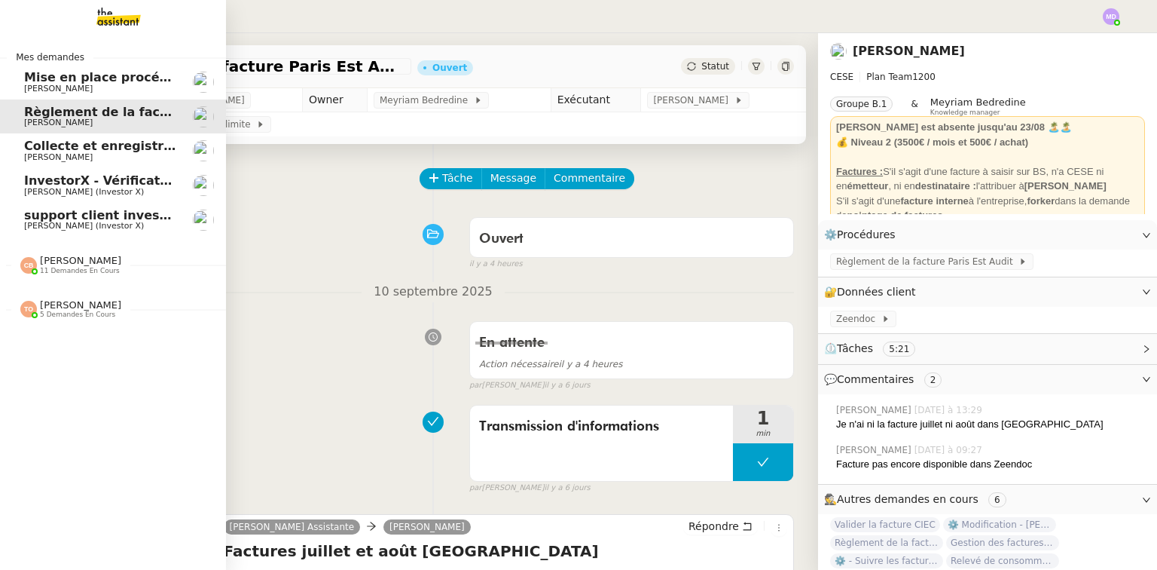
click at [60, 304] on span "[PERSON_NAME]" at bounding box center [80, 304] width 81 height 11
click at [85, 267] on span "11 demandes en cours" at bounding box center [80, 271] width 80 height 8
click at [93, 263] on span "[PERSON_NAME]" at bounding box center [80, 260] width 81 height 11
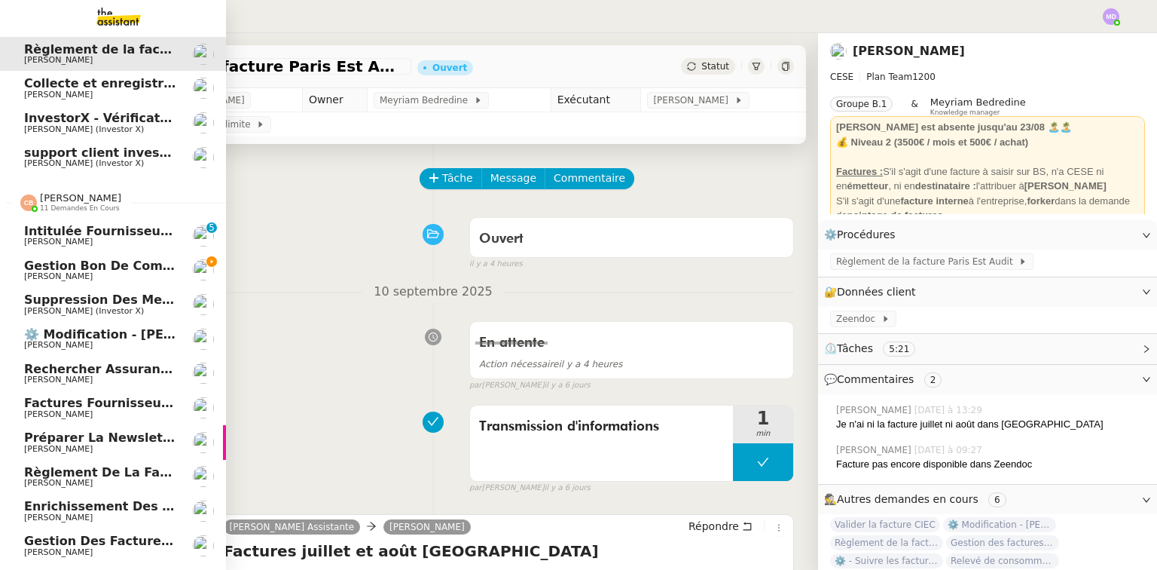
scroll to position [140, 0]
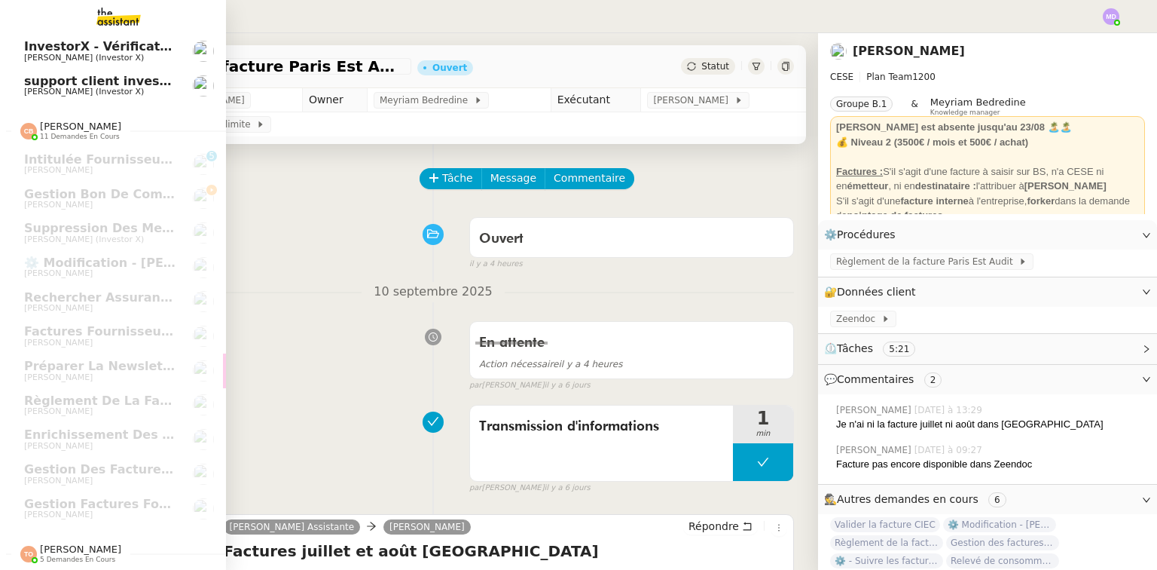
click at [40, 546] on span "[PERSON_NAME]" at bounding box center [80, 548] width 81 height 11
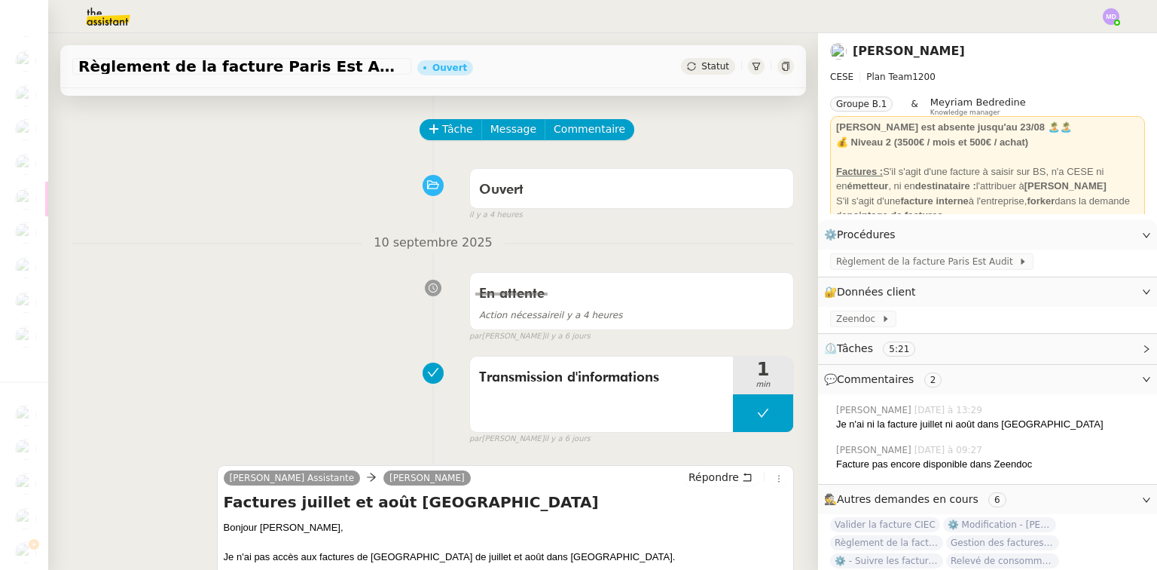
scroll to position [0, 0]
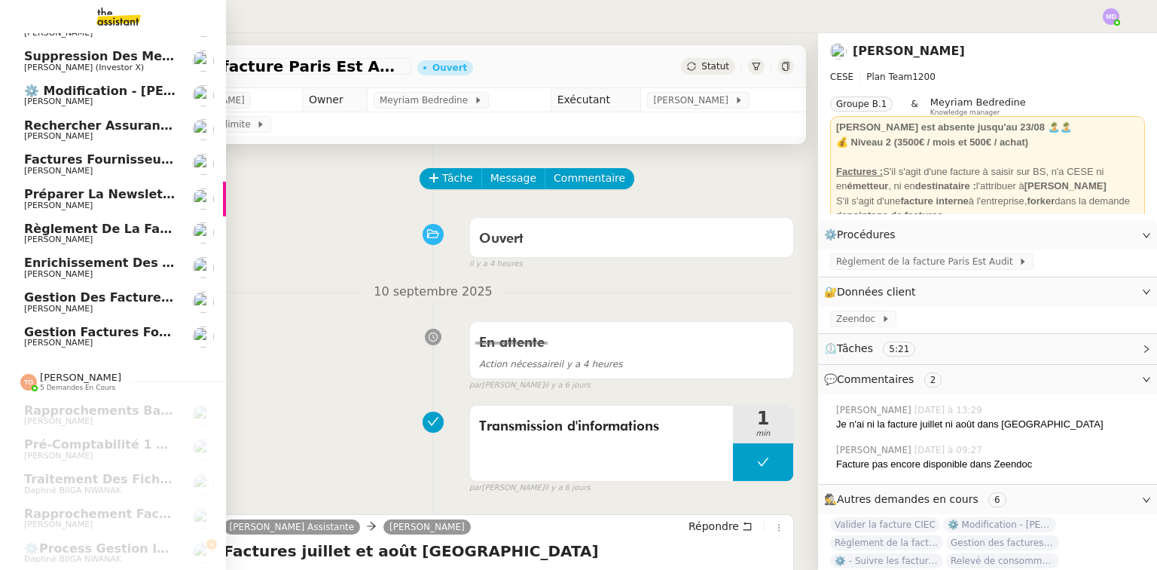
click at [66, 222] on span "Règlement de la facture Paris Est Audit - août 2025" at bounding box center [203, 229] width 359 height 14
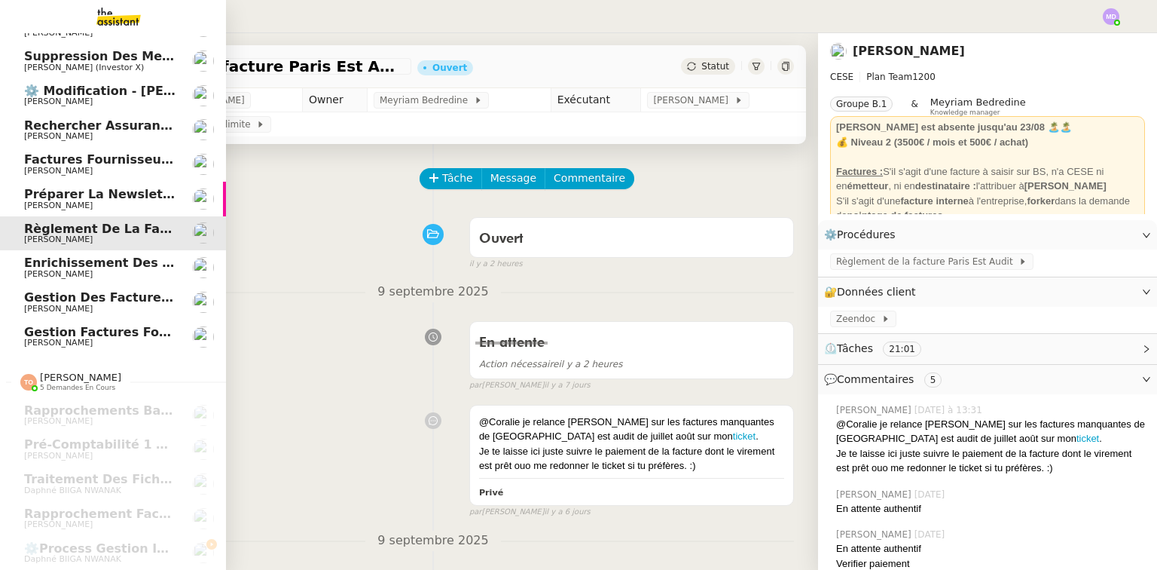
click at [82, 203] on span "[PERSON_NAME]" at bounding box center [58, 205] width 69 height 10
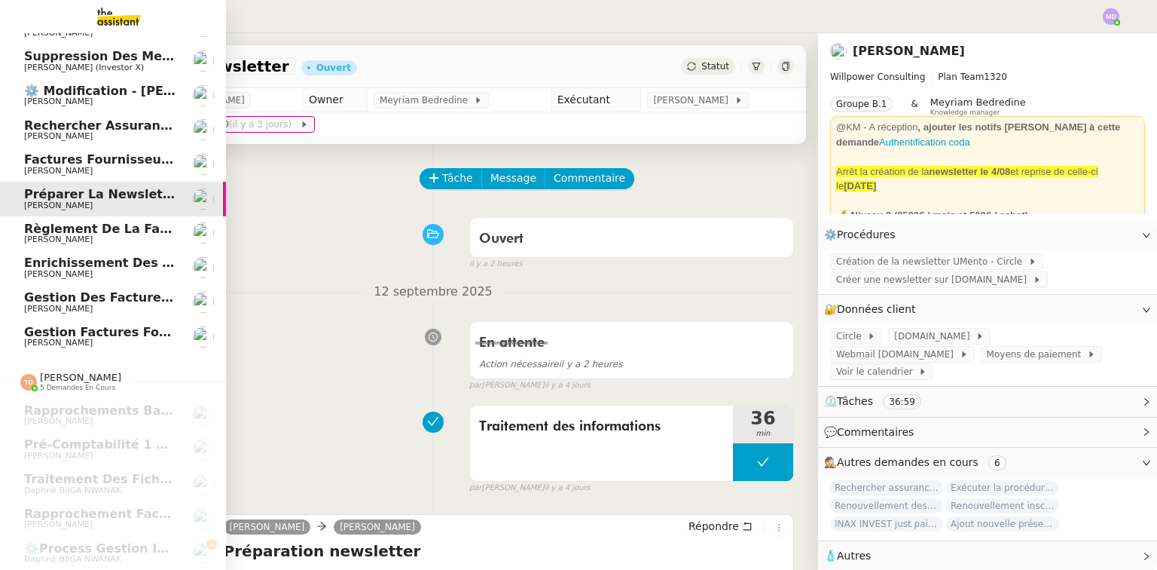
click at [94, 293] on span "Gestion des factures fournisseurs - 1 septembre 2025" at bounding box center [211, 297] width 374 height 14
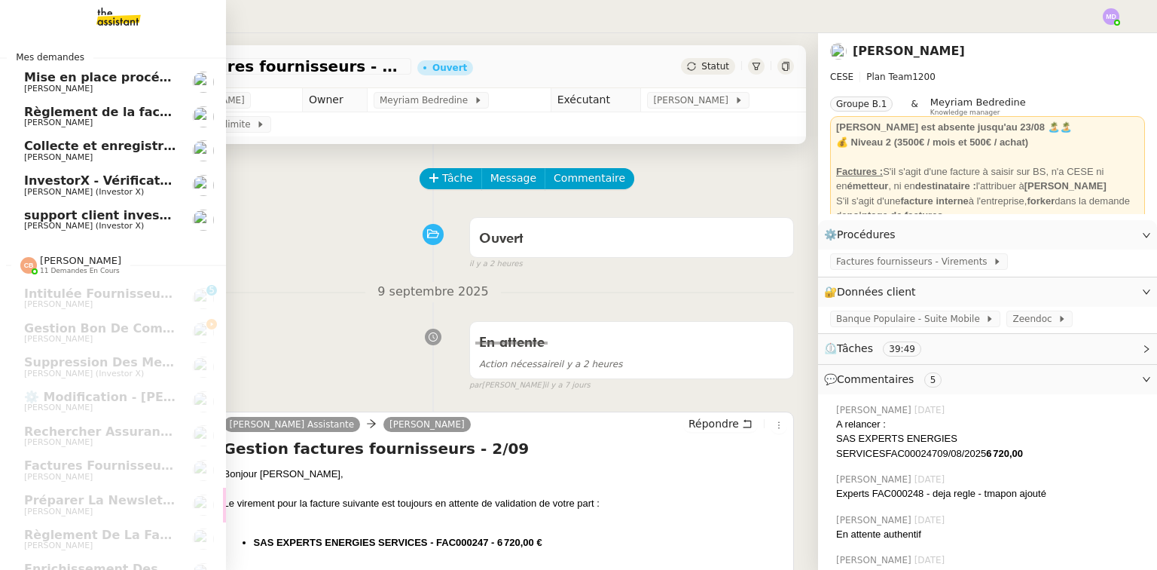
click at [77, 118] on span "[PERSON_NAME]" at bounding box center [58, 123] width 69 height 10
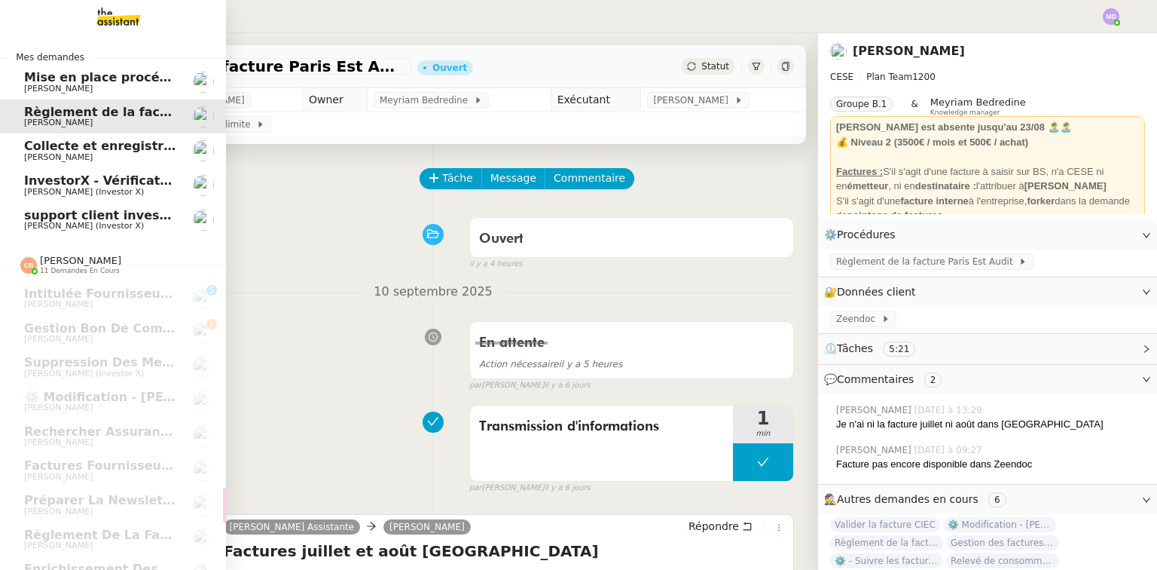
click at [110, 85] on span "[PERSON_NAME]" at bounding box center [100, 88] width 152 height 9
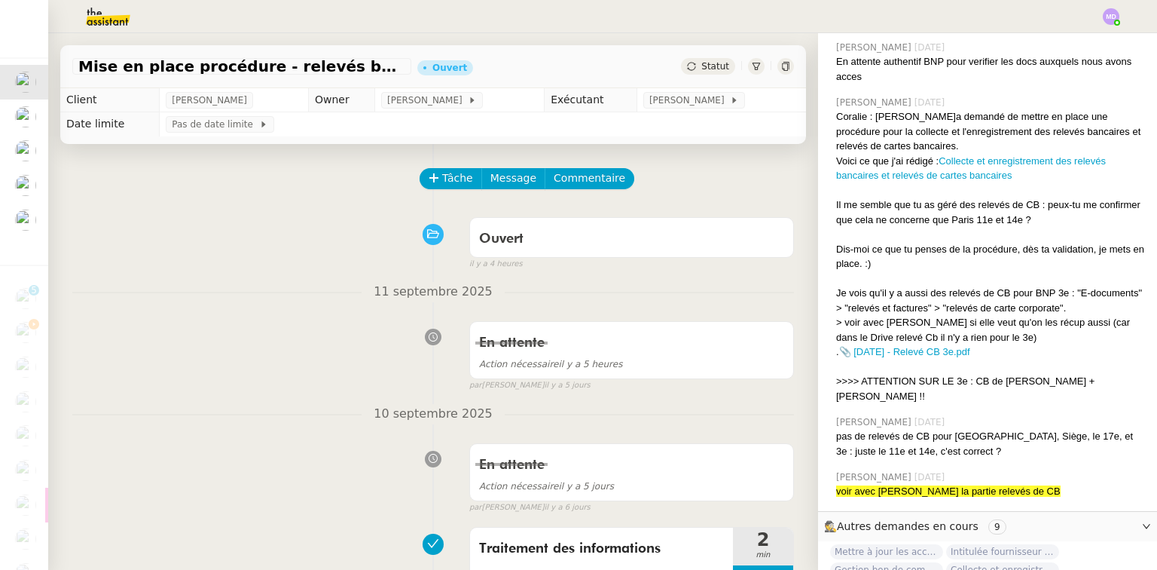
scroll to position [2848, 0]
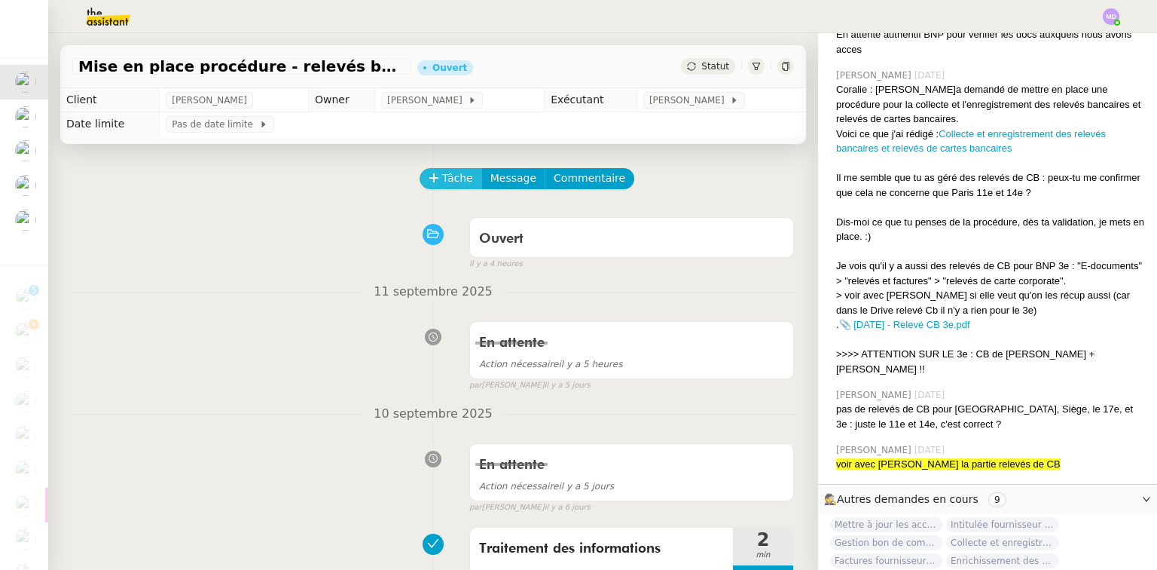
click at [442, 187] on span "Tâche" at bounding box center [457, 178] width 31 height 17
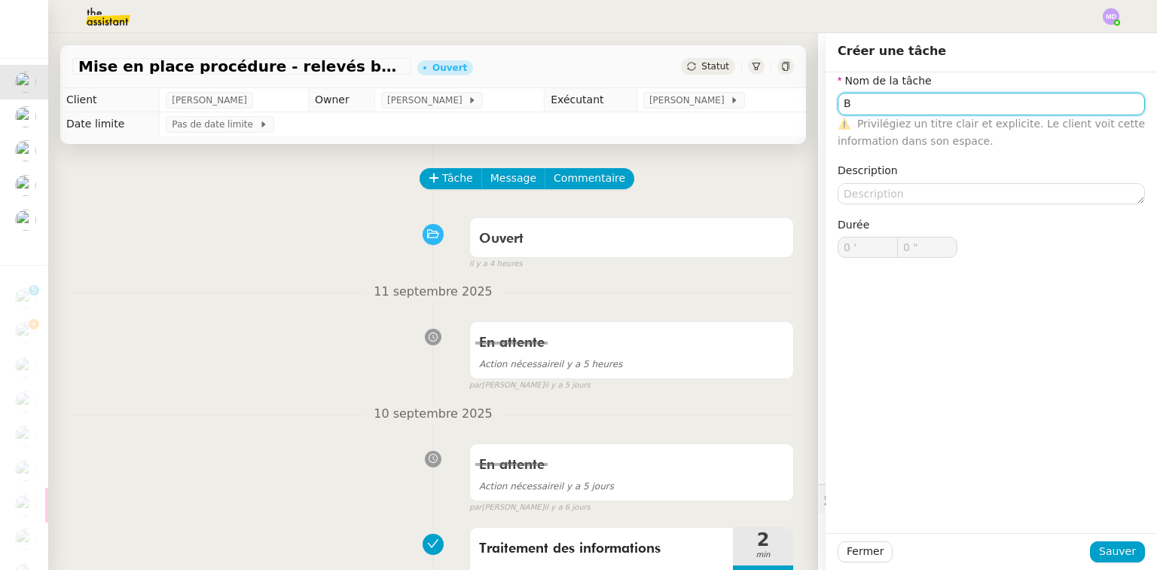
type input "B"
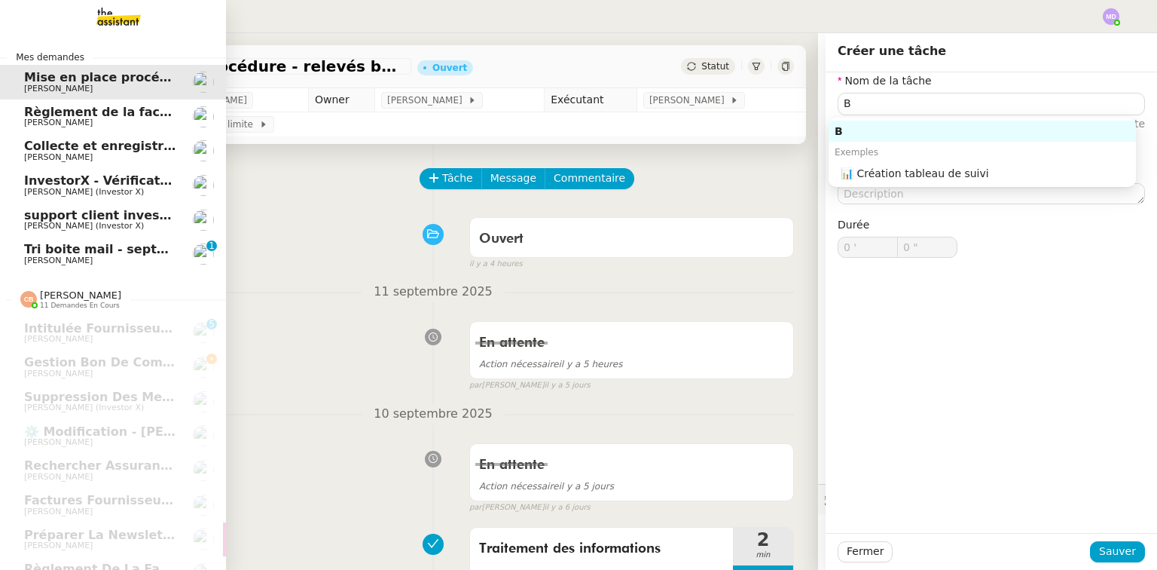
click at [87, 250] on span "Tri boite mail - septembre 2025" at bounding box center [131, 249] width 214 height 14
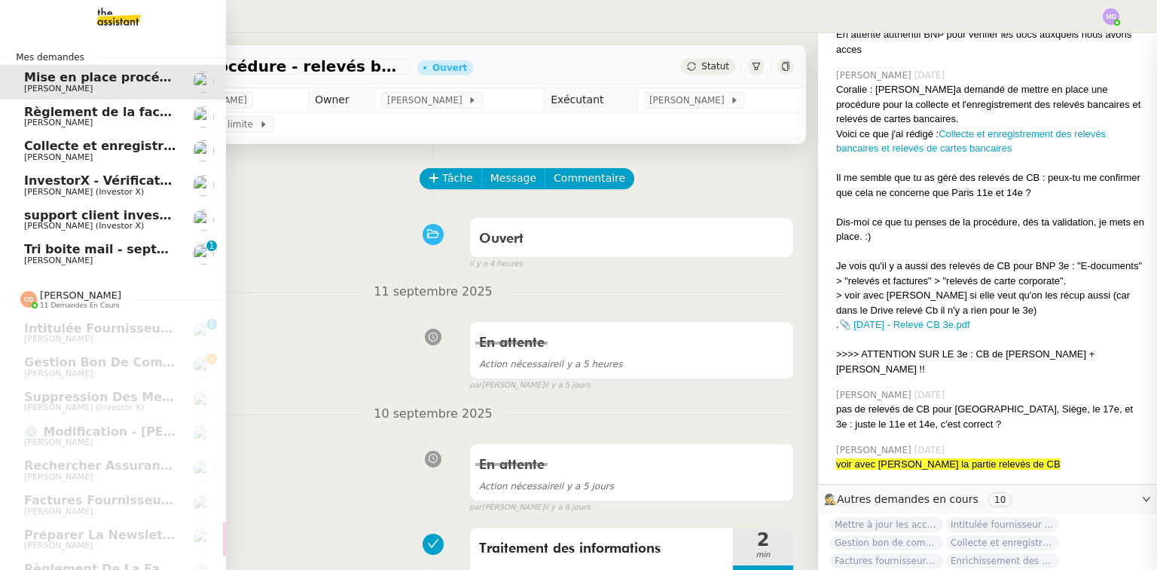
scroll to position [2829, 0]
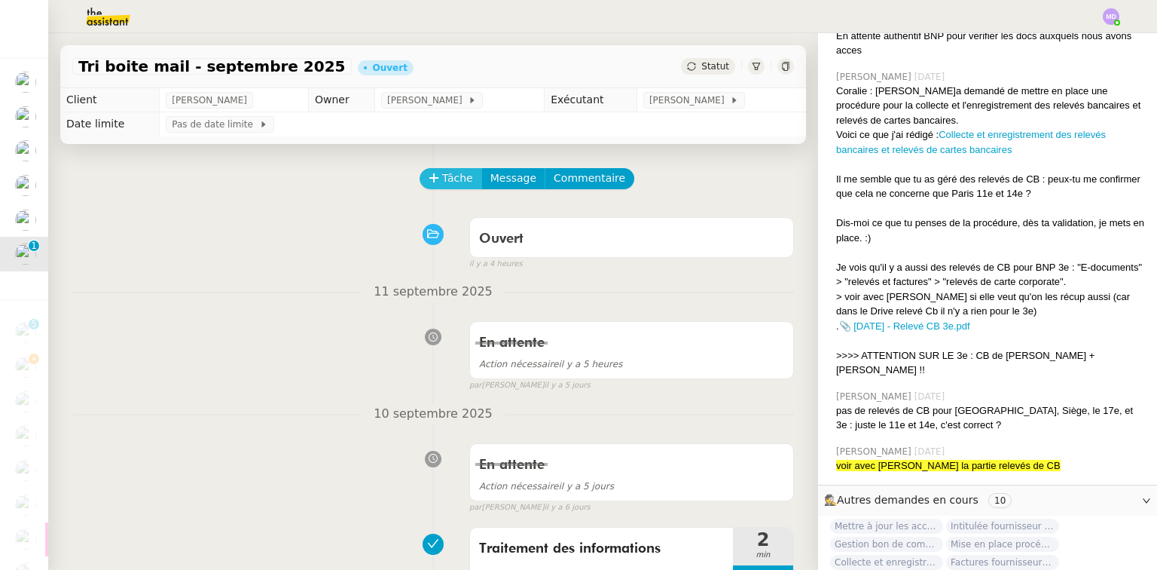
click at [445, 179] on span "Tâche" at bounding box center [457, 178] width 31 height 17
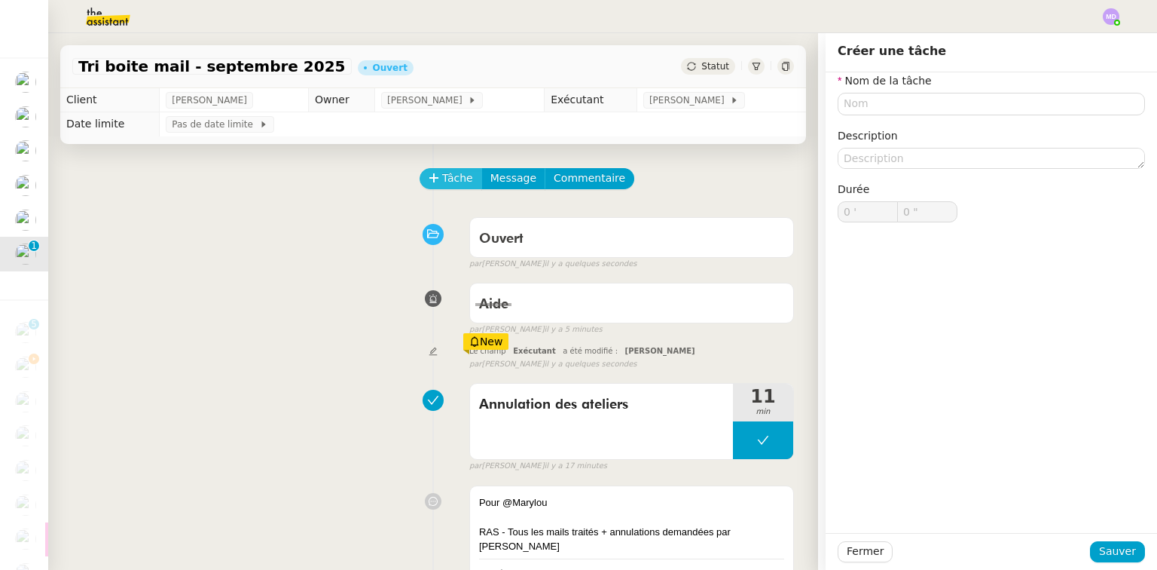
scroll to position [2869, 0]
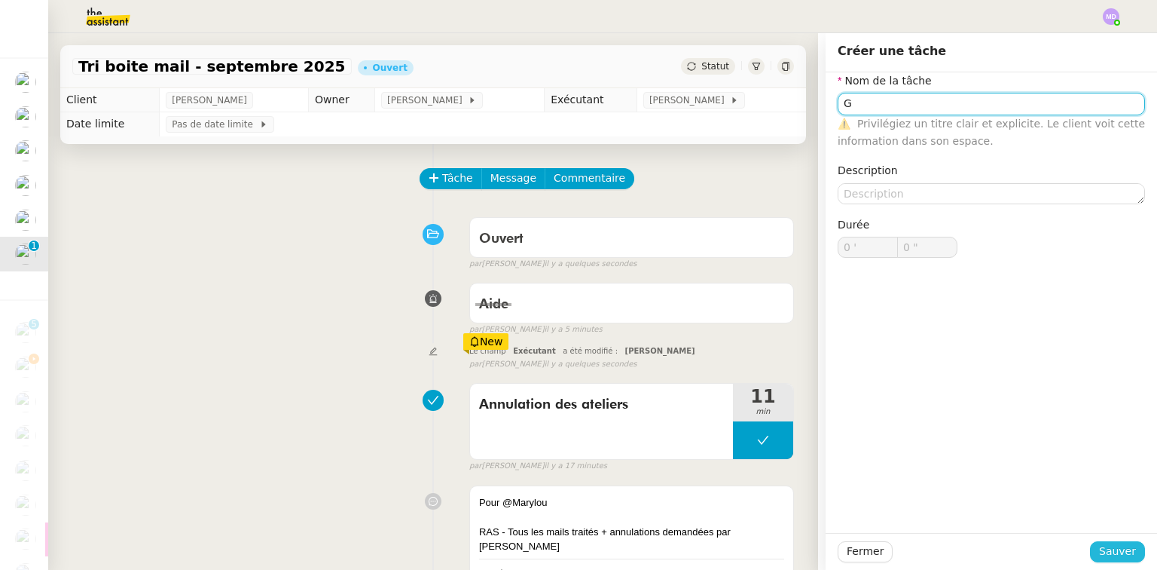
type input "G"
click at [1105, 549] on span "Sauver" at bounding box center [1117, 551] width 37 height 17
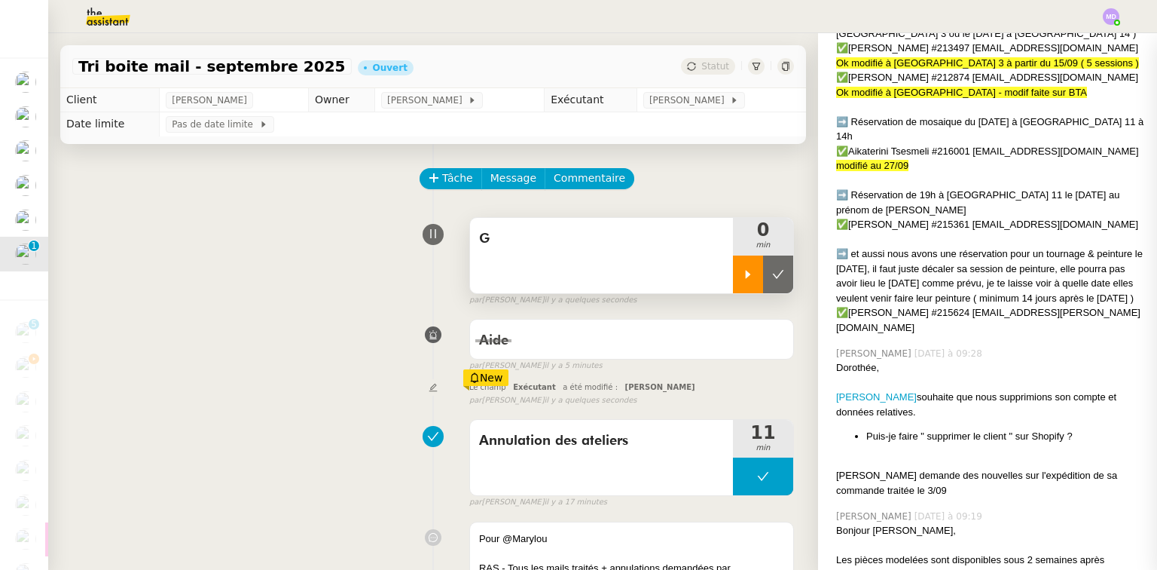
click at [742, 271] on icon at bounding box center [748, 274] width 12 height 12
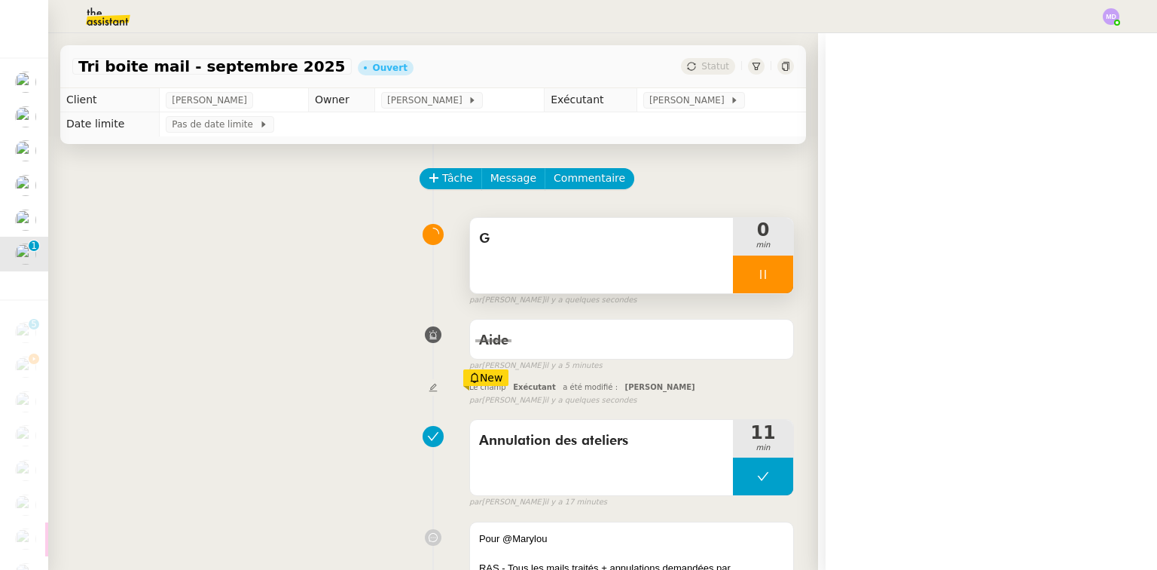
click at [668, 244] on span "G" at bounding box center [601, 239] width 245 height 23
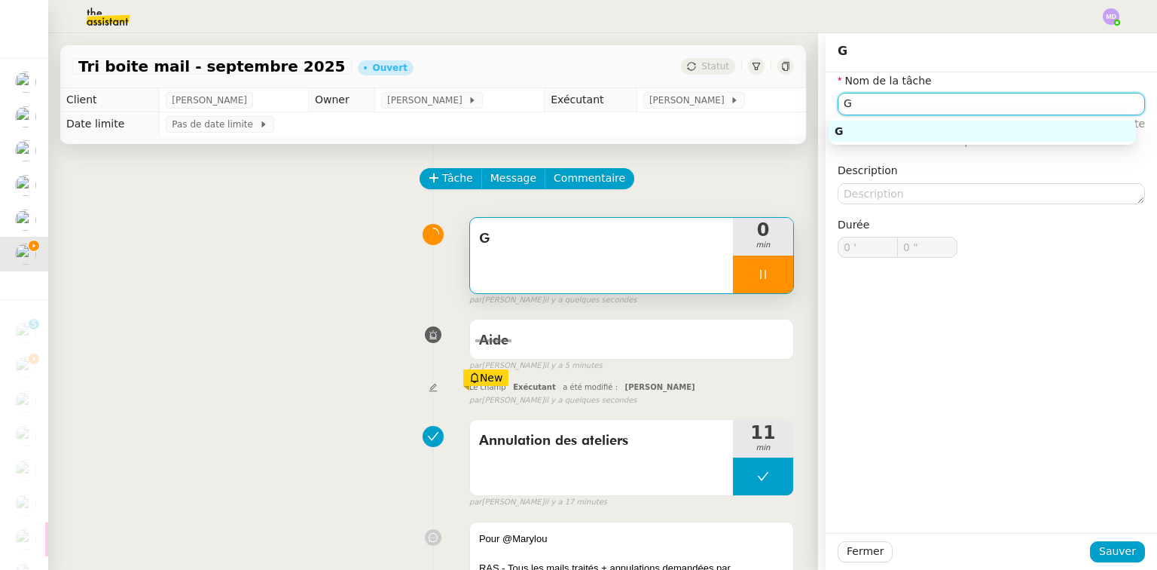
drag, startPoint x: 857, startPoint y: 109, endPoint x: 781, endPoint y: 105, distance: 75.4
click at [781, 105] on app-ticket "Tri boite mail - septembre 2025 Ouvert Statut Client Genevieve Landsmann Owner …" at bounding box center [602, 301] width 1109 height 536
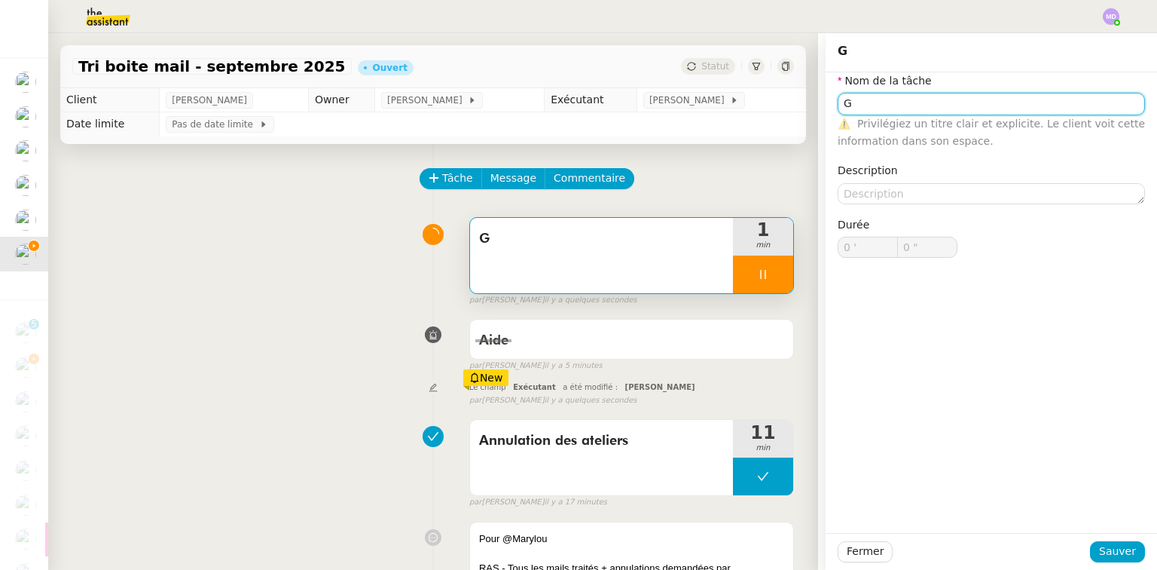
type input "B"
type input "2 ""
type input "Brief"
type input "3 ""
type input "Brief"
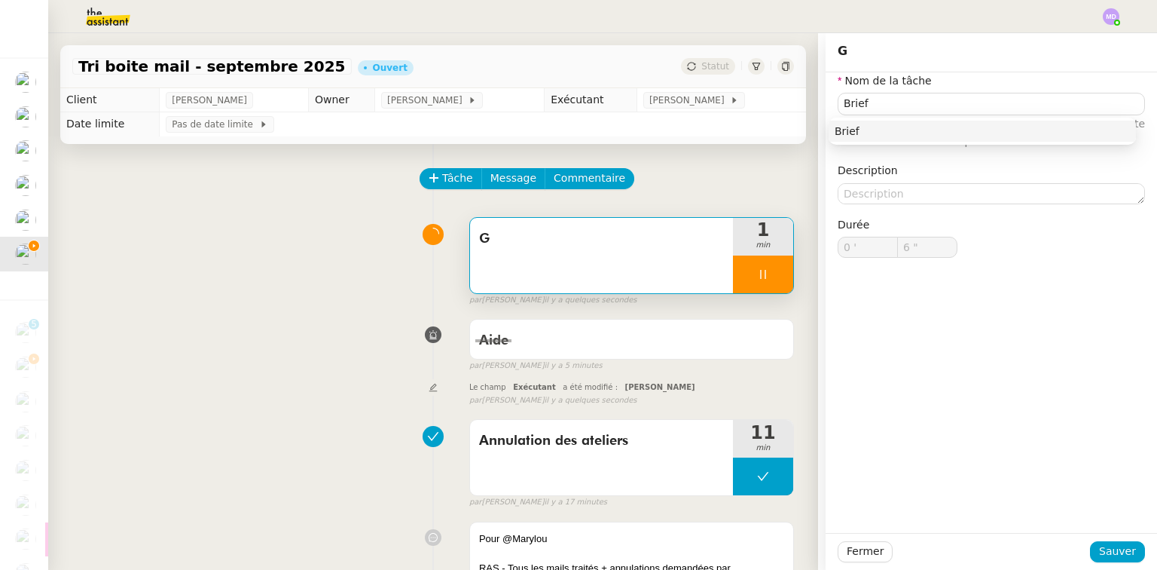
scroll to position [241, 0]
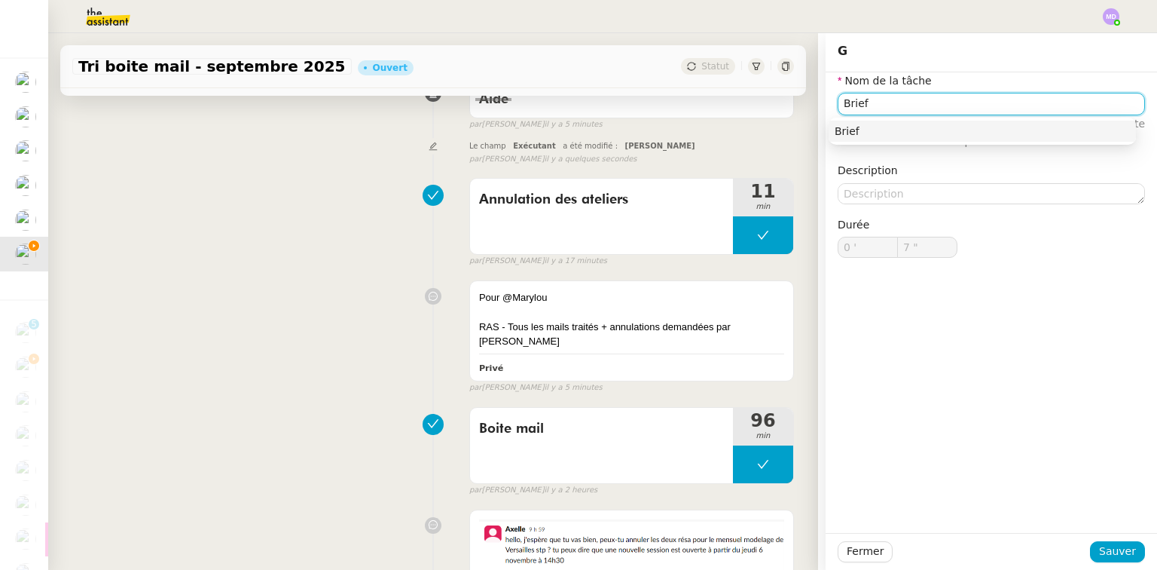
click at [909, 139] on nz-auto-option "Brief" at bounding box center [982, 131] width 307 height 21
type input "8 ""
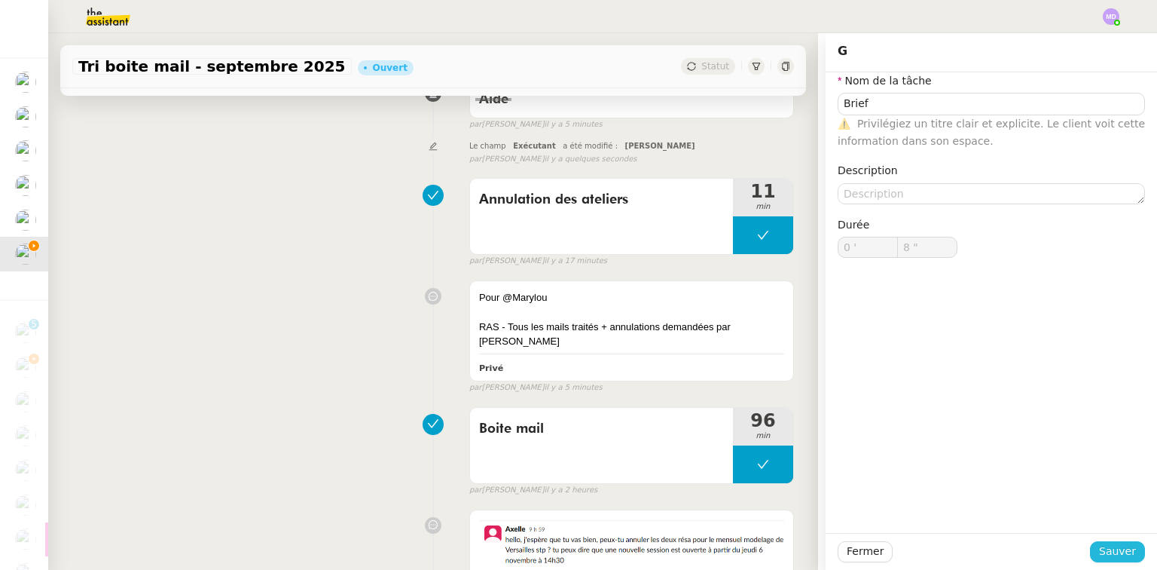
drag, startPoint x: 1103, startPoint y: 543, endPoint x: 1031, endPoint y: 539, distance: 72.4
click at [1103, 544] on span "Sauver" at bounding box center [1117, 551] width 37 height 17
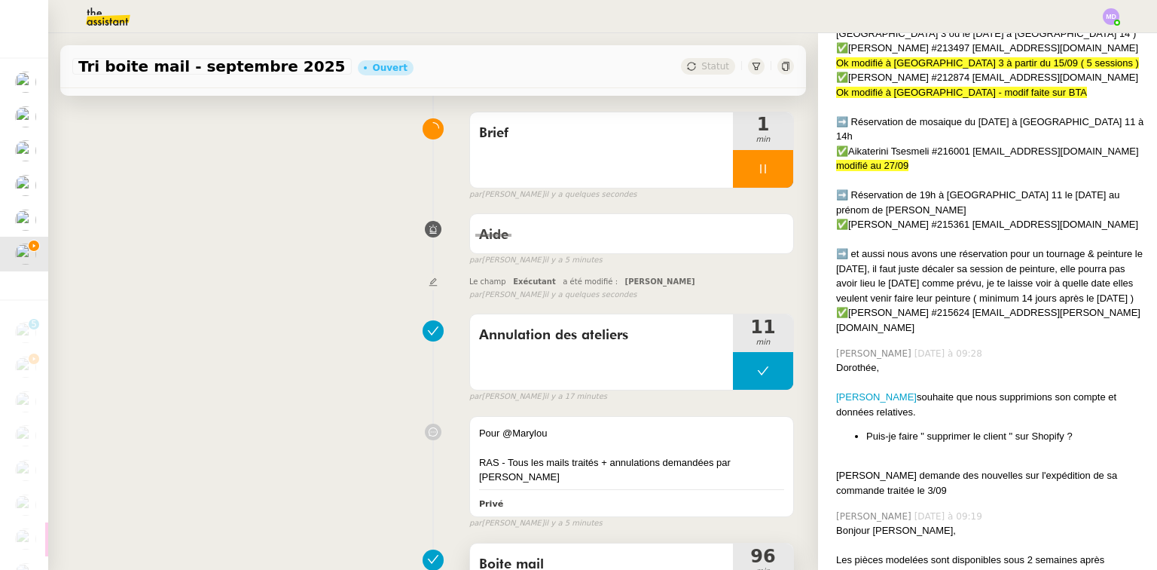
scroll to position [60, 0]
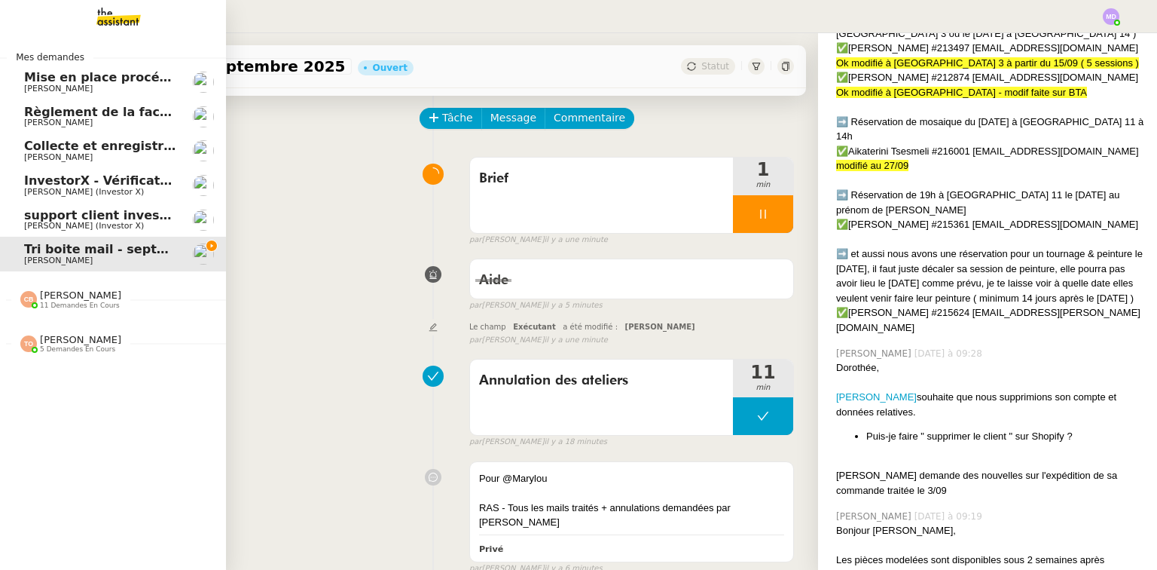
click at [63, 307] on span "11 demandes en cours" at bounding box center [80, 305] width 80 height 8
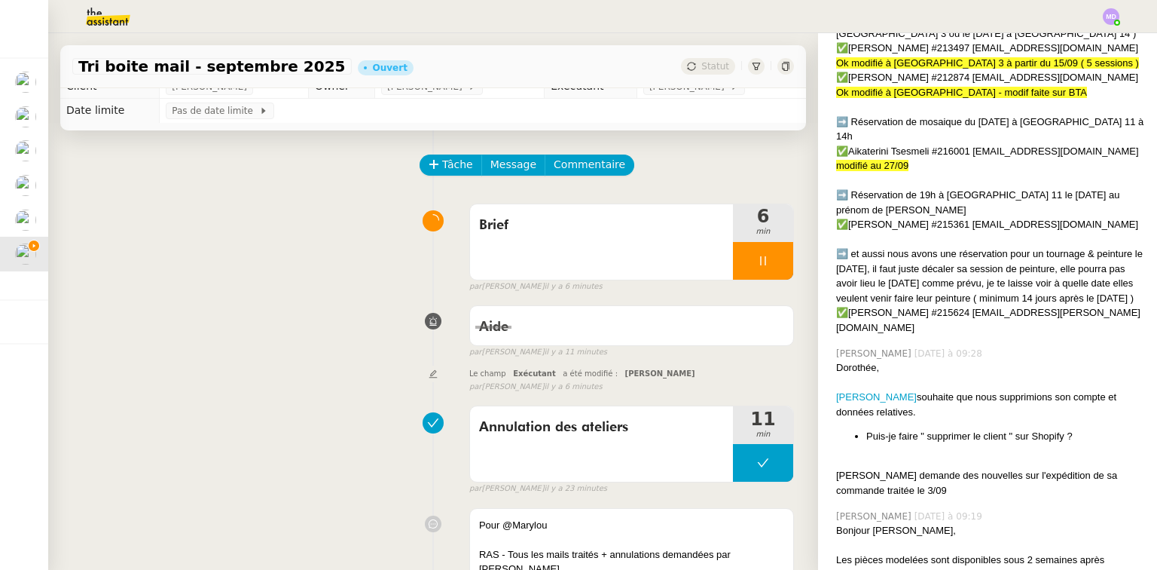
scroll to position [0, 0]
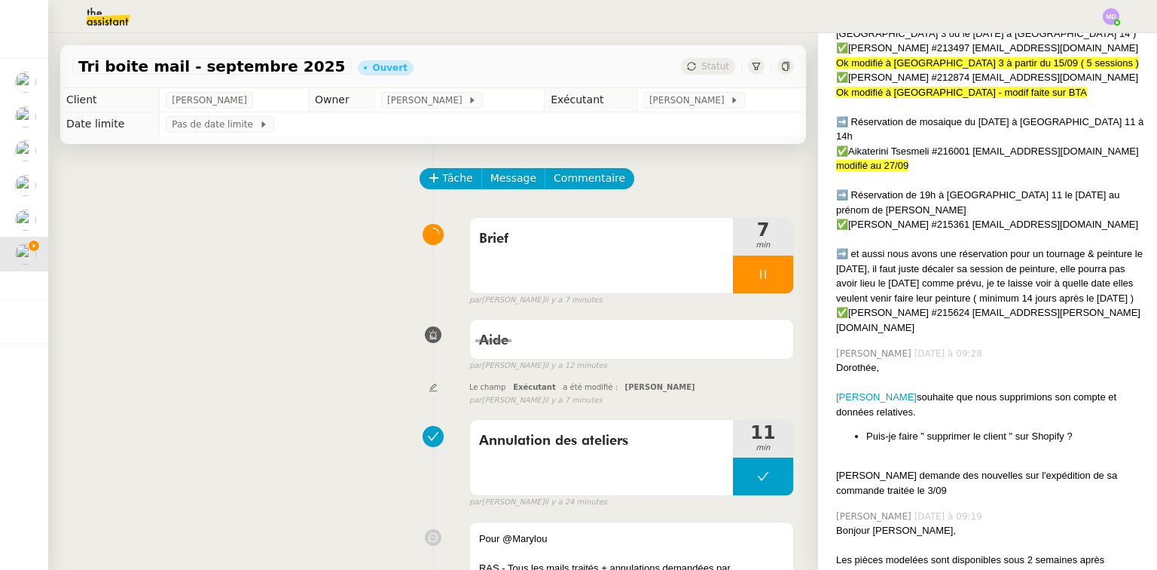
click at [766, 277] on div at bounding box center [763, 274] width 60 height 38
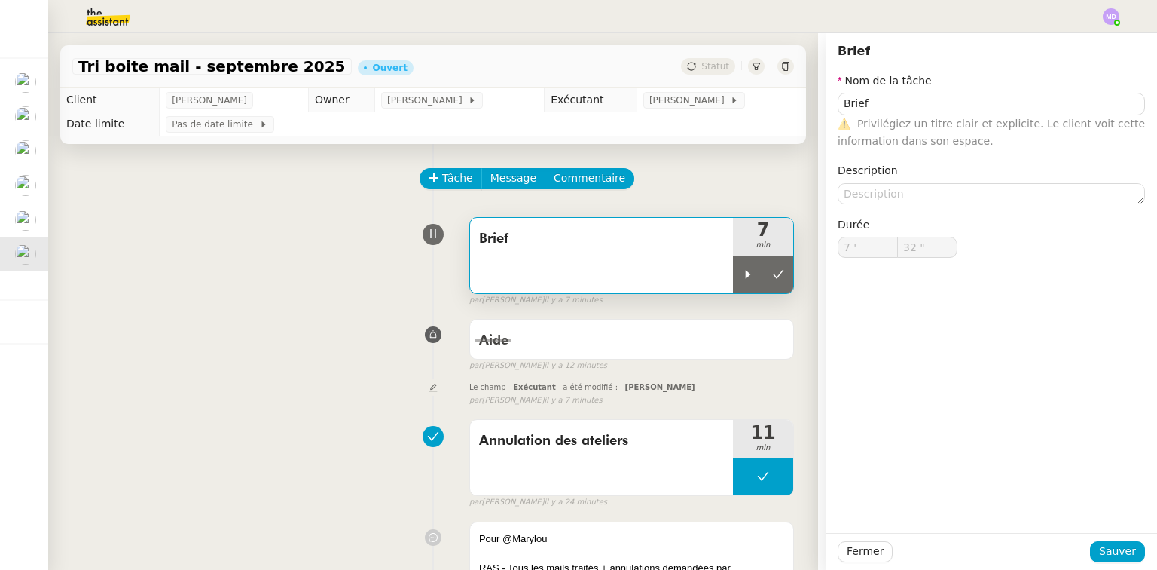
type input "Brief"
type input "7 '"
type input "32 ""
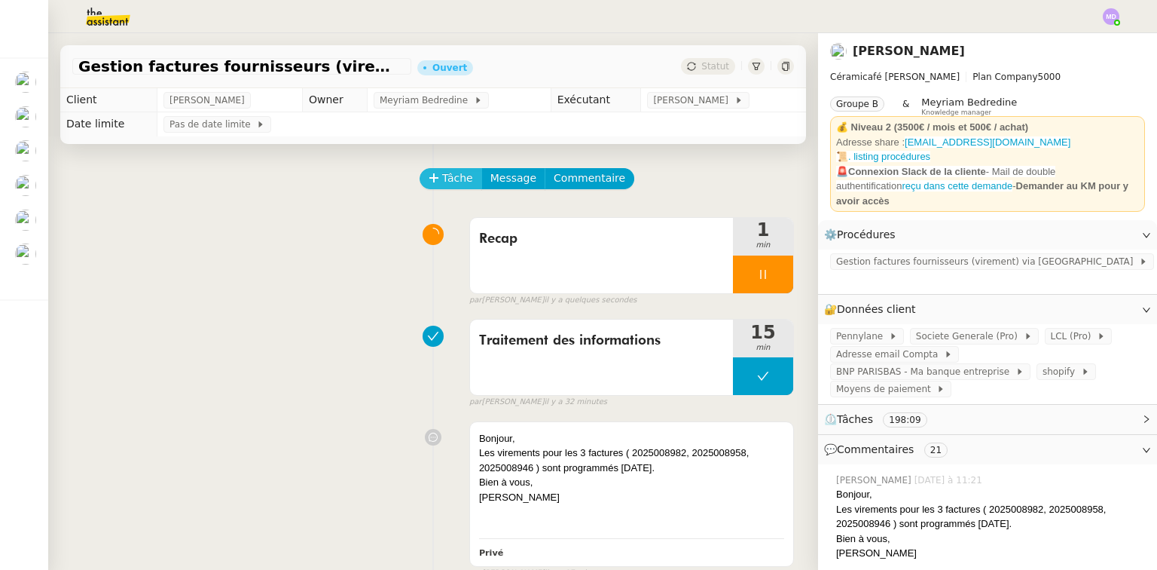
click at [454, 181] on span "Tâche" at bounding box center [457, 178] width 31 height 17
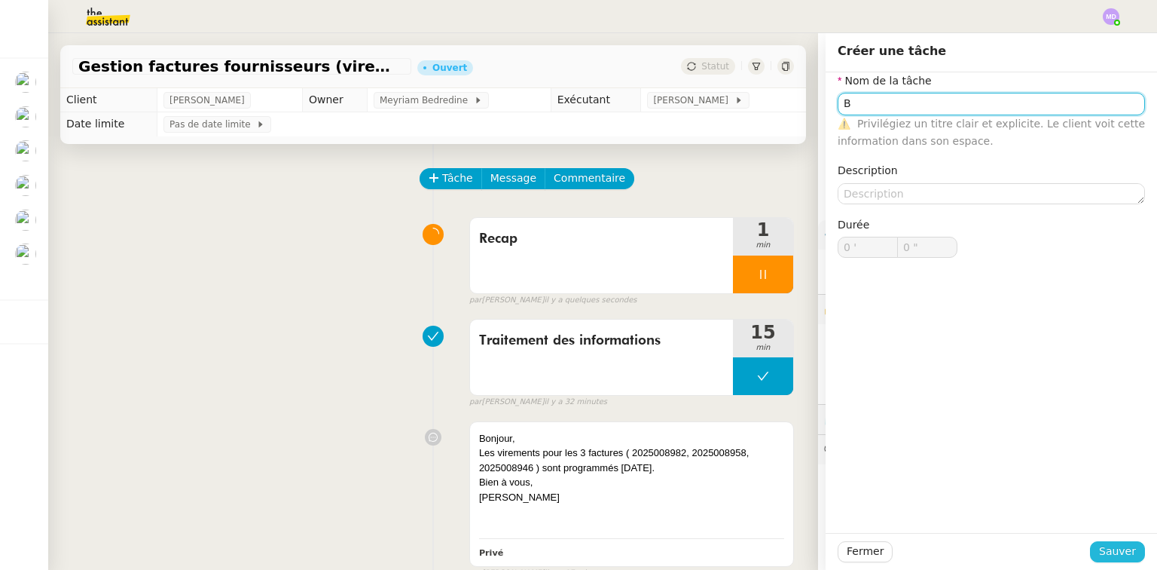
type input "B"
click at [1108, 546] on span "Sauver" at bounding box center [1117, 551] width 37 height 17
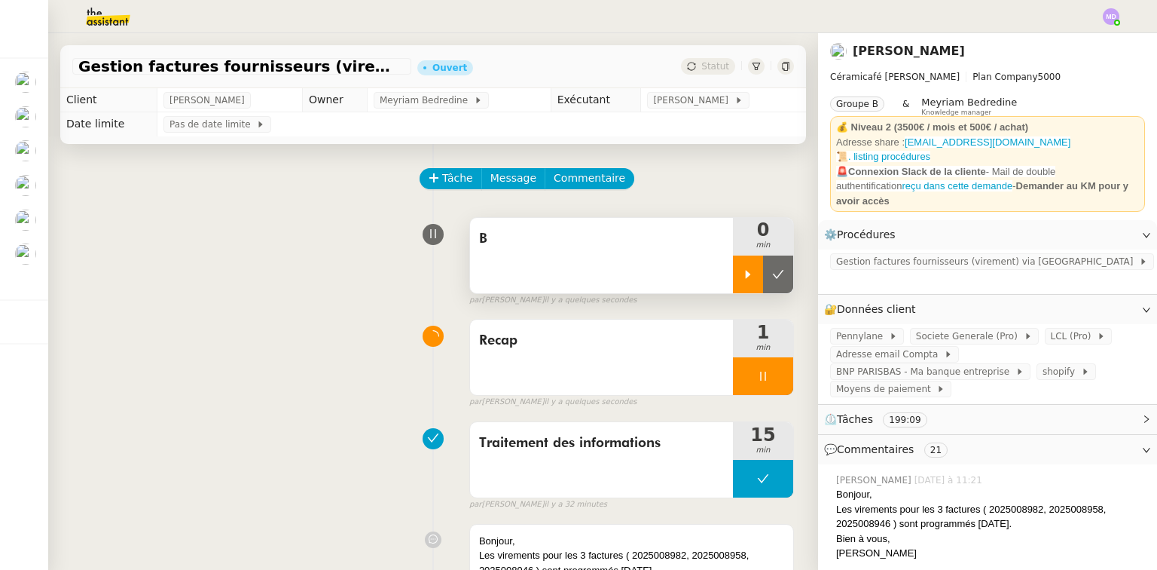
drag, startPoint x: 745, startPoint y: 280, endPoint x: 729, endPoint y: 275, distance: 16.5
click at [744, 280] on div at bounding box center [748, 274] width 30 height 38
click at [619, 250] on span "B" at bounding box center [601, 239] width 245 height 23
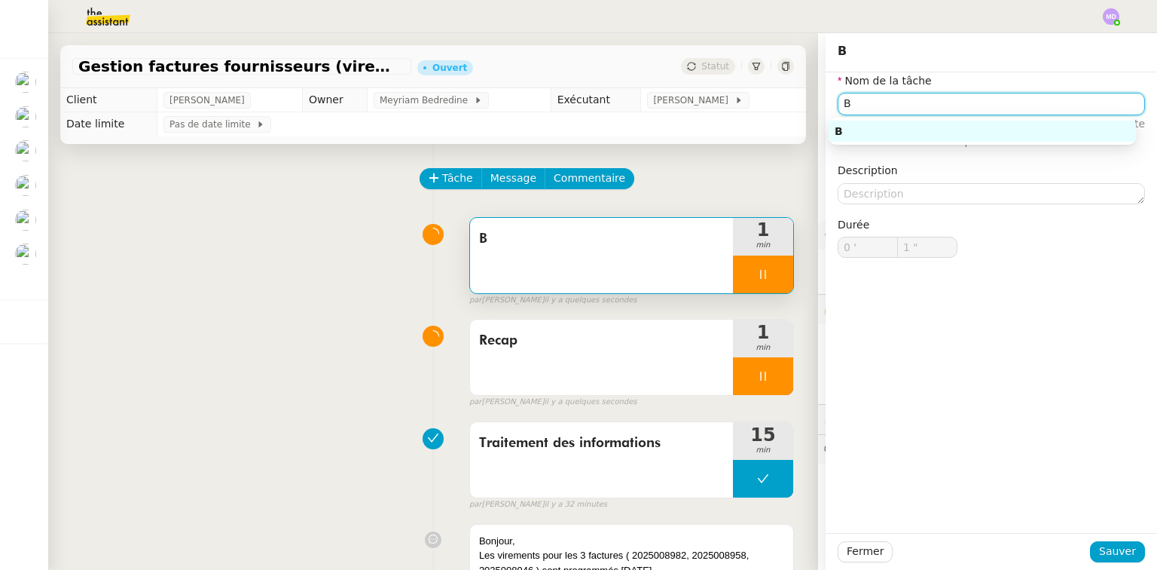
click at [874, 108] on input "B" at bounding box center [991, 104] width 307 height 22
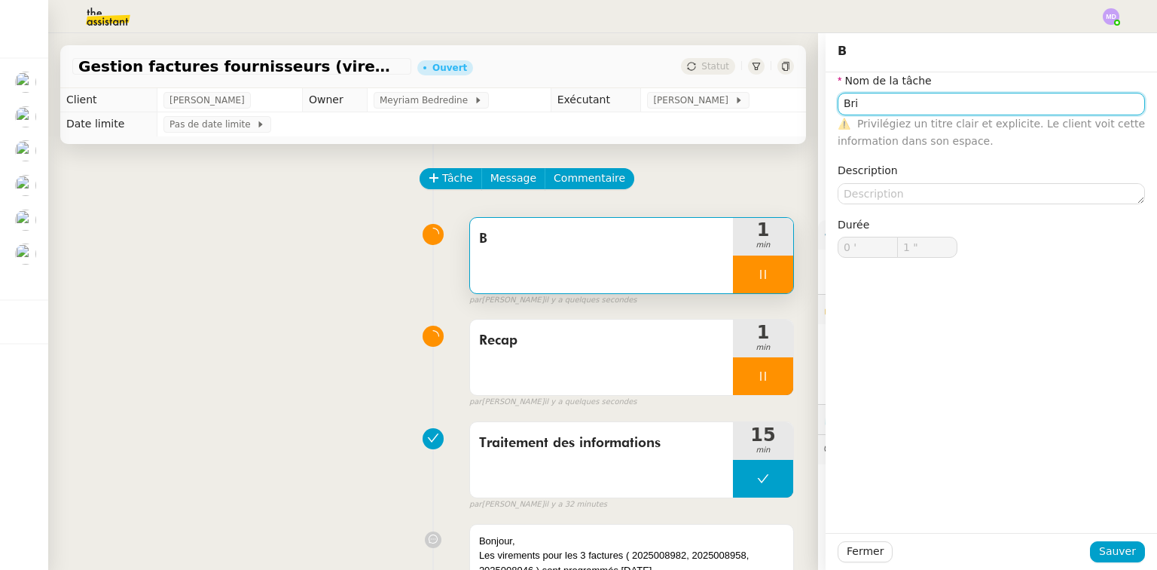
type input "Brie"
type input "2 ""
type input "Brief"
click at [874, 132] on div "Brief" at bounding box center [982, 131] width 295 height 14
type input "4 ""
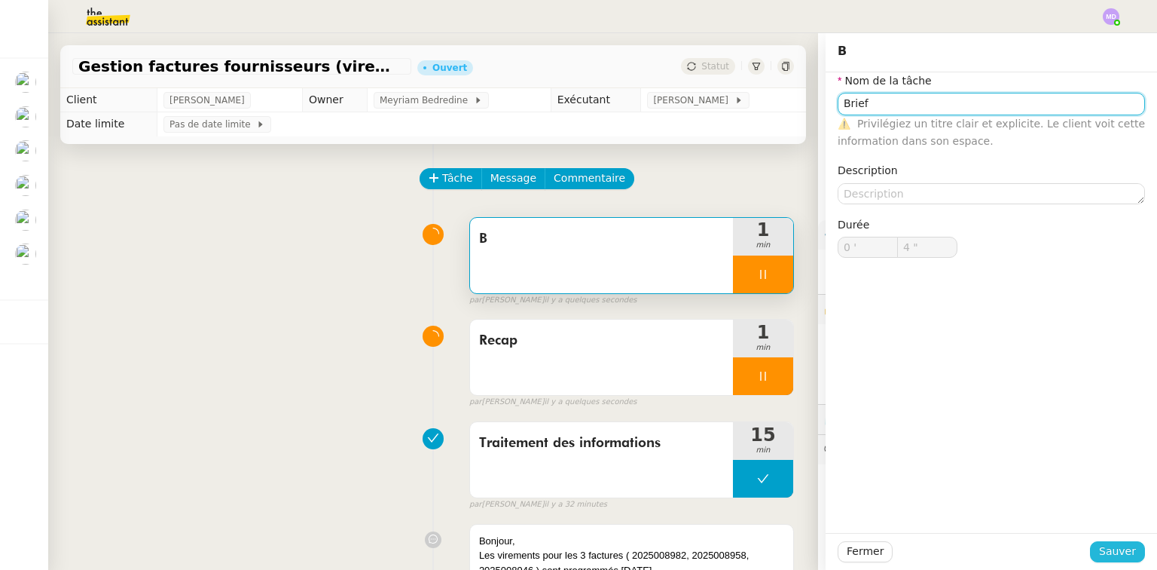
type input "Brief"
click at [1104, 549] on span "Sauver" at bounding box center [1117, 551] width 37 height 17
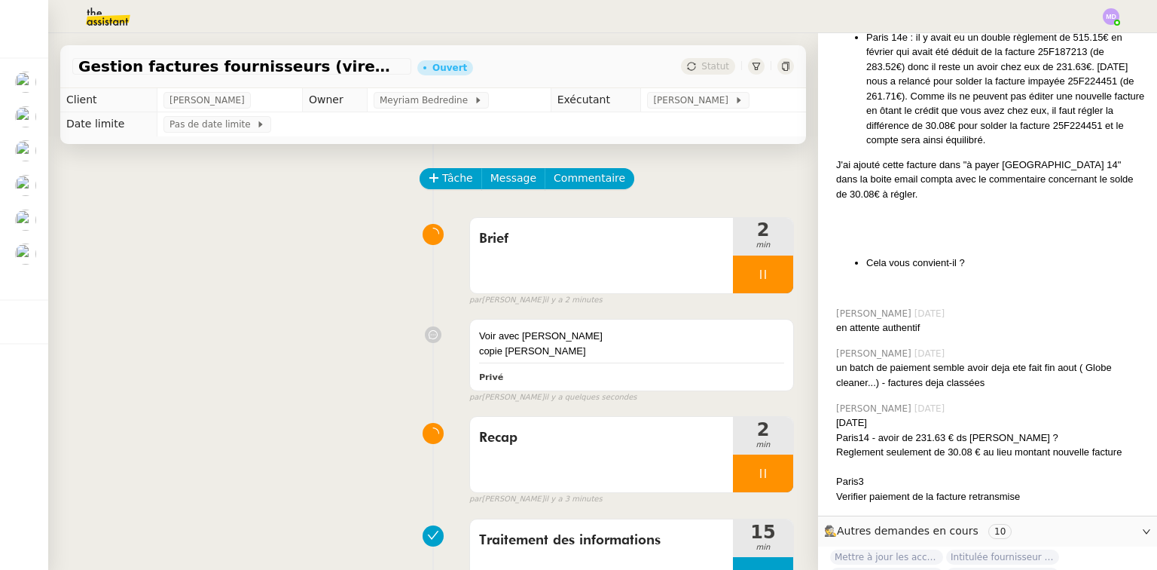
scroll to position [3066, 0]
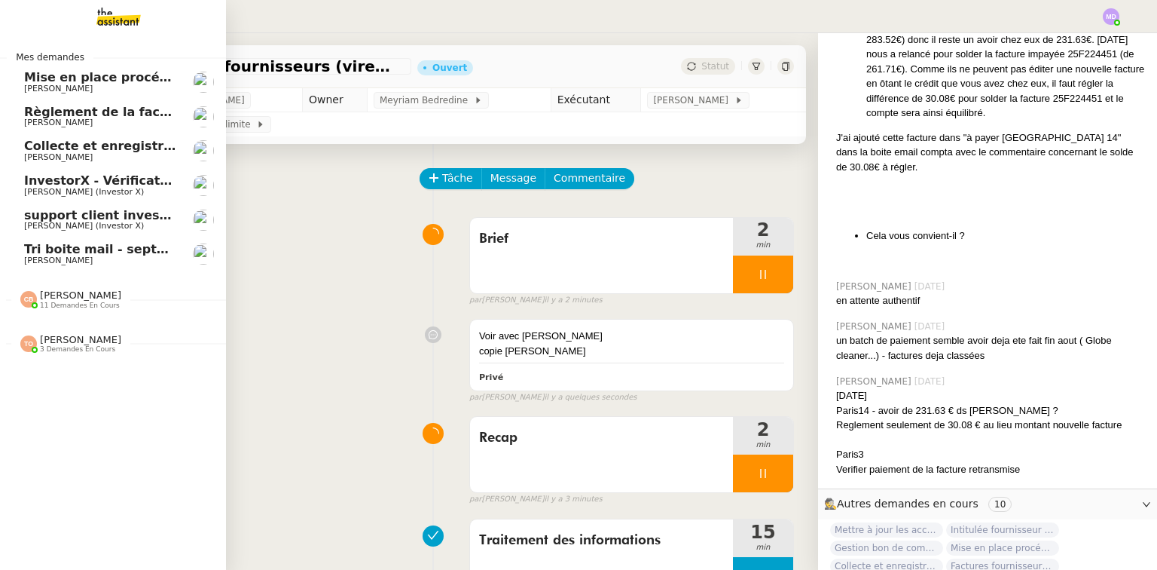
click at [87, 250] on span "Tri boite mail - septembre 2025" at bounding box center [131, 249] width 214 height 14
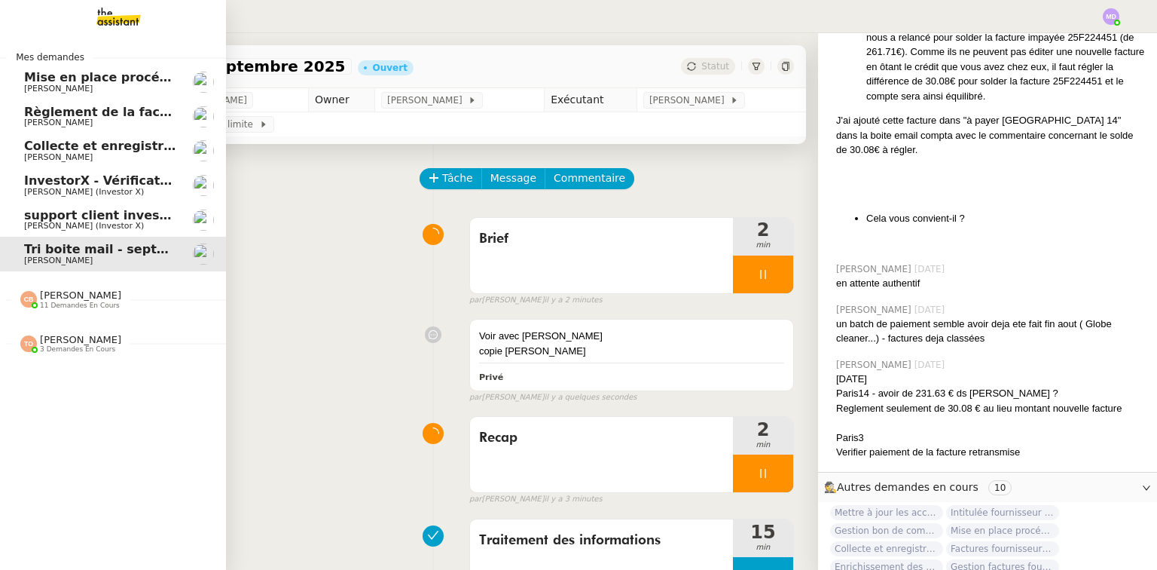
click at [99, 115] on span "Règlement de la facture Paris Est Audit - septembre 2025" at bounding box center [220, 112] width 393 height 14
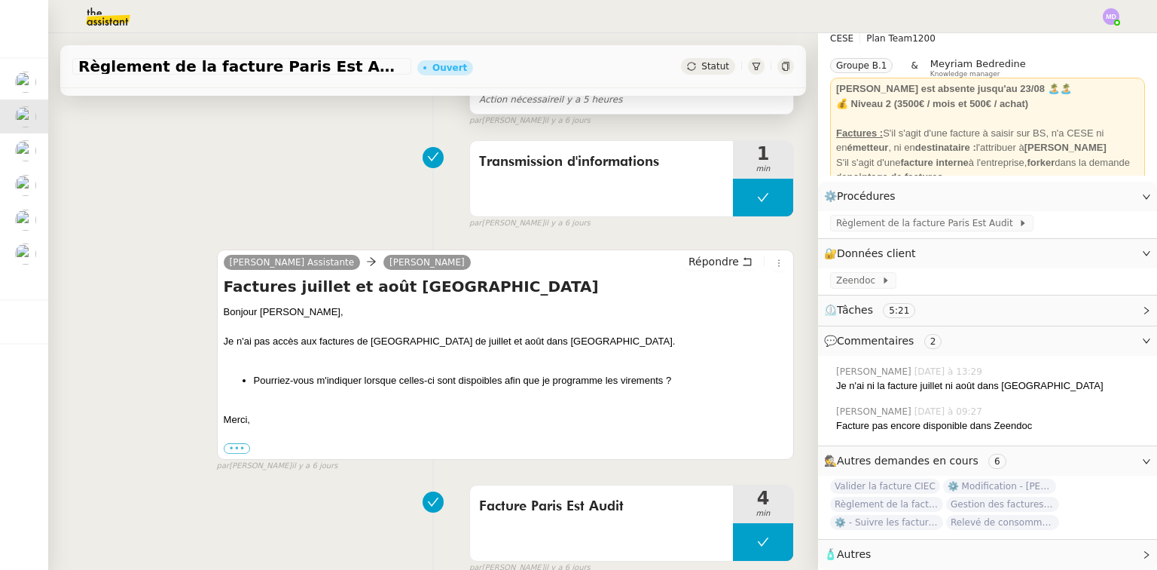
scroll to position [301, 0]
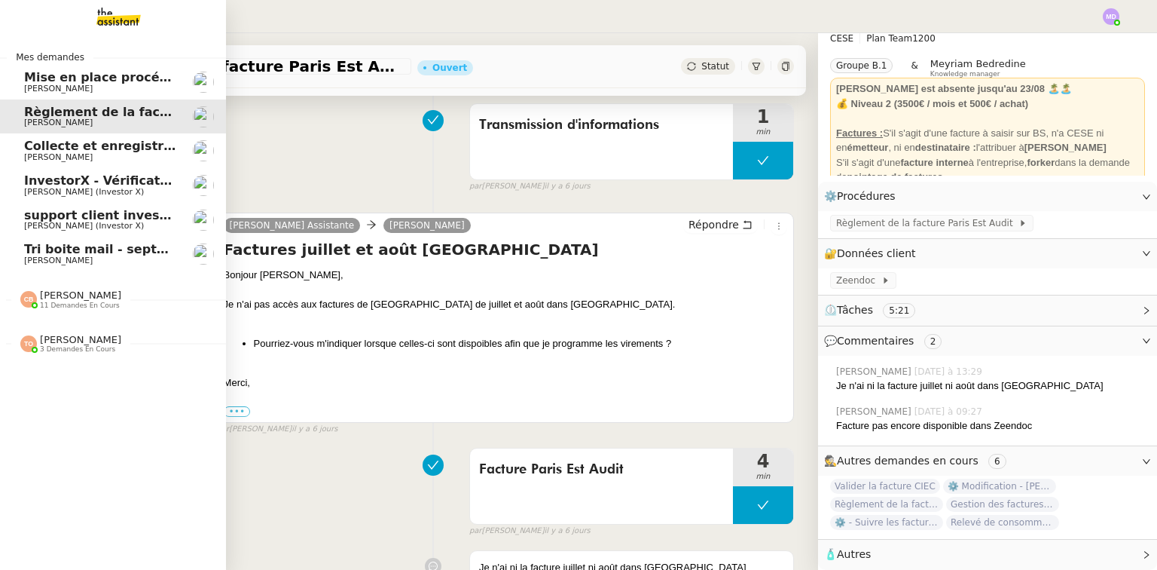
click at [30, 83] on span "Mise en place procédure - relevés bancaires mensuels" at bounding box center [208, 77] width 368 height 14
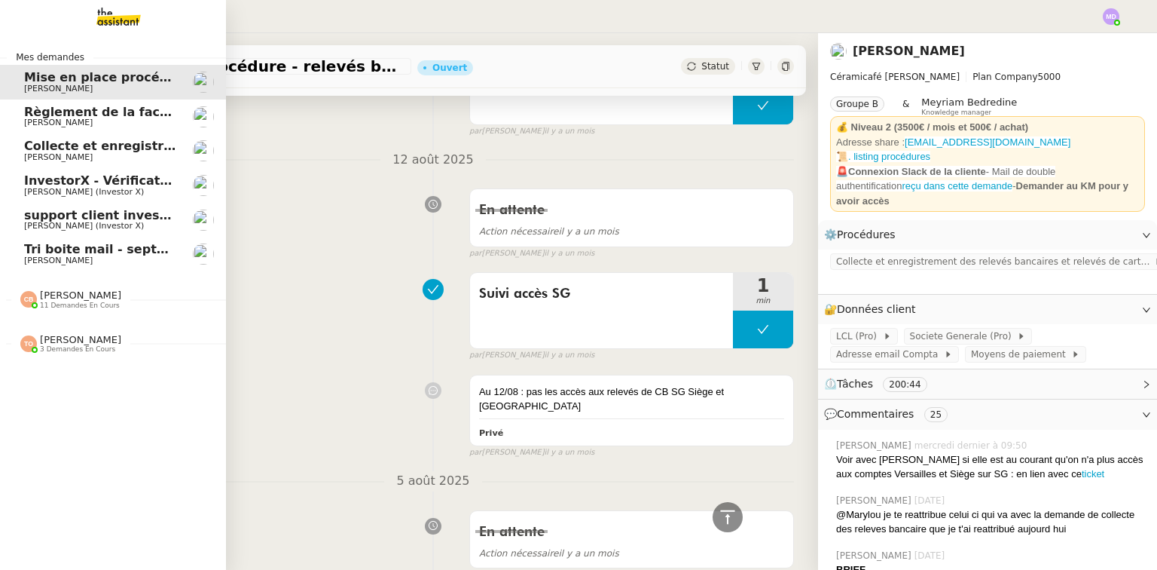
click at [31, 154] on span "[PERSON_NAME]" at bounding box center [58, 157] width 69 height 10
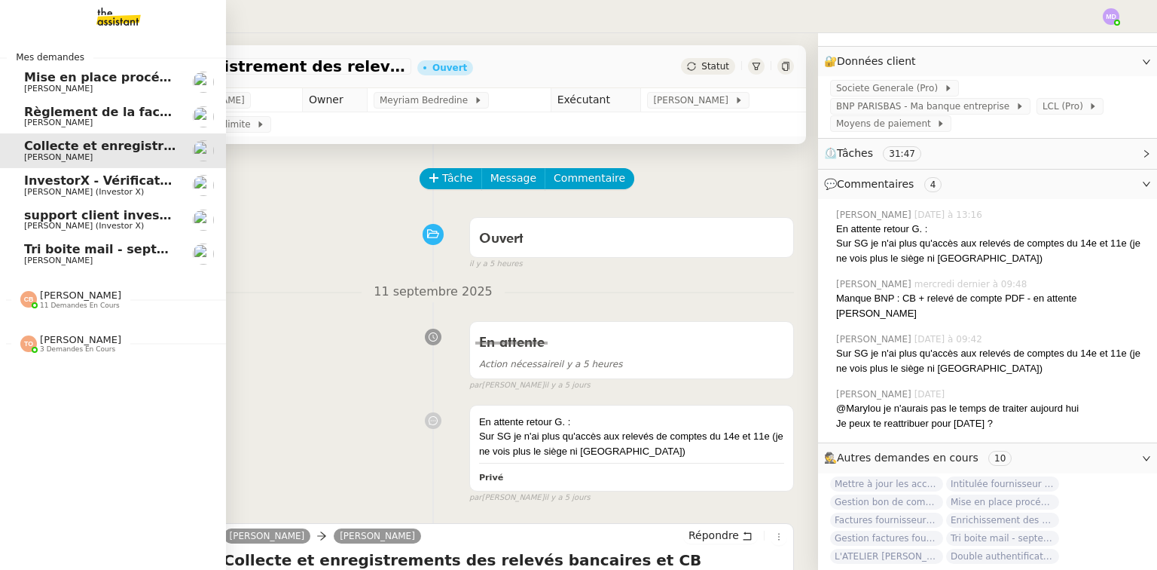
click at [50, 87] on span "[PERSON_NAME]" at bounding box center [58, 89] width 69 height 10
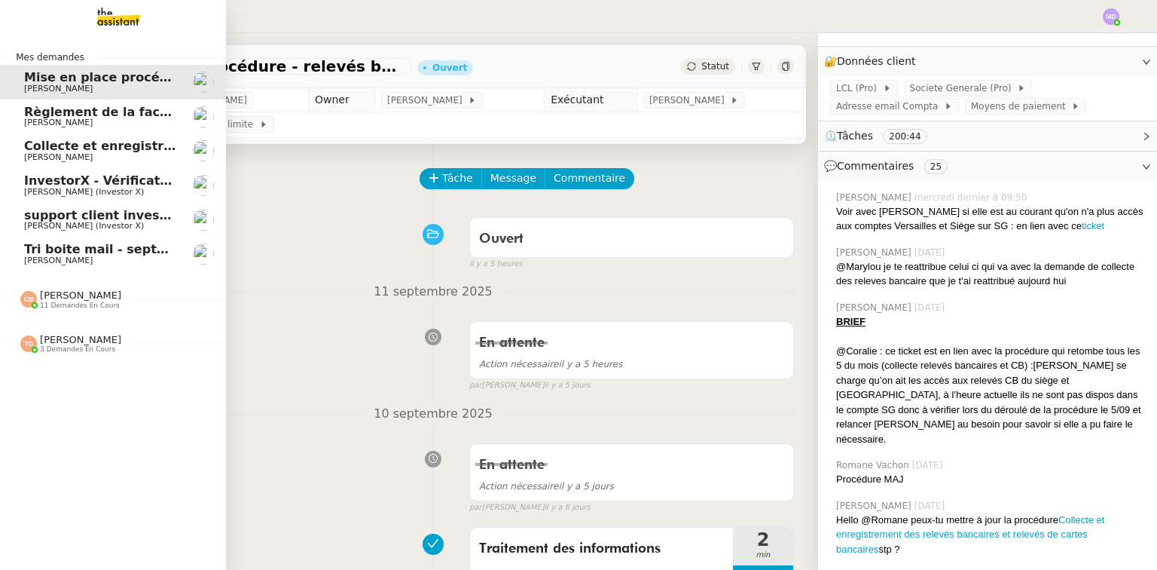
click at [49, 127] on span "[PERSON_NAME]" at bounding box center [58, 123] width 69 height 10
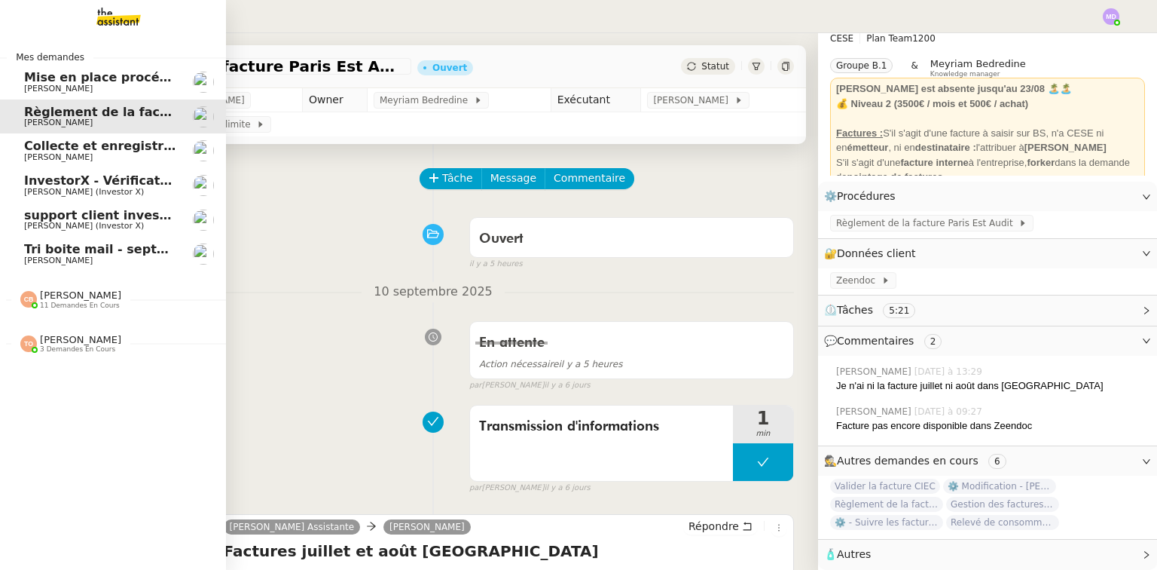
click at [50, 151] on span "Collecte et enregistrement des relevés bancaires et relevés de cartes bancaires…" at bounding box center [358, 146] width 669 height 14
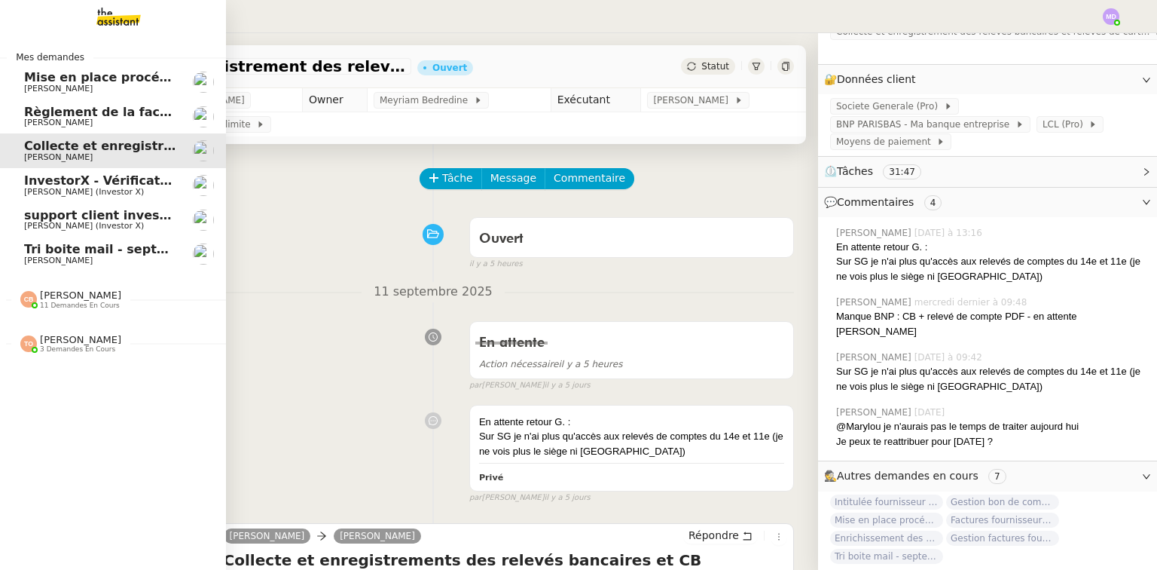
click at [59, 188] on span "[PERSON_NAME] (Investor X)" at bounding box center [84, 192] width 120 height 10
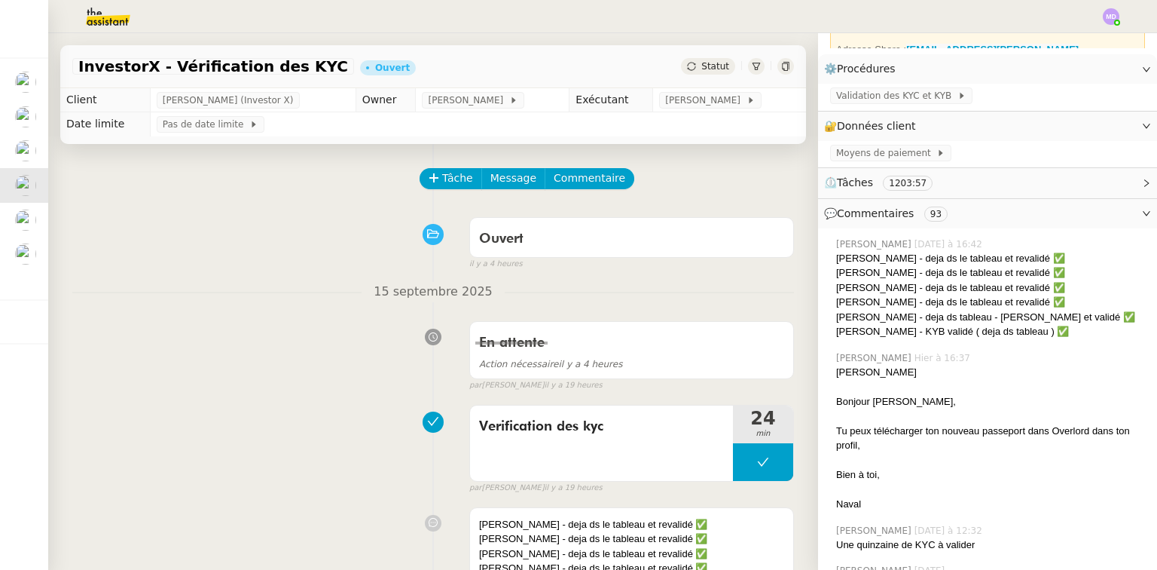
scroll to position [301, 0]
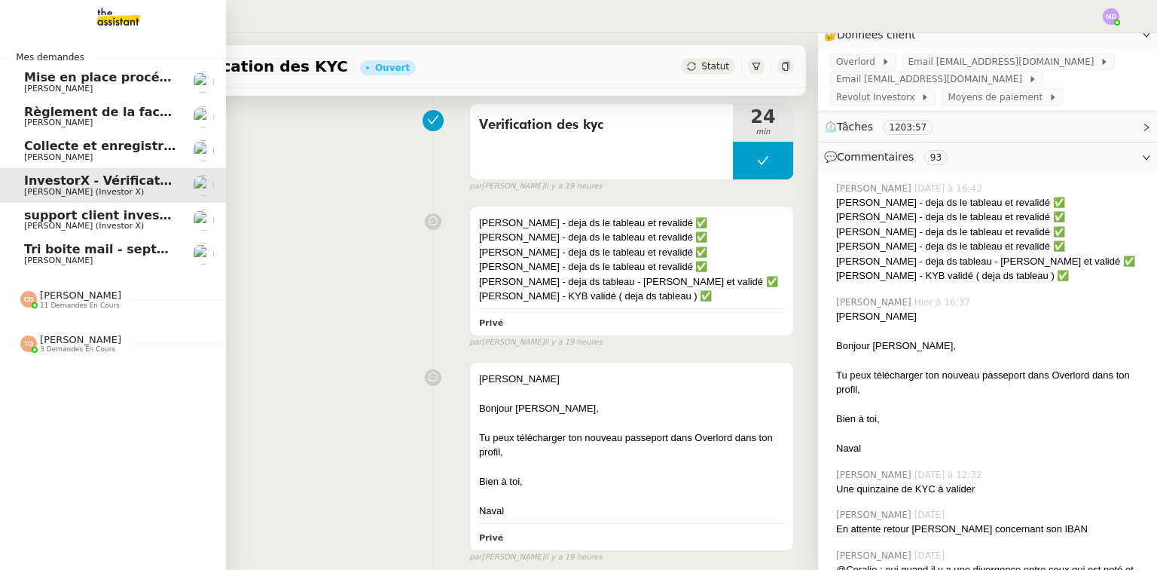
click at [100, 301] on span "11 demandes en cours" at bounding box center [80, 305] width 80 height 8
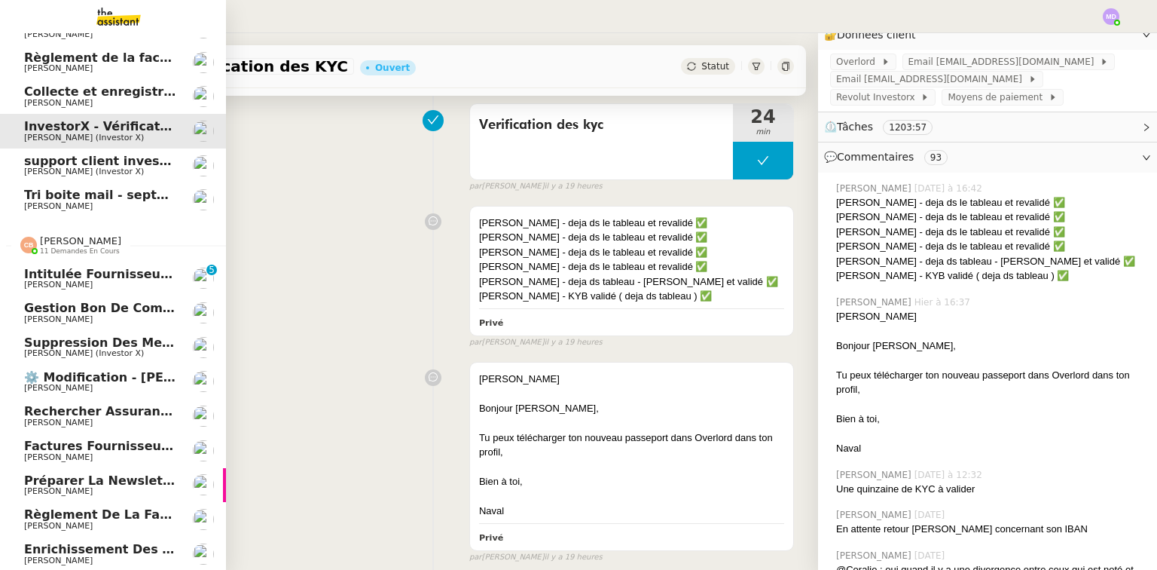
scroll to position [175, 0]
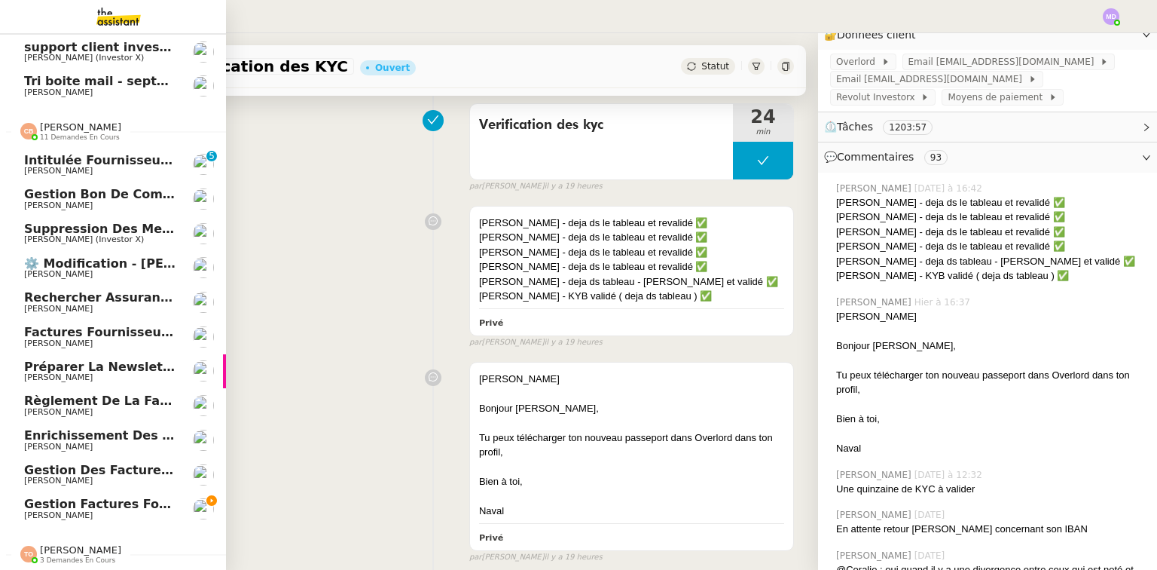
click at [127, 499] on span "Gestion factures fournisseurs (virement) via Pennylane- 2 septembre 2025" at bounding box center [279, 504] width 510 height 14
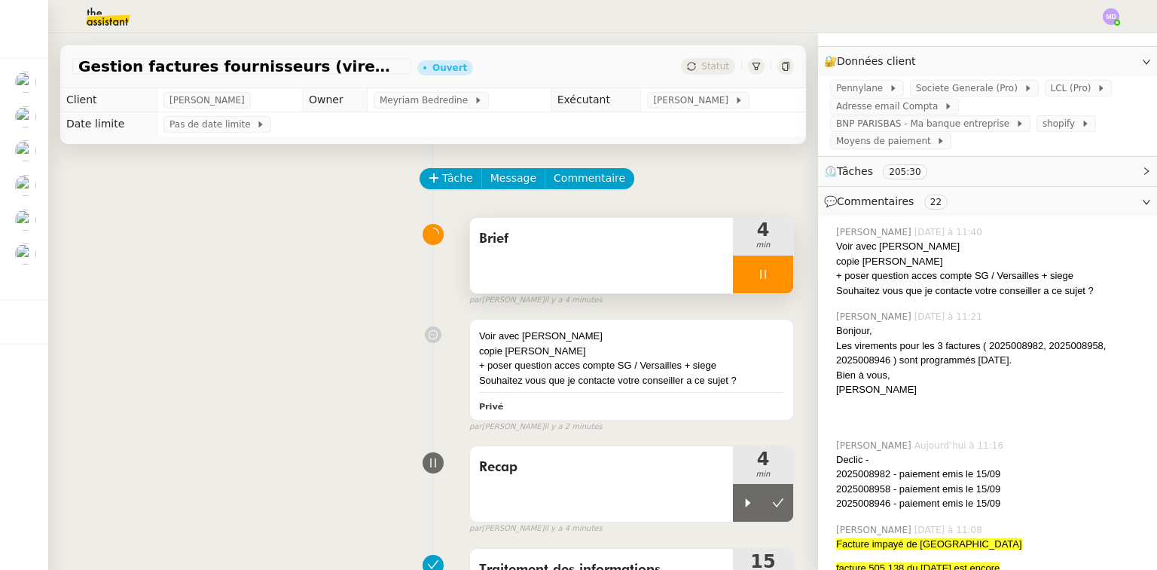
click at [773, 279] on div at bounding box center [763, 274] width 60 height 38
click at [773, 279] on button at bounding box center [778, 274] width 30 height 38
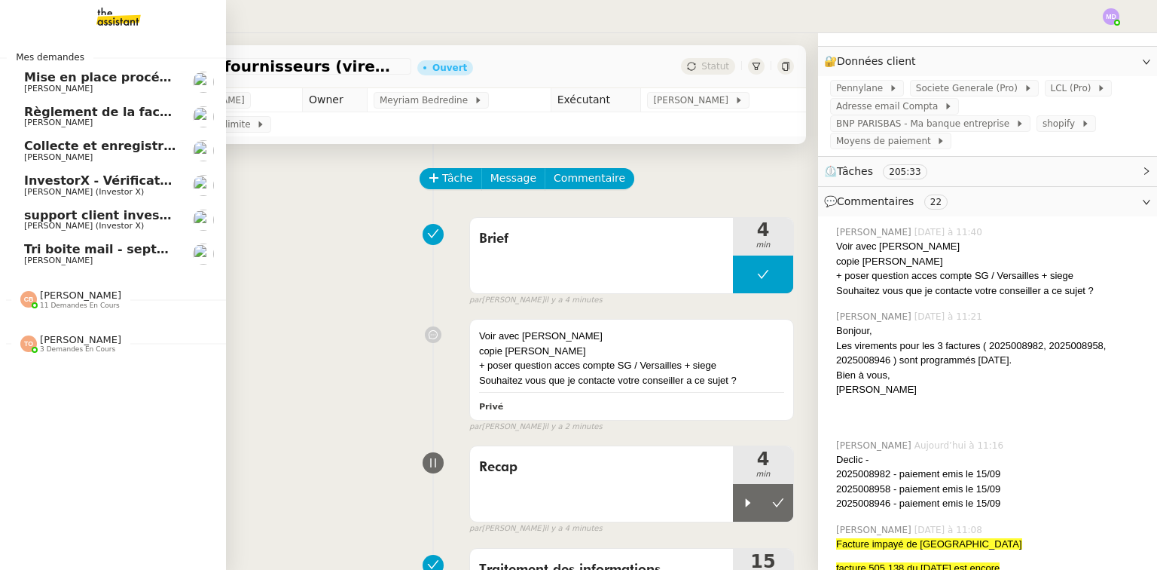
click at [40, 296] on span "[PERSON_NAME]" at bounding box center [80, 294] width 81 height 11
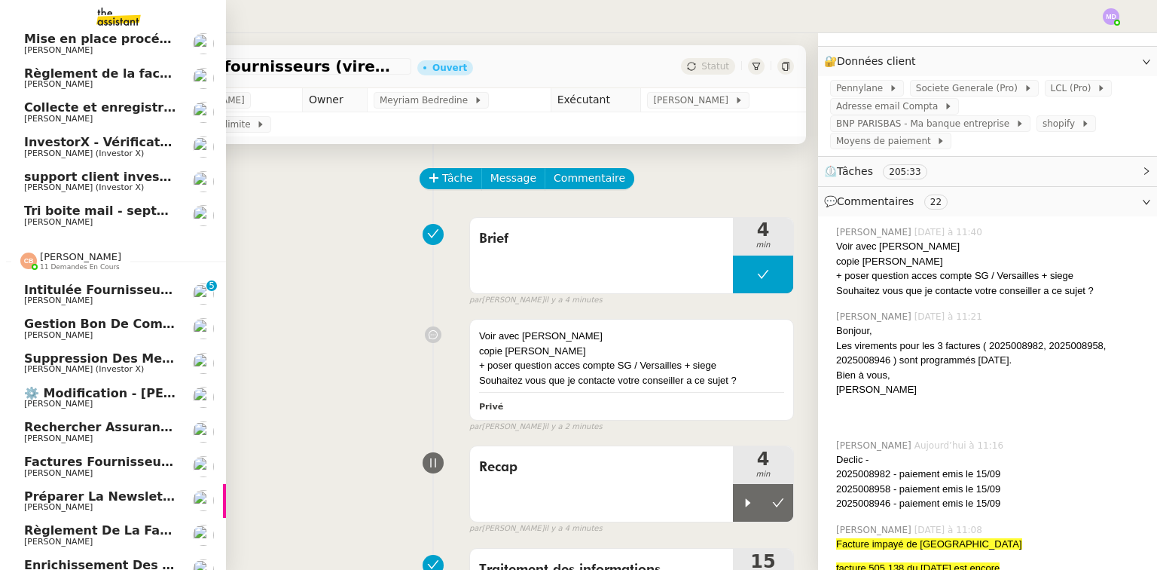
scroll to position [60, 0]
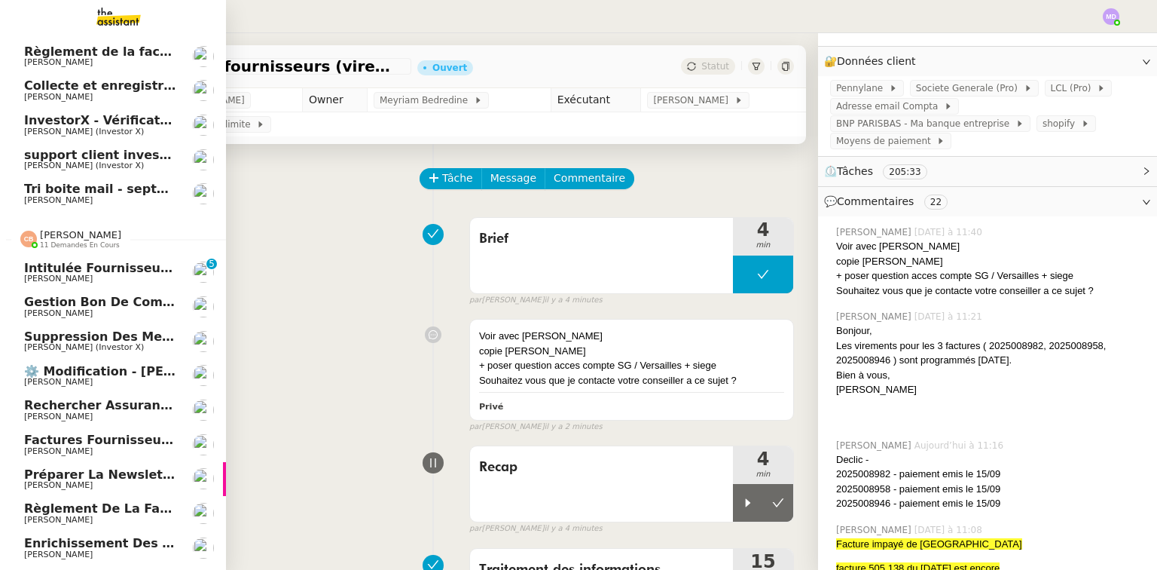
click at [118, 439] on span "Factures fournisseurs règlement par prélèvement, CB et espèces via Pennylane - …" at bounding box center [362, 440] width 676 height 14
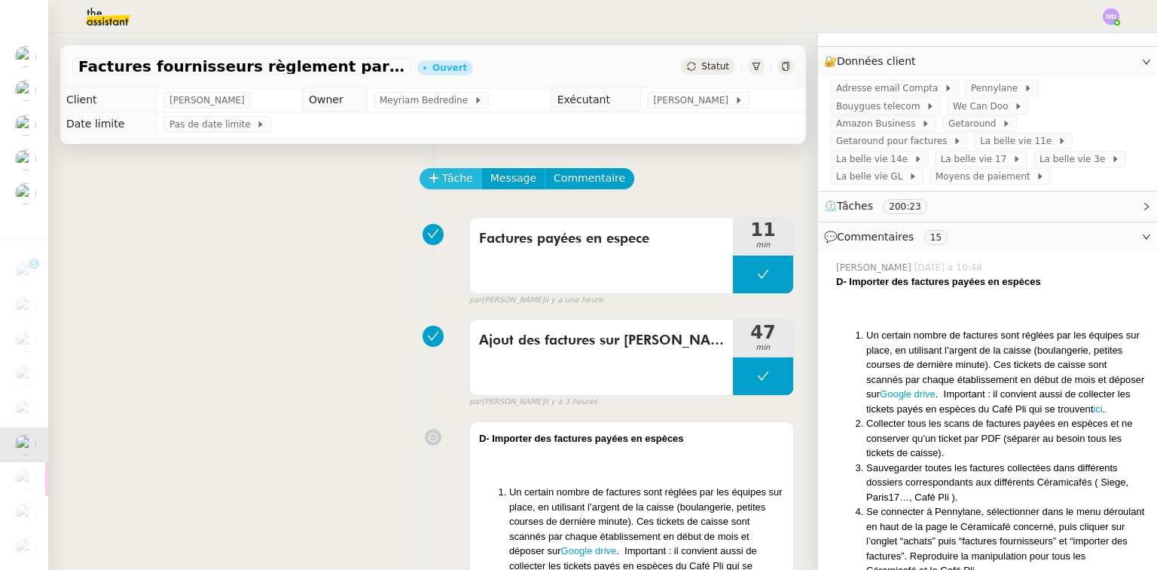
click at [452, 173] on span "Tâche" at bounding box center [457, 178] width 31 height 17
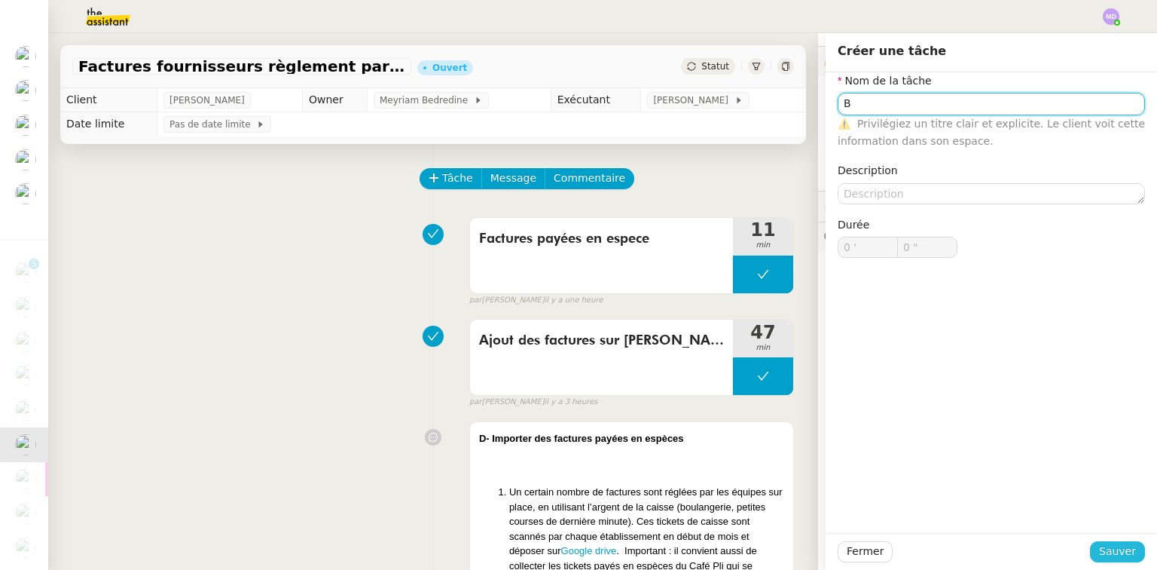
type input "B"
click at [1104, 549] on span "Sauver" at bounding box center [1117, 551] width 37 height 17
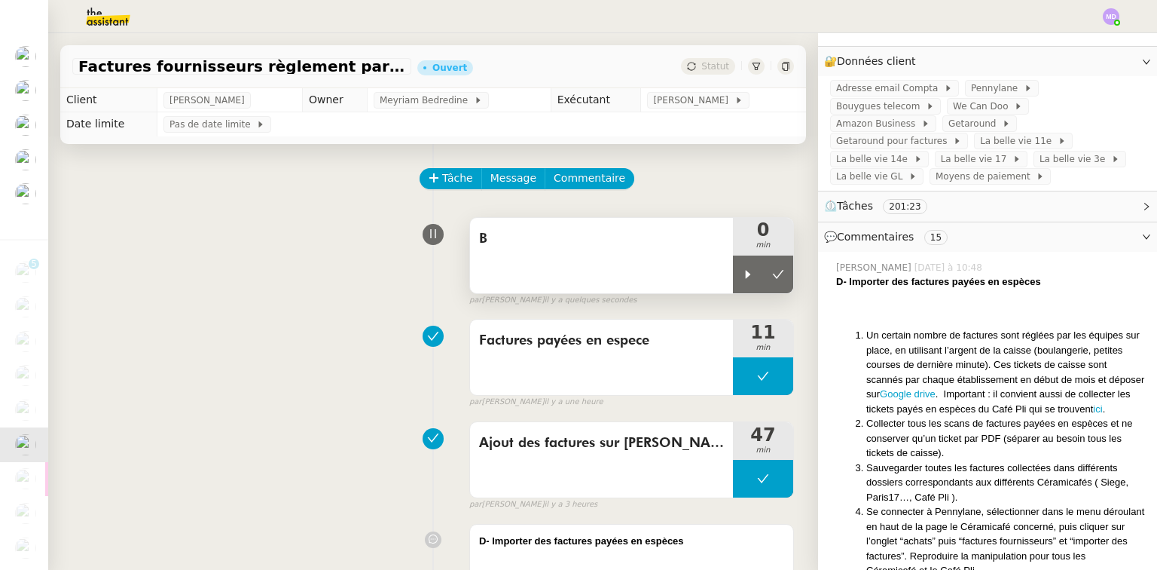
drag, startPoint x: 733, startPoint y: 274, endPoint x: 670, endPoint y: 262, distance: 64.4
click at [746, 275] on icon at bounding box center [748, 274] width 5 height 8
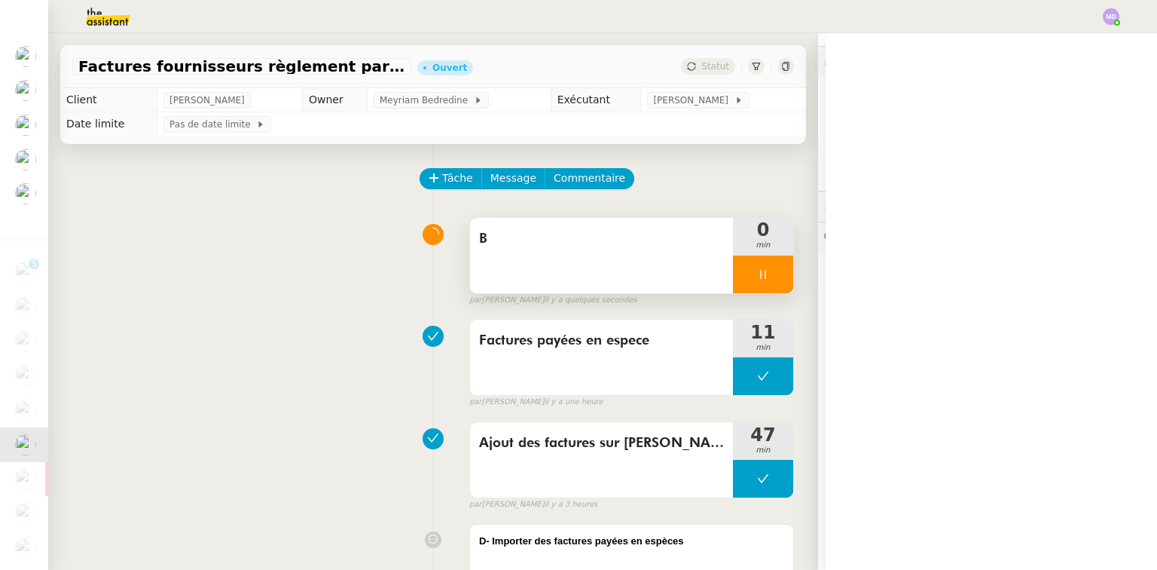
click at [650, 257] on div "B" at bounding box center [601, 255] width 263 height 75
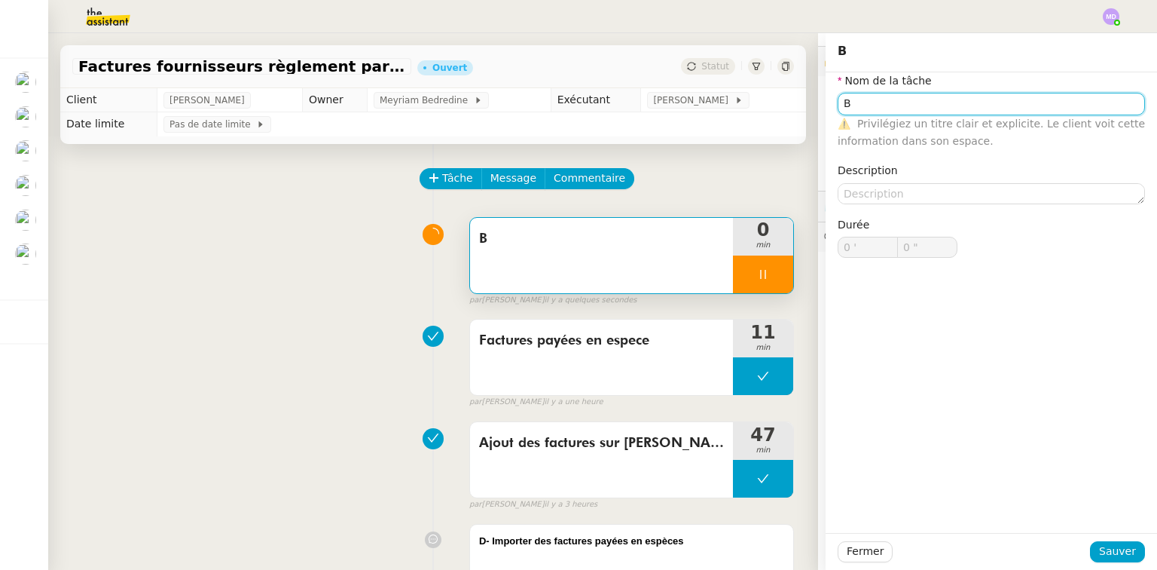
click at [864, 109] on input "B" at bounding box center [991, 104] width 307 height 22
type input "Brie"
type input "1 ""
type input "Brief"
type input "3 ""
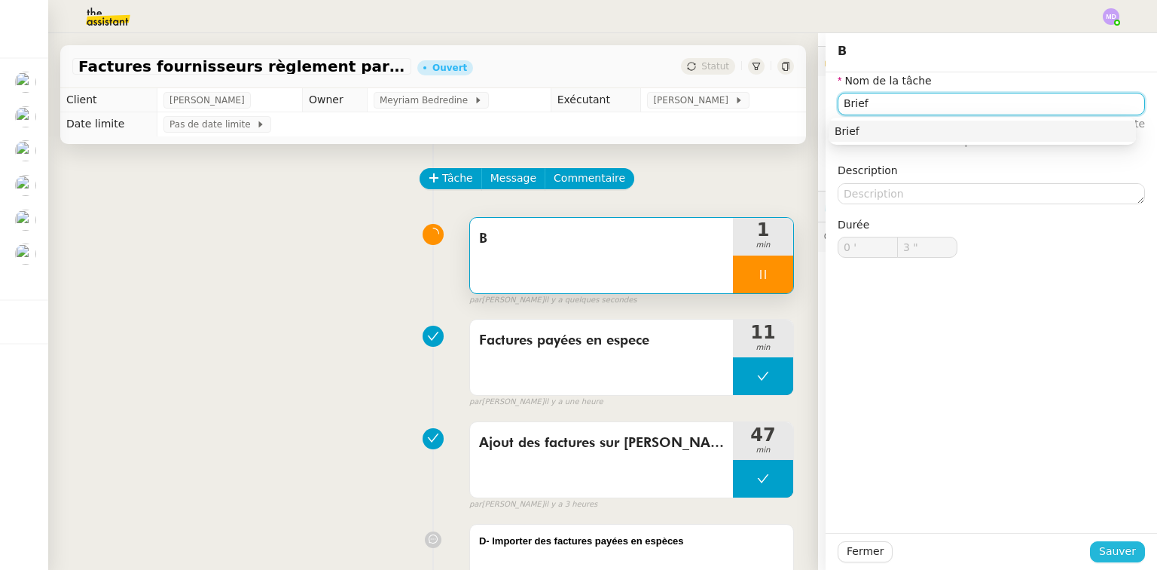
type input "Brief"
click at [1108, 543] on span "Sauver" at bounding box center [1117, 551] width 37 height 17
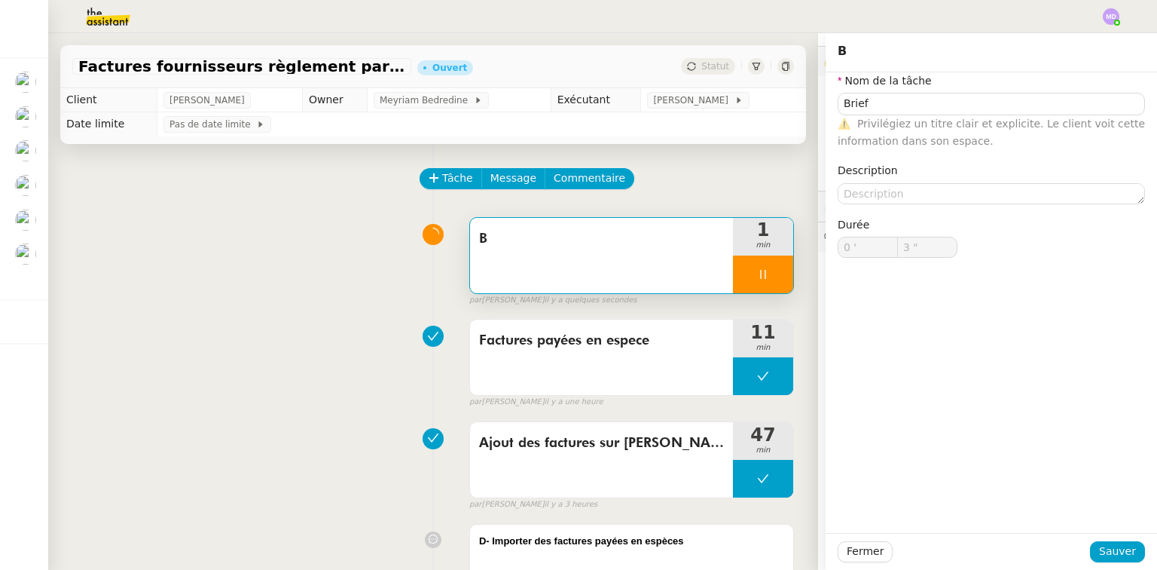
type input "4 ""
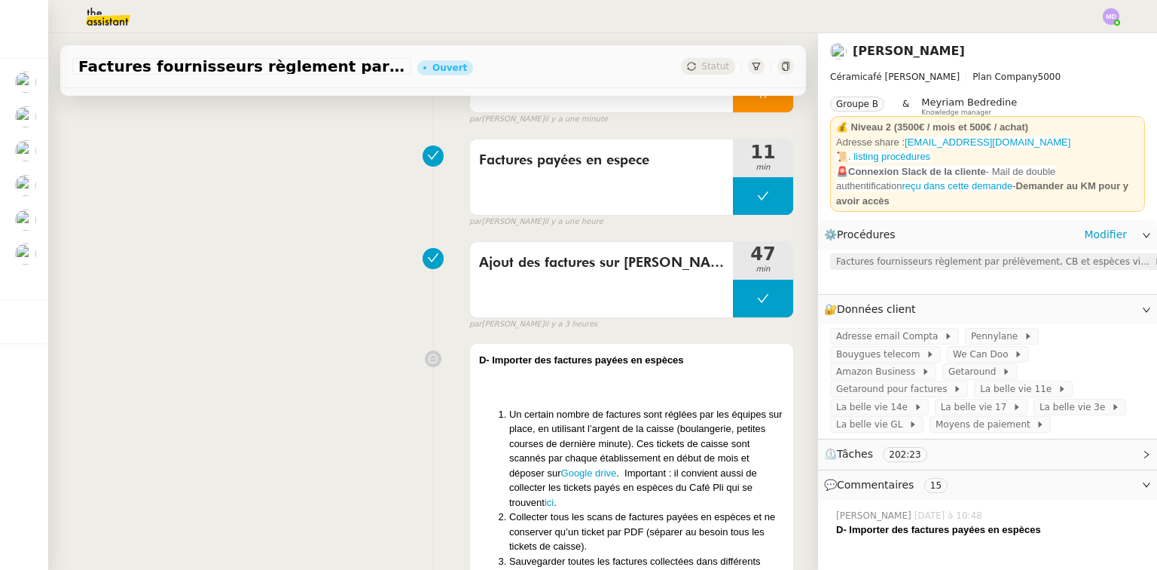
click at [977, 254] on span "Factures fournisseurs règlement par prélèvement, CB et espèces via Pennylane" at bounding box center [995, 261] width 318 height 15
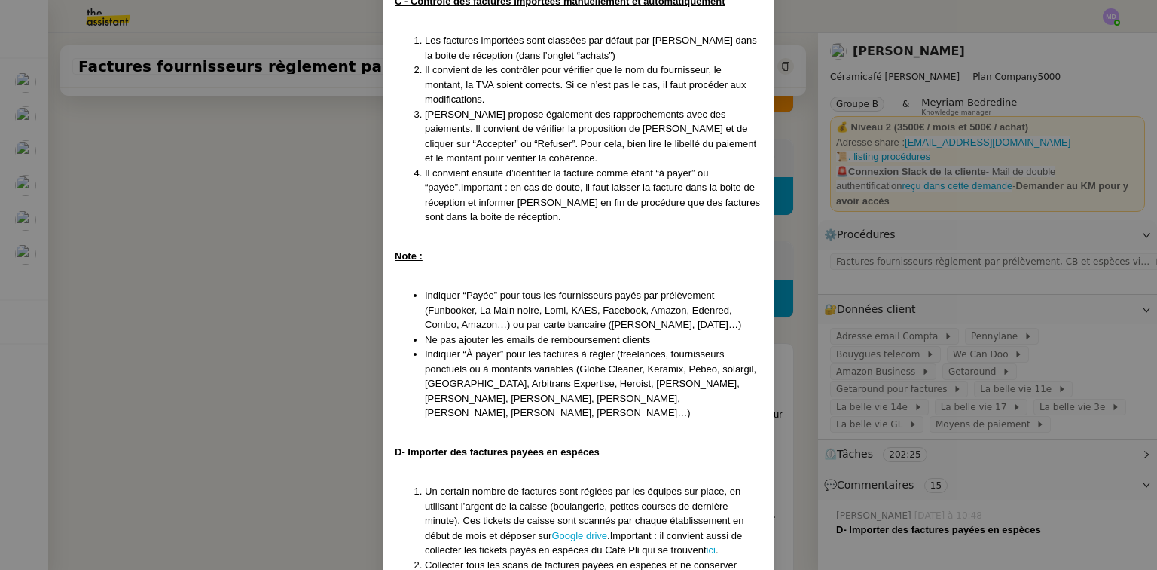
scroll to position [1025, 0]
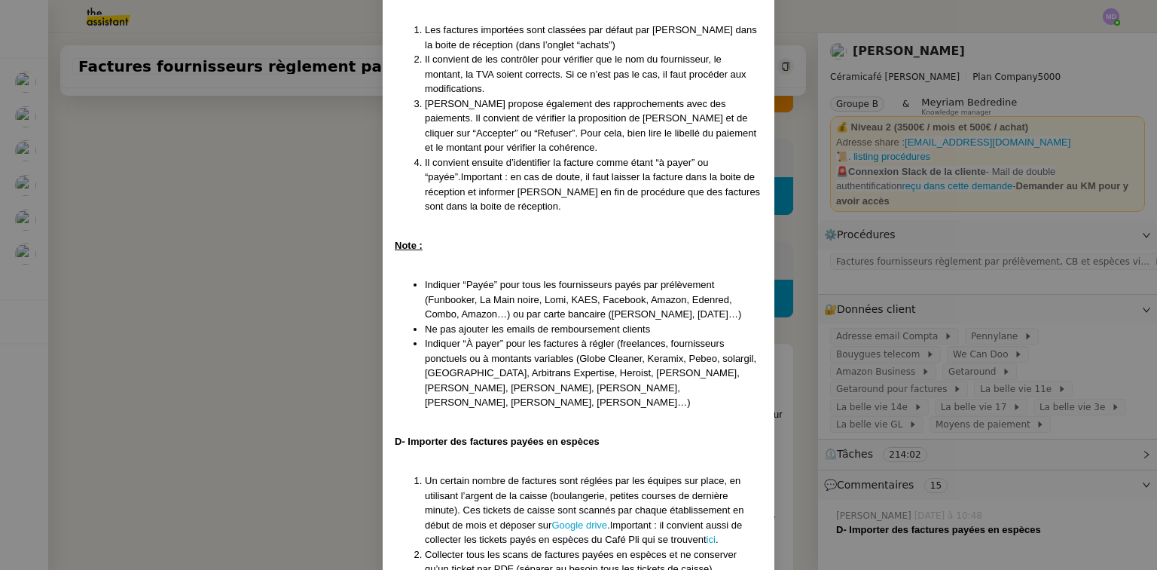
click at [120, 189] on nz-modal-container "Créée le 22/07/2025 - MAJ le 28/07/25 Contexte : La comptabilité de toutes les …" at bounding box center [578, 285] width 1157 height 570
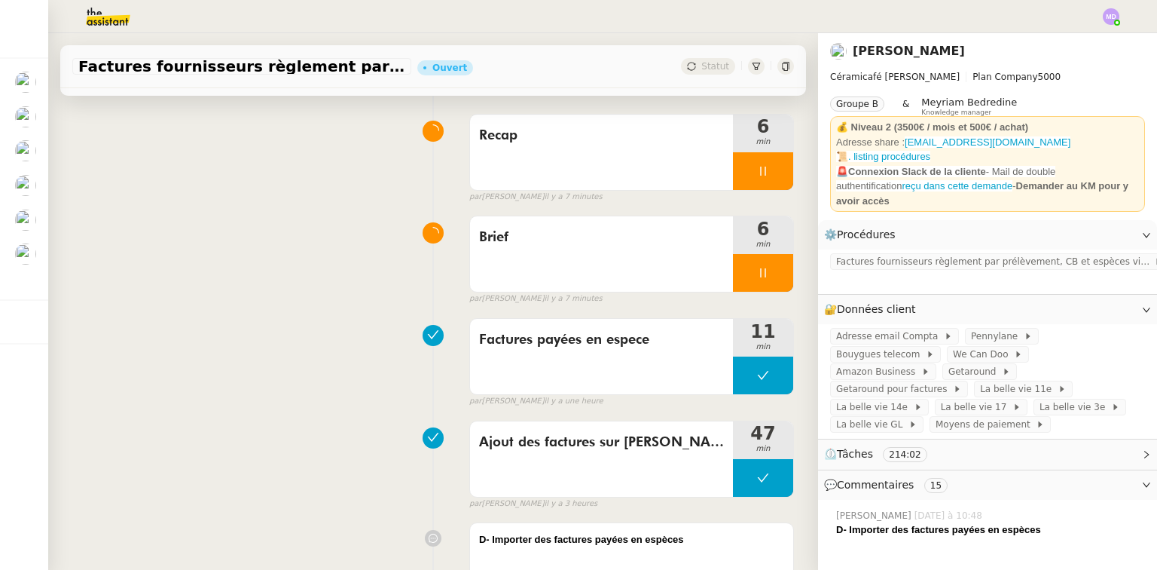
scroll to position [102, 0]
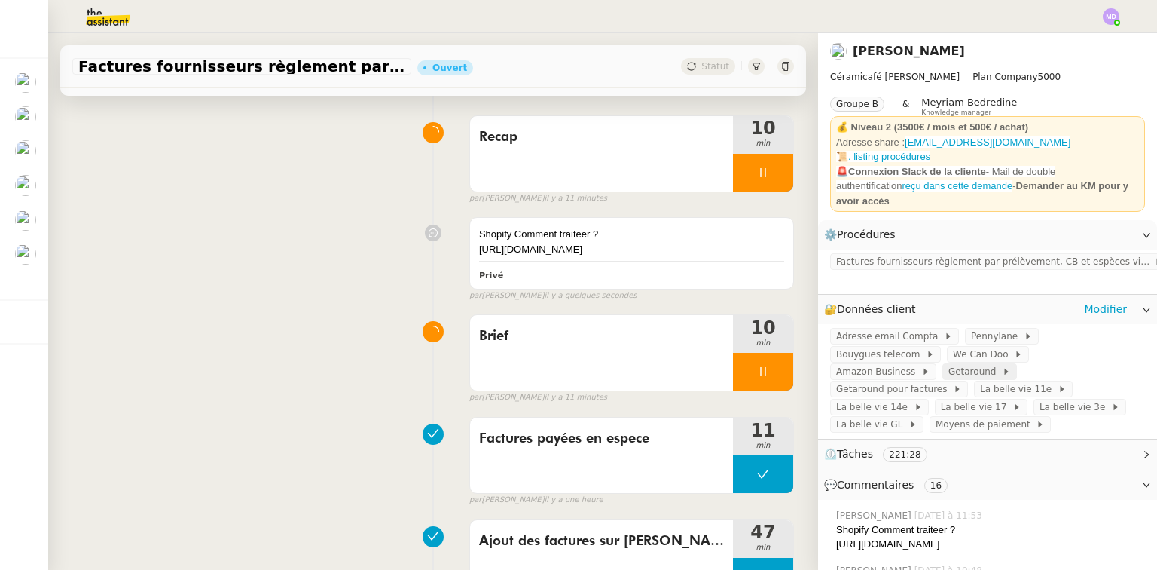
click at [1023, 365] on app-ticket-info-button "Getaround" at bounding box center [983, 371] width 81 height 12
click at [1002, 364] on span "Getaround" at bounding box center [975, 371] width 53 height 15
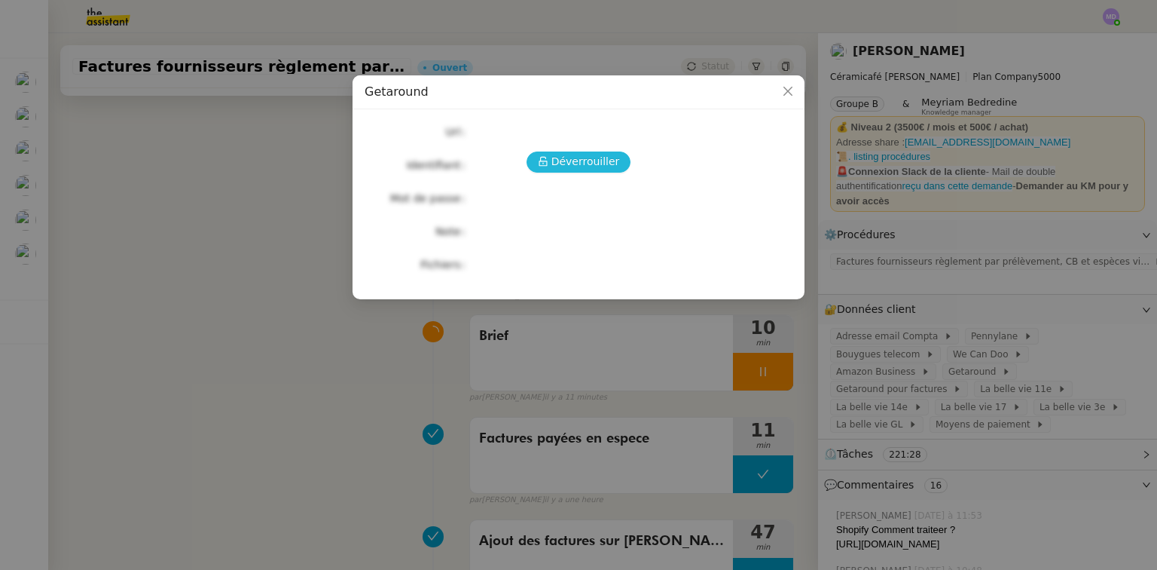
click at [587, 160] on span "Déverrouiller" at bounding box center [586, 161] width 69 height 17
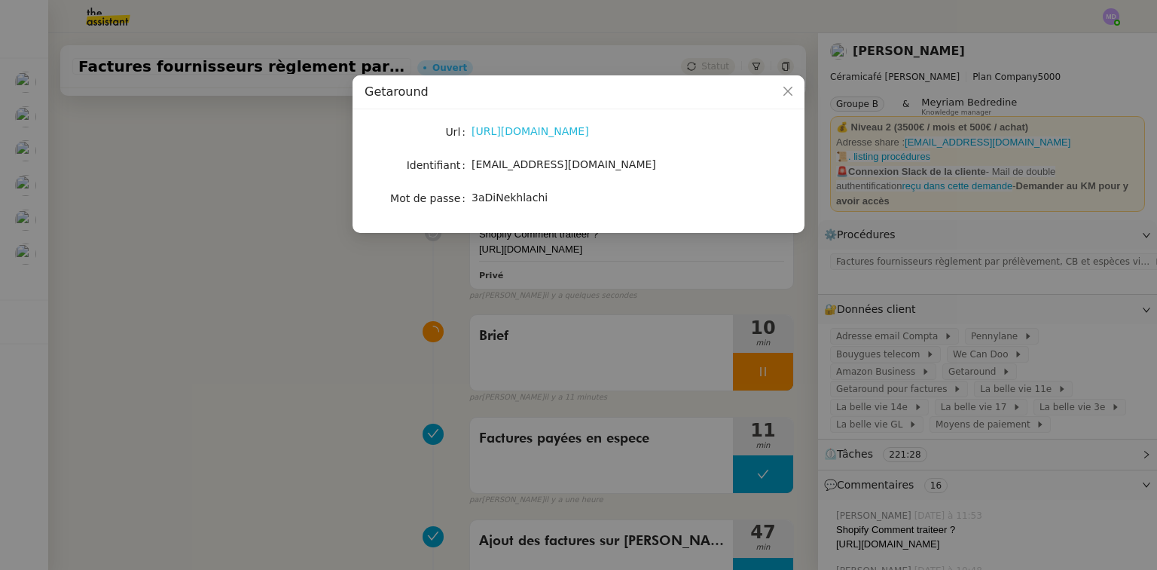
click at [536, 134] on link "https://fr.getaround.com/login" at bounding box center [531, 131] width 118 height 12
click at [515, 165] on span "behbis@yahoo.fr" at bounding box center [564, 164] width 185 height 12
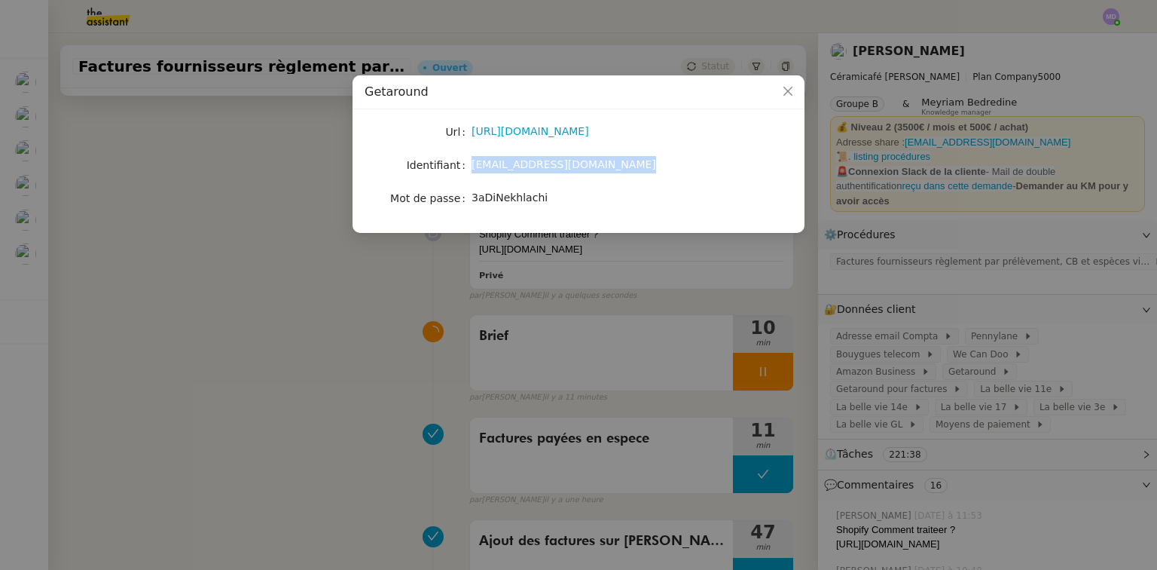
click at [515, 165] on span "behbis@yahoo.fr" at bounding box center [564, 164] width 185 height 12
click at [274, 308] on nz-modal-container "Getaround Url https://fr.getaround.com/login Identifiant behbis@yahoo.fr Mot de…" at bounding box center [578, 285] width 1157 height 570
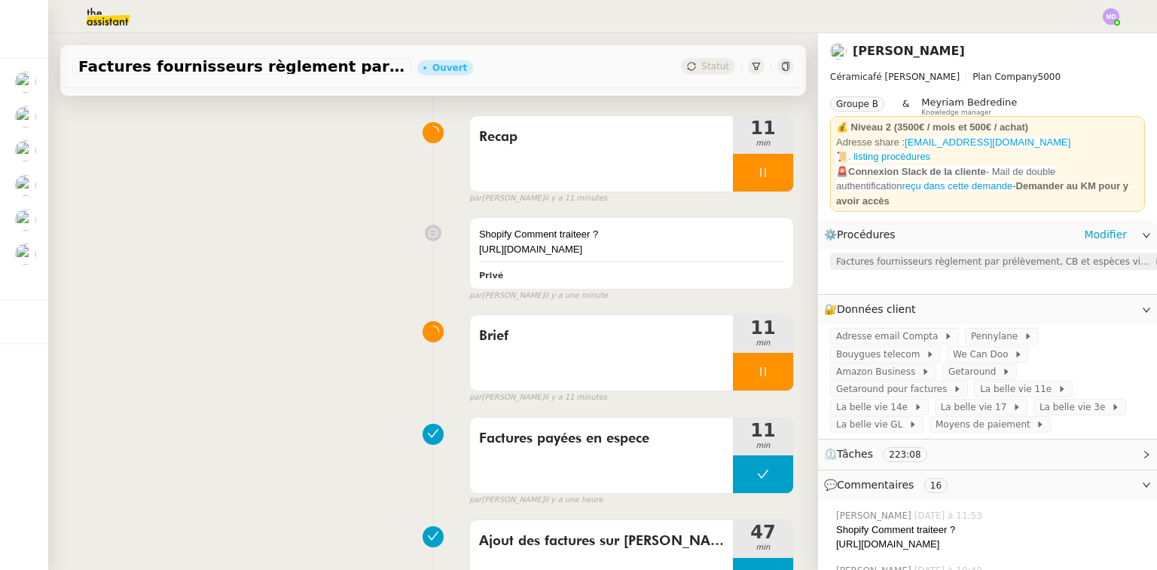
click at [896, 254] on span "Factures fournisseurs règlement par prélèvement, CB et espèces via Pennylane" at bounding box center [995, 261] width 318 height 15
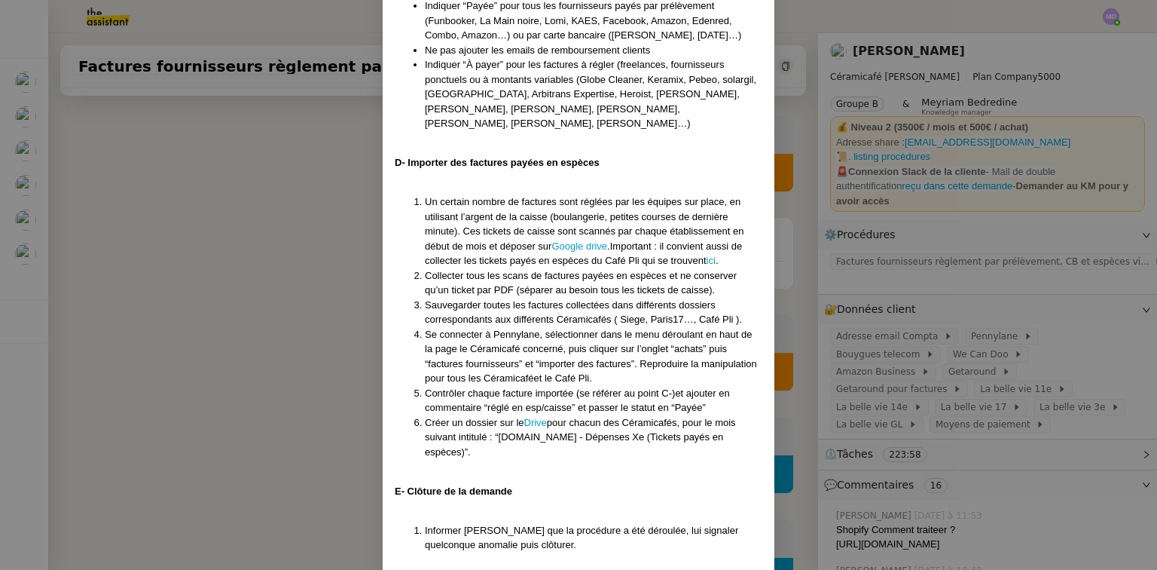
scroll to position [1384, 0]
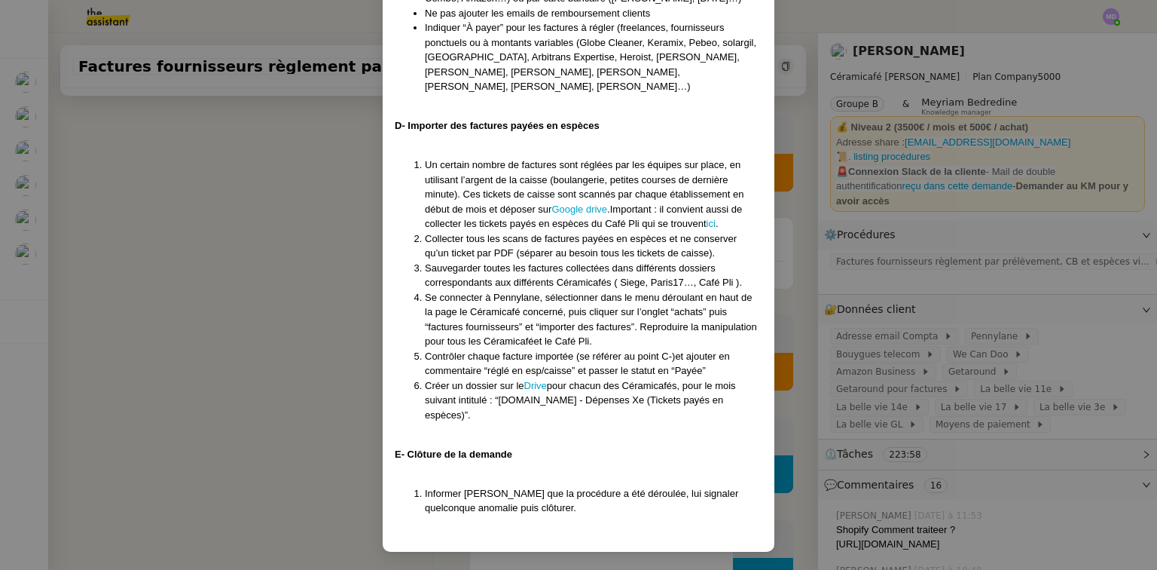
click at [597, 229] on li "Un certain nombre de factures sont réglées par les équipes sur place, en utilis…" at bounding box center [594, 194] width 338 height 74
click at [597, 215] on link "Google drive" at bounding box center [580, 208] width 56 height 11
click at [540, 391] on link "Drive" at bounding box center [535, 385] width 23 height 11
click at [199, 320] on nz-modal-container "Créée le 22/07/2025 - MAJ le 28/07/25 Contexte : La comptabilité de toutes les …" at bounding box center [578, 285] width 1157 height 570
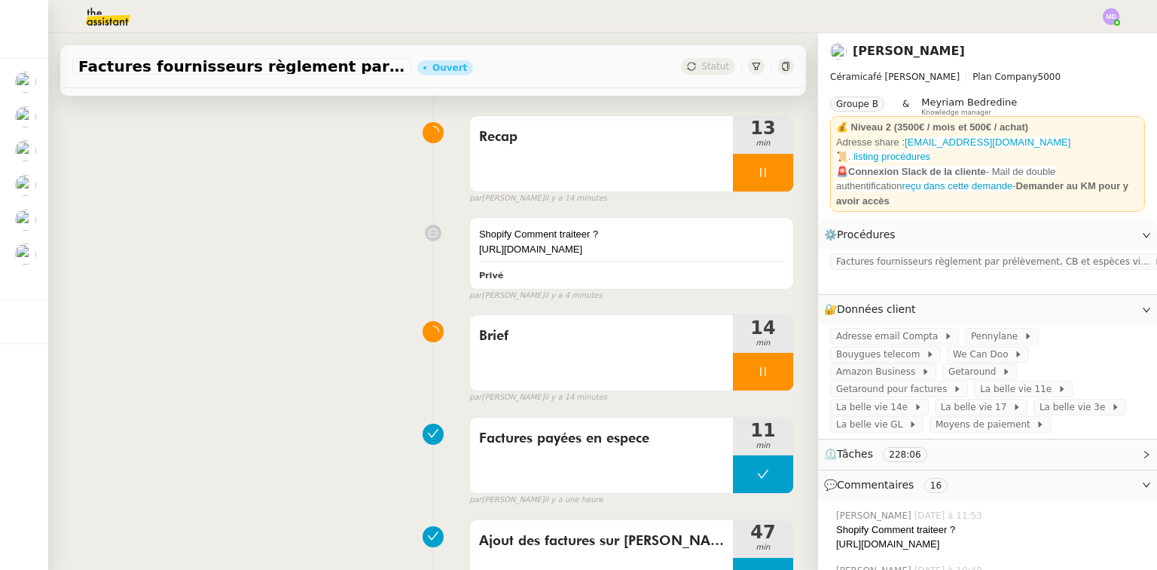
scroll to position [1309, 0]
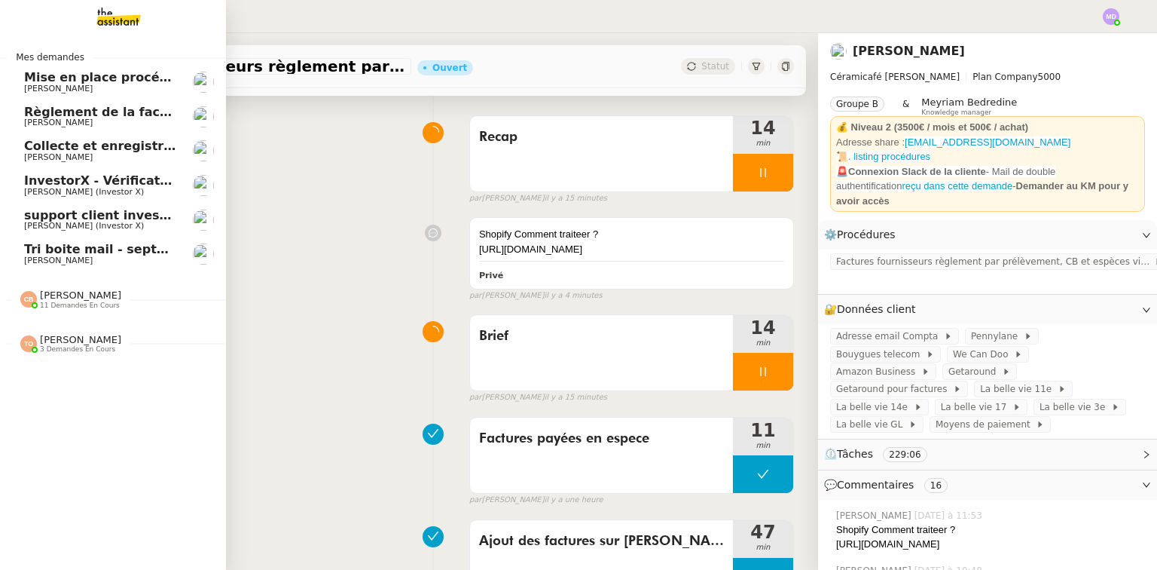
click at [50, 336] on span "[PERSON_NAME]" at bounding box center [80, 339] width 81 height 11
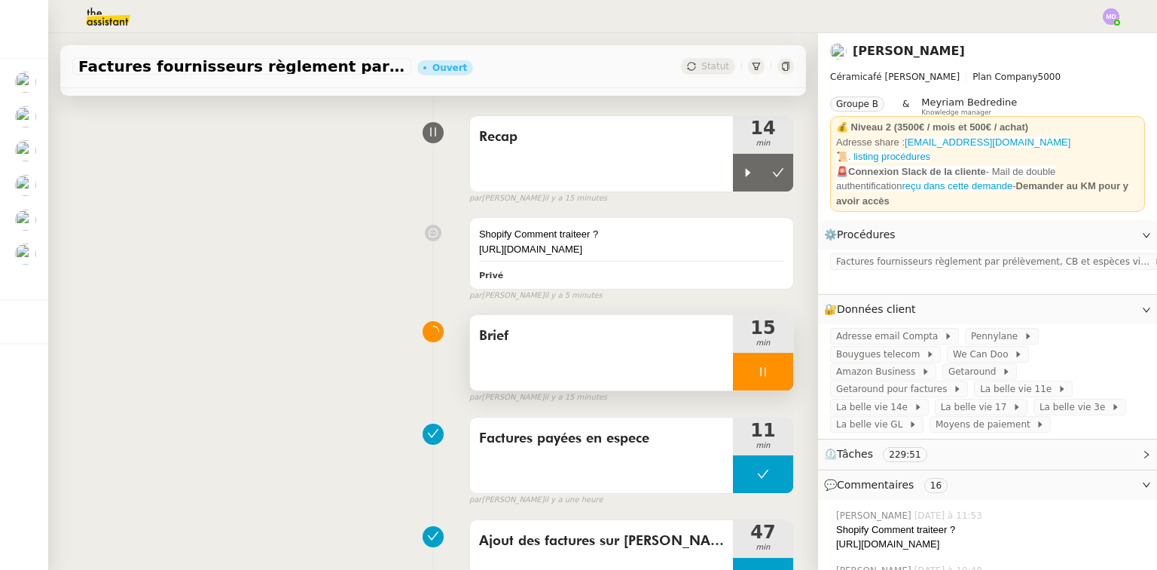
click at [760, 390] on div at bounding box center [763, 372] width 60 height 38
click at [773, 376] on icon at bounding box center [778, 372] width 11 height 8
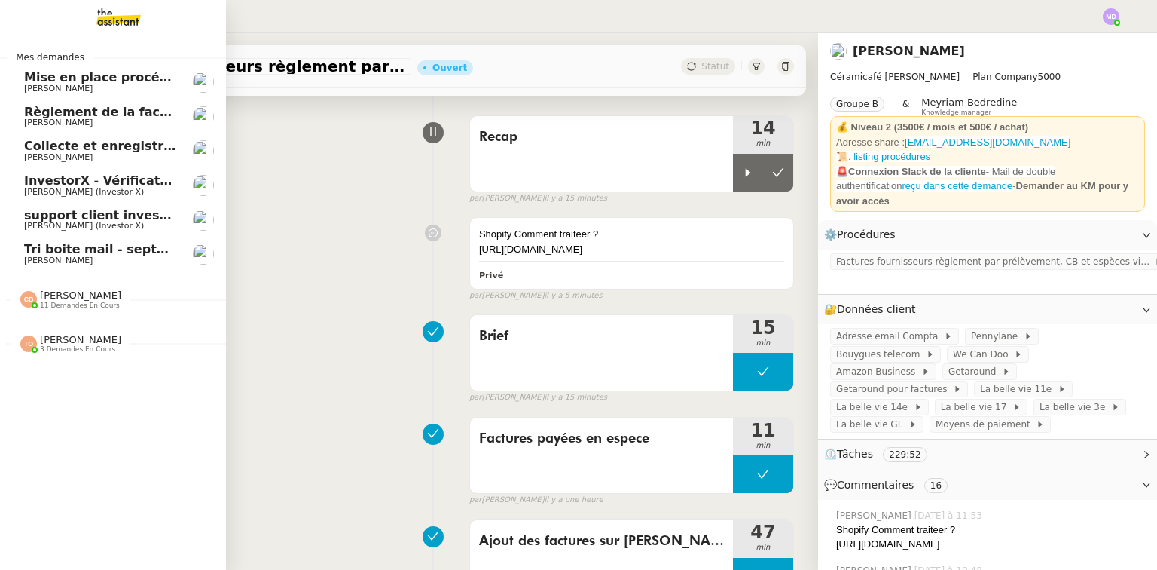
click at [124, 261] on span "[PERSON_NAME]" at bounding box center [100, 260] width 152 height 9
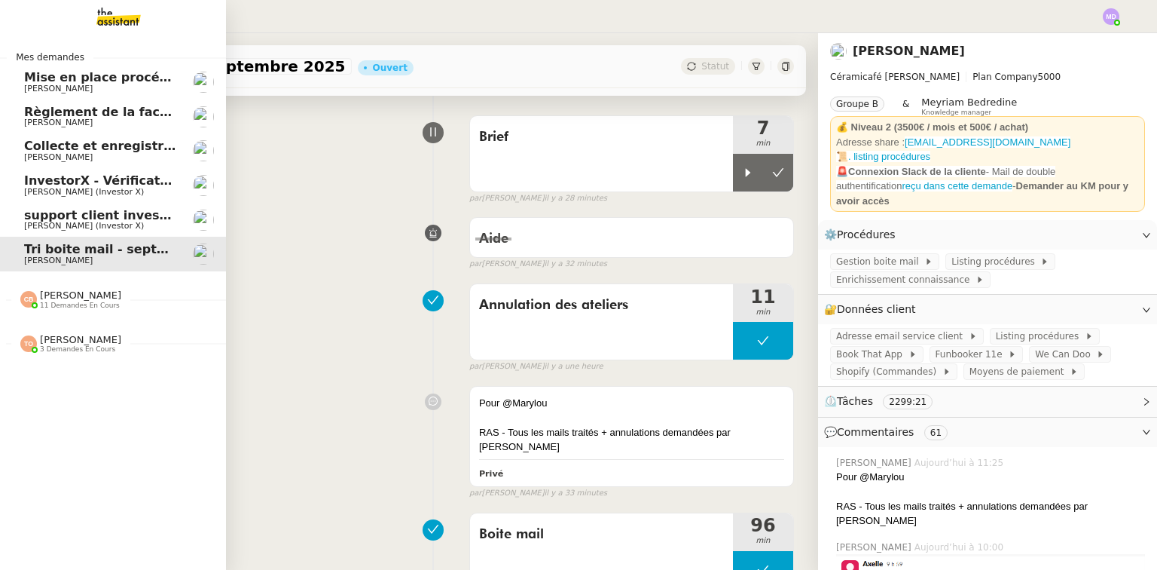
click at [102, 253] on span "Tri boite mail - septembre 2025" at bounding box center [131, 249] width 214 height 14
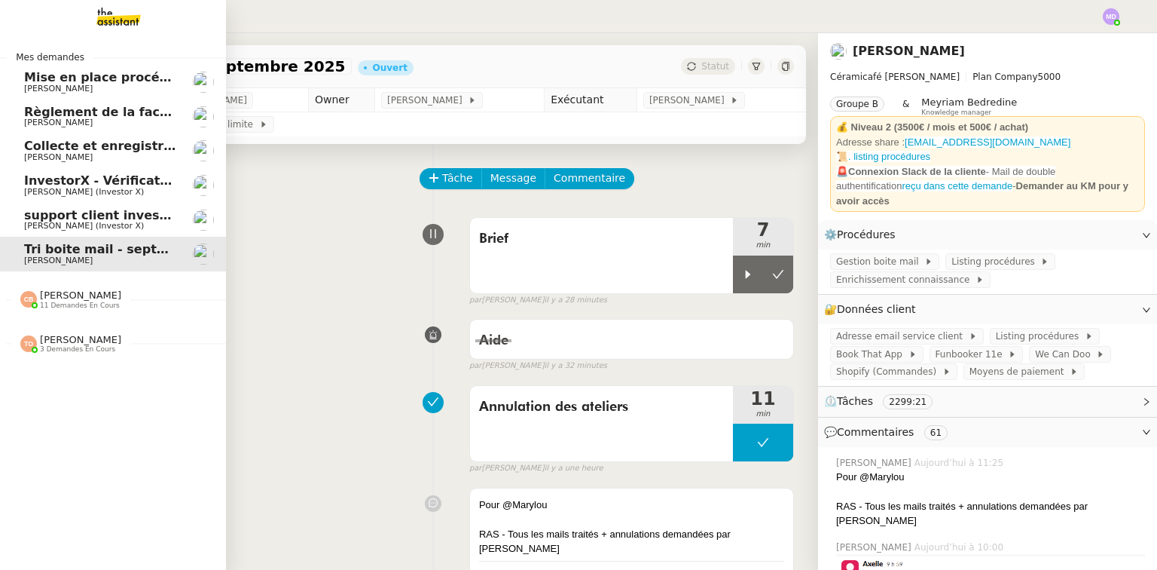
click at [26, 191] on span "[PERSON_NAME] (Investor X)" at bounding box center [84, 192] width 120 height 10
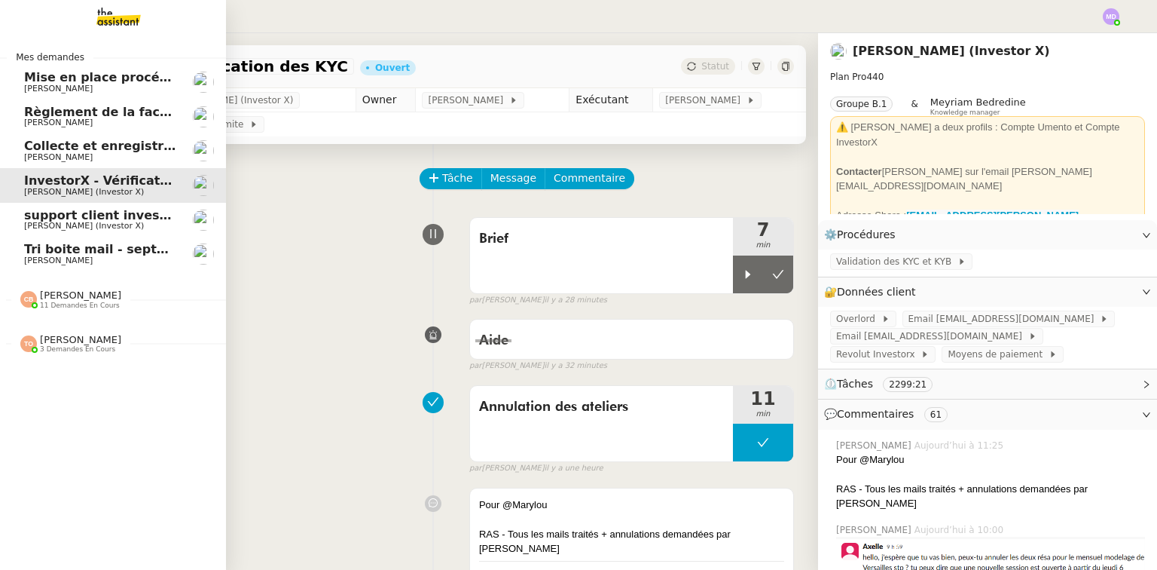
drag, startPoint x: 88, startPoint y: 271, endPoint x: 98, endPoint y: 260, distance: 14.4
click at [89, 271] on link "Tri boite mail - septembre 2025 Genevieve Landsmann" at bounding box center [113, 254] width 226 height 35
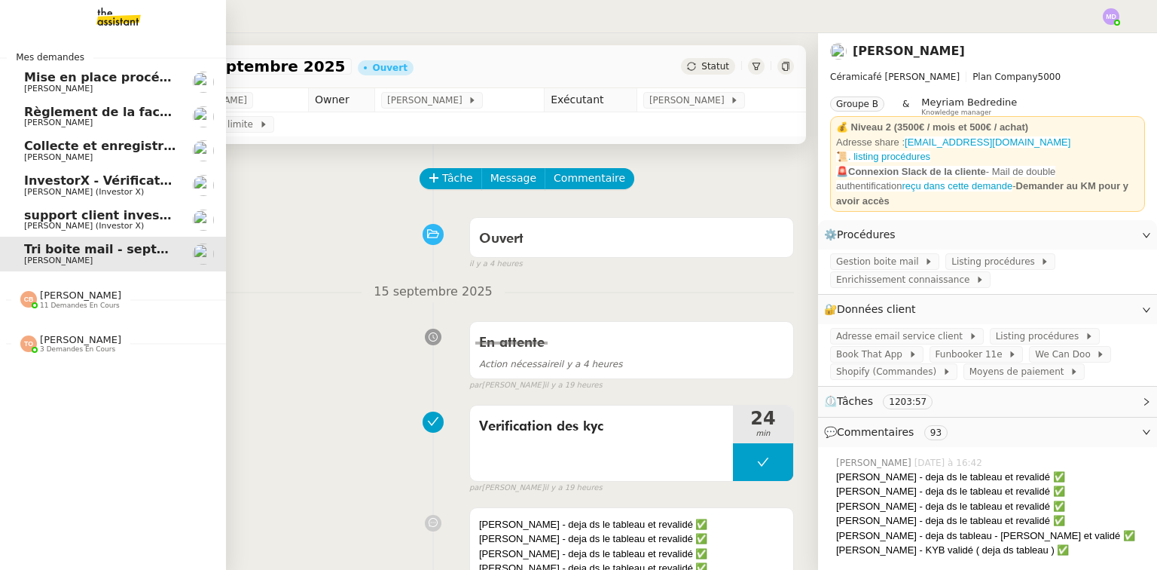
click at [104, 256] on span "[PERSON_NAME]" at bounding box center [100, 260] width 152 height 9
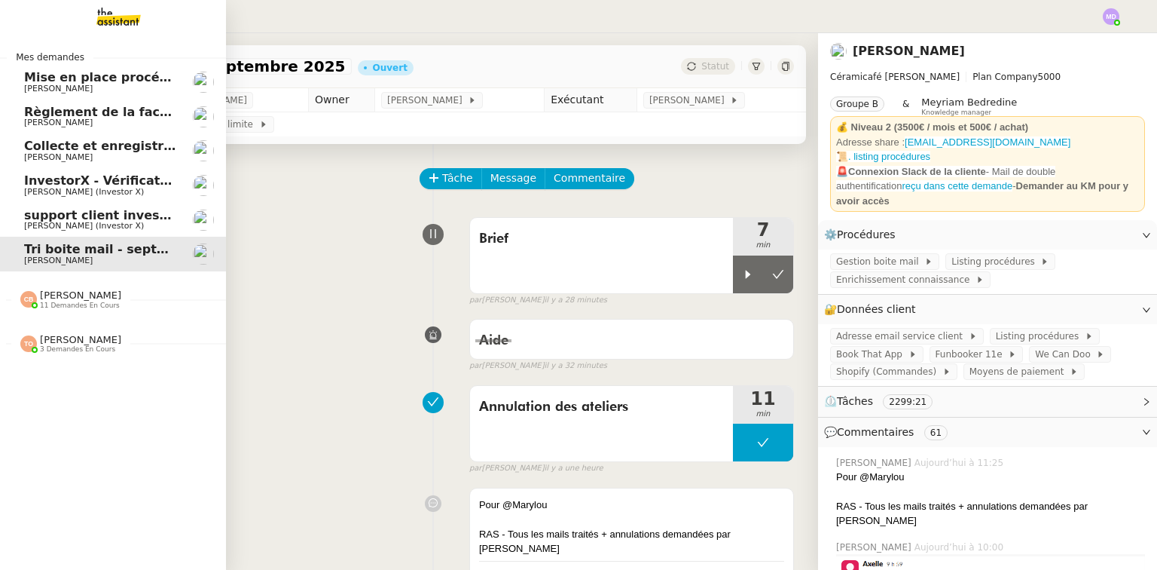
click at [42, 229] on span "[PERSON_NAME] (Investor X)" at bounding box center [84, 226] width 120 height 10
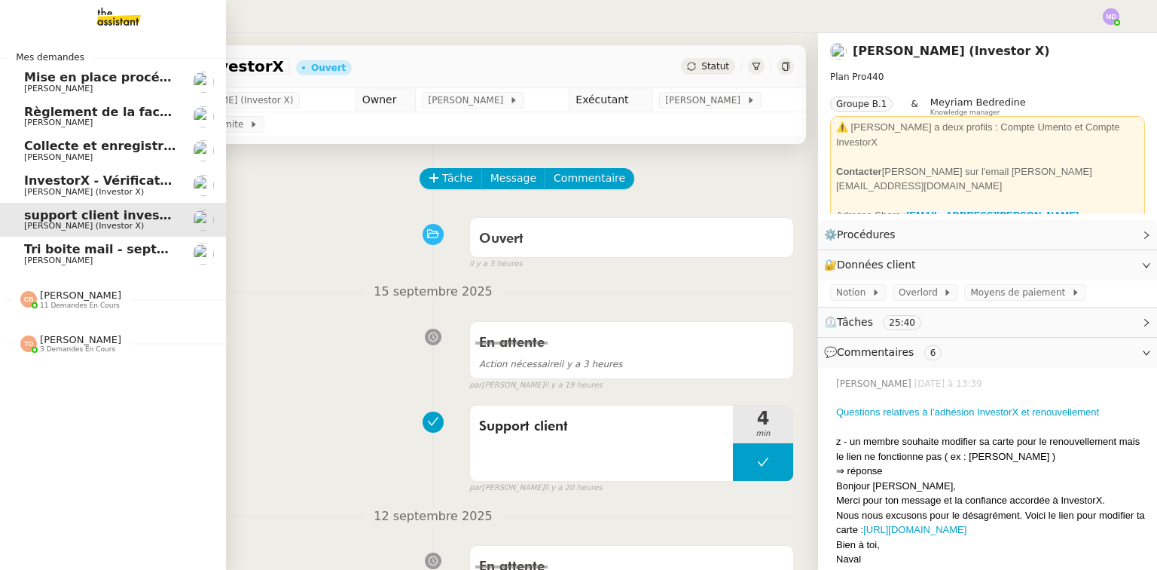
click at [84, 252] on span "Tri boite mail - septembre 2025" at bounding box center [131, 249] width 214 height 14
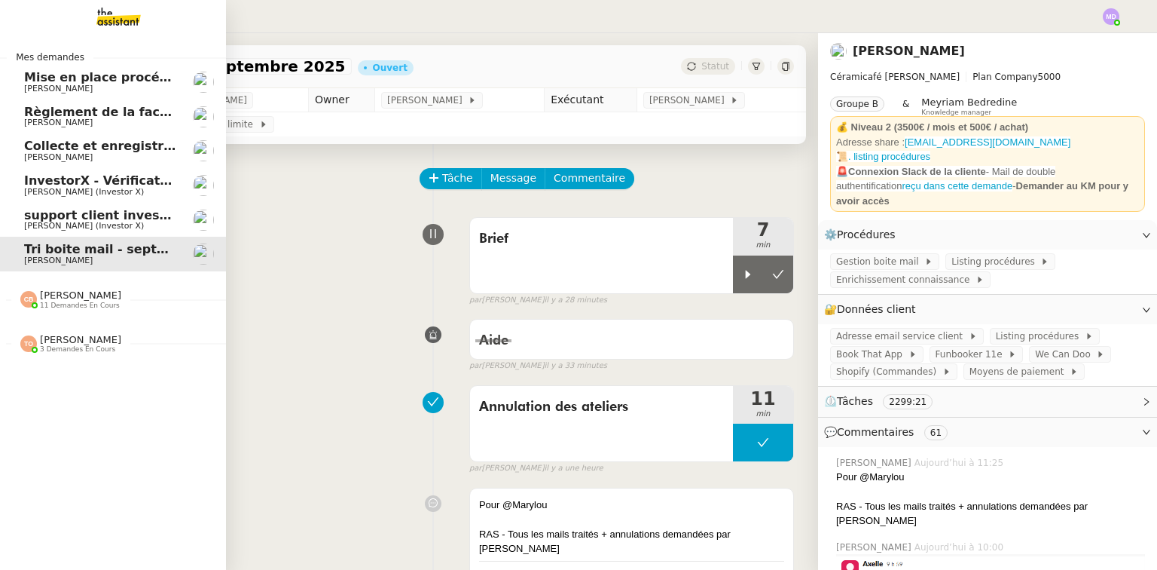
click at [56, 254] on span "Tri boite mail - septembre 2025" at bounding box center [131, 249] width 214 height 14
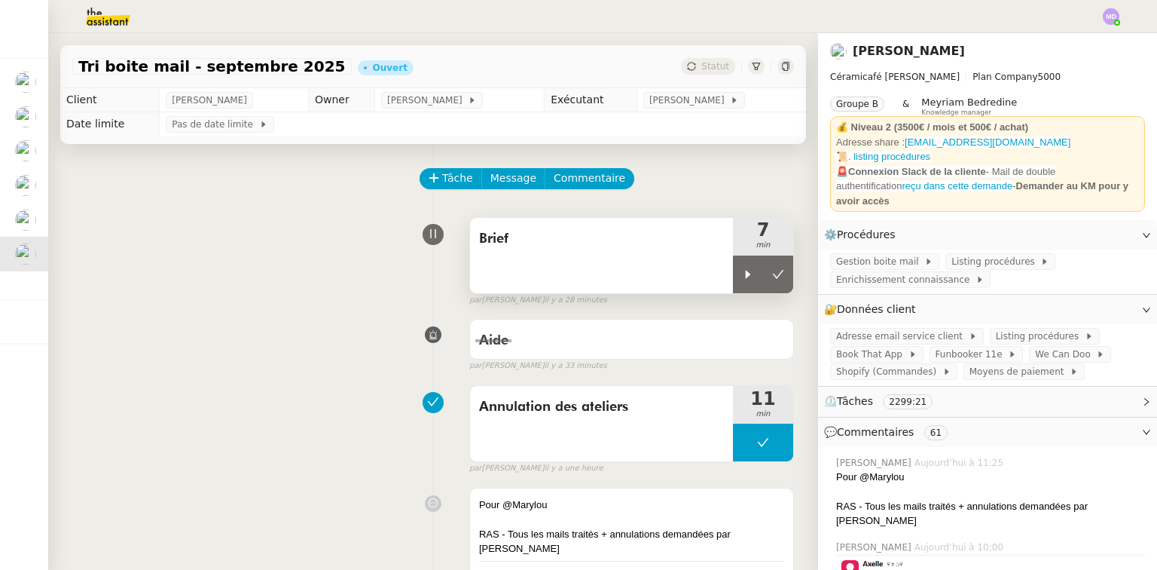
click at [742, 278] on icon at bounding box center [748, 274] width 12 height 12
click at [683, 257] on div "Brief" at bounding box center [601, 255] width 263 height 75
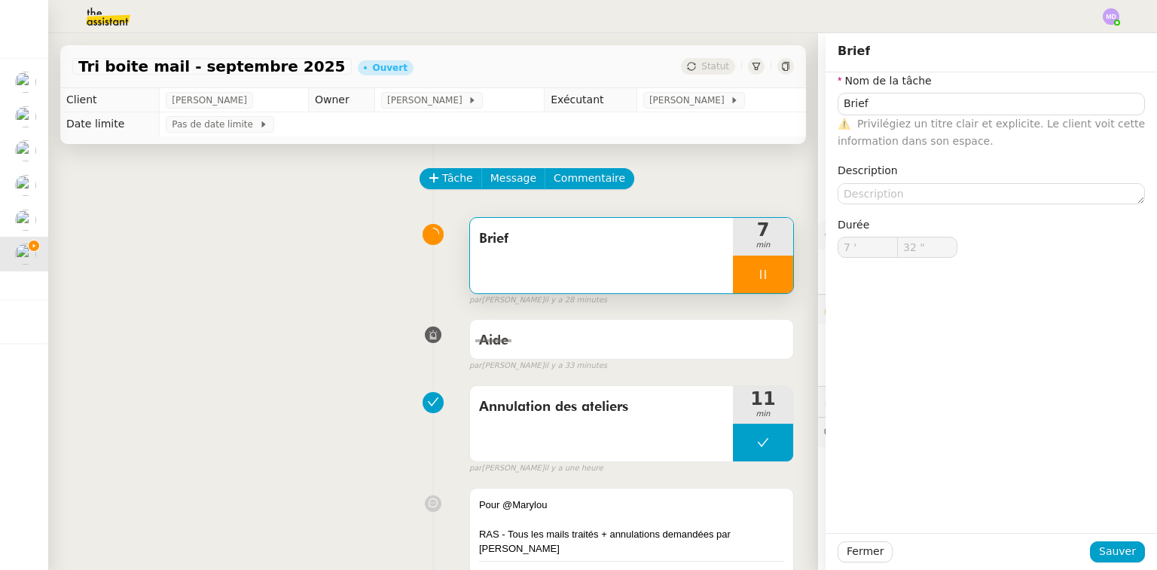
type input "Brief"
type input "7 '"
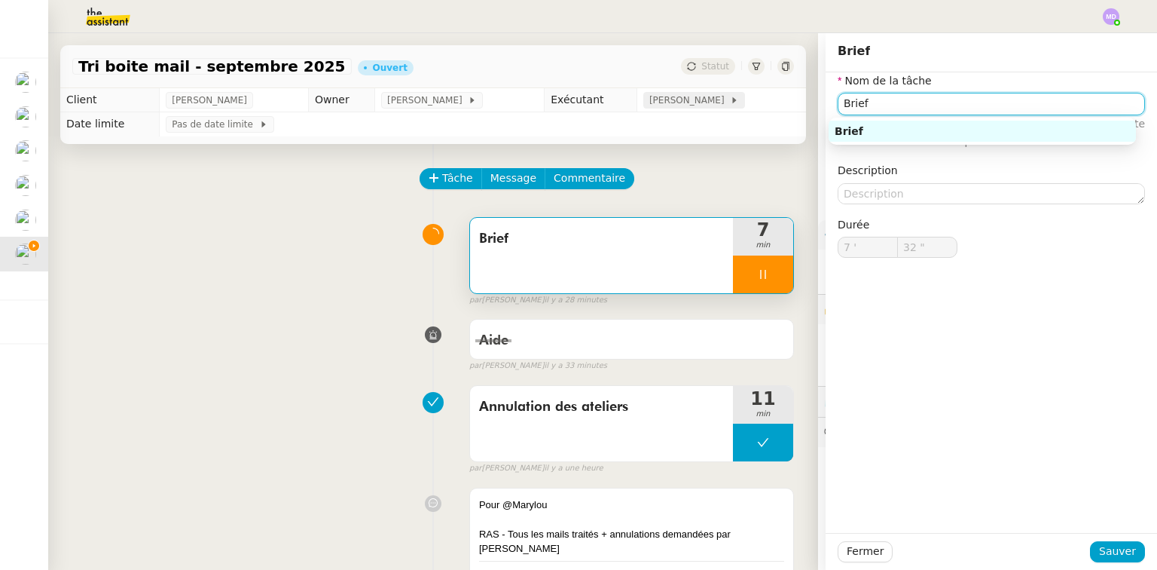
click at [640, 104] on app-ticket "Tri boite mail - septembre 2025 Ouvert Statut Client Genevieve Landsmann Owner …" at bounding box center [602, 301] width 1109 height 536
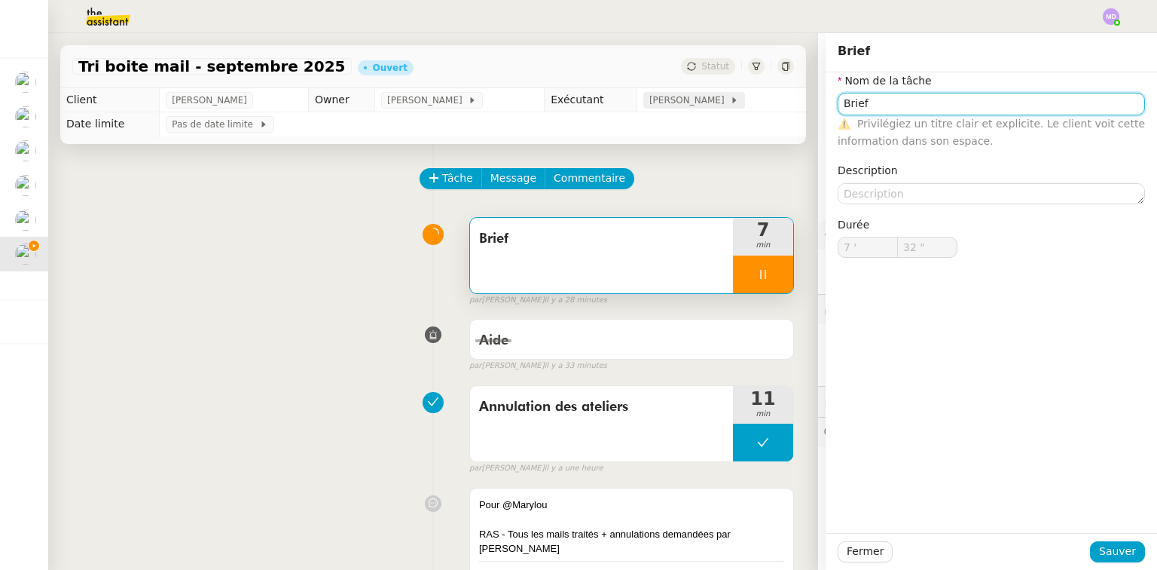
type input "33 ""
type input "Gestion b"
type input "34 ""
type input "Gestion boite email"
type input "36 ""
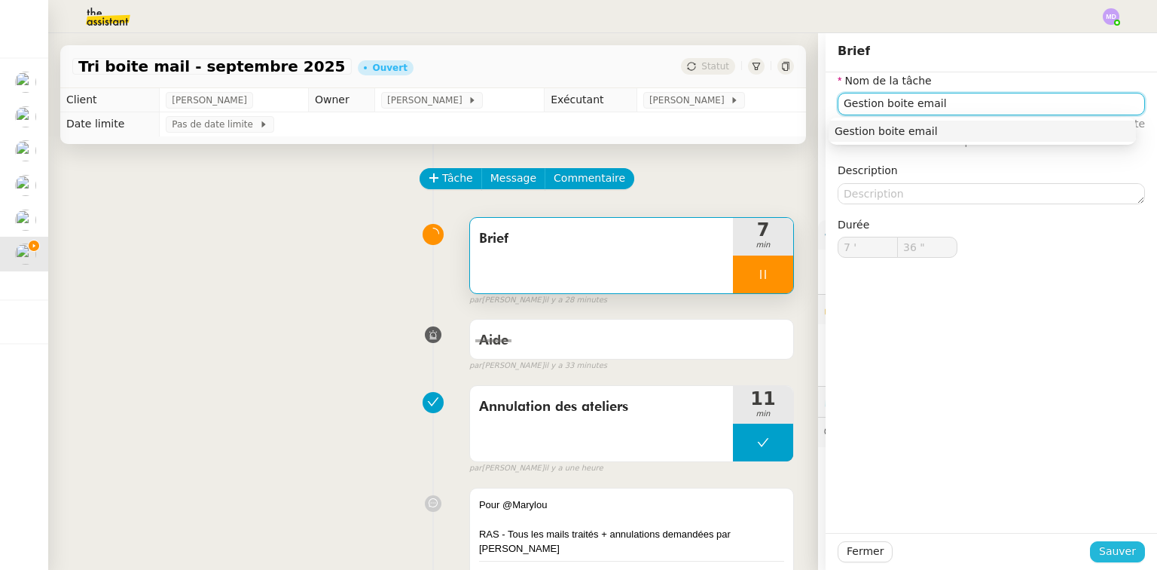
type input "Gestion boite email"
drag, startPoint x: 1130, startPoint y: 541, endPoint x: 1099, endPoint y: 552, distance: 33.6
click at [1128, 543] on button "Sauver" at bounding box center [1117, 551] width 55 height 21
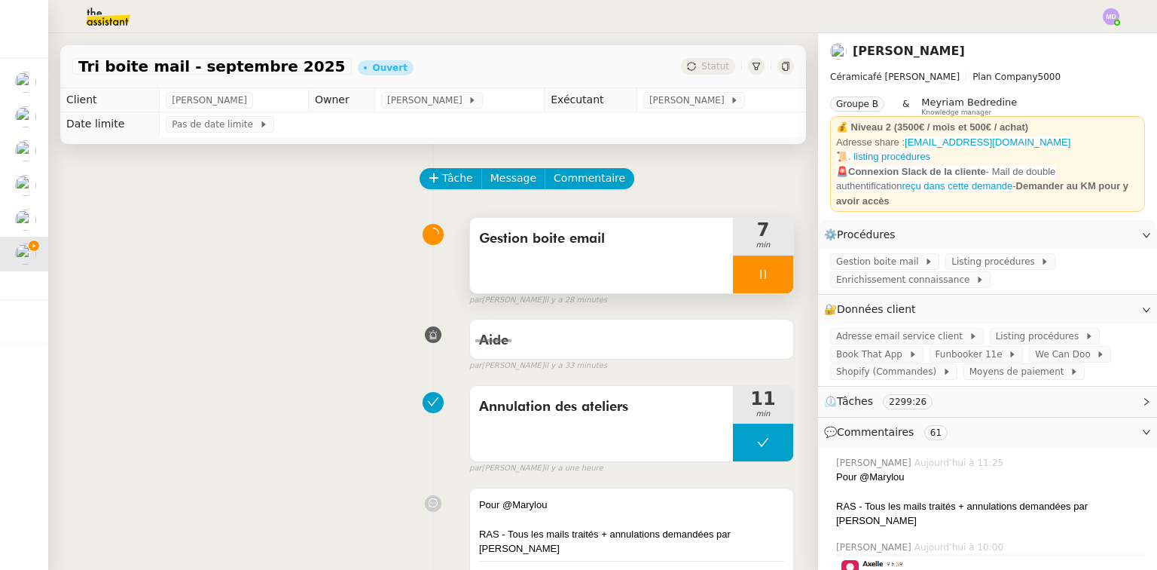
click at [769, 277] on div at bounding box center [763, 274] width 60 height 38
click at [772, 277] on icon at bounding box center [778, 274] width 12 height 12
click at [746, 283] on button at bounding box center [763, 274] width 60 height 38
click at [733, 282] on div at bounding box center [748, 274] width 30 height 38
click at [454, 102] on span "[PERSON_NAME]" at bounding box center [427, 100] width 81 height 15
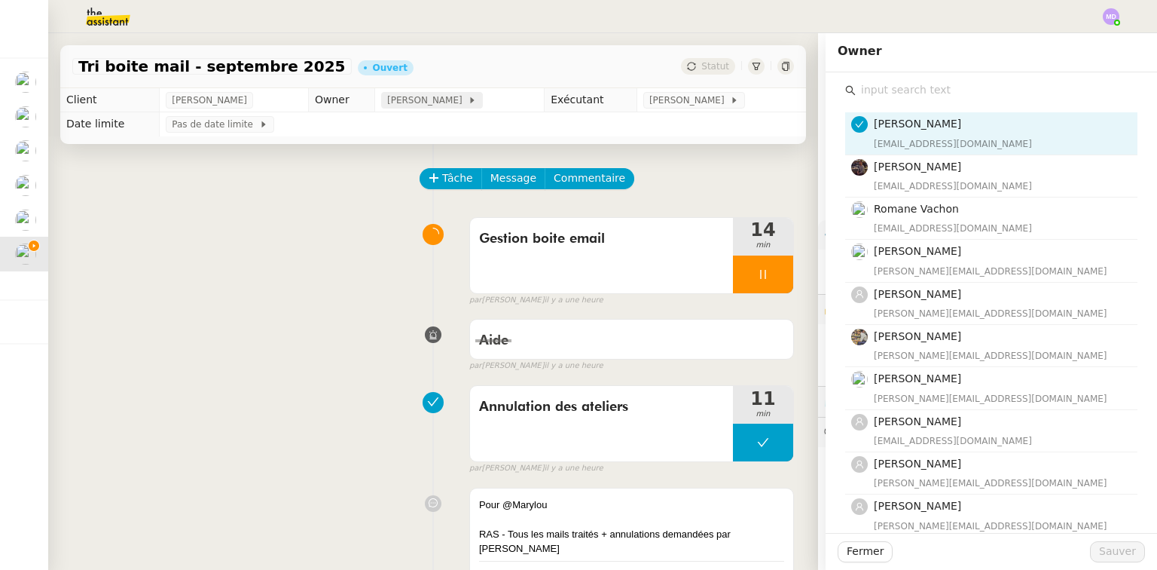
click at [449, 93] on span "[PERSON_NAME]" at bounding box center [427, 100] width 81 height 15
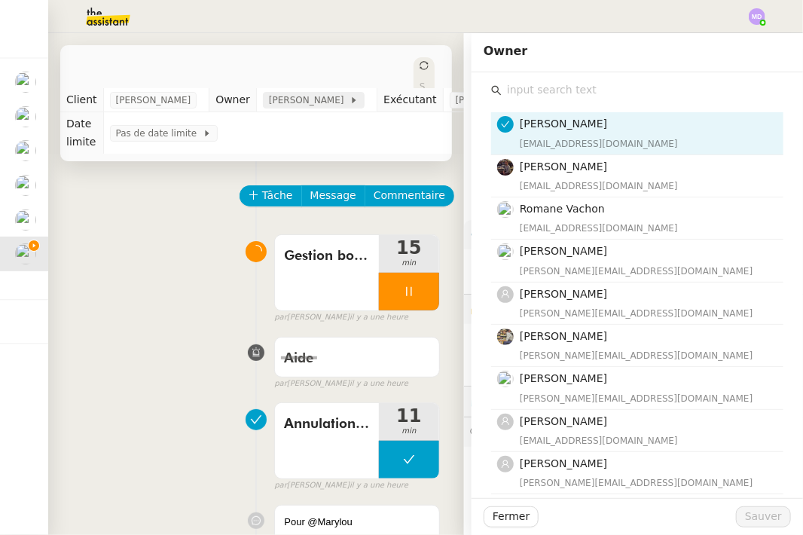
click at [326, 101] on span "[PERSON_NAME]" at bounding box center [309, 100] width 81 height 15
click at [516, 81] on input "text" at bounding box center [643, 90] width 282 height 20
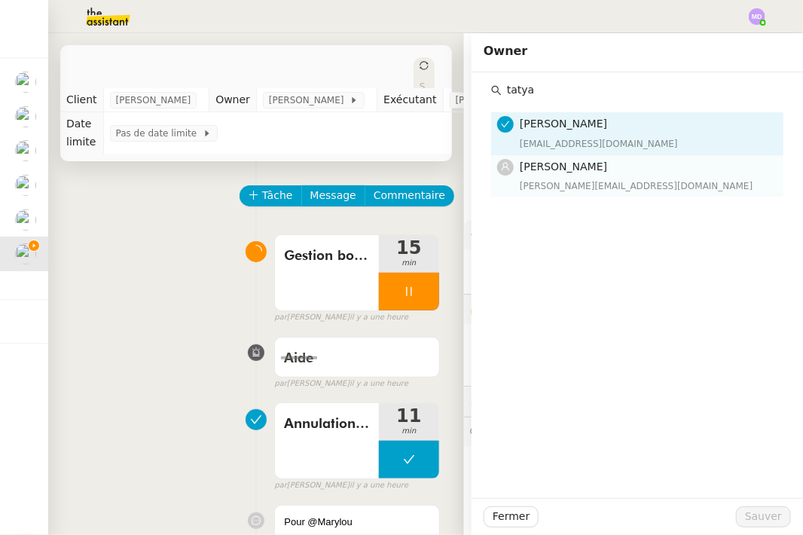
type input "tatya"
drag, startPoint x: 540, startPoint y: 178, endPoint x: 611, endPoint y: 310, distance: 150.3
click at [540, 180] on div "tatyana@theassistant.team" at bounding box center [647, 186] width 255 height 15
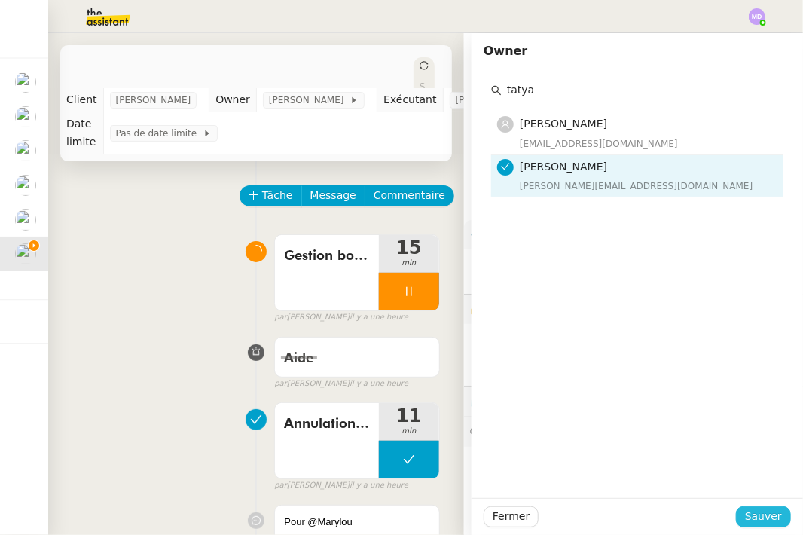
click at [769, 524] on span "Sauver" at bounding box center [763, 516] width 37 height 17
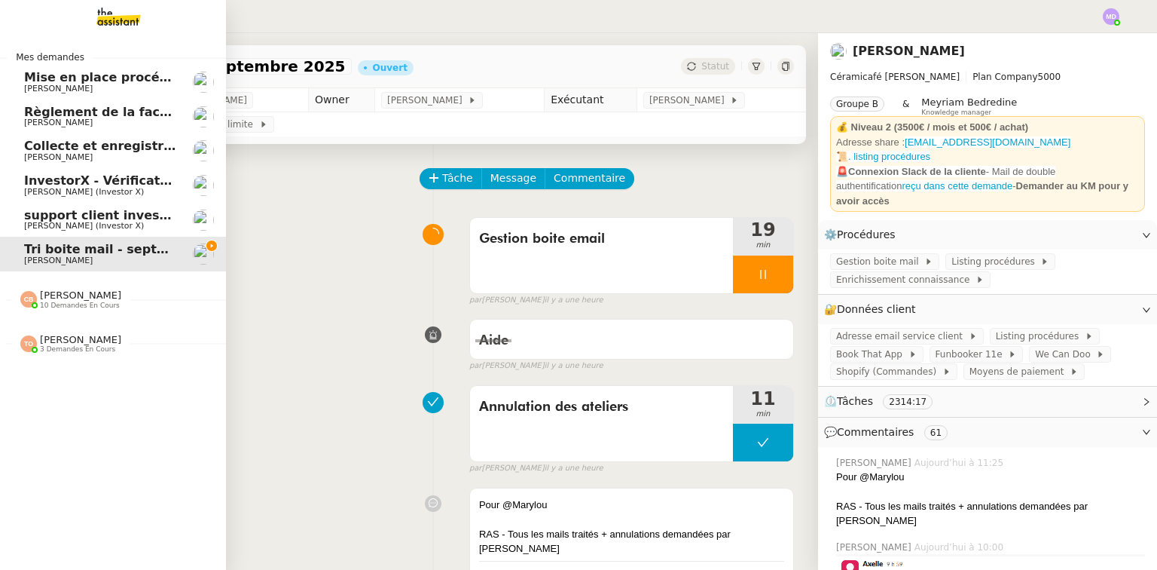
click at [118, 92] on span "[PERSON_NAME]" at bounding box center [100, 88] width 152 height 9
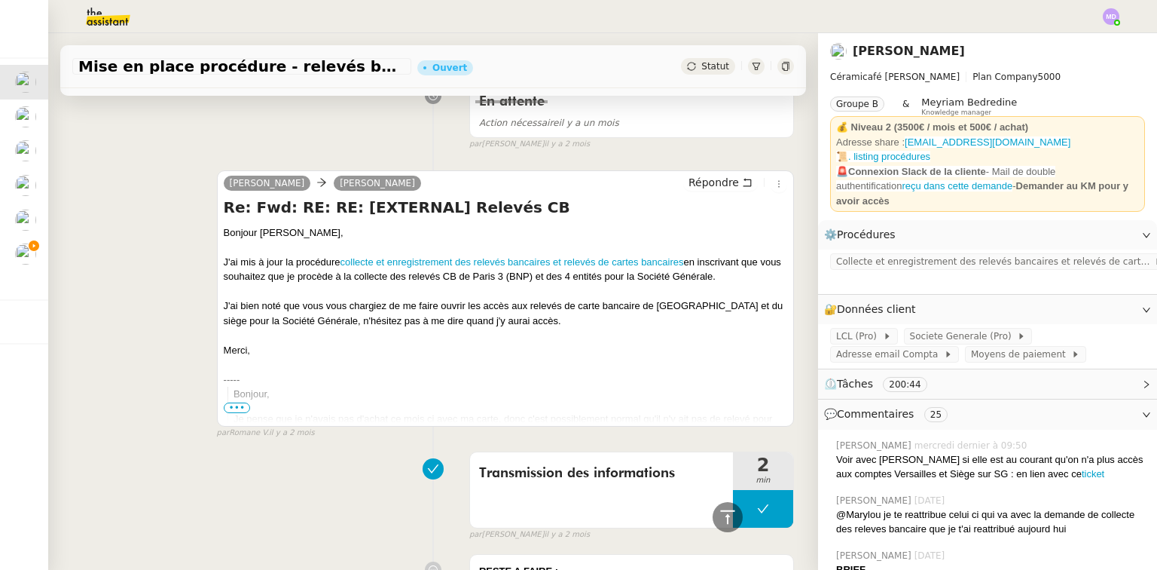
scroll to position [3315, 0]
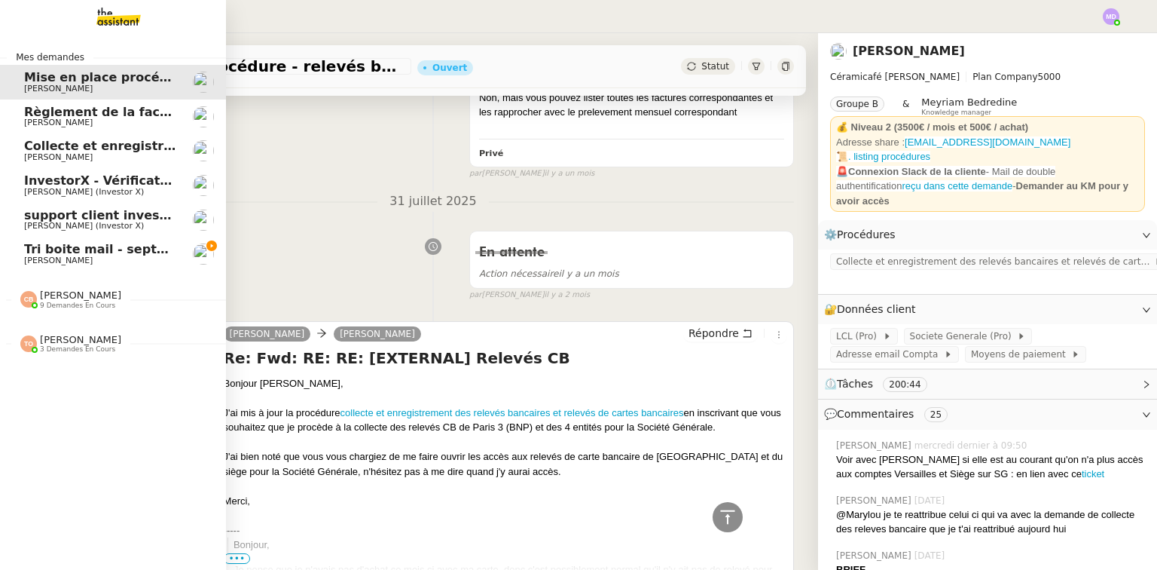
click at [42, 256] on span "[PERSON_NAME]" at bounding box center [58, 260] width 69 height 10
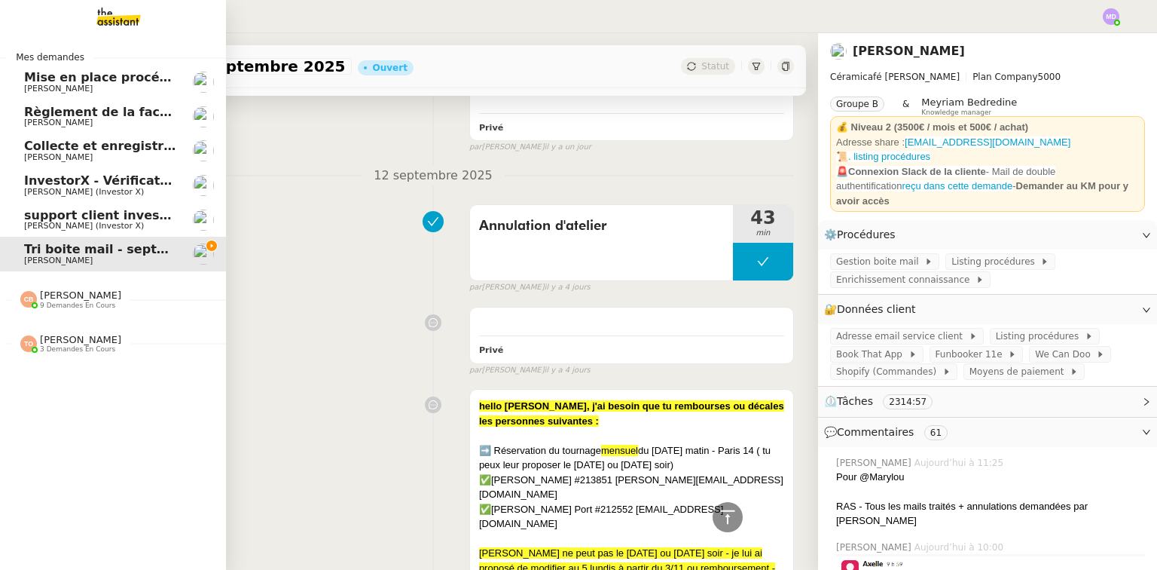
scroll to position [3201, 0]
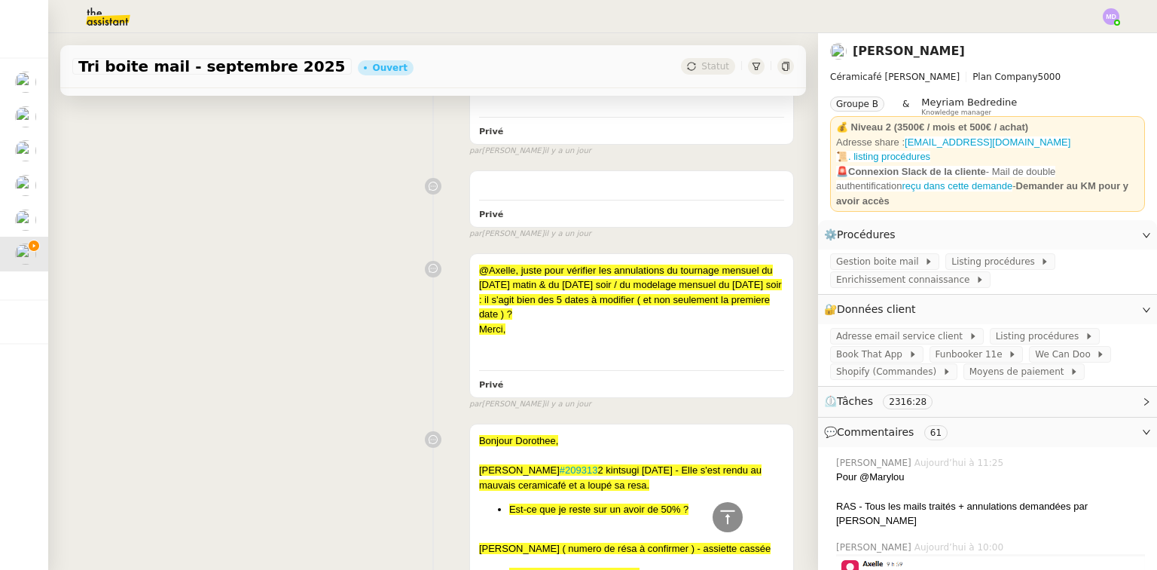
scroll to position [2719, 0]
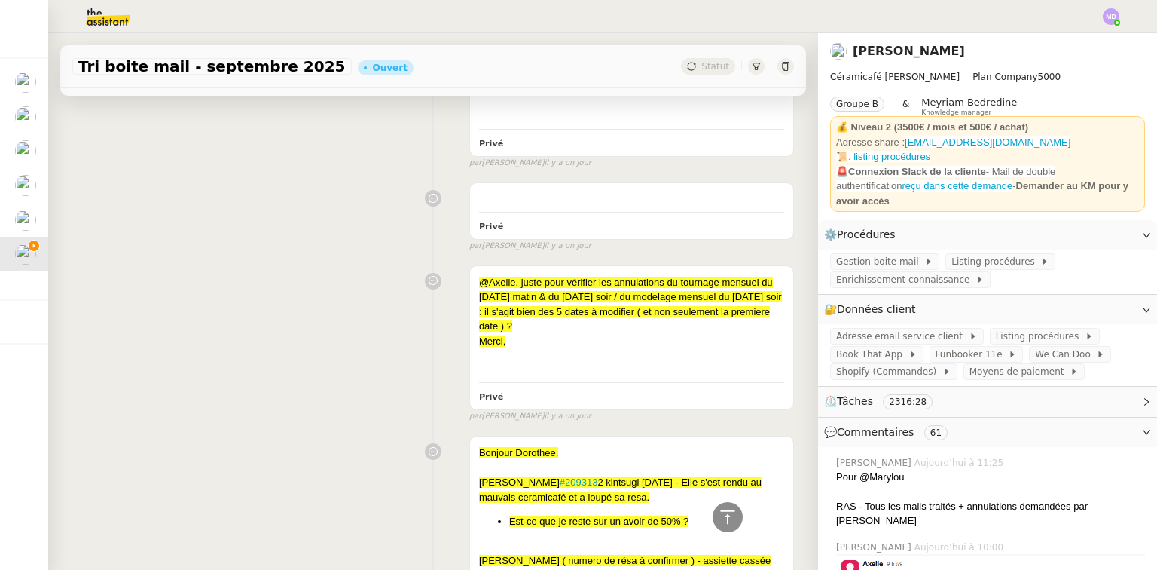
click at [805, 198] on div "Tri boite mail - septembre 2025 Ouvert Statut Client Genevieve Landsmann Owner …" at bounding box center [433, 301] width 770 height 536
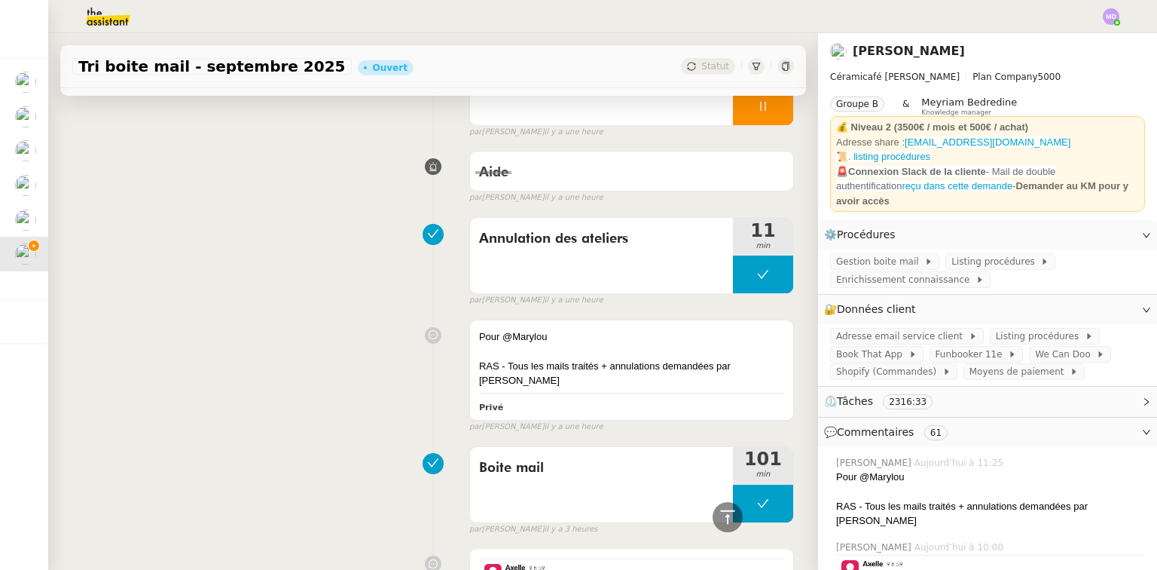
scroll to position [0, 0]
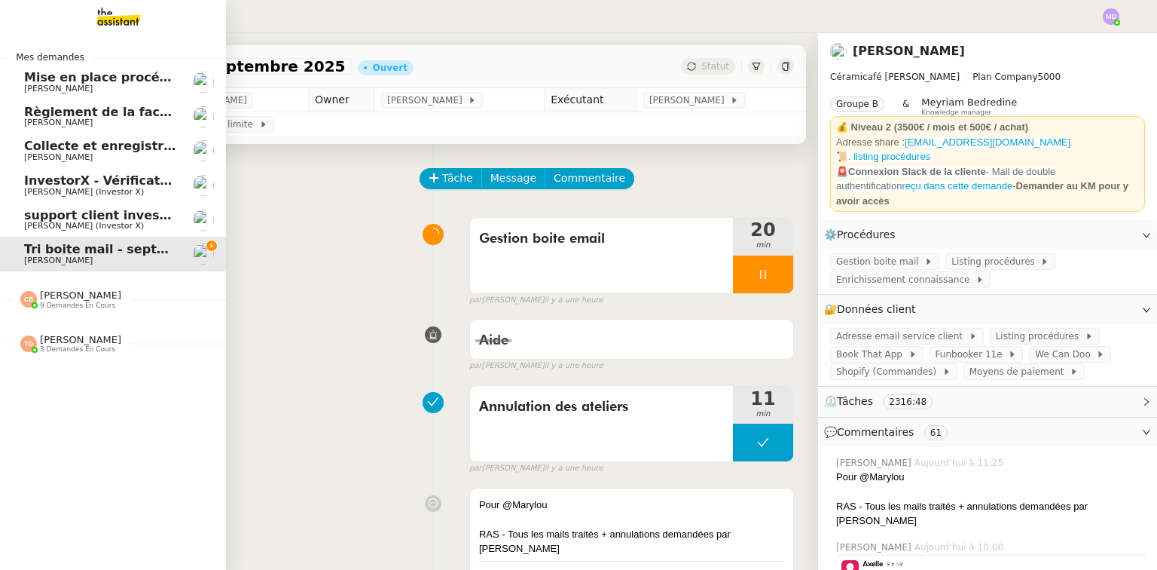
click at [72, 336] on span "[PERSON_NAME]" at bounding box center [80, 339] width 81 height 11
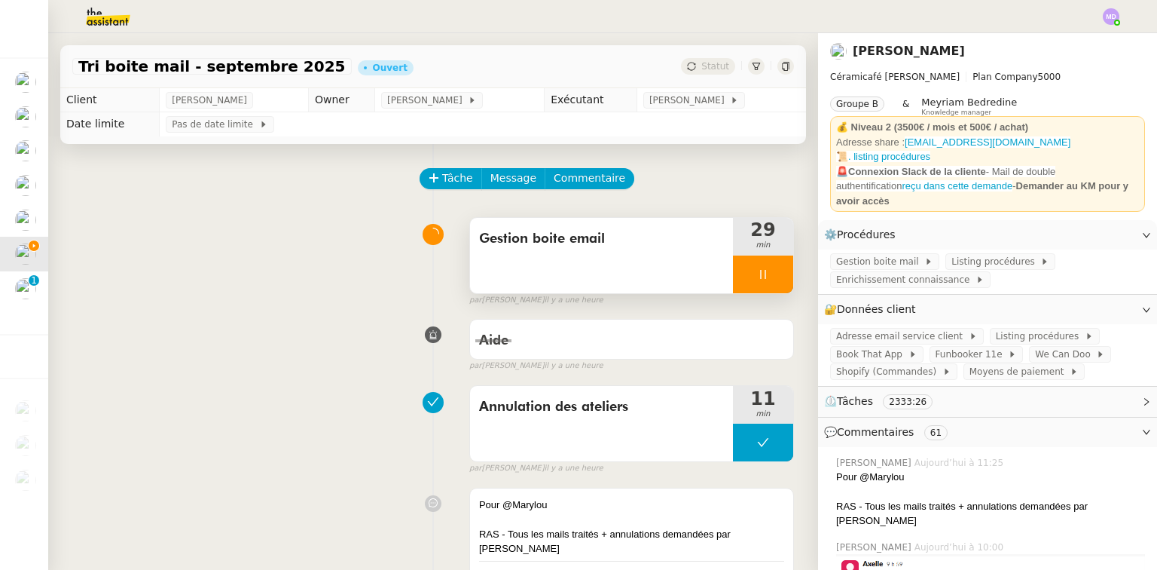
click at [772, 279] on div at bounding box center [763, 274] width 60 height 38
click at [772, 279] on button at bounding box center [778, 274] width 30 height 38
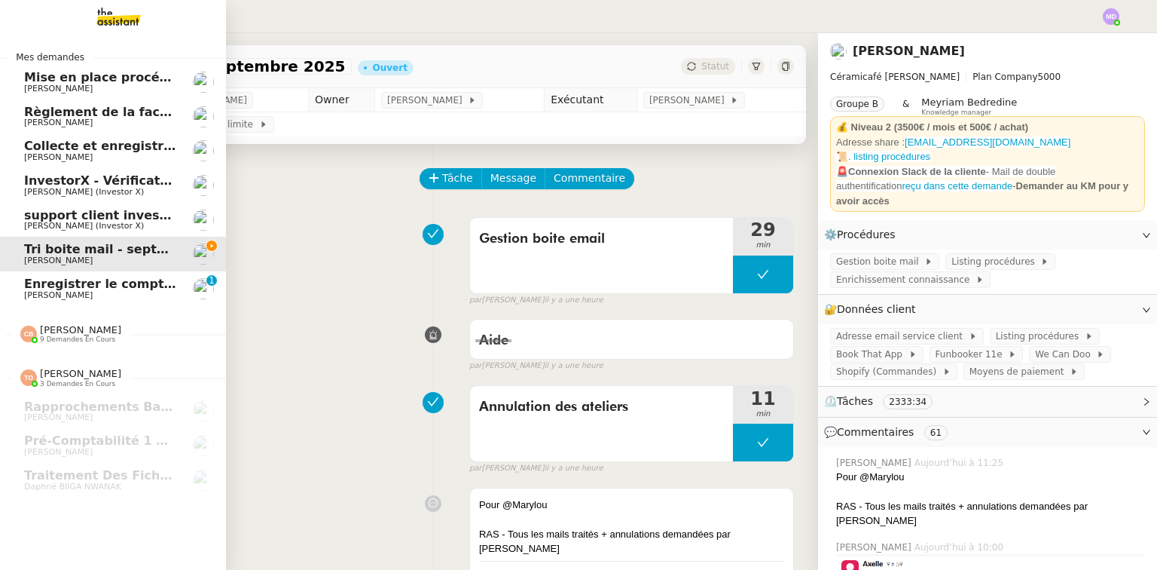
click at [109, 223] on span "[PERSON_NAME] (Investor X)" at bounding box center [84, 226] width 120 height 10
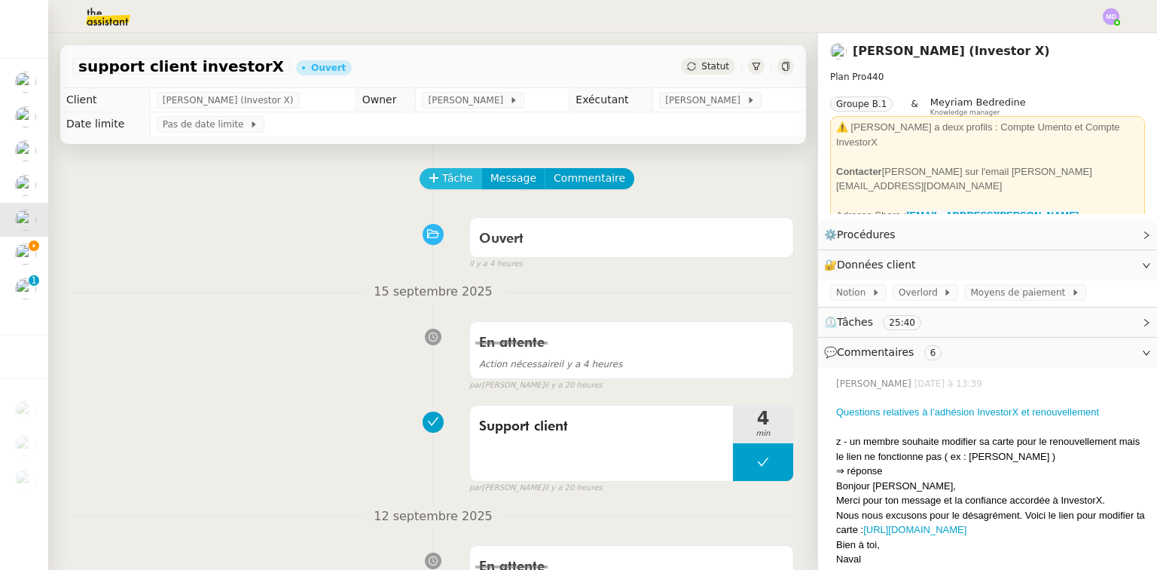
click at [442, 174] on span "Tâche" at bounding box center [457, 178] width 31 height 17
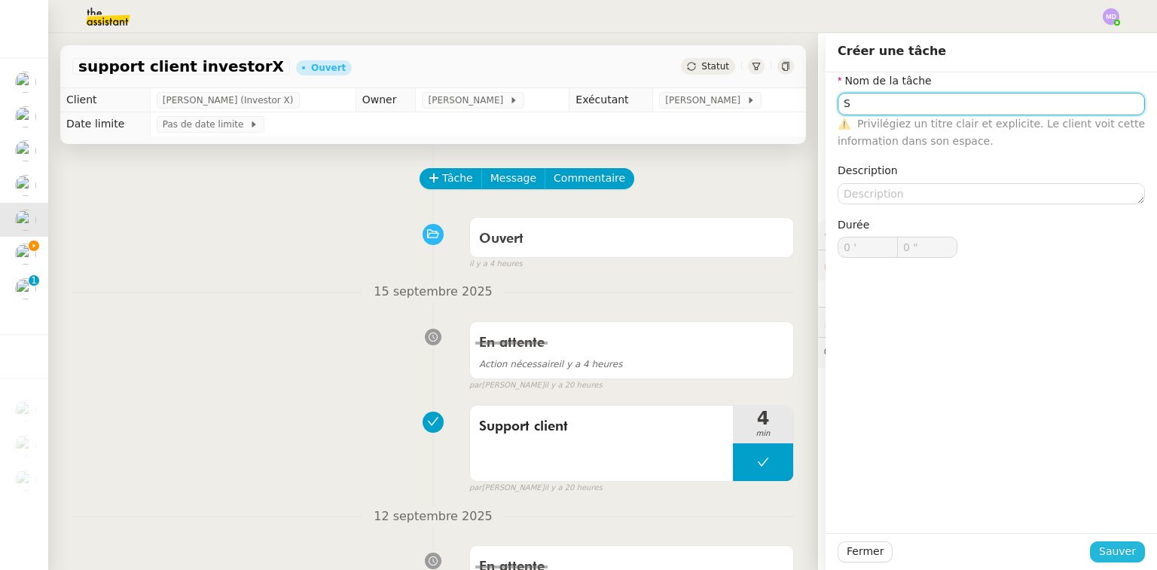
type input "S"
drag, startPoint x: 1118, startPoint y: 555, endPoint x: 1025, endPoint y: 506, distance: 105.1
click at [1118, 555] on span "Sauver" at bounding box center [1117, 551] width 37 height 17
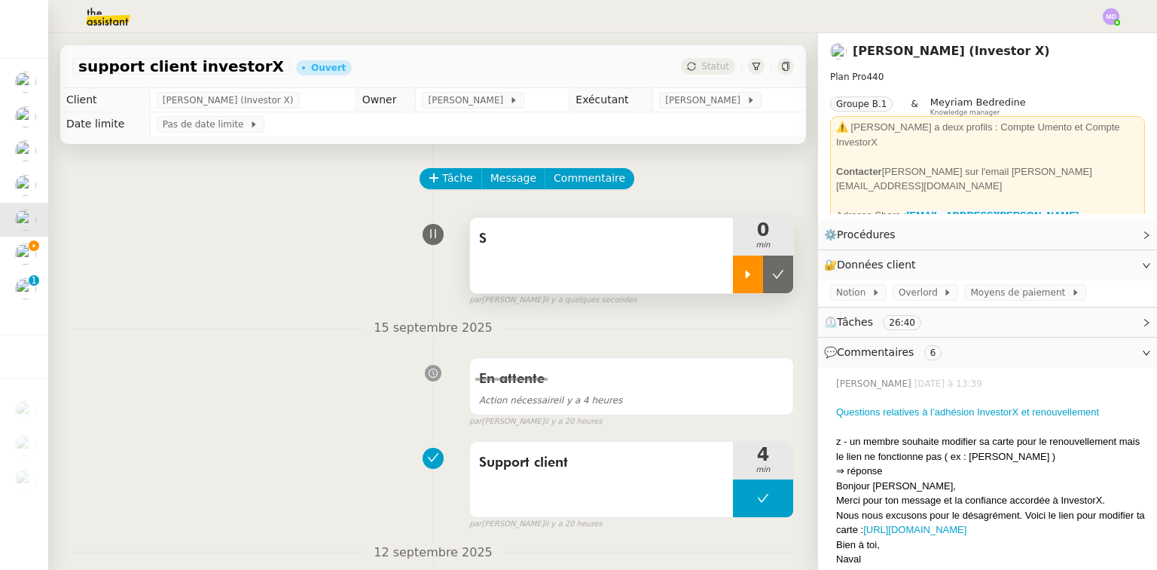
drag, startPoint x: 735, startPoint y: 278, endPoint x: 719, endPoint y: 289, distance: 19.0
click at [742, 278] on icon at bounding box center [748, 274] width 12 height 12
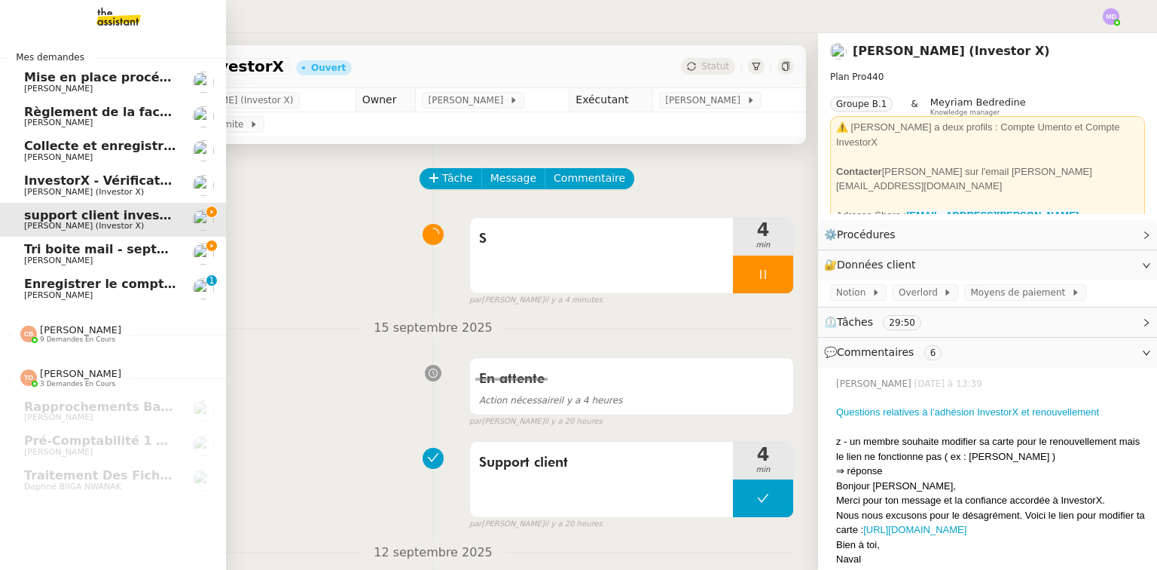
click at [39, 252] on span "Tri boite mail - septembre 2025" at bounding box center [131, 249] width 214 height 14
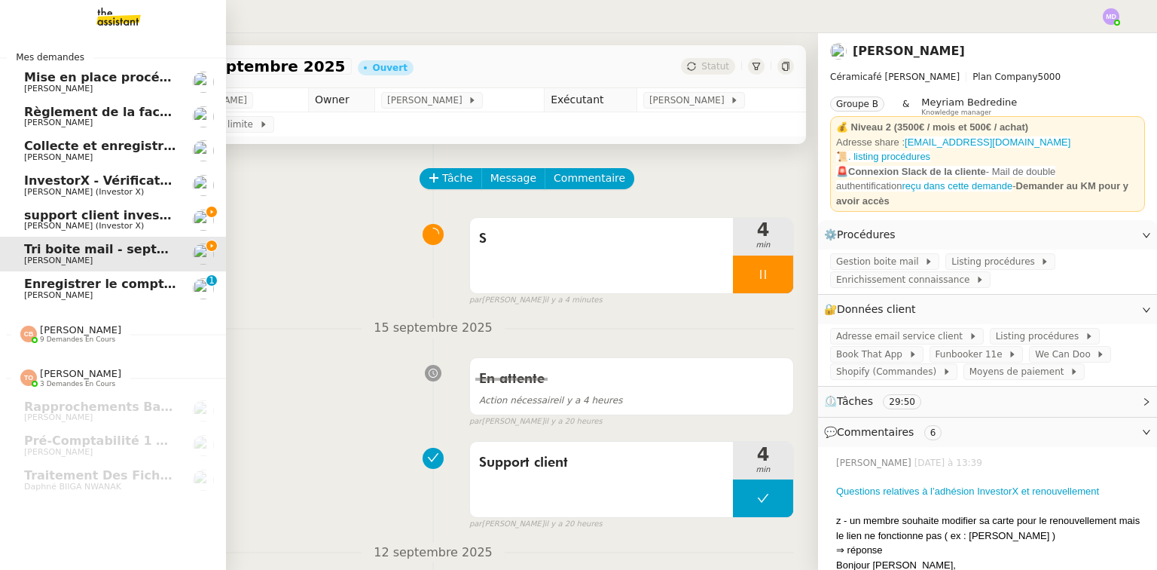
click at [86, 222] on span "[PERSON_NAME] (Investor X)" at bounding box center [84, 226] width 120 height 10
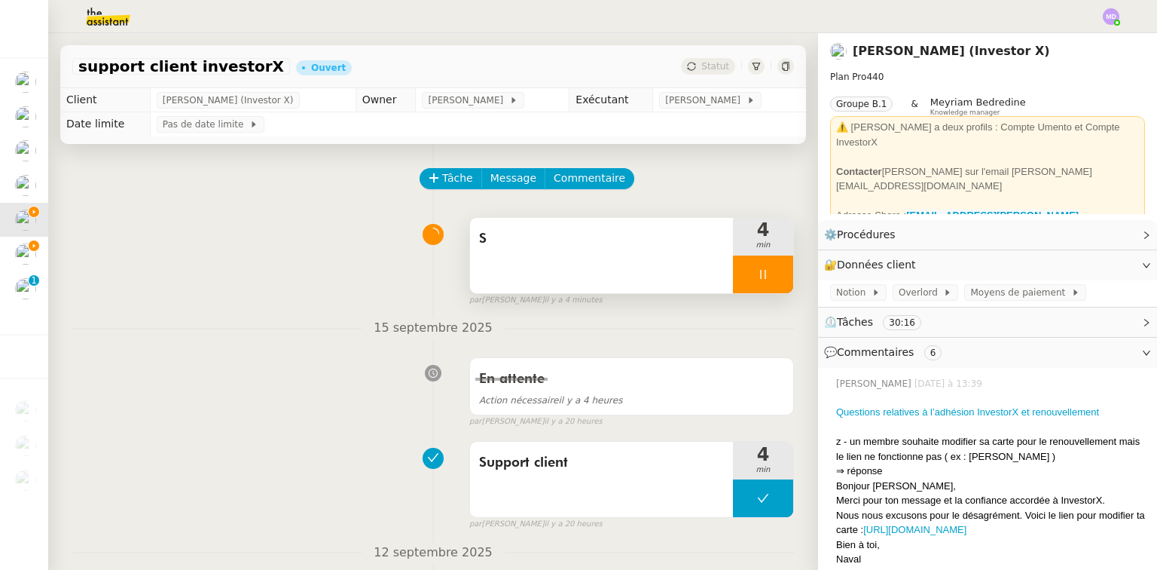
click at [680, 254] on div "S" at bounding box center [601, 255] width 263 height 75
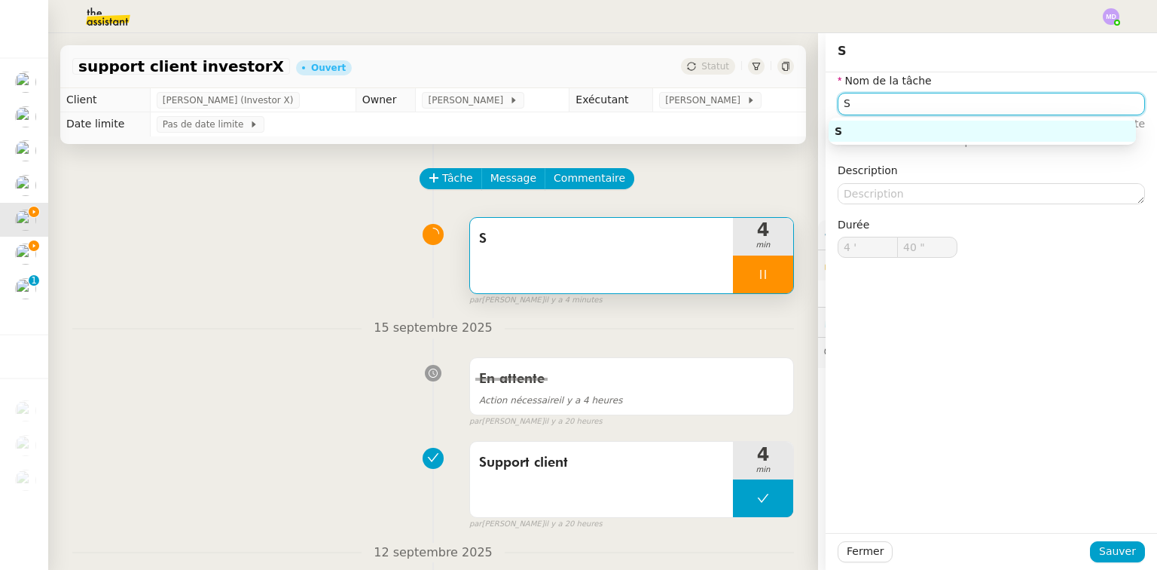
click at [908, 109] on input "S" at bounding box center [991, 104] width 307 height 22
type input "41 ""
type input "Support cl"
type input "42 ""
type input "Support client"
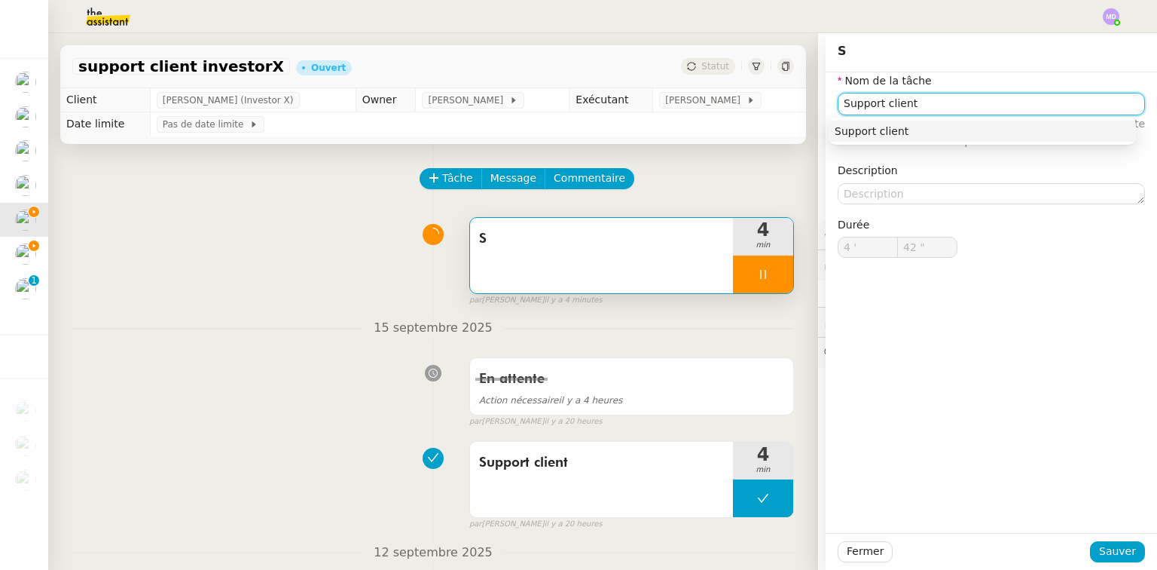
type input "43 ""
type input "Support client Investor"
type input "44 ""
type input "Support client InvestorX"
type input "45 ""
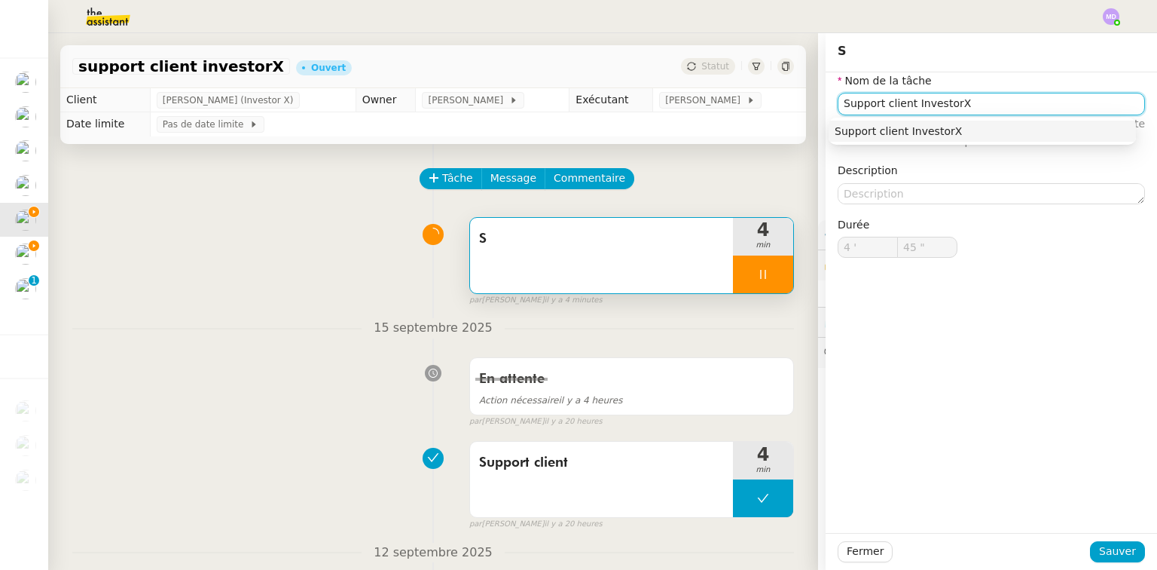
type input "Support client InvestorX"
drag, startPoint x: 934, startPoint y: 144, endPoint x: 943, endPoint y: 130, distance: 17.3
click at [940, 134] on div "Support client InvestorX" at bounding box center [982, 131] width 307 height 27
click at [946, 127] on div "Support client InvestorX" at bounding box center [982, 131] width 295 height 14
type input "46 ""
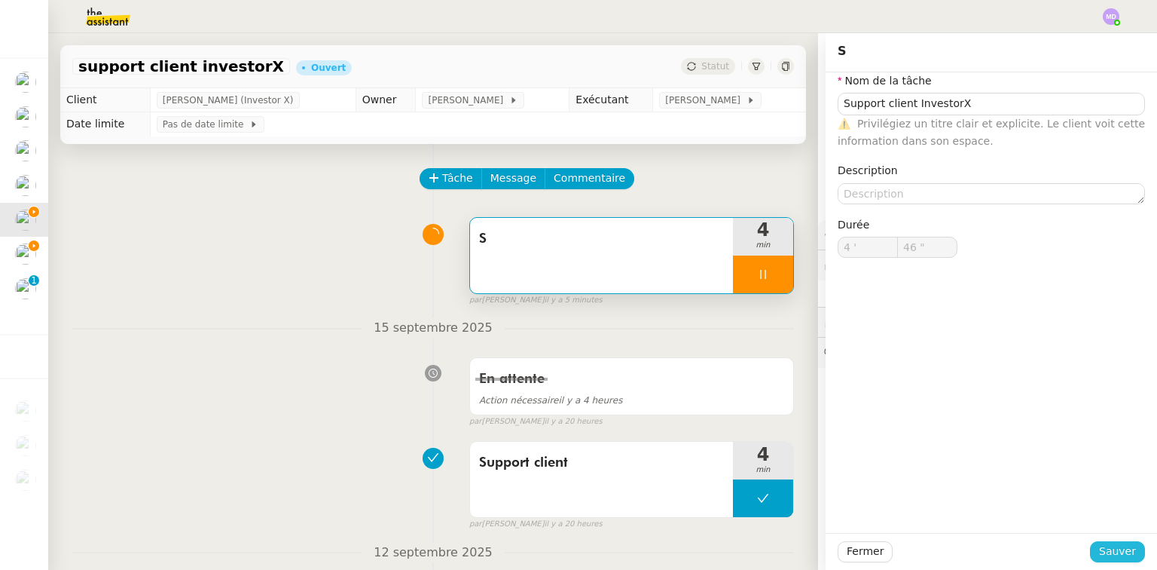
click at [1111, 549] on span "Sauver" at bounding box center [1117, 551] width 37 height 17
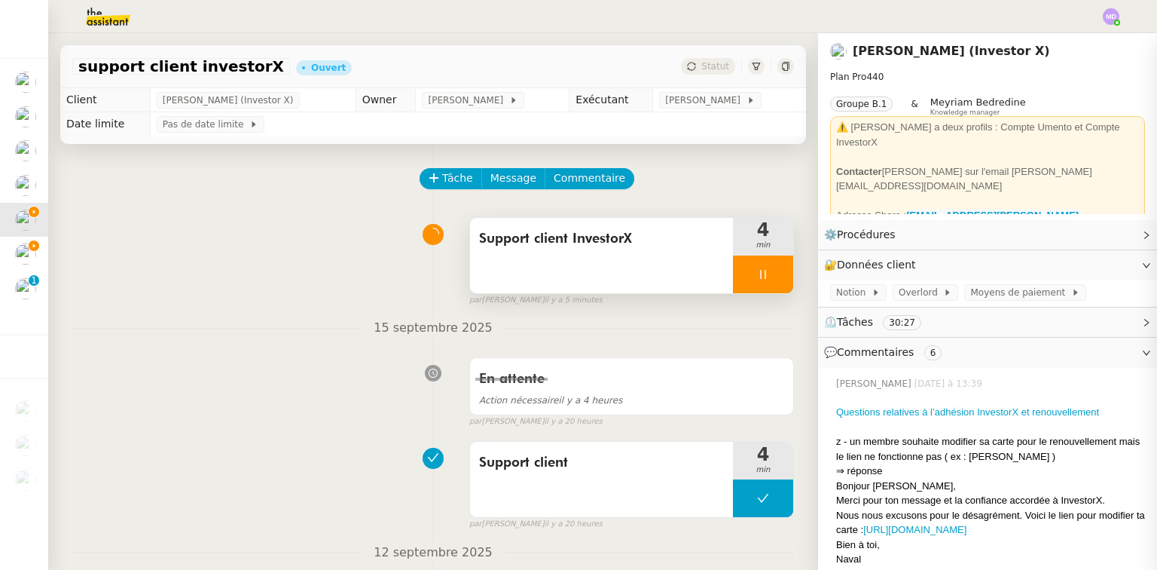
click at [757, 274] on icon at bounding box center [763, 274] width 12 height 12
click at [772, 271] on icon at bounding box center [778, 274] width 12 height 12
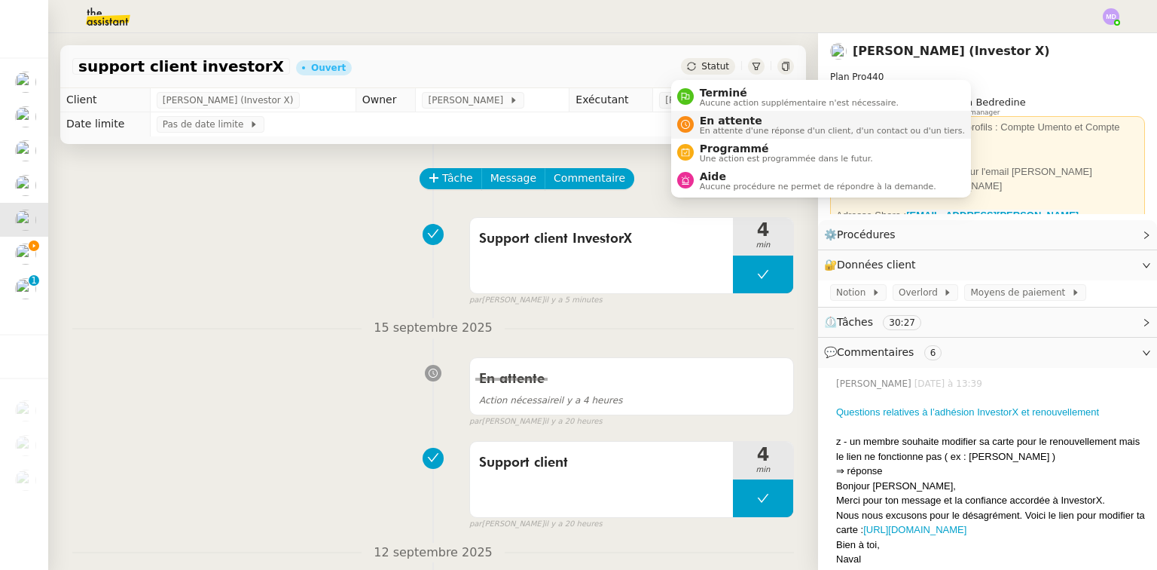
click at [717, 121] on span "En attente" at bounding box center [832, 121] width 265 height 12
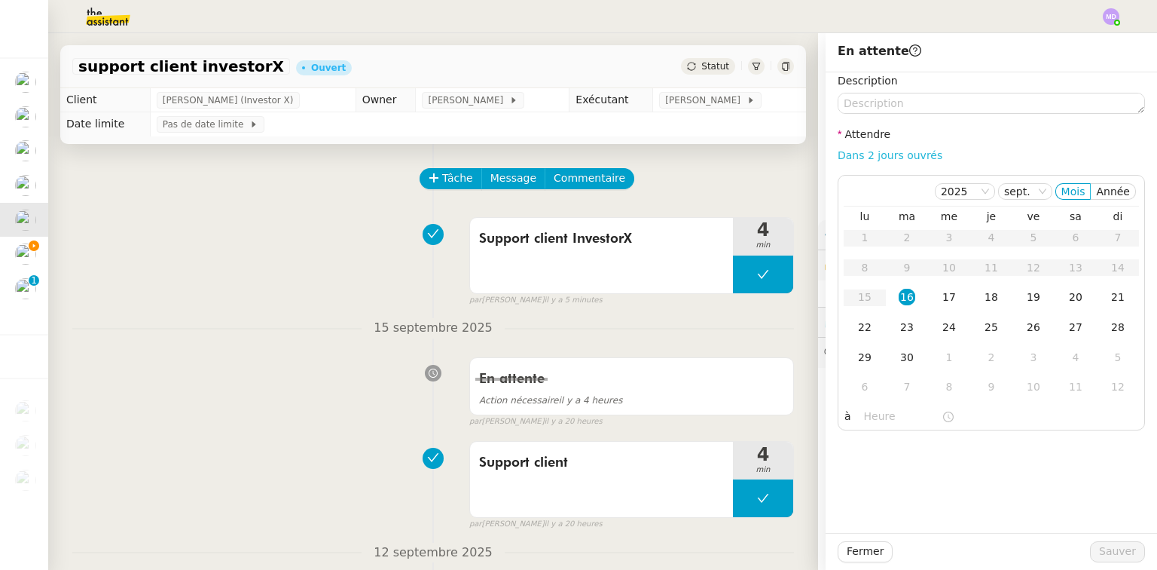
click at [873, 154] on link "Dans 2 jours ouvrés" at bounding box center [890, 155] width 105 height 12
type input "07:00"
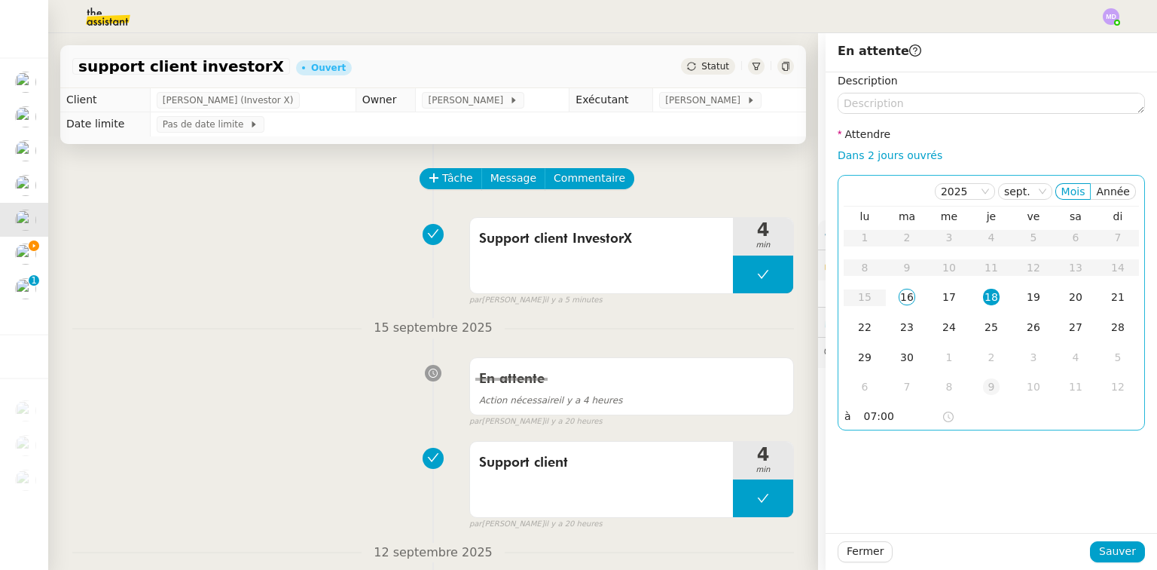
drag, startPoint x: 935, startPoint y: 295, endPoint x: 982, endPoint y: 383, distance: 99.1
click at [941, 299] on div "17" at bounding box center [949, 297] width 17 height 17
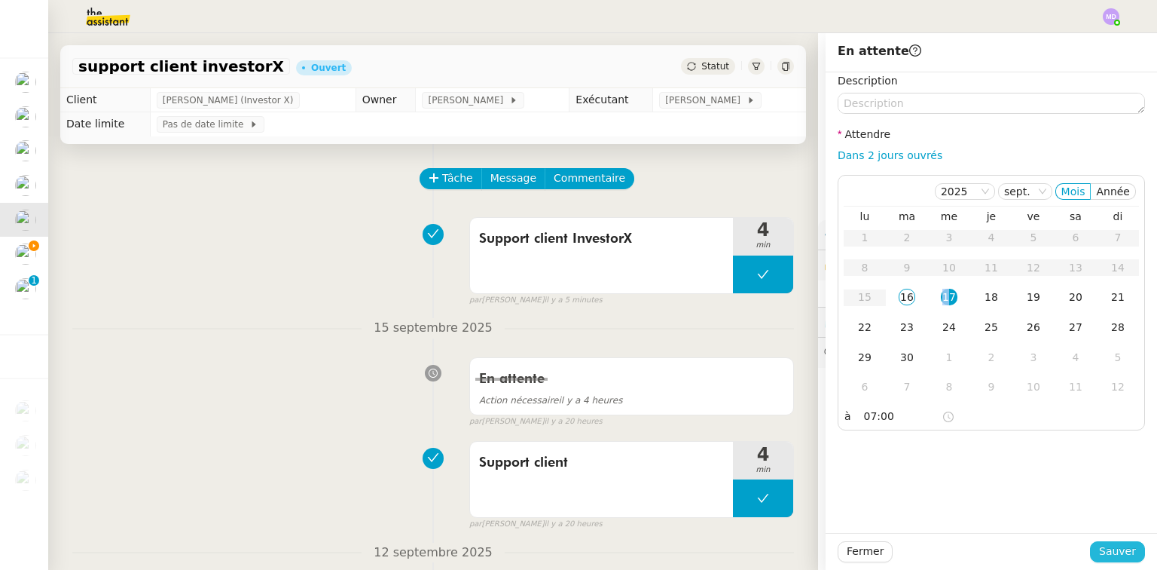
drag, startPoint x: 1109, startPoint y: 548, endPoint x: 692, endPoint y: 423, distance: 435.1
click at [1106, 546] on span "Sauver" at bounding box center [1117, 551] width 37 height 17
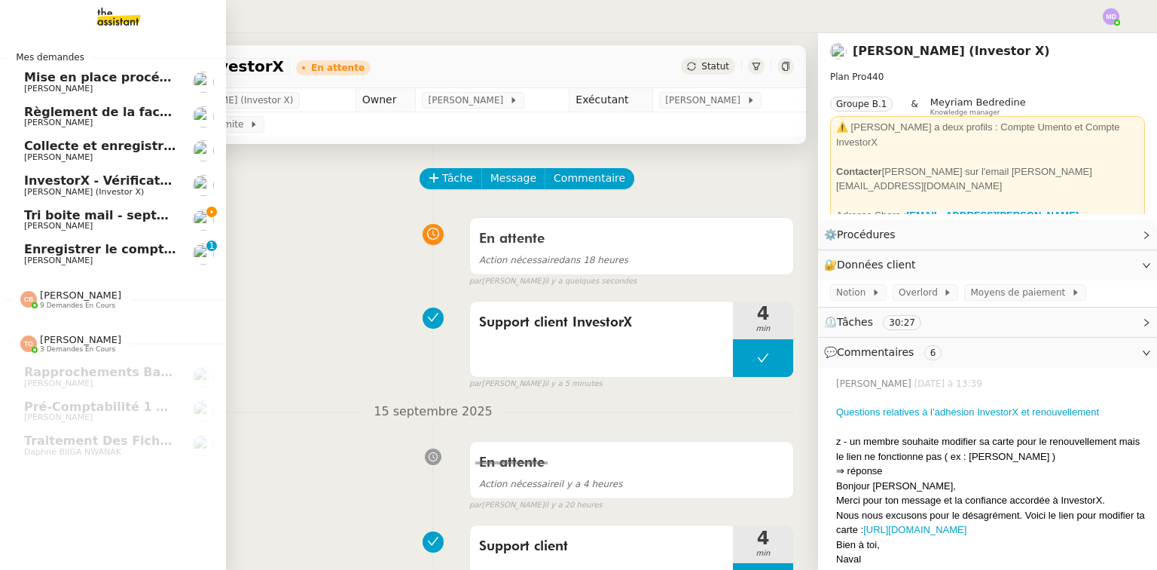
click at [39, 186] on span "InvestorX - Vérification des KYC" at bounding box center [132, 180] width 216 height 14
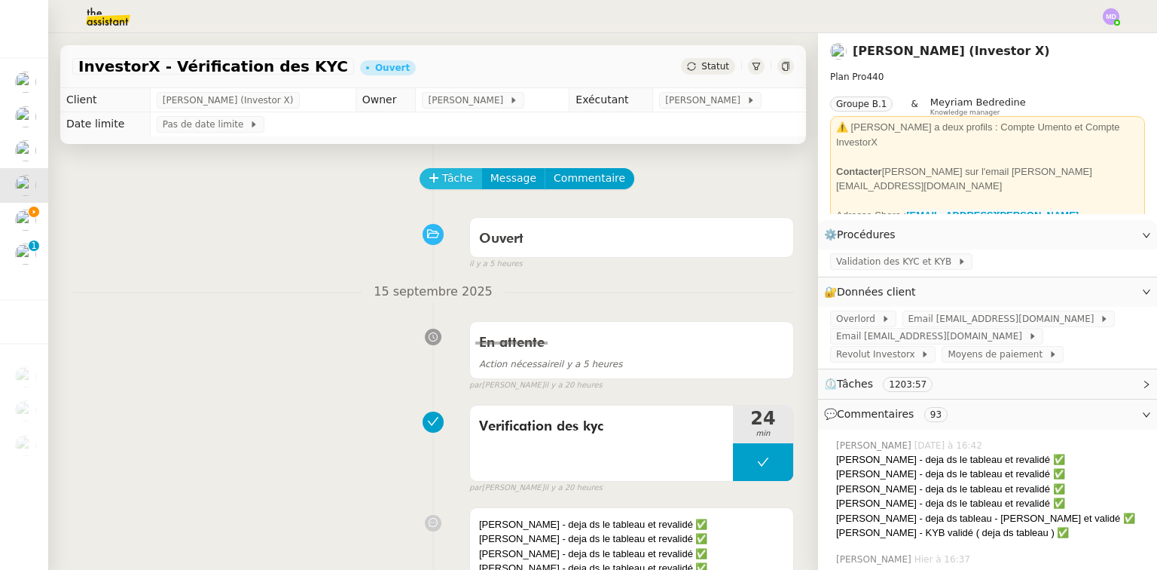
click at [442, 182] on span "Tâche" at bounding box center [457, 178] width 31 height 17
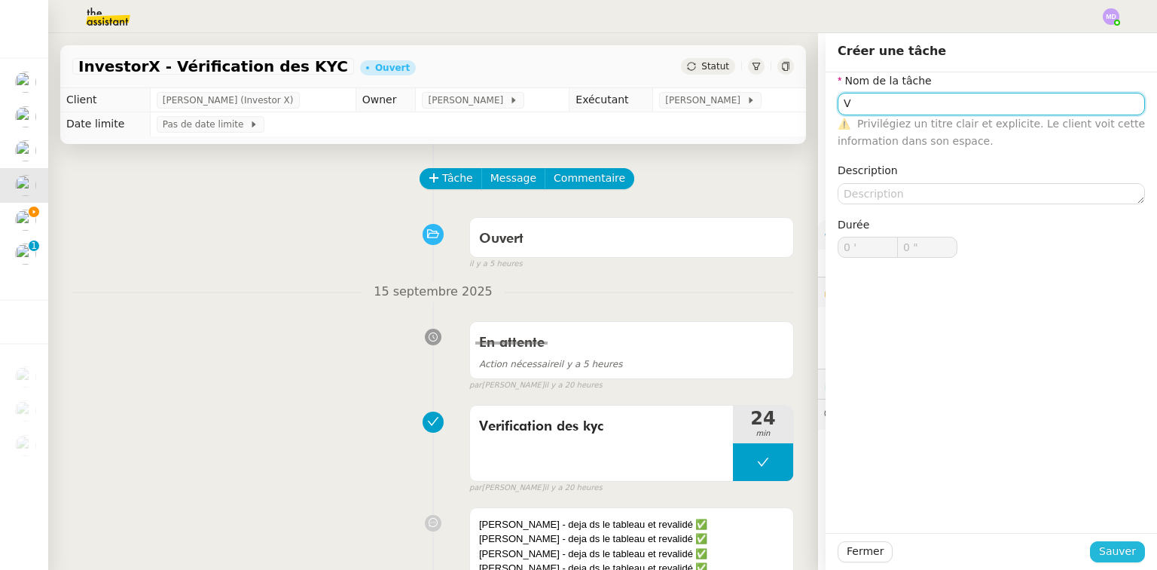
type input "V"
drag, startPoint x: 1105, startPoint y: 558, endPoint x: 815, endPoint y: 316, distance: 377.8
click at [1107, 555] on span "Sauver" at bounding box center [1117, 551] width 37 height 17
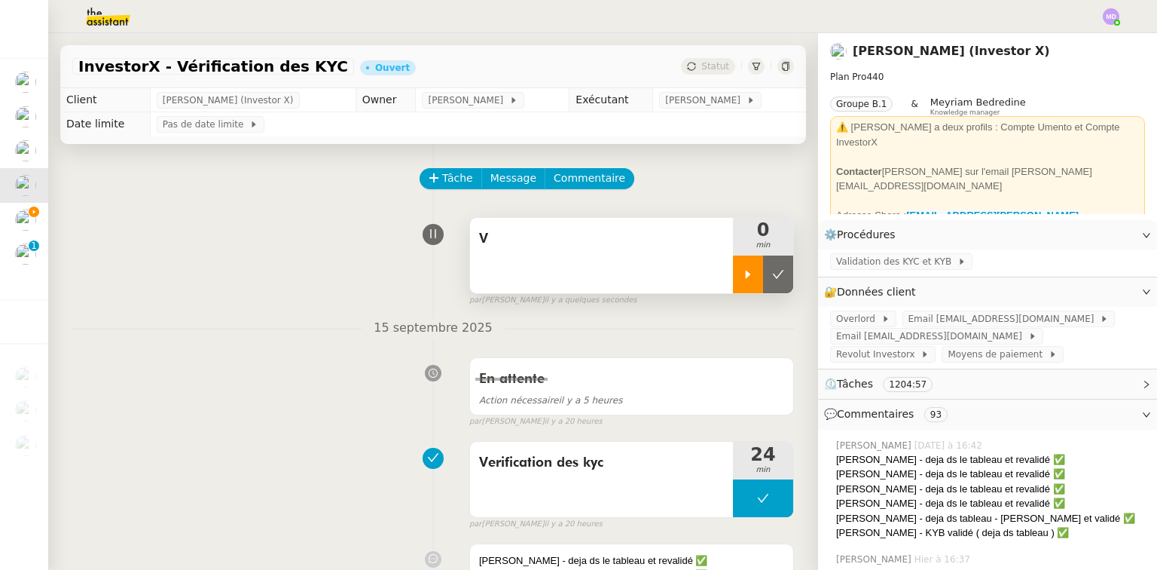
click at [742, 280] on icon at bounding box center [748, 274] width 12 height 12
click at [673, 265] on div "V" at bounding box center [601, 255] width 263 height 75
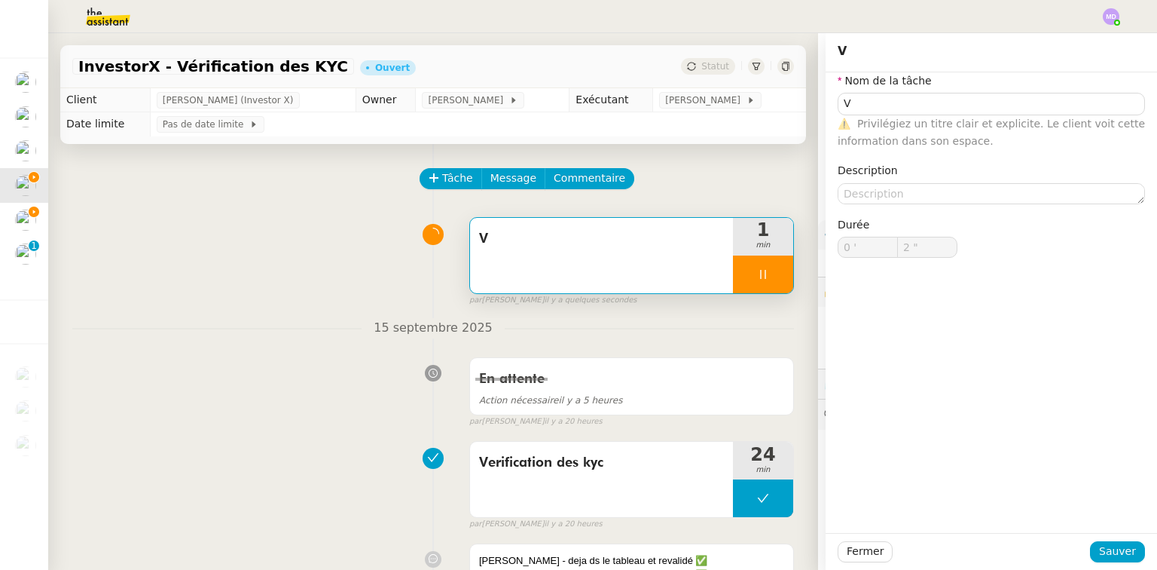
type input "V"
type input "0 '"
type input "14 ""
click at [1017, 109] on input "V" at bounding box center [991, 104] width 307 height 22
type input "Val"
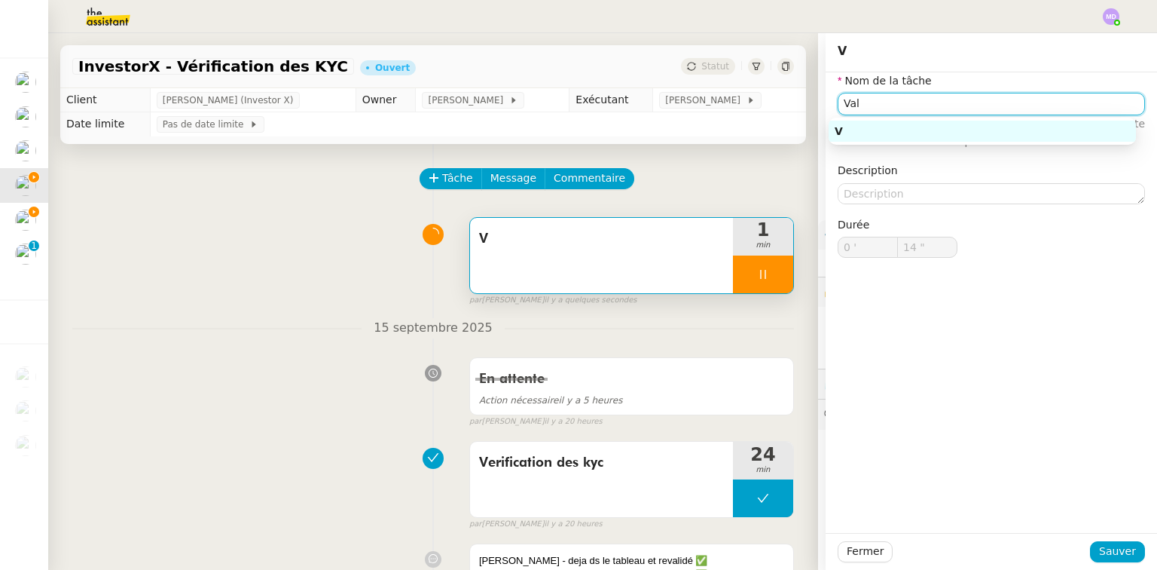
type input "15 ""
type input "Validation des"
type input "16 ""
type input "Validation des KYC"
click at [1016, 124] on div "Validation des KYC" at bounding box center [982, 131] width 295 height 14
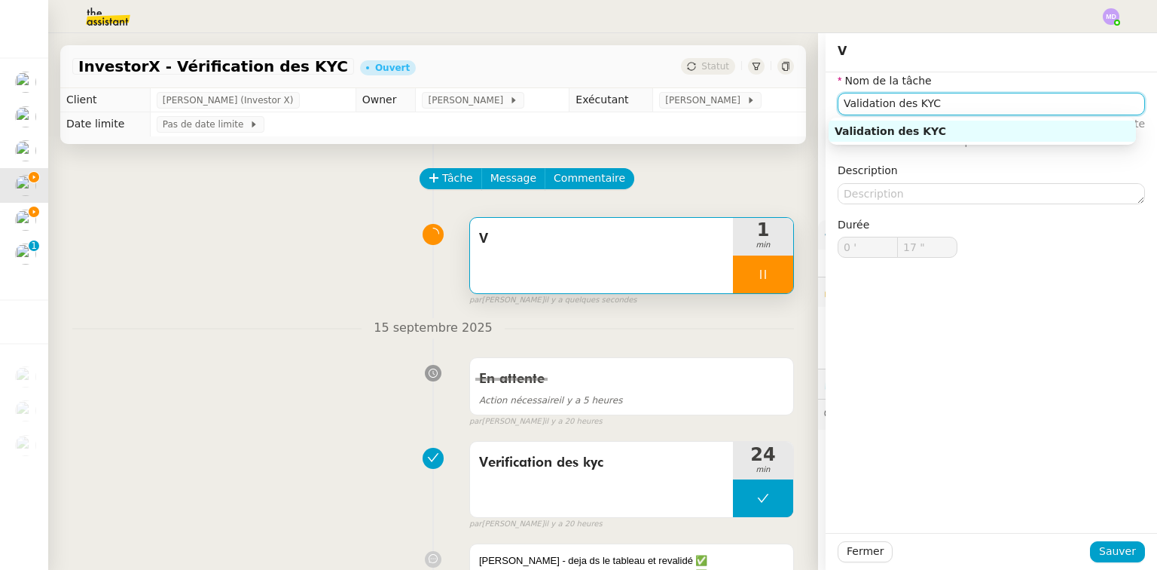
type input "18 ""
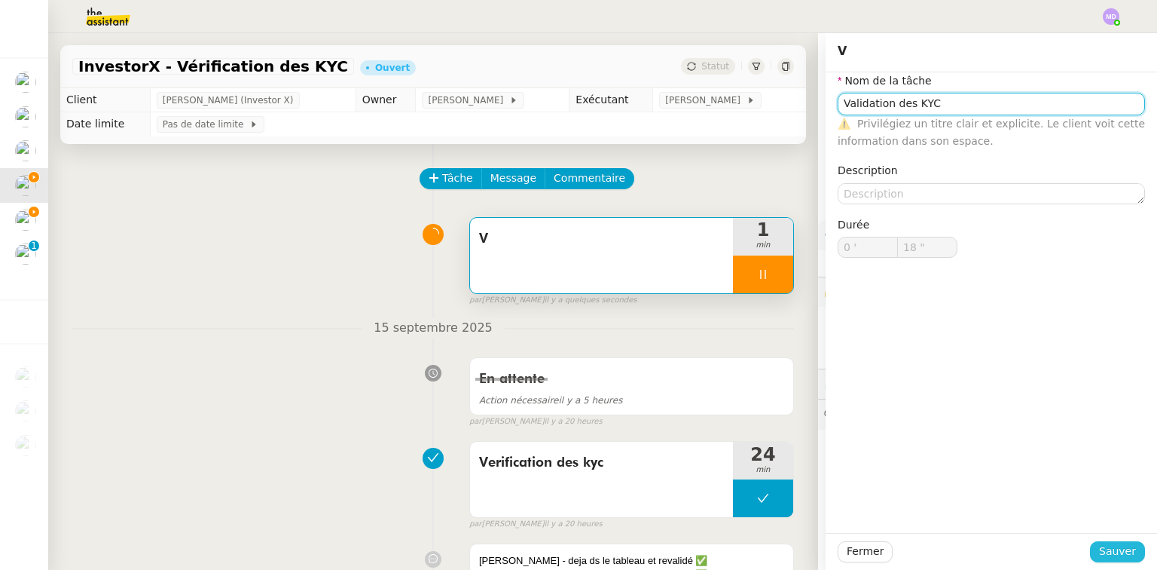
type input "Validation des KYC"
click at [1099, 541] on button "Sauver" at bounding box center [1117, 551] width 55 height 21
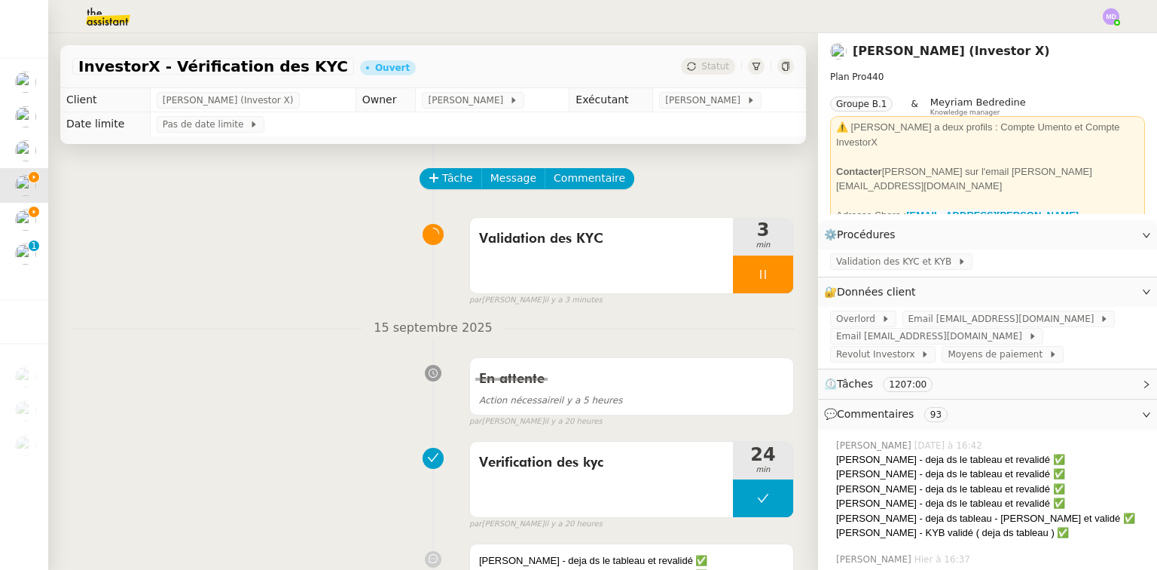
click at [378, 418] on div "En attente Action nécessaire il y a 5 heures false par Coralie B. il y a 20 heu…" at bounding box center [433, 389] width 722 height 78
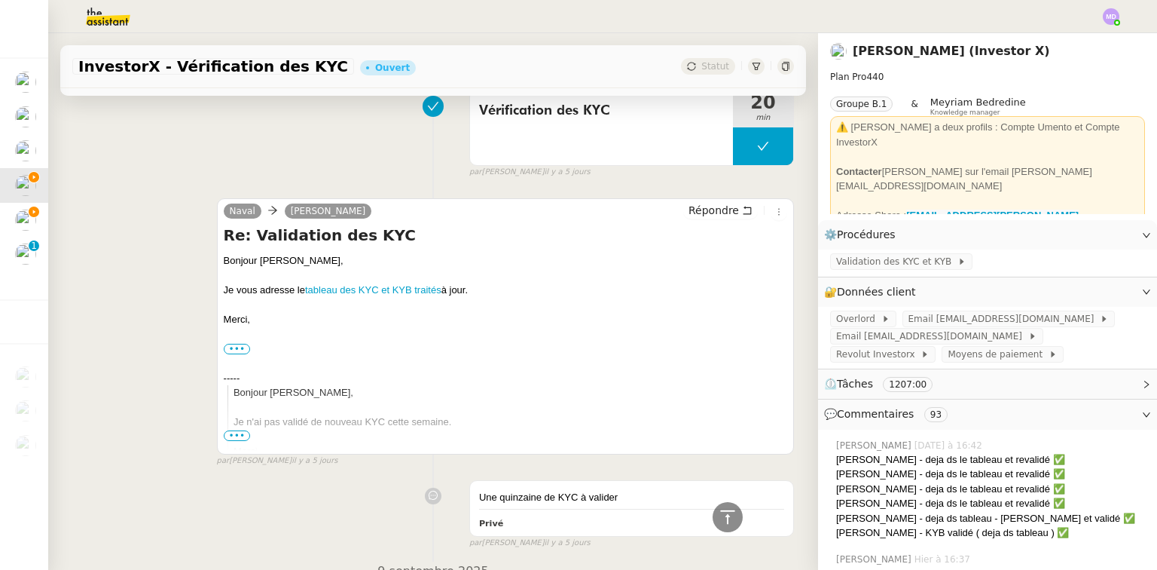
scroll to position [1025, 0]
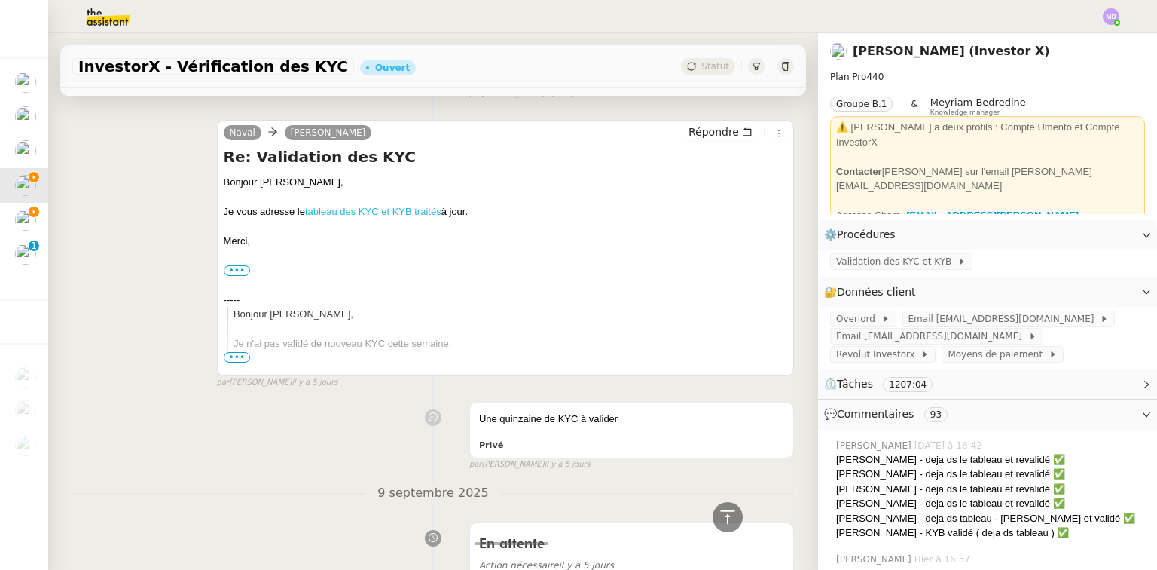
click at [404, 209] on link "tableau des KYC et KYB traités" at bounding box center [373, 211] width 136 height 11
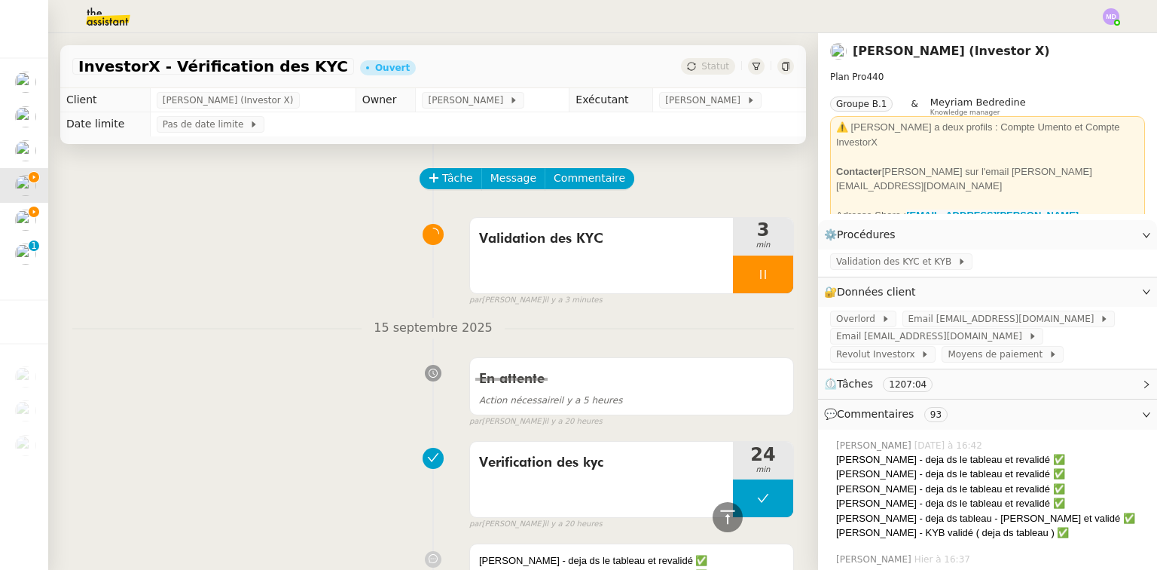
scroll to position [1025, 0]
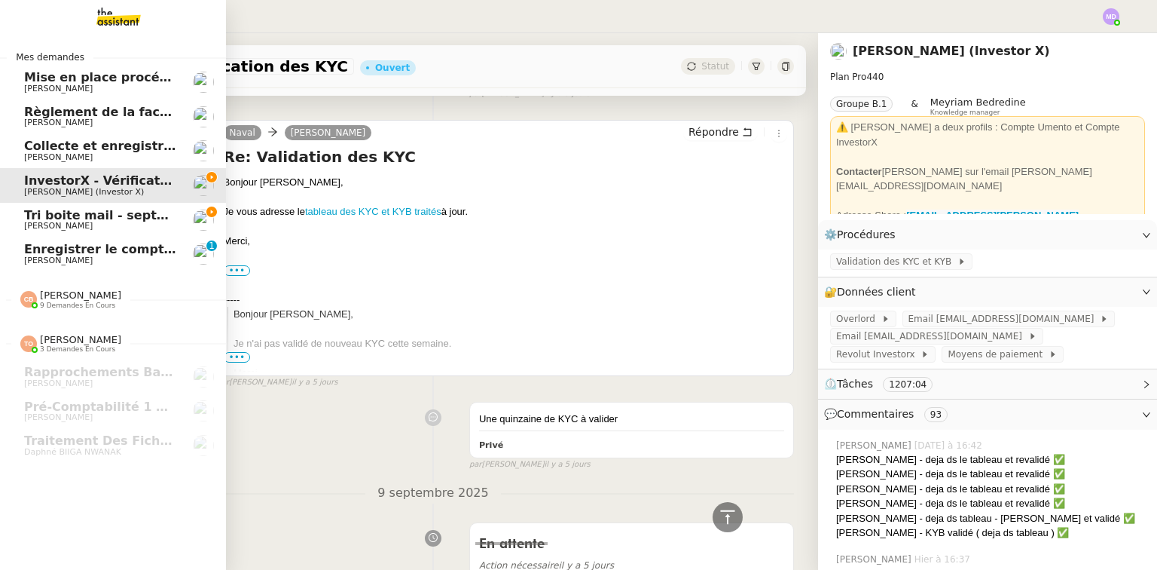
click at [25, 204] on link "Tri boite mail - [DATE] [PERSON_NAME]" at bounding box center [113, 220] width 226 height 35
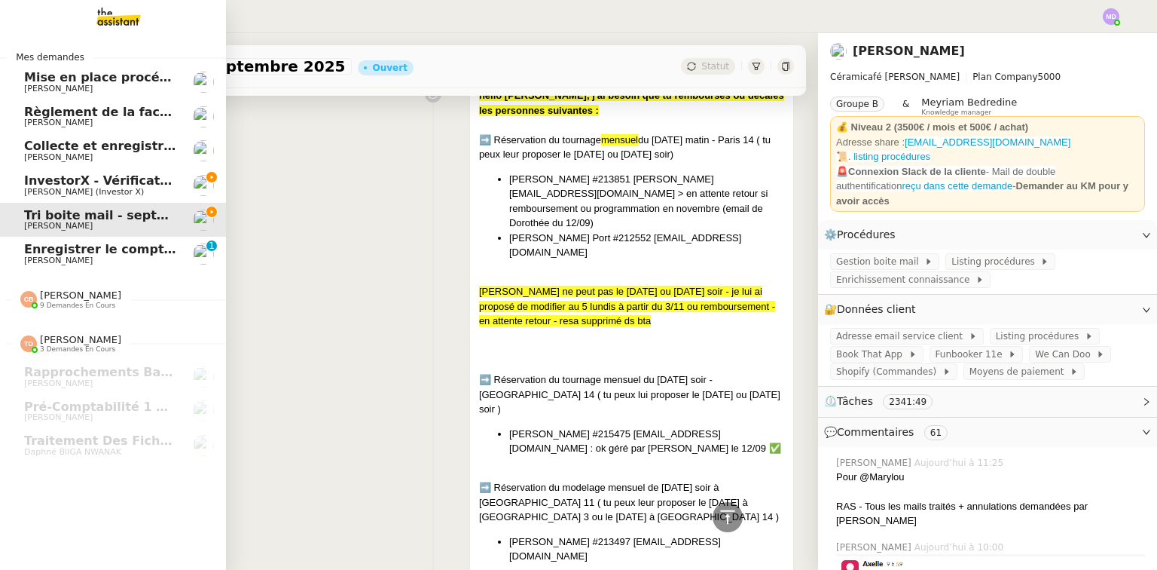
click at [57, 187] on span "[PERSON_NAME] (Investor X)" at bounding box center [84, 192] width 120 height 10
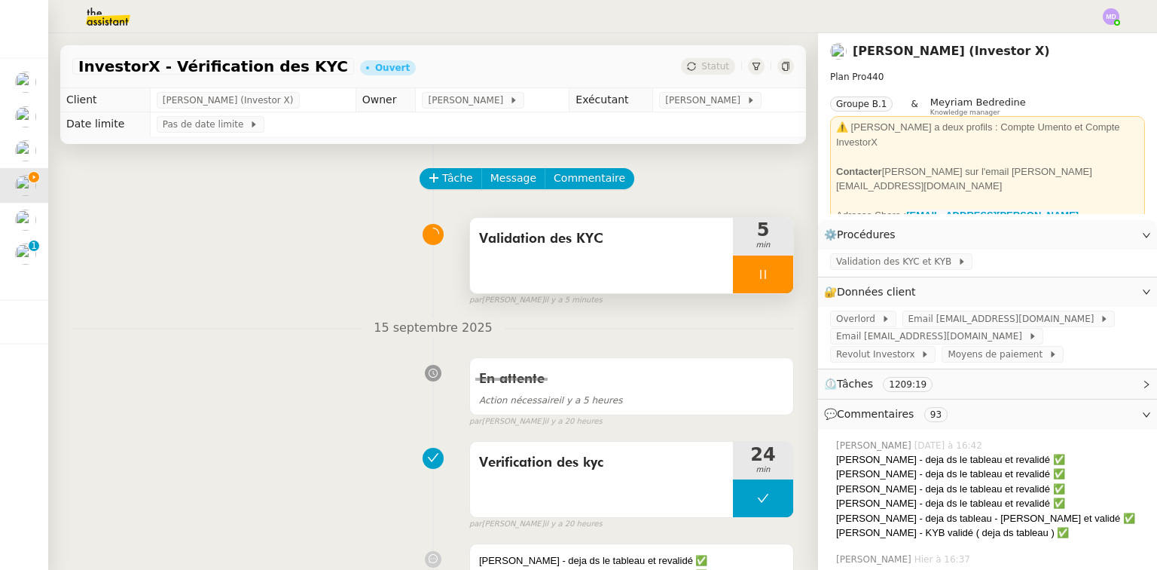
click at [770, 264] on div at bounding box center [763, 274] width 60 height 38
click at [772, 273] on icon at bounding box center [778, 274] width 12 height 12
click at [771, 280] on button at bounding box center [778, 274] width 30 height 38
click at [702, 68] on span "Statut" at bounding box center [716, 66] width 28 height 11
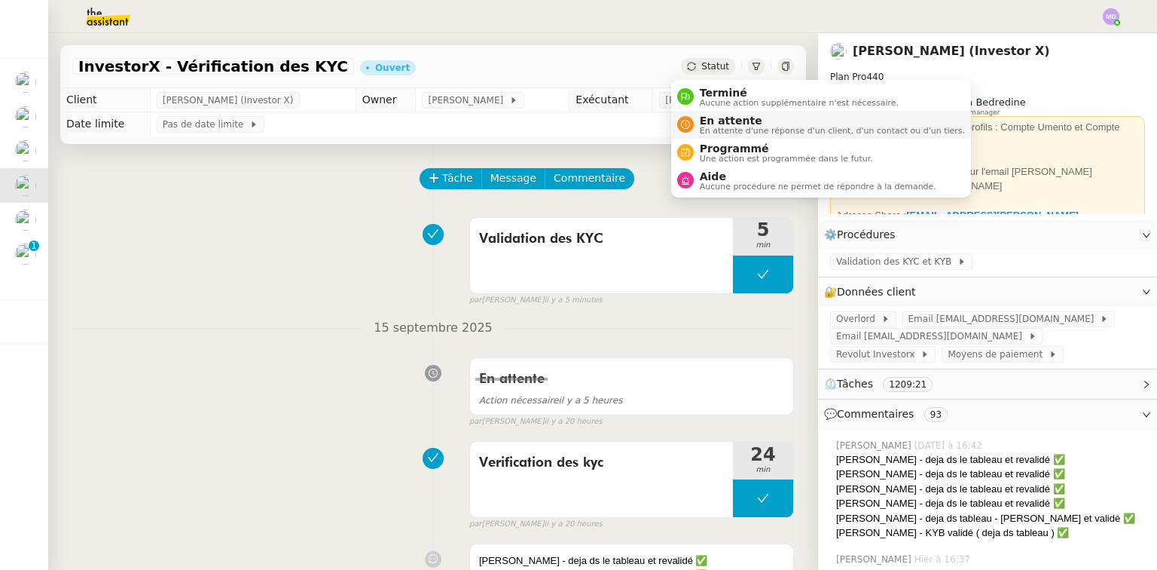
click at [706, 118] on span "En attente" at bounding box center [832, 121] width 265 height 12
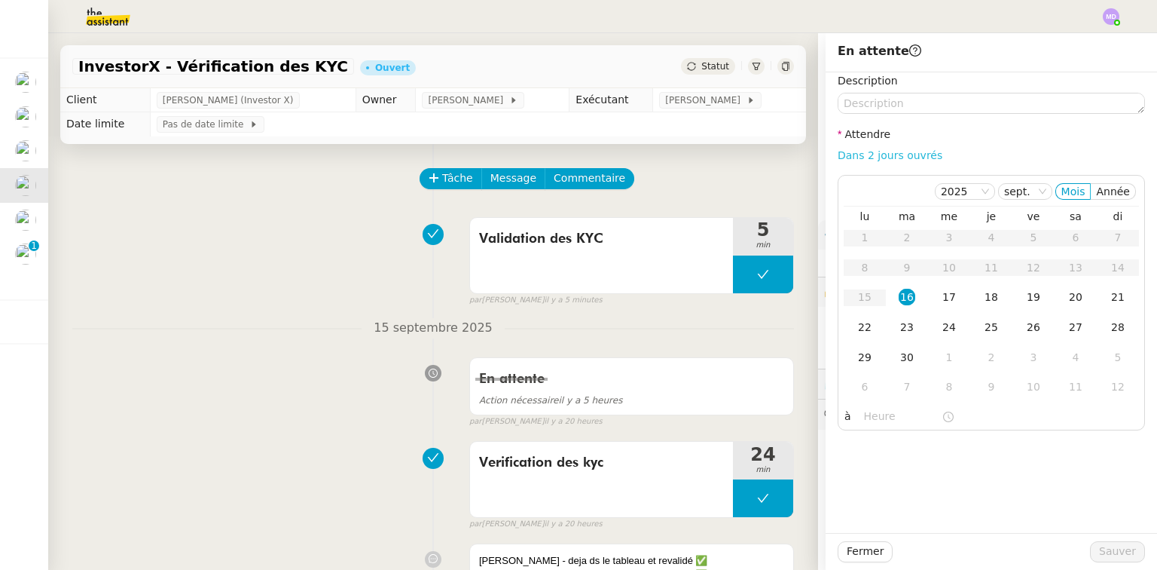
click at [862, 151] on link "Dans 2 jours ouvrés" at bounding box center [890, 155] width 105 height 12
type input "07:00"
click at [1103, 552] on span "Sauver" at bounding box center [1117, 551] width 37 height 17
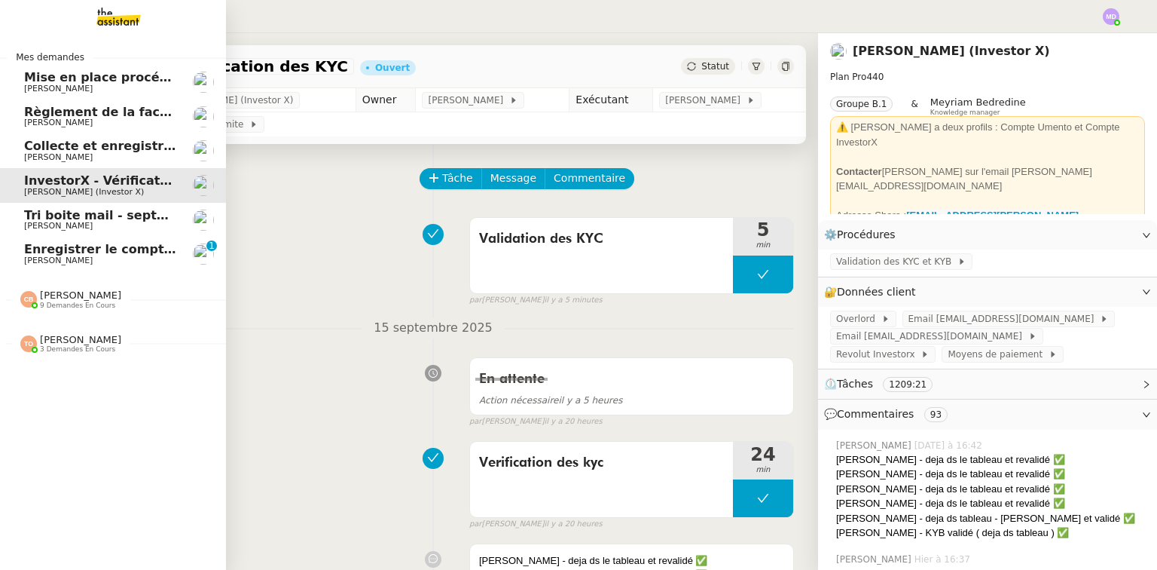
click at [62, 247] on span "Enregistrer le compte rendu sur Noota" at bounding box center [155, 249] width 263 height 14
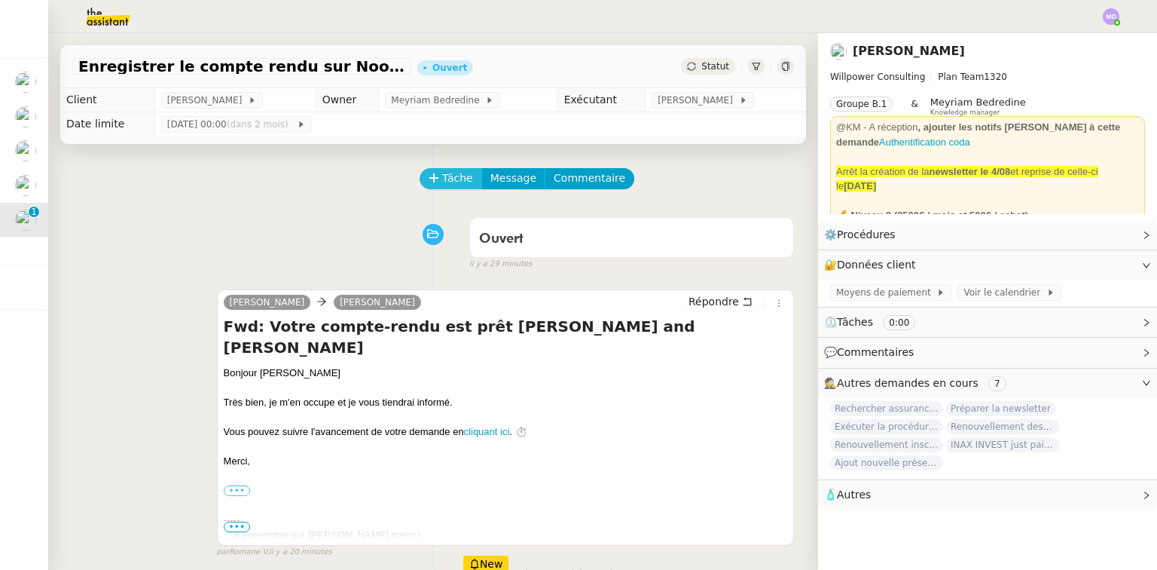
click at [442, 186] on span "Tâche" at bounding box center [457, 178] width 31 height 17
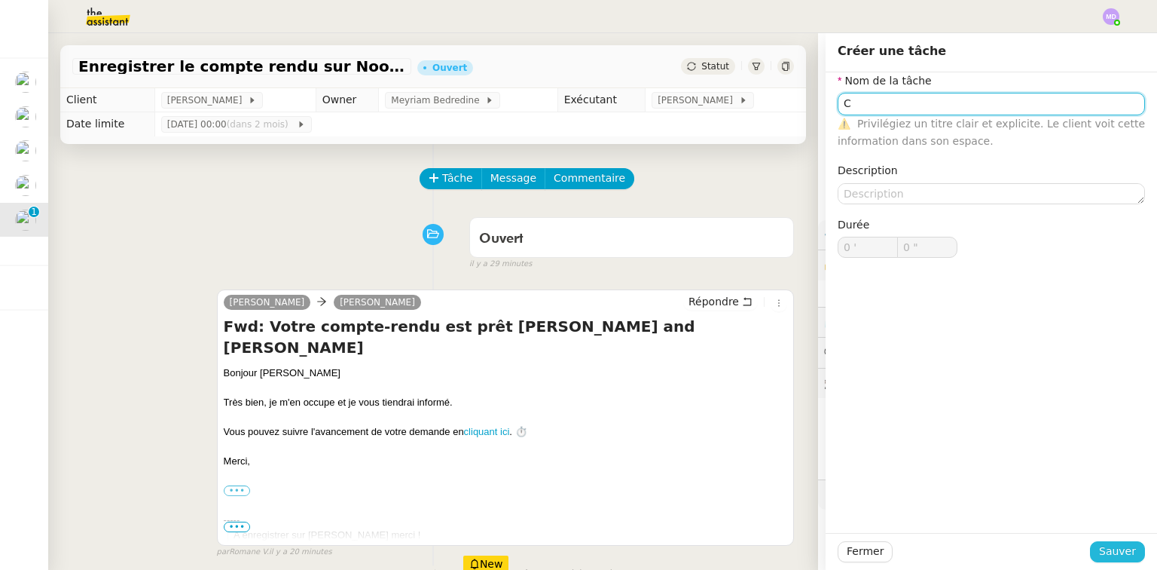
type input "C"
click at [1108, 547] on span "Sauver" at bounding box center [1117, 551] width 37 height 17
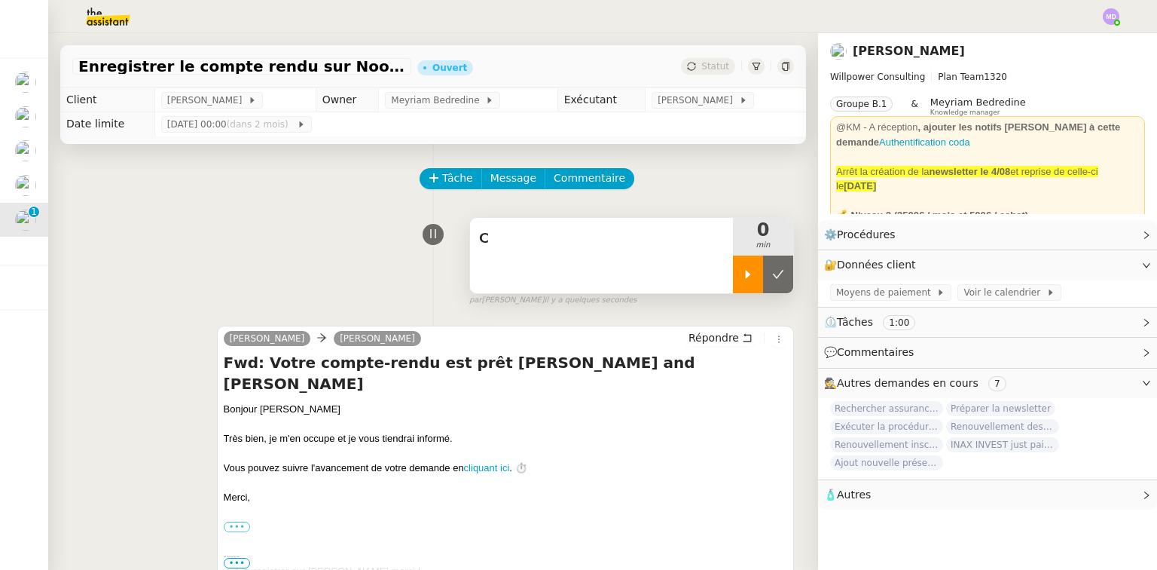
drag, startPoint x: 735, startPoint y: 273, endPoint x: 738, endPoint y: 261, distance: 12.4
click at [736, 265] on div at bounding box center [748, 274] width 30 height 38
drag, startPoint x: 708, startPoint y: 256, endPoint x: 696, endPoint y: 256, distance: 12.1
click at [696, 256] on div "C" at bounding box center [601, 255] width 263 height 75
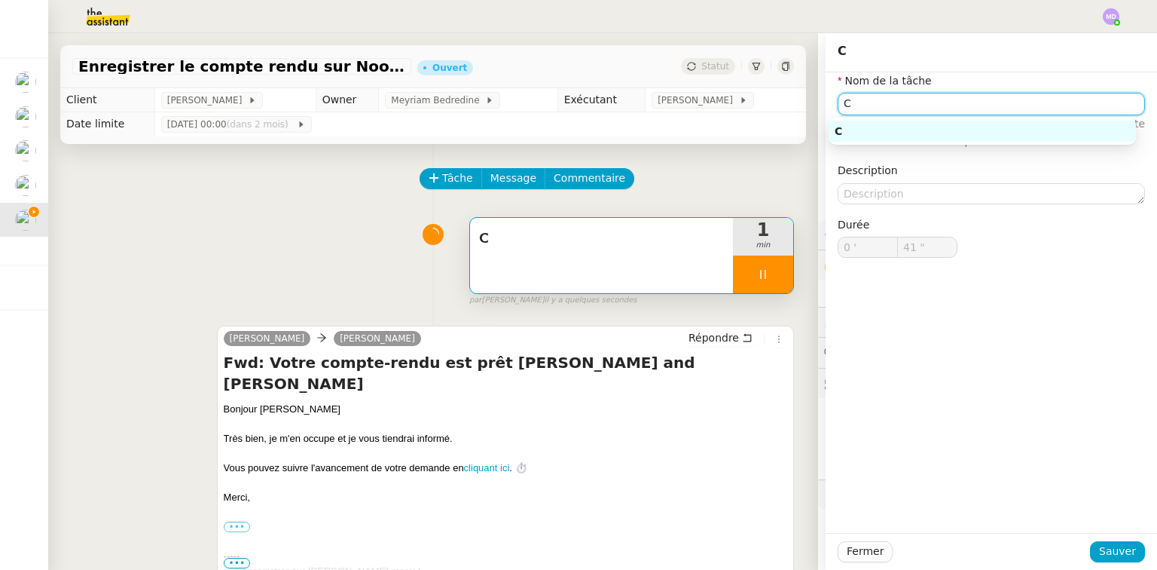
click at [873, 105] on input "C" at bounding box center [991, 104] width 307 height 22
type input "42 ""
type input "Compte ren"
type input "43 ""
type input "Compte rendu Noota"
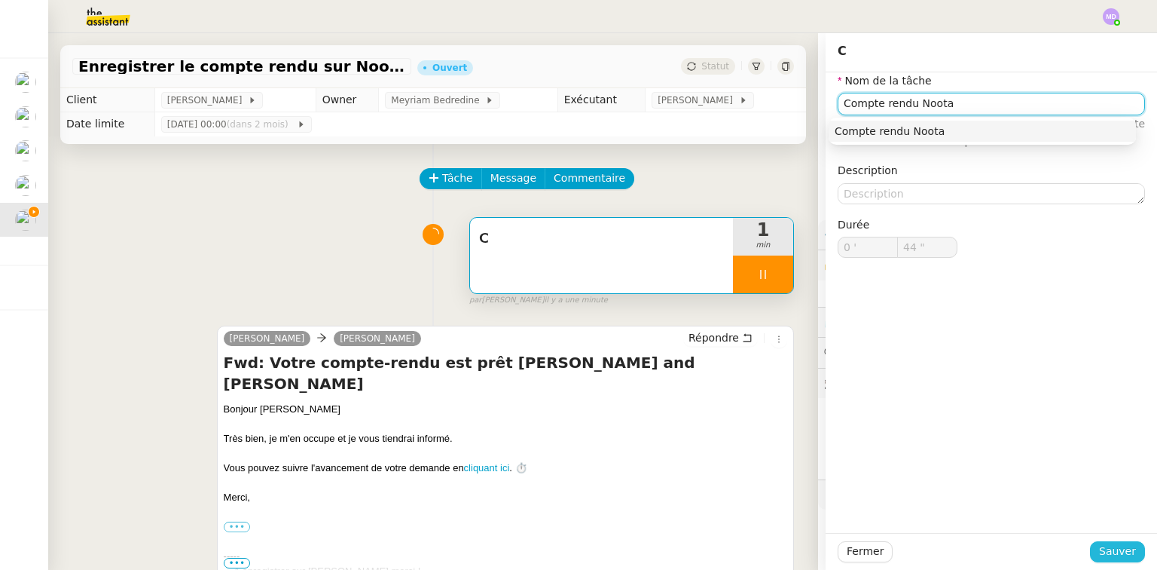
type input "45 ""
type input "Compte rendu Noota"
click at [1109, 548] on span "Sauver" at bounding box center [1117, 551] width 37 height 17
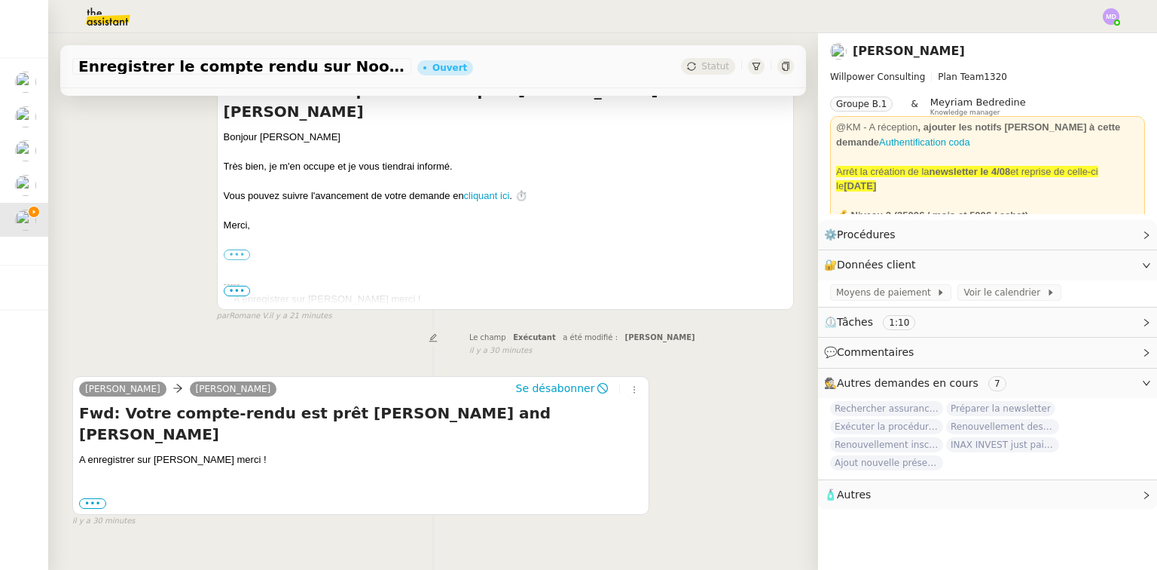
scroll to position [289, 0]
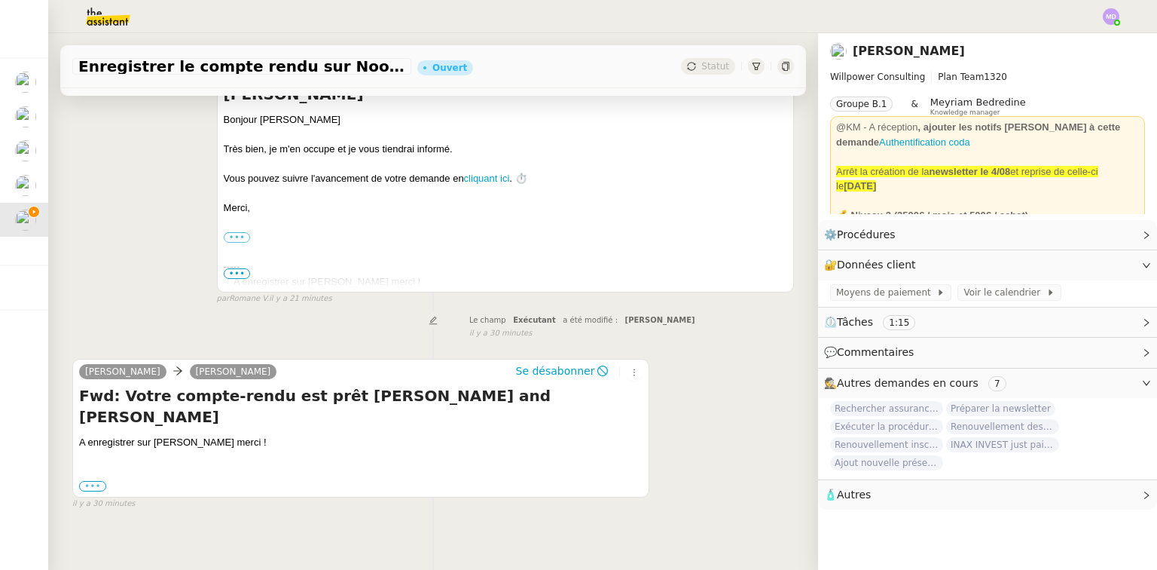
click at [93, 481] on label "•••" at bounding box center [92, 486] width 27 height 11
click at [0, 0] on input "•••" at bounding box center [0, 0] width 0 height 0
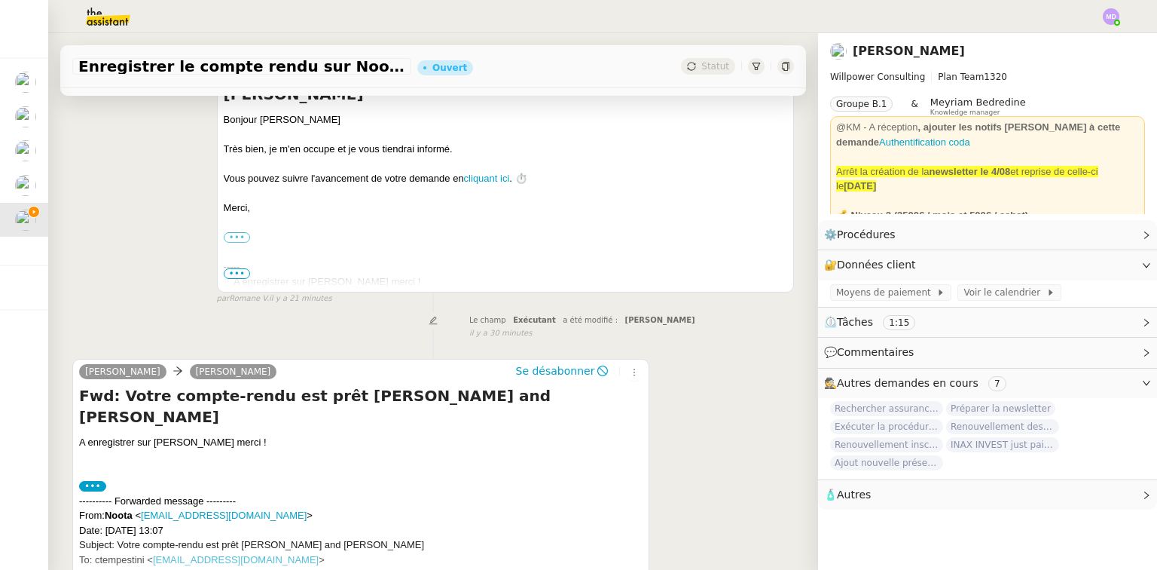
scroll to position [428, 0]
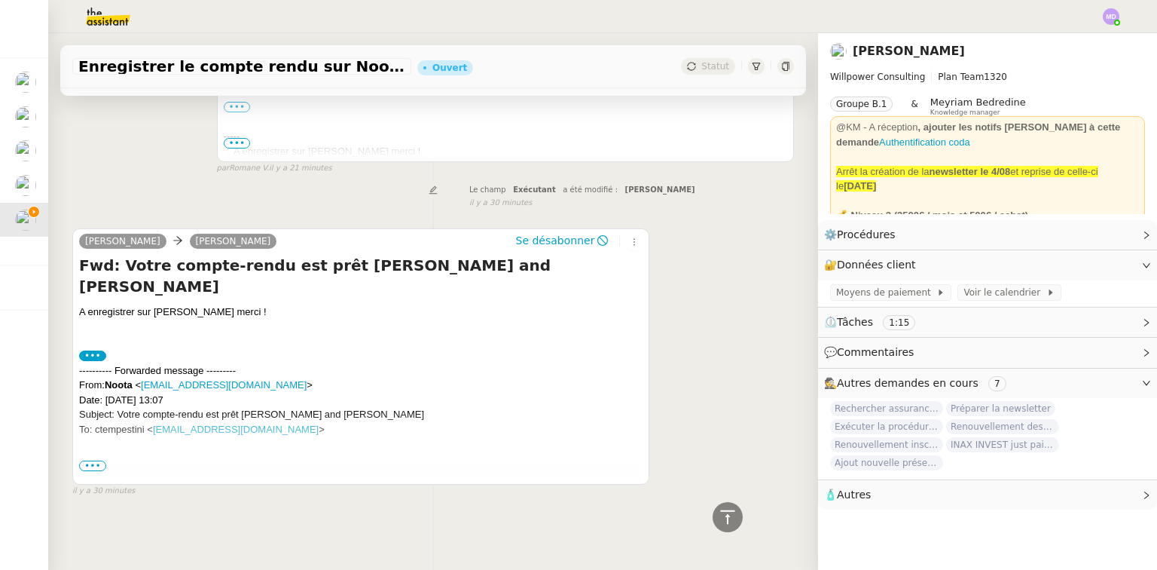
click at [96, 460] on span "•••" at bounding box center [92, 465] width 27 height 11
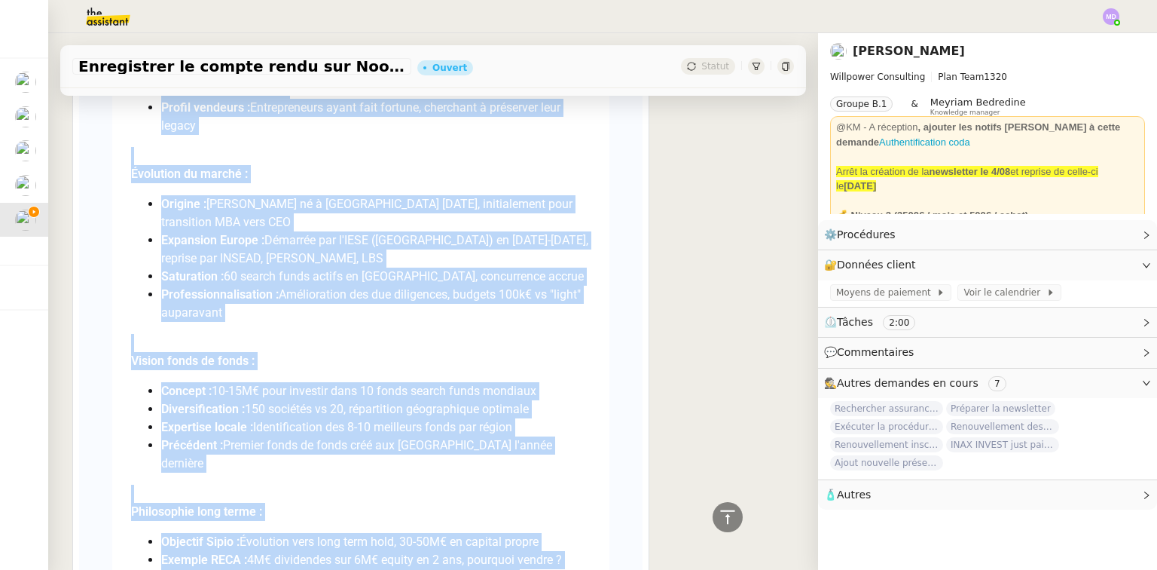
scroll to position [4648, 0]
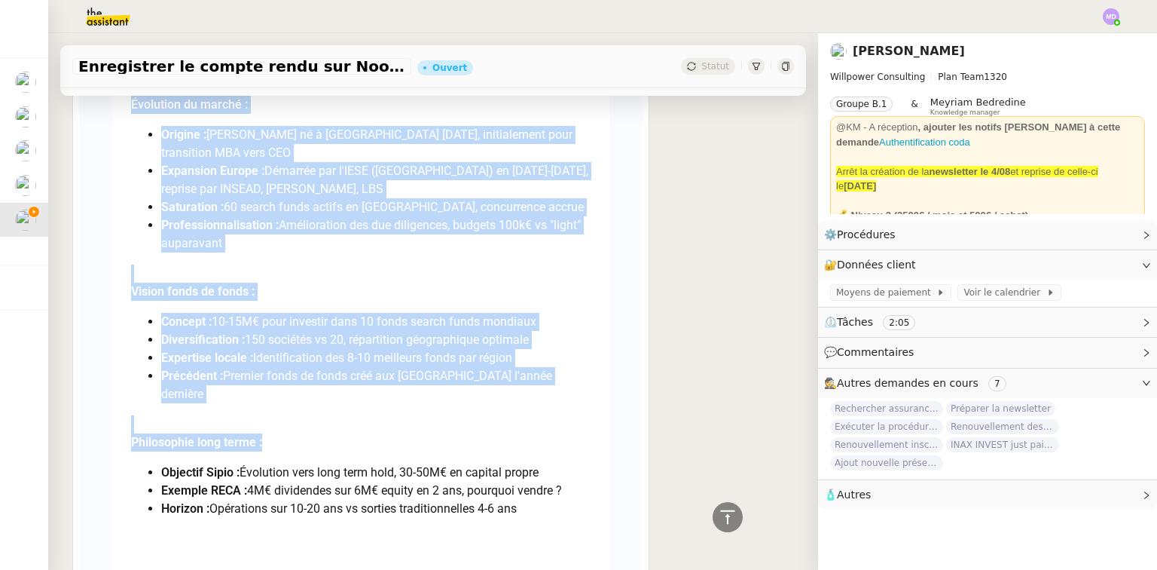
drag, startPoint x: 127, startPoint y: 299, endPoint x: 515, endPoint y: 392, distance: 399.0
copy div "Loremipsum dolors Ametco Adipiscingel seddoeiusmod Temporinc Utlabore Etdolorem…"
click at [400, 331] on li "Diversification : 150 sociétés vs 20, répartition géographique optimale" at bounding box center [376, 340] width 430 height 18
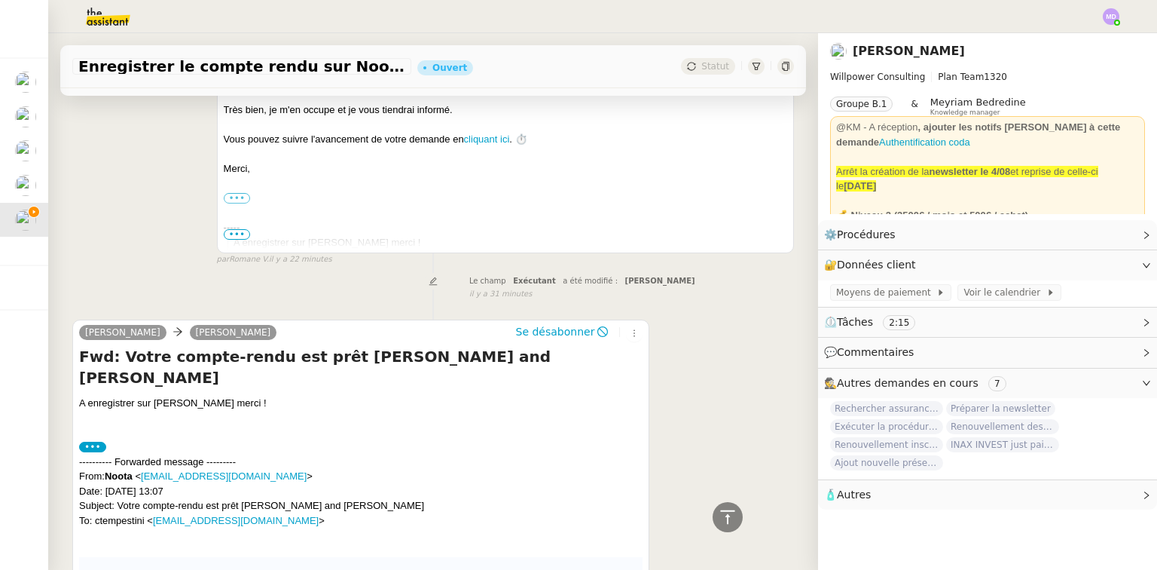
scroll to position [329, 0]
drag, startPoint x: 154, startPoint y: 385, endPoint x: 234, endPoint y: 380, distance: 80.0
copy div "[PERSON_NAME]"
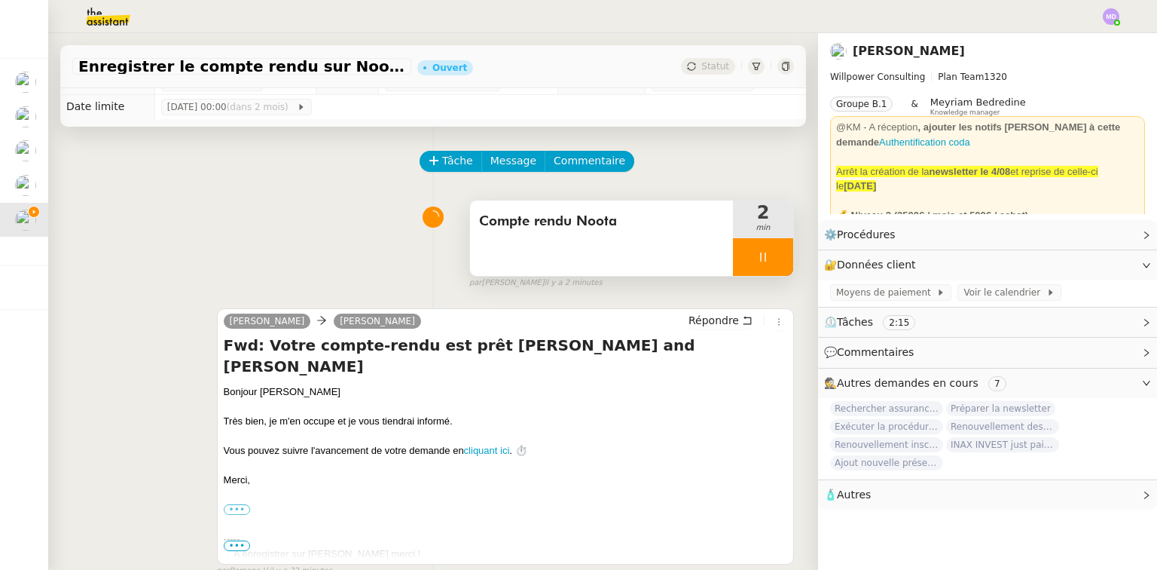
scroll to position [0, 0]
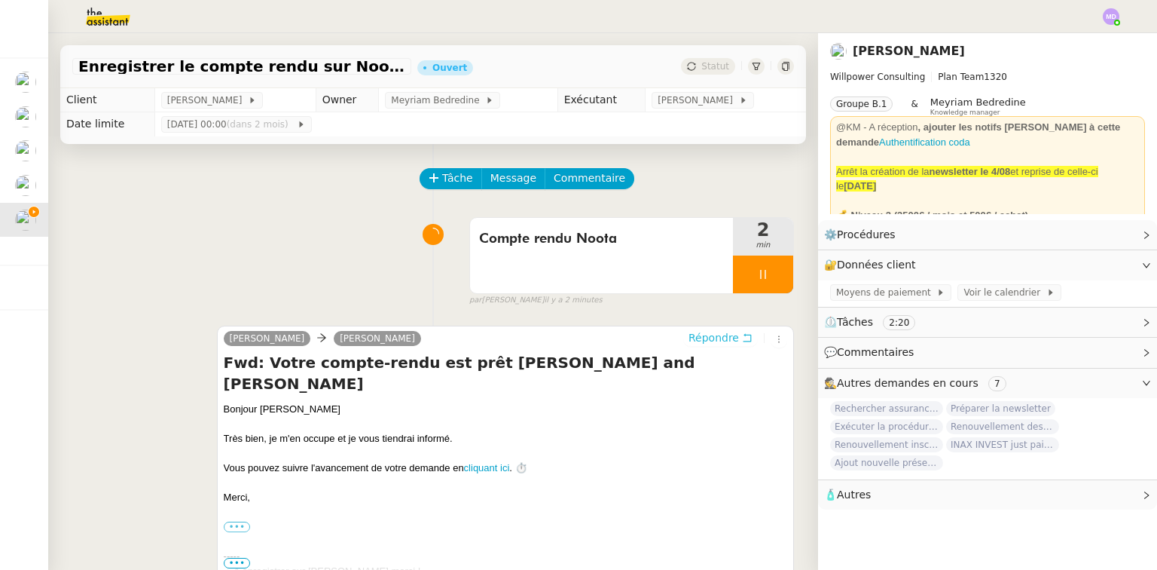
click at [702, 344] on span "Répondre" at bounding box center [714, 337] width 50 height 15
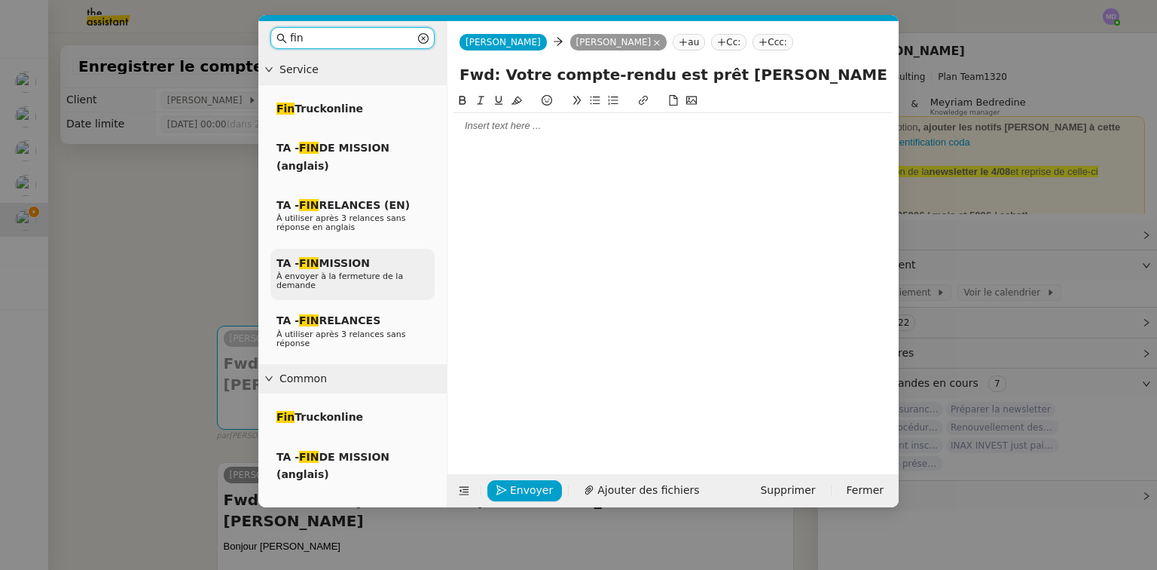
type input "fin"
click at [343, 279] on span "À envoyer à la fermeture de la demande" at bounding box center [340, 280] width 127 height 19
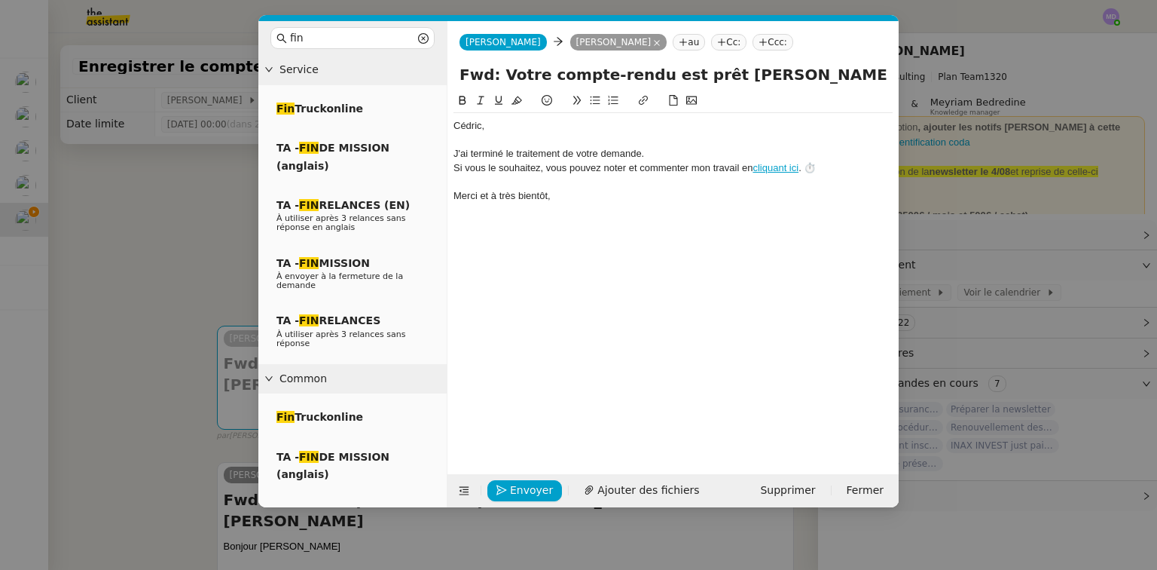
click at [493, 133] on div at bounding box center [673, 140] width 439 height 14
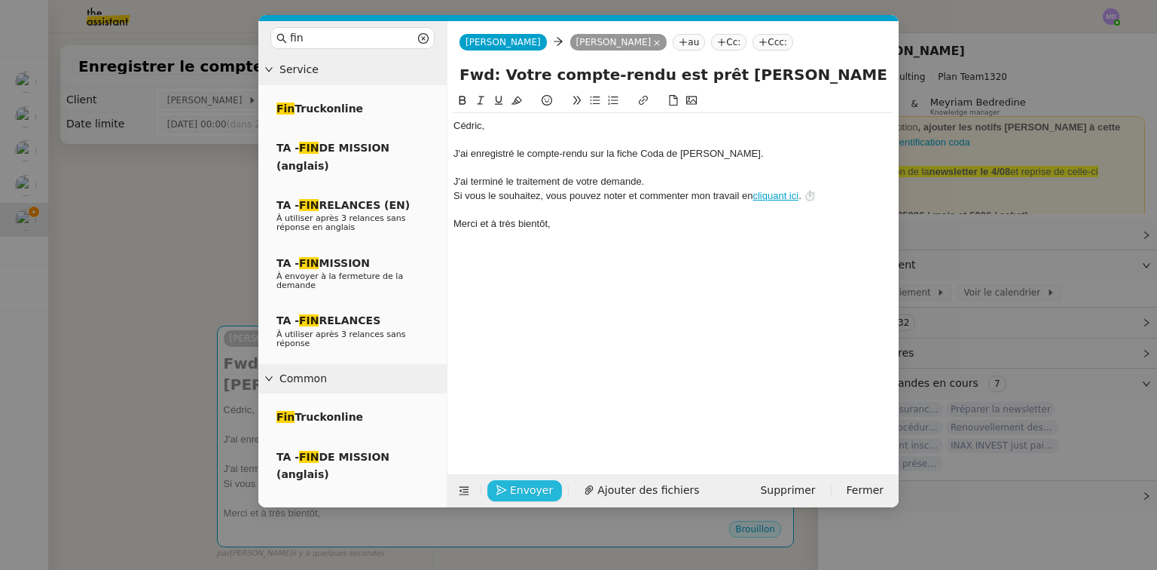
click at [510, 494] on span "Envoyer" at bounding box center [531, 489] width 43 height 17
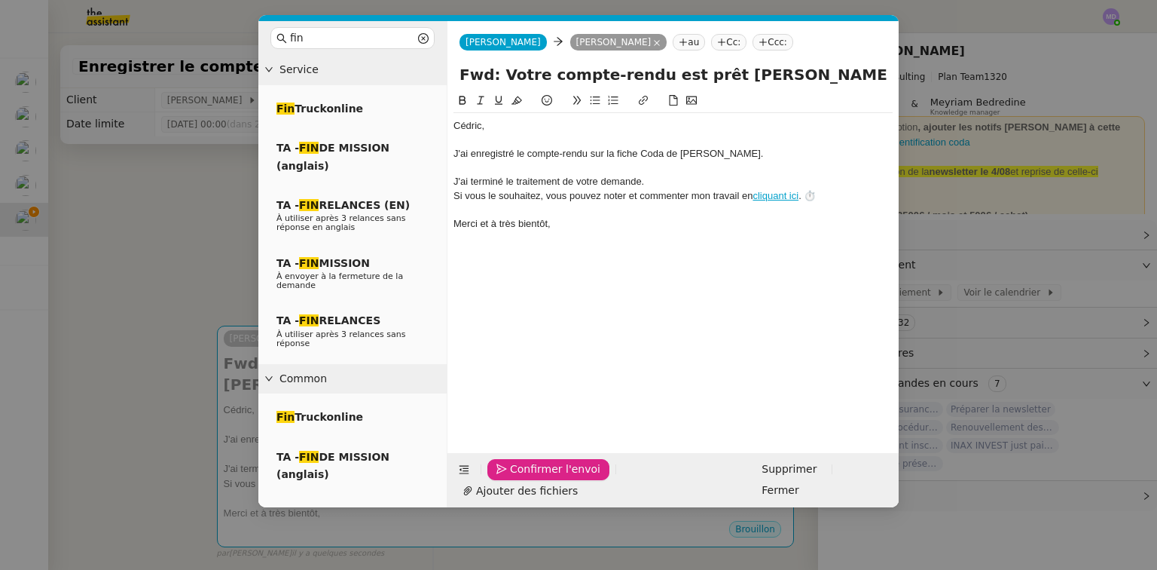
click at [510, 478] on span "Confirmer l'envoi" at bounding box center [555, 468] width 90 height 17
click at [509, 494] on nz-modal-container "fin Service Fin Truckonline TA - FIN DE MISSION (anglais) TA - FIN RELANCES (EN…" at bounding box center [578, 285] width 1157 height 570
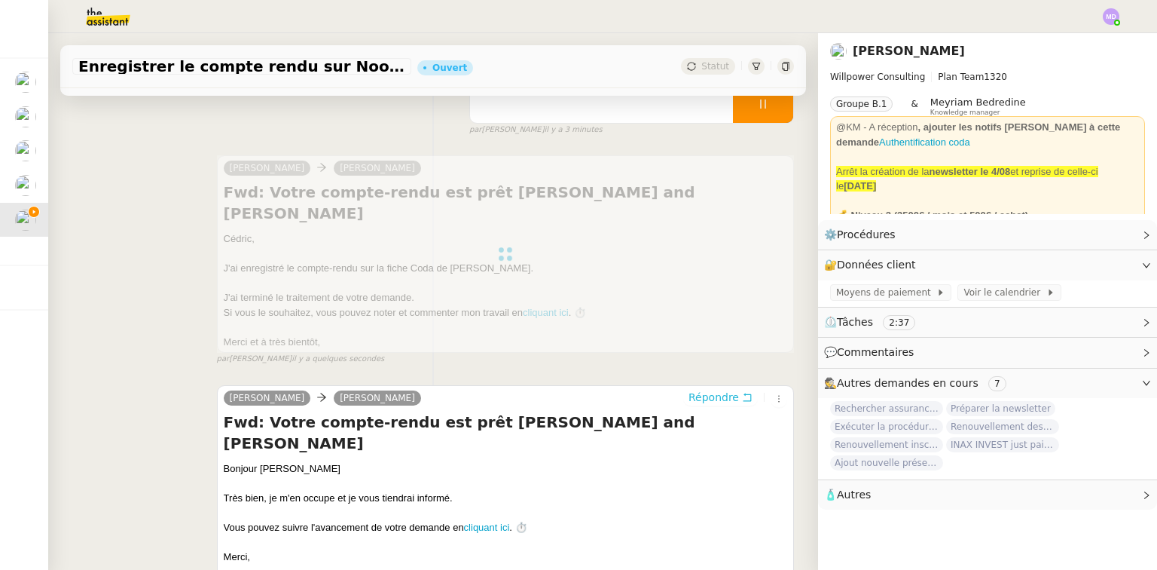
scroll to position [33, 0]
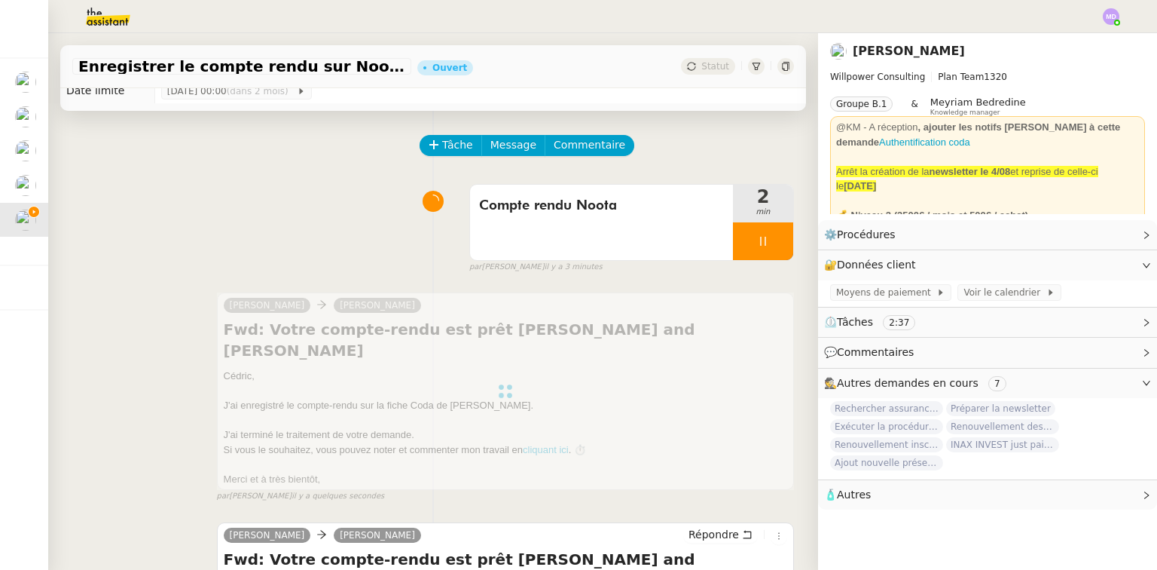
click at [766, 267] on div "par [PERSON_NAME] il y a 3 minutes" at bounding box center [631, 267] width 325 height 13
click at [769, 247] on div at bounding box center [763, 241] width 60 height 38
drag, startPoint x: 769, startPoint y: 247, endPoint x: 757, endPoint y: 140, distance: 107.7
click at [772, 246] on icon at bounding box center [778, 241] width 12 height 12
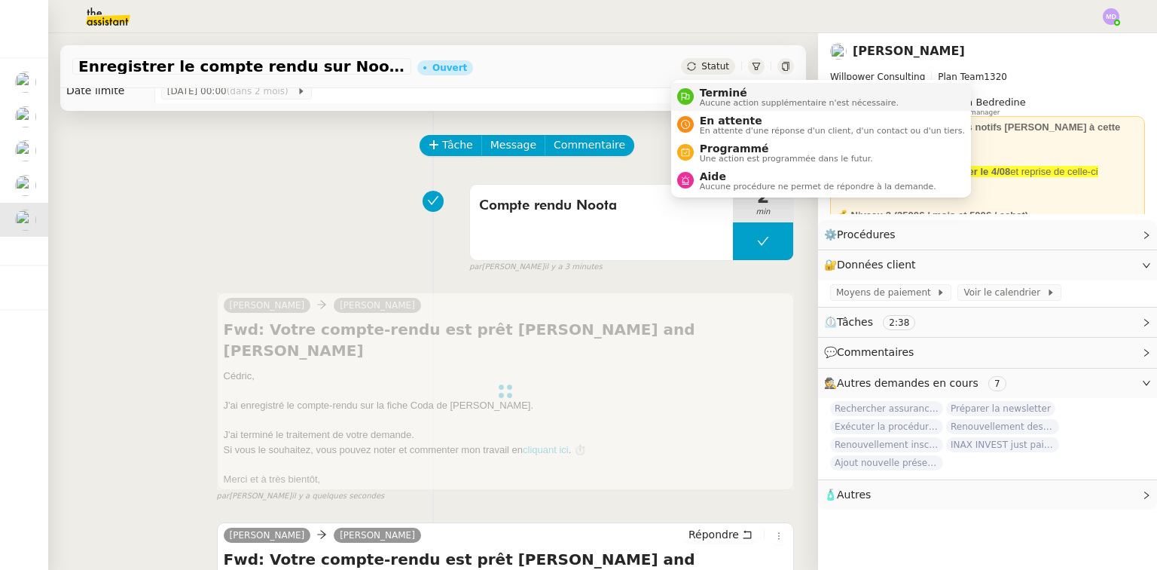
click at [716, 83] on li "Terminé Aucune action supplémentaire n'est nécessaire." at bounding box center [821, 97] width 300 height 28
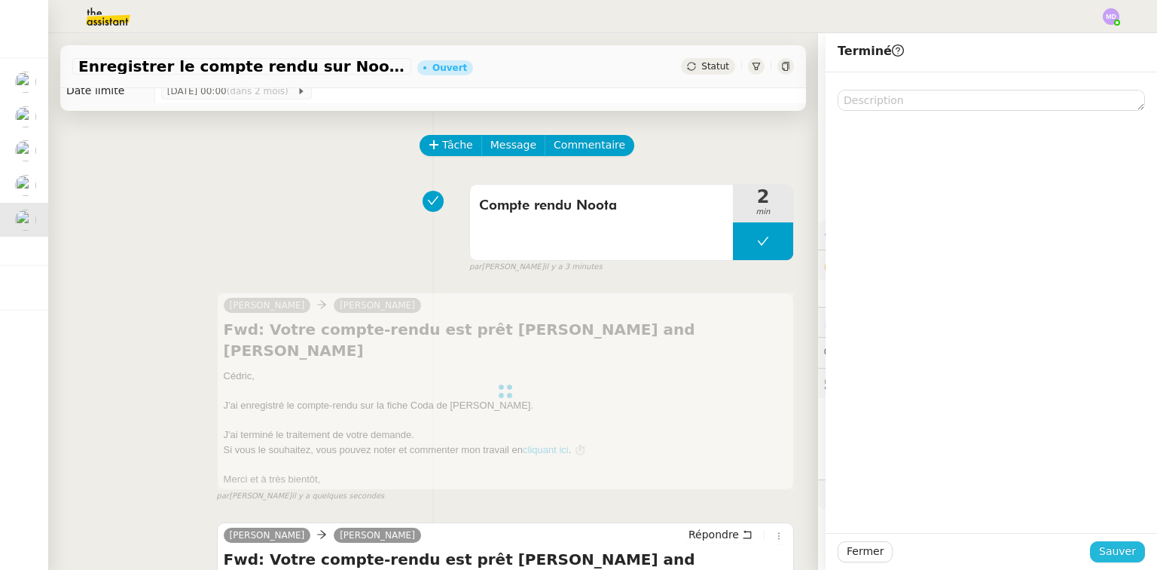
drag, startPoint x: 1113, startPoint y: 540, endPoint x: 1115, endPoint y: 548, distance: 8.6
click at [1114, 540] on div "Fermer Sauver" at bounding box center [992, 551] width 332 height 37
click at [1115, 549] on span "Sauver" at bounding box center [1117, 551] width 37 height 17
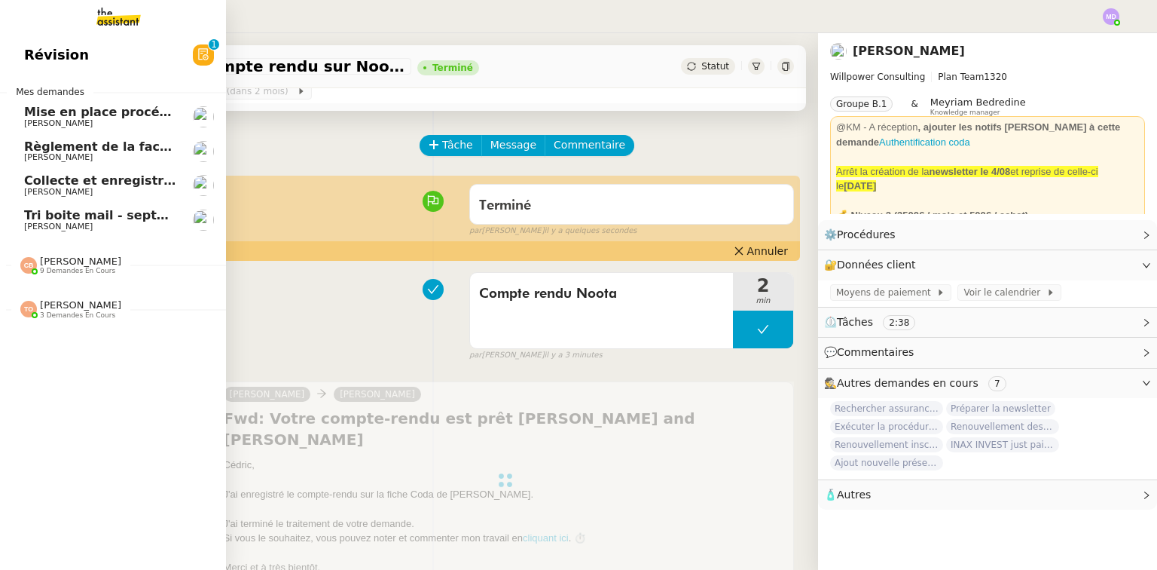
click at [66, 181] on span "Collecte et enregistrement des relevés bancaires et relevés de cartes bancaires…" at bounding box center [358, 180] width 669 height 14
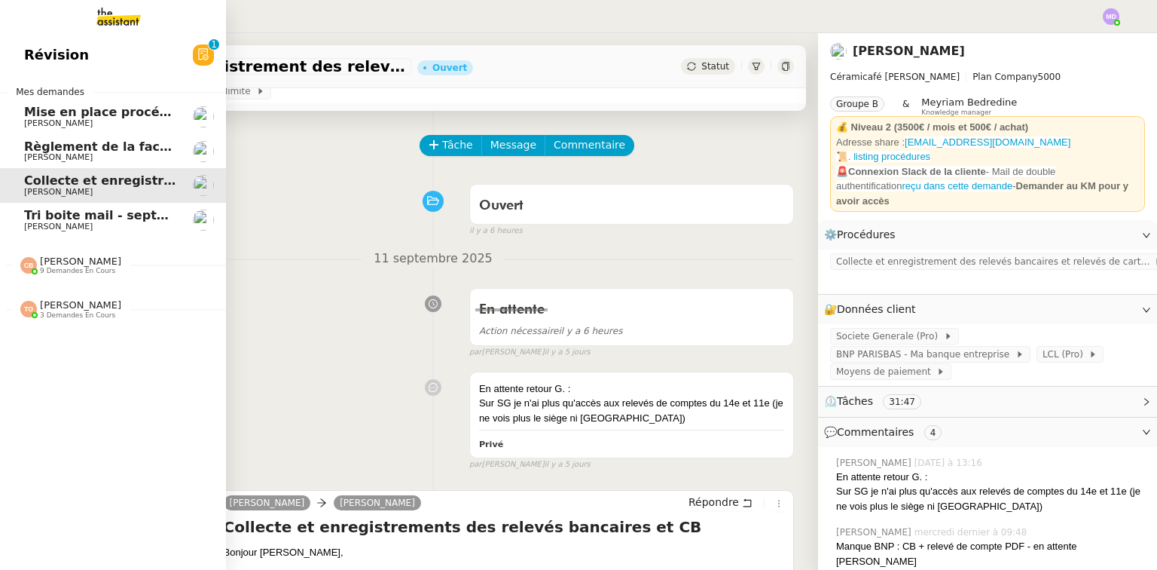
click at [68, 209] on span "Tri boite mail - septembre 2025" at bounding box center [131, 215] width 214 height 14
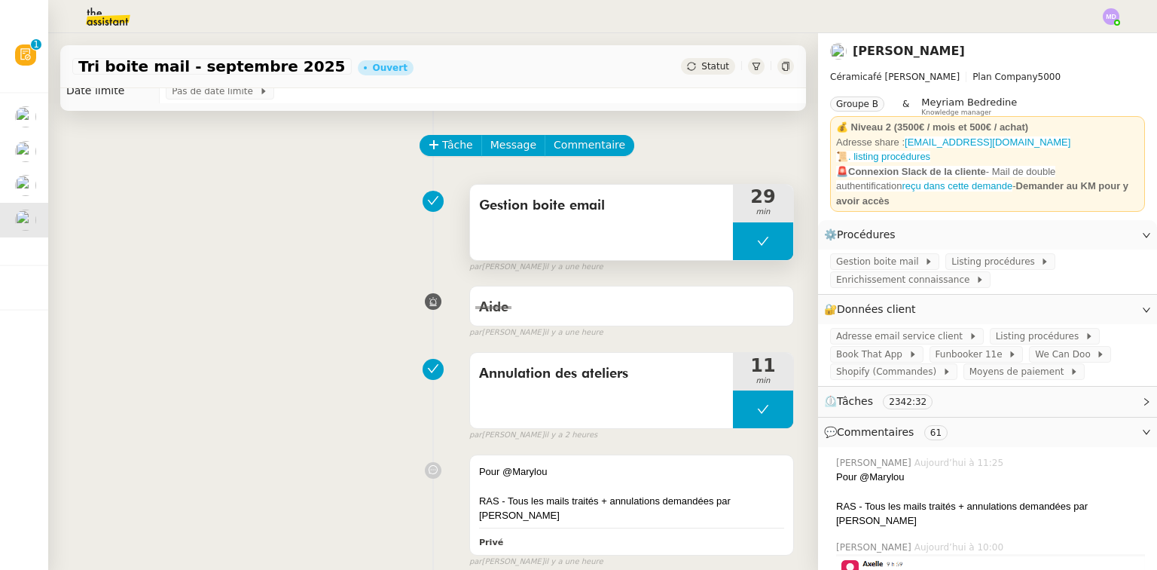
click at [735, 245] on button at bounding box center [763, 241] width 60 height 38
click at [733, 245] on div at bounding box center [733, 241] width 0 height 38
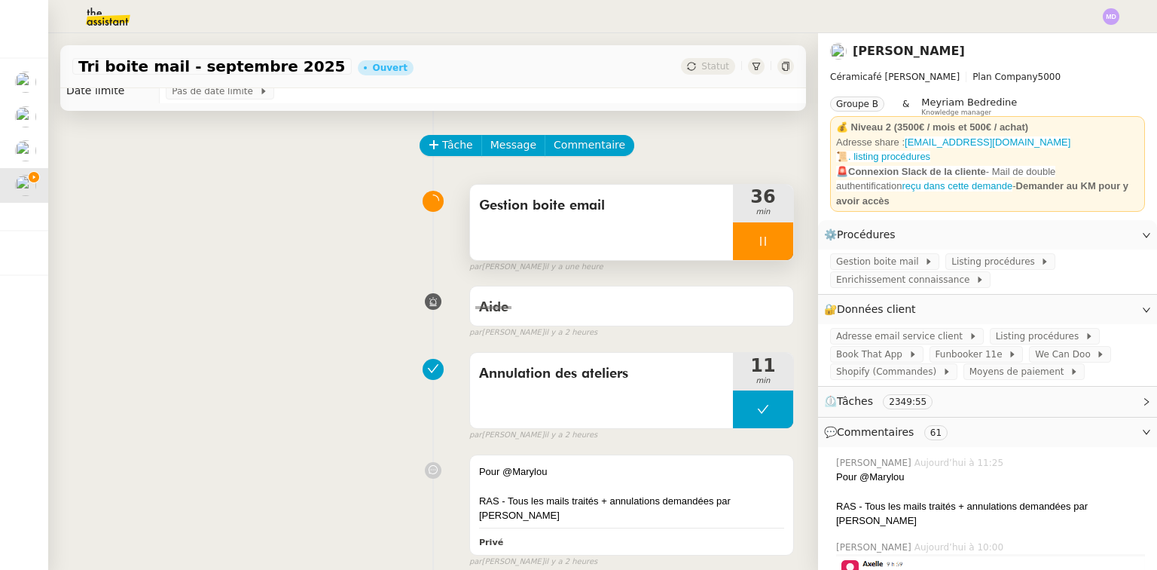
click at [750, 249] on div at bounding box center [763, 241] width 60 height 38
click at [772, 247] on icon at bounding box center [778, 241] width 12 height 12
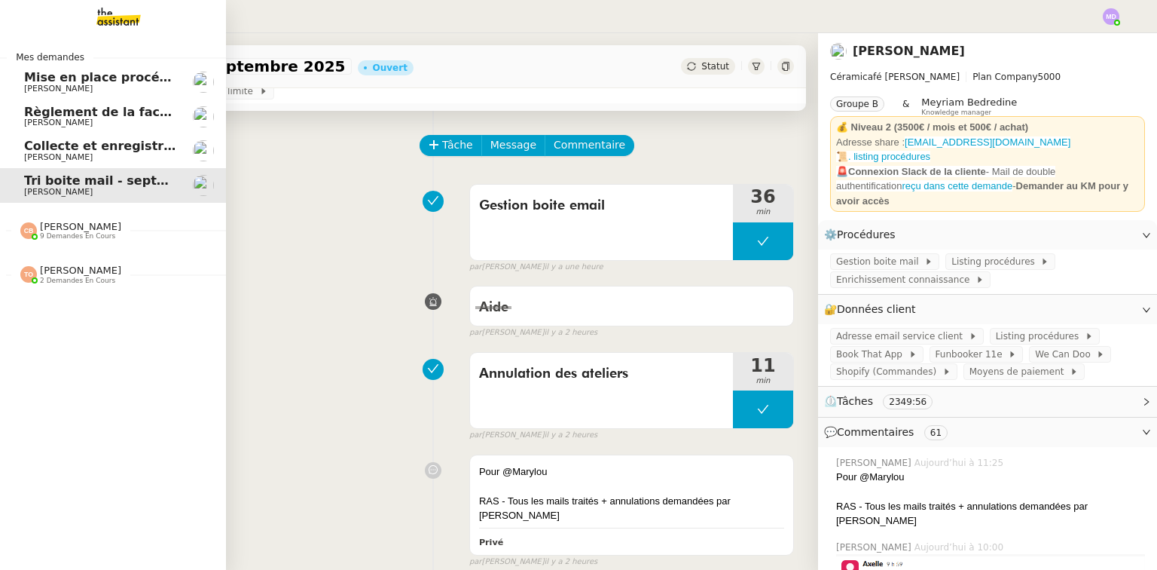
click at [24, 105] on span "Règlement de la facture Paris Est Audit - septembre 2025" at bounding box center [220, 112] width 393 height 14
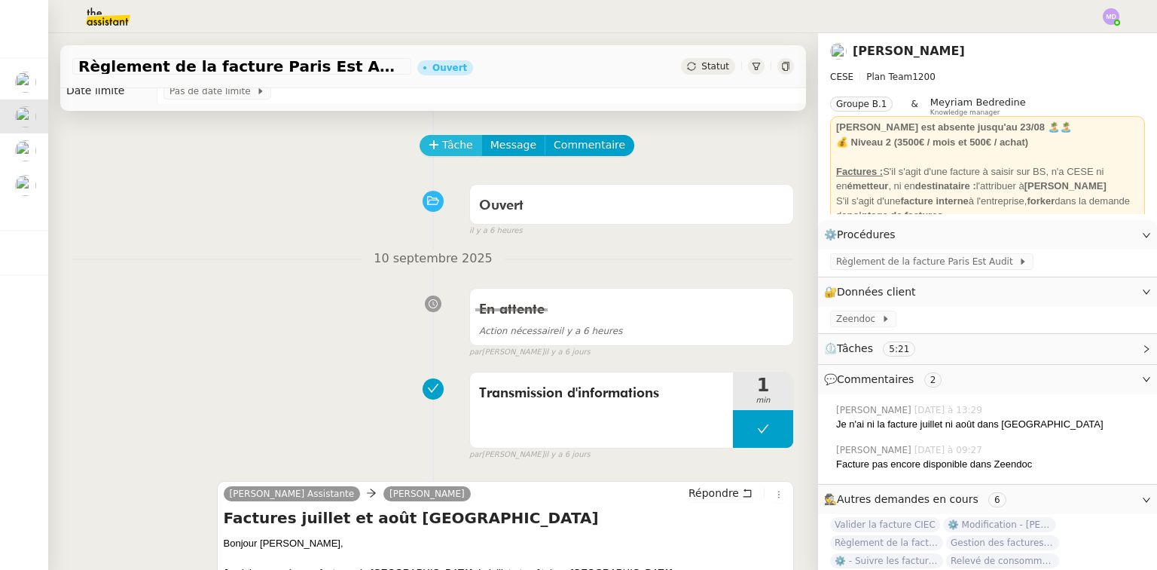
click at [445, 148] on span "Tâche" at bounding box center [457, 144] width 31 height 17
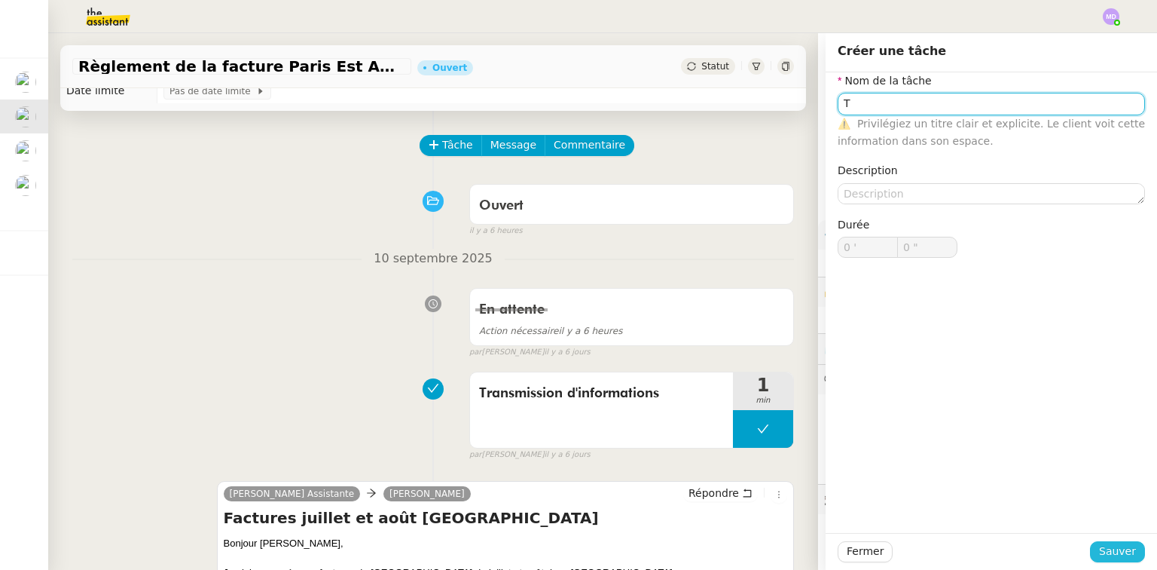
type input "T"
drag, startPoint x: 1100, startPoint y: 555, endPoint x: 1084, endPoint y: 541, distance: 21.4
click at [1100, 555] on span "Sauver" at bounding box center [1117, 551] width 37 height 17
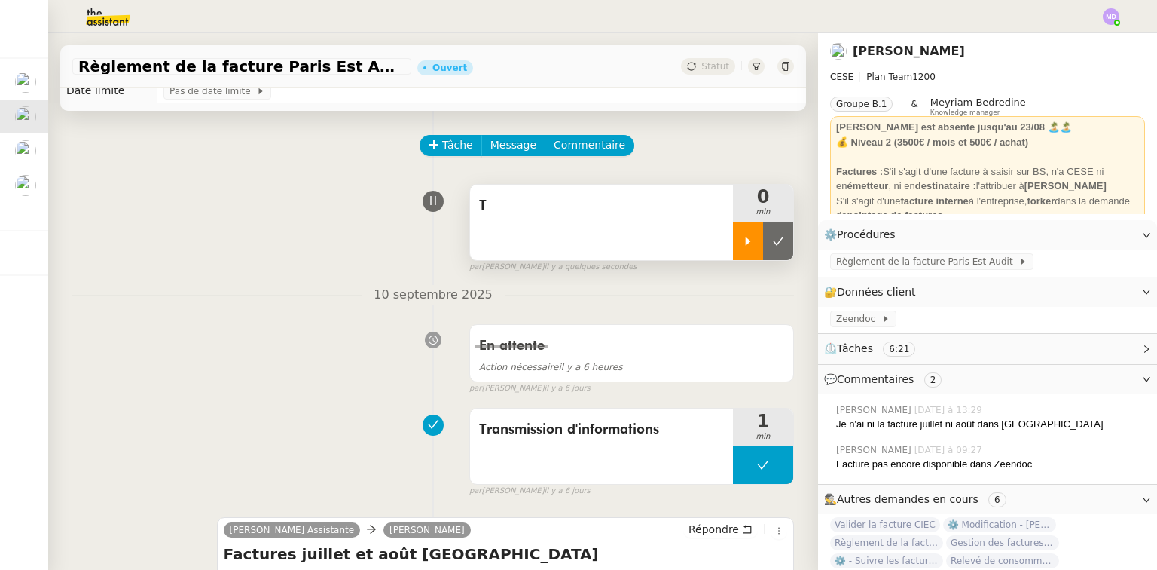
click at [742, 247] on icon at bounding box center [748, 241] width 12 height 12
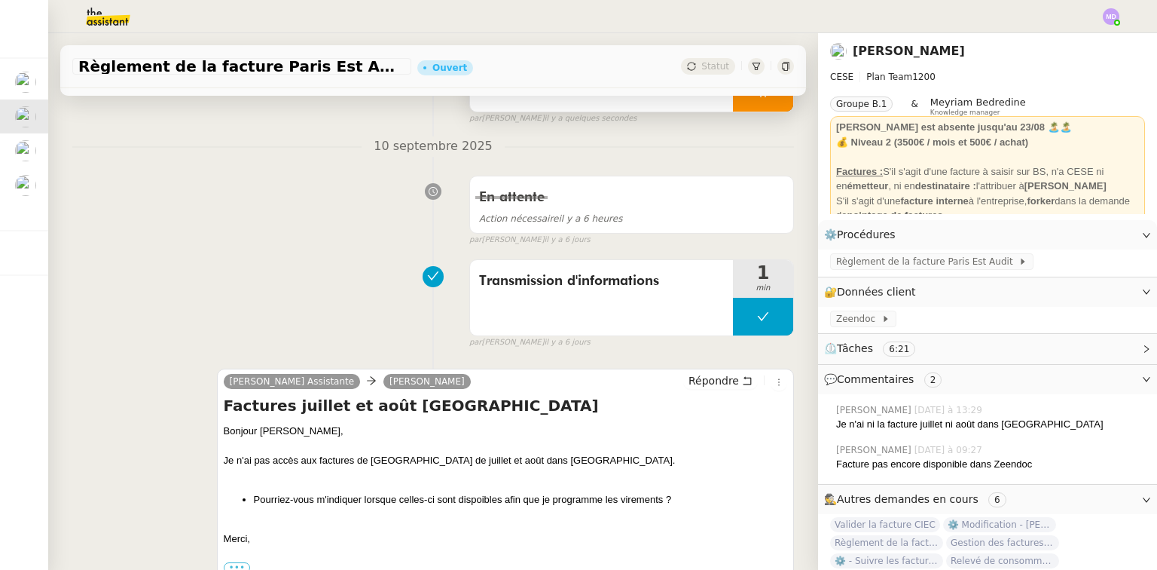
scroll to position [274, 0]
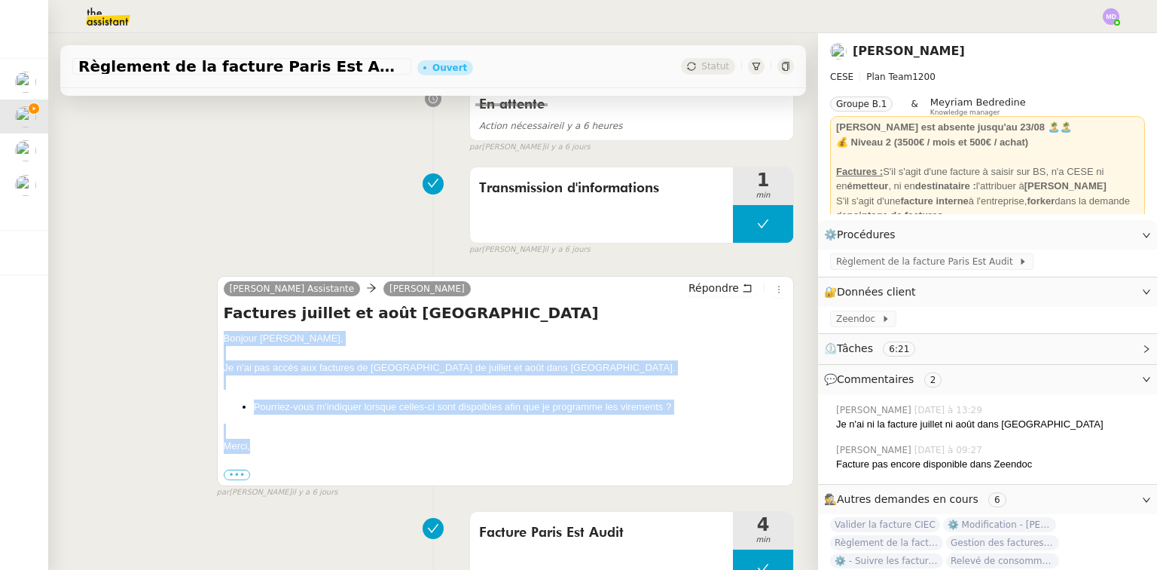
drag, startPoint x: 258, startPoint y: 449, endPoint x: 220, endPoint y: 338, distance: 118.0
click at [224, 338] on div "Bonjour Aurélia, Je n'ai pas accès aux factures de Paris Est Audit de juillet e…" at bounding box center [506, 406] width 564 height 151
copy div "Bonjour Aurélia, Je n'ai pas accès aux factures de Paris Est Audit de juillet e…"
click at [690, 292] on span "Répondre" at bounding box center [714, 287] width 50 height 15
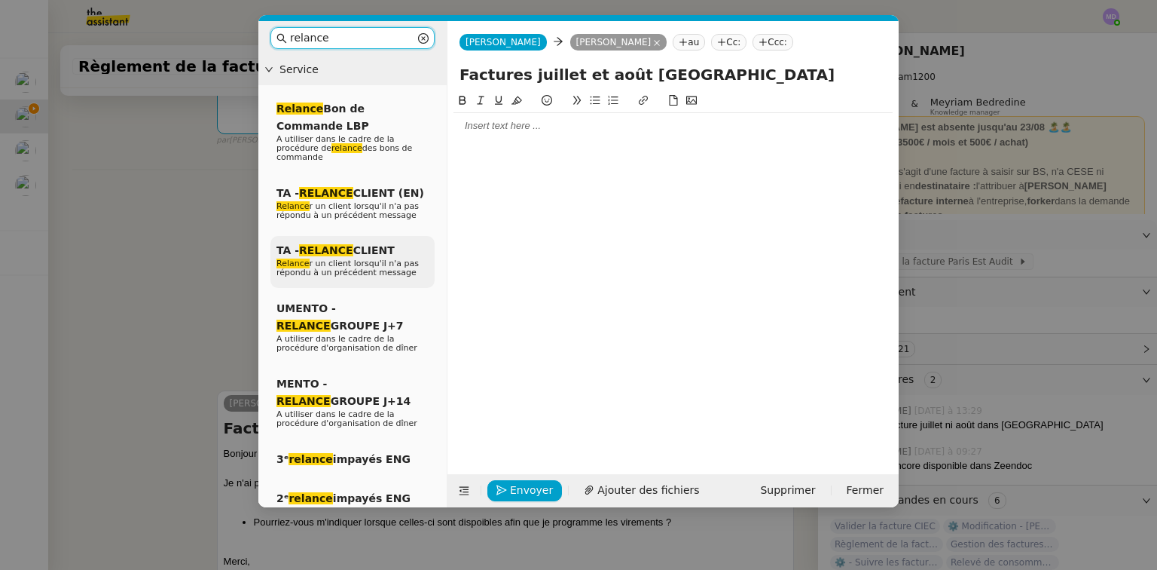
type input "relance"
click at [368, 258] on span "Relance r un client lorsqu'il n'a pas répondu à un précédent message" at bounding box center [348, 267] width 142 height 19
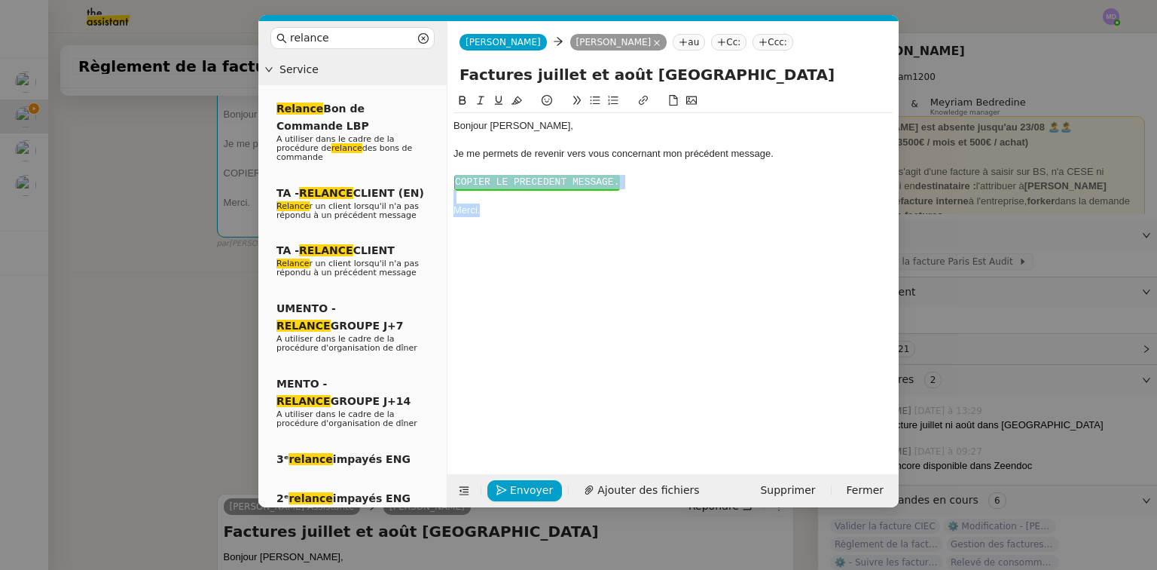
drag, startPoint x: 466, startPoint y: 225, endPoint x: 436, endPoint y: 182, distance: 52.5
click at [436, 182] on nz-layout "relance Service Relance Bon de Commande LBP A utiliser dans le cadre de la proc…" at bounding box center [578, 264] width 640 height 486
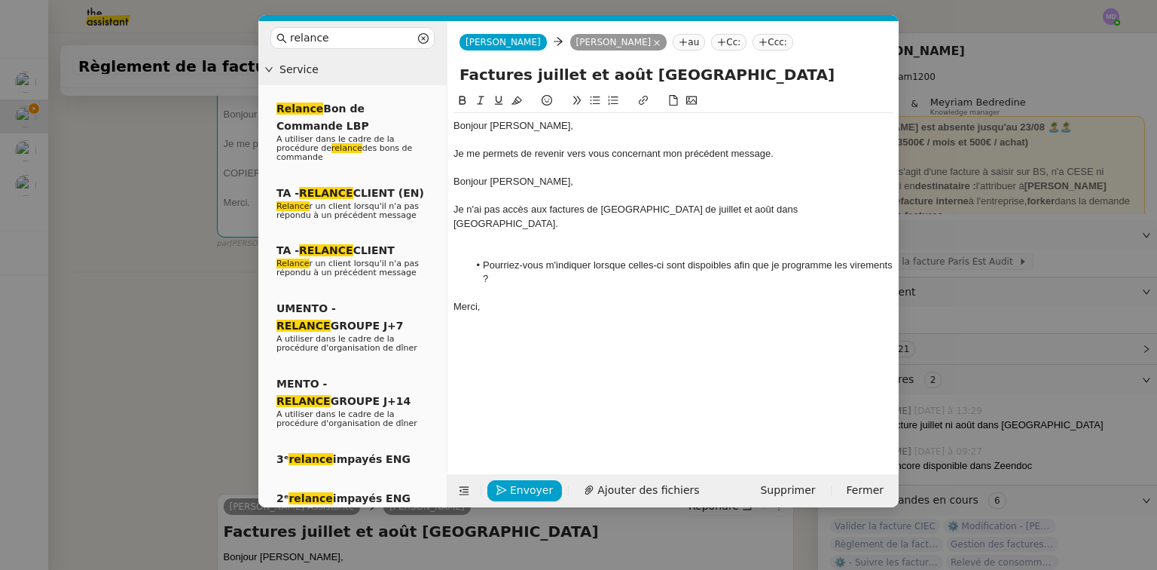
scroll to position [0, 0]
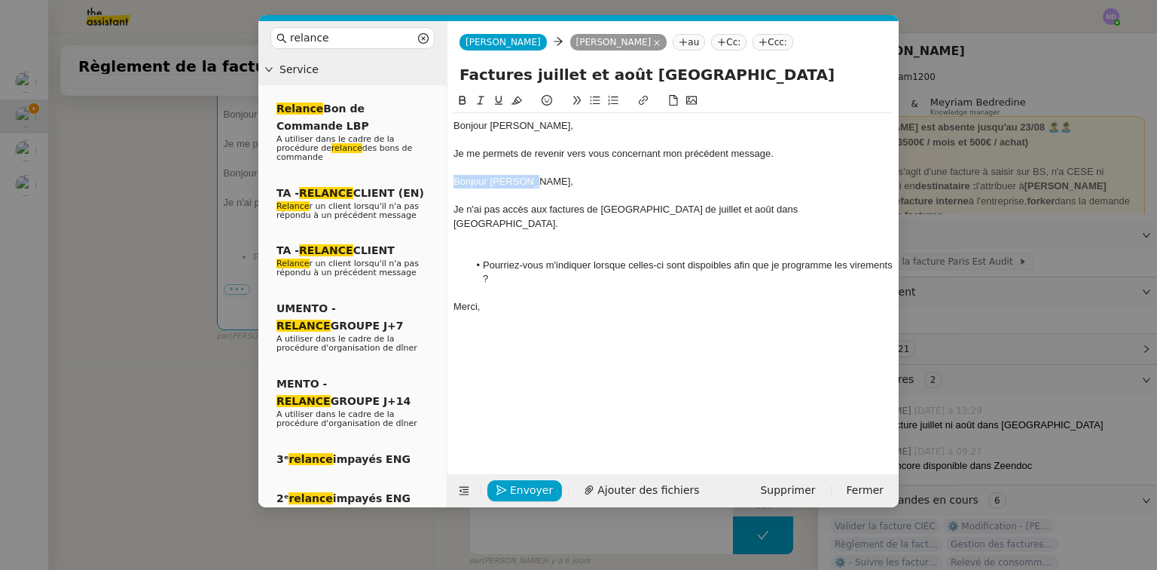
drag, startPoint x: 524, startPoint y: 183, endPoint x: 446, endPoint y: 182, distance: 78.4
click at [446, 182] on nz-layout "relance Service Relance Bon de Commande LBP A utiliser dans le cadre de la proc…" at bounding box center [578, 264] width 640 height 486
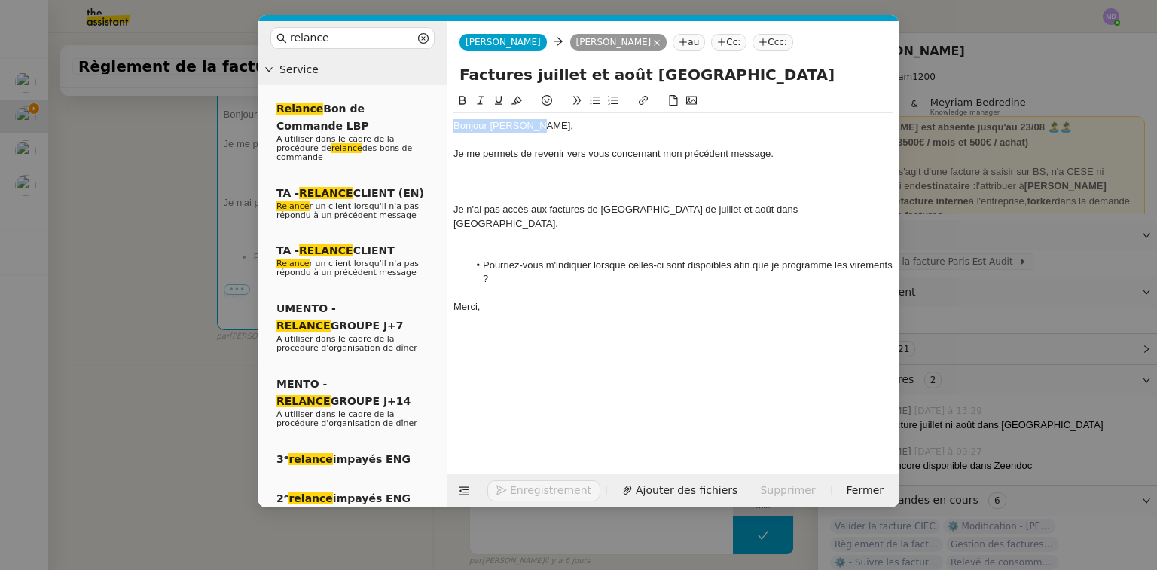
drag, startPoint x: 469, startPoint y: 130, endPoint x: 456, endPoint y: 130, distance: 13.6
click at [456, 130] on div "Bonjour ﻿Charles﻿," at bounding box center [673, 126] width 439 height 14
click at [489, 169] on div at bounding box center [673, 168] width 439 height 14
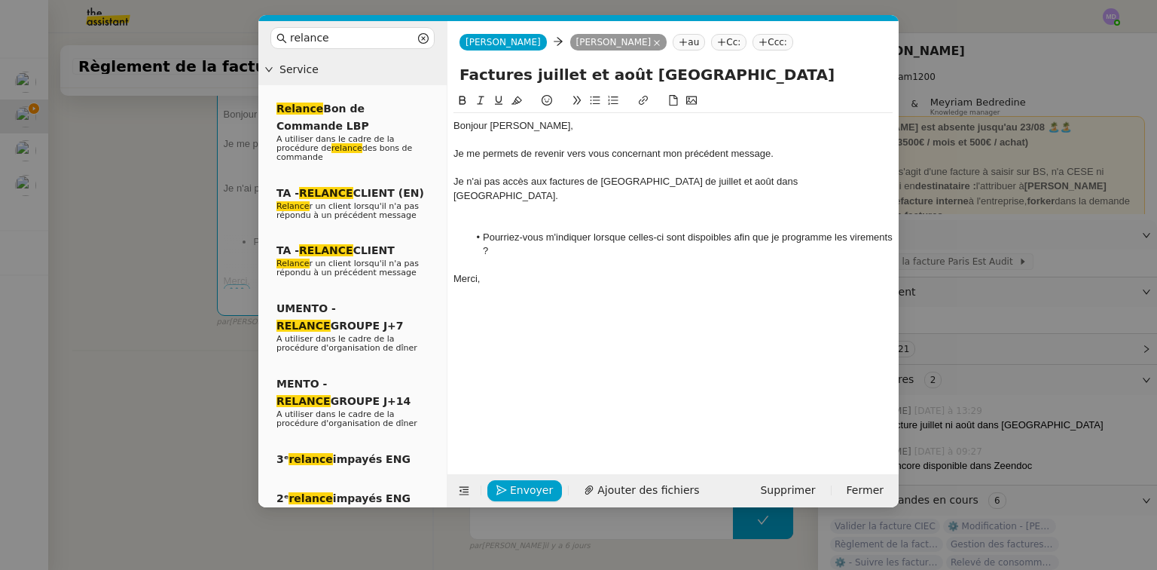
click at [512, 217] on div at bounding box center [673, 224] width 439 height 14
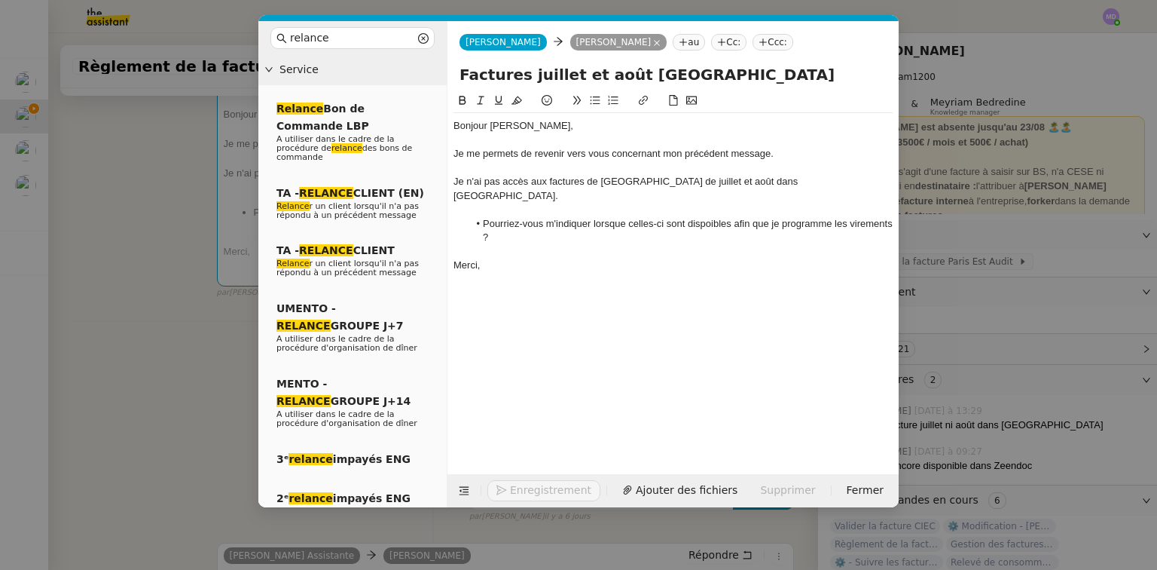
click at [533, 495] on button "Enregistrement" at bounding box center [544, 490] width 113 height 21
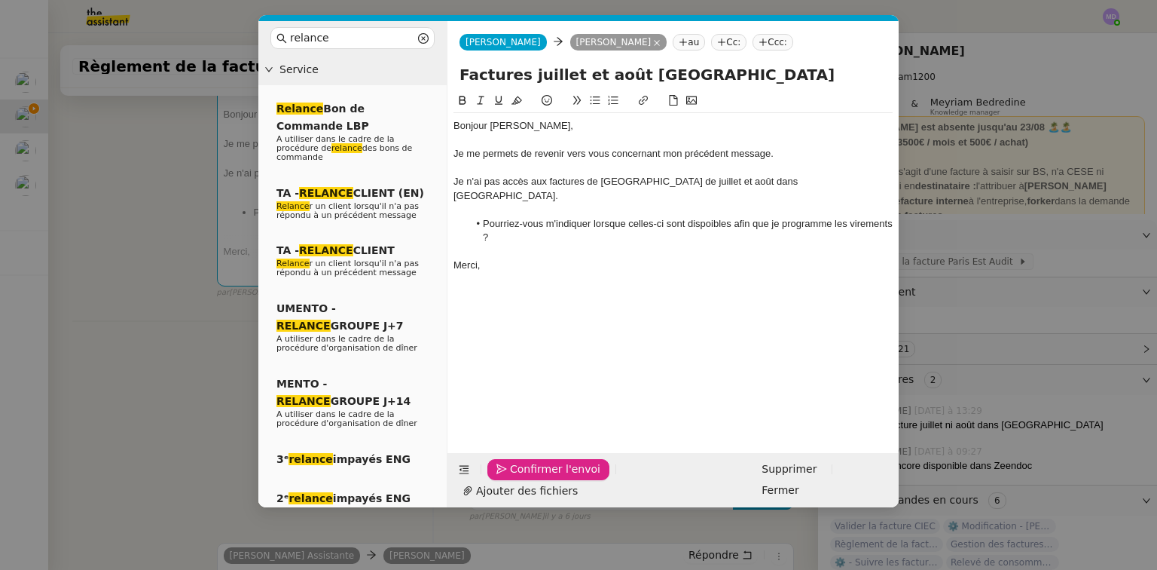
click at [533, 478] on span "Confirmer l'envoi" at bounding box center [555, 468] width 90 height 17
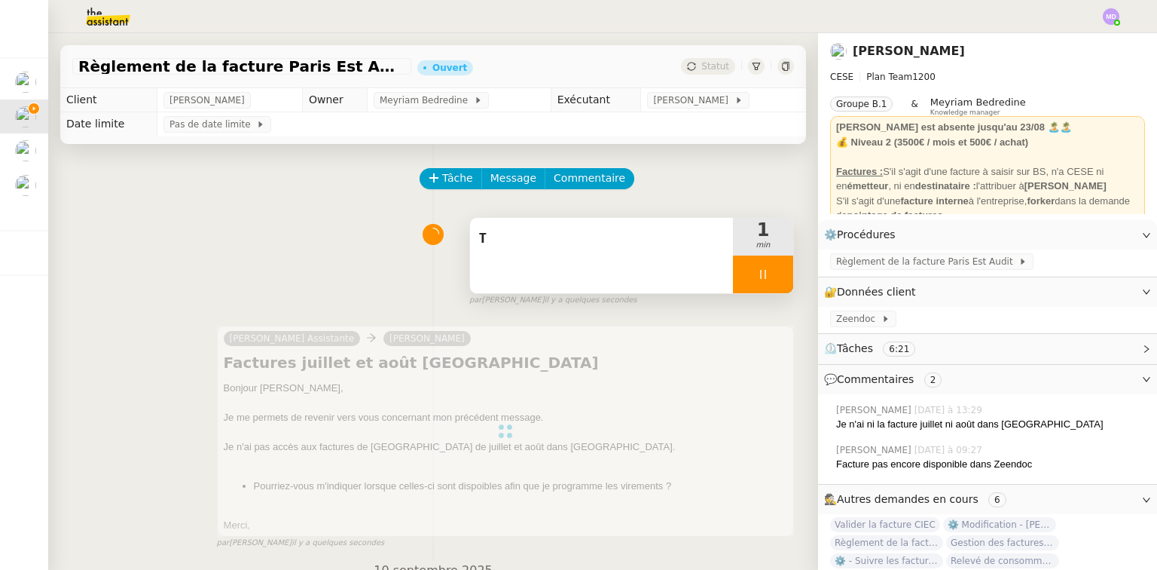
click at [627, 262] on div "T" at bounding box center [601, 255] width 263 height 75
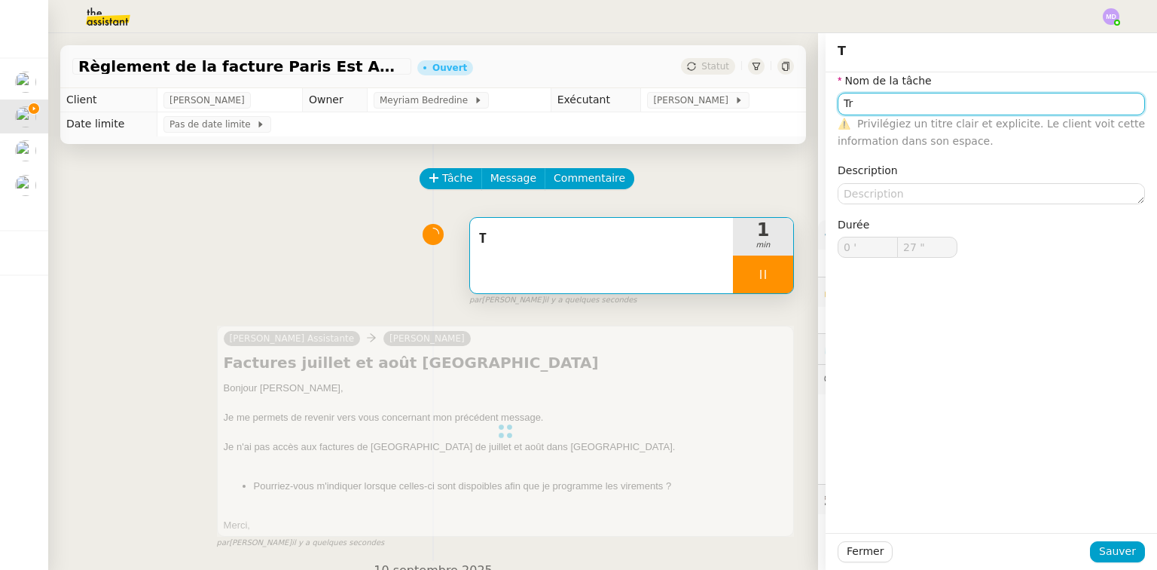
click at [906, 109] on input "Tr" at bounding box center [991, 104] width 307 height 22
type input "Tra"
type input "28 ""
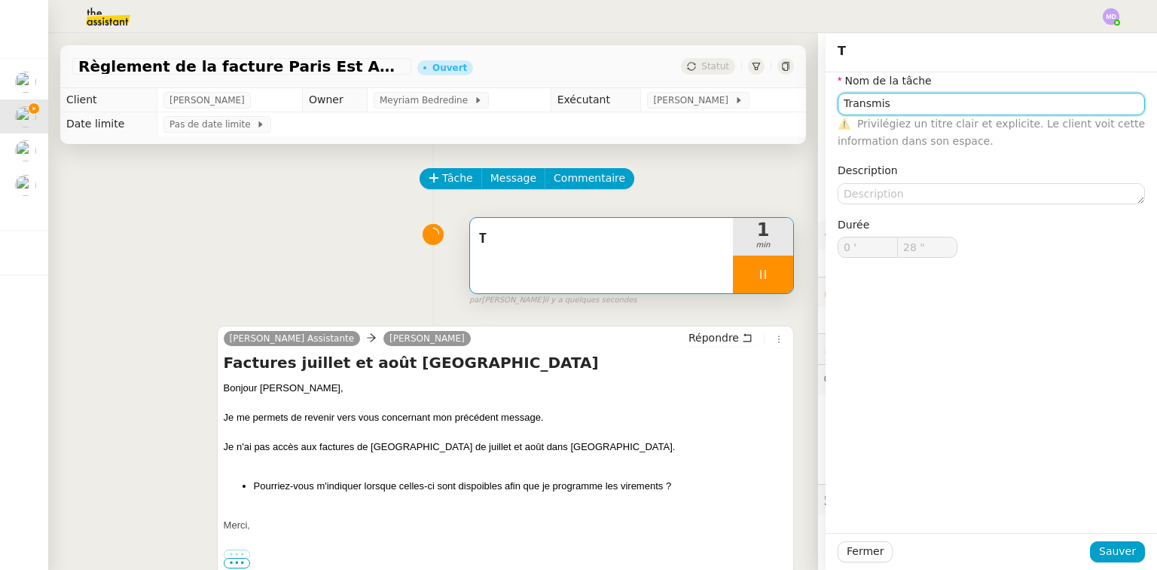
type input "T"
type input "0 '"
type input "29 ""
type input "T"
type input "0 '"
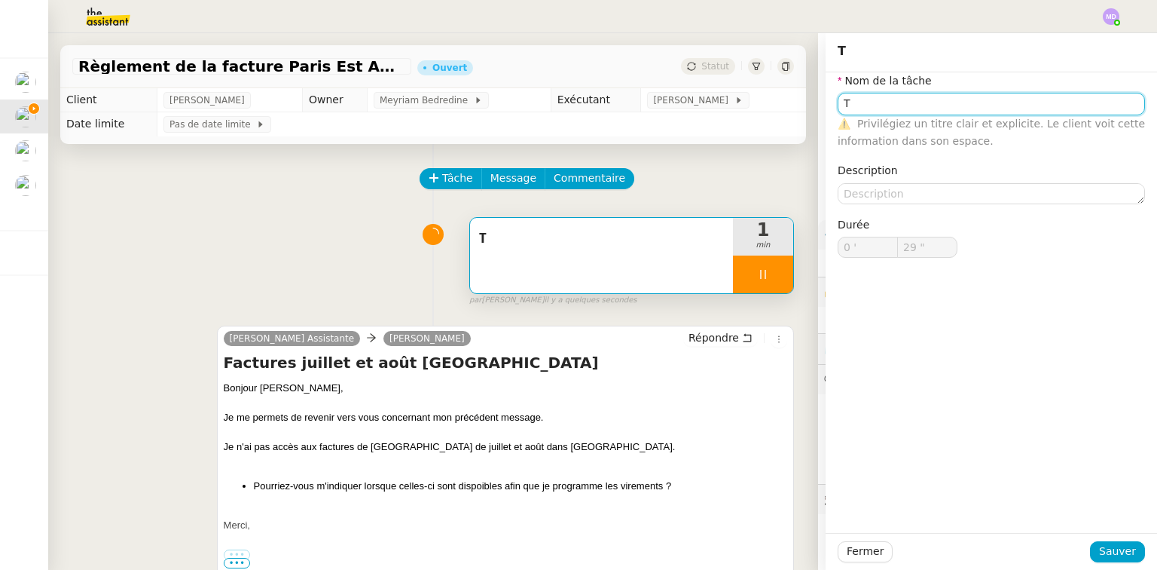
type input "29 ""
type input "T"
type input "0 '"
type input "30 ""
type input "r"
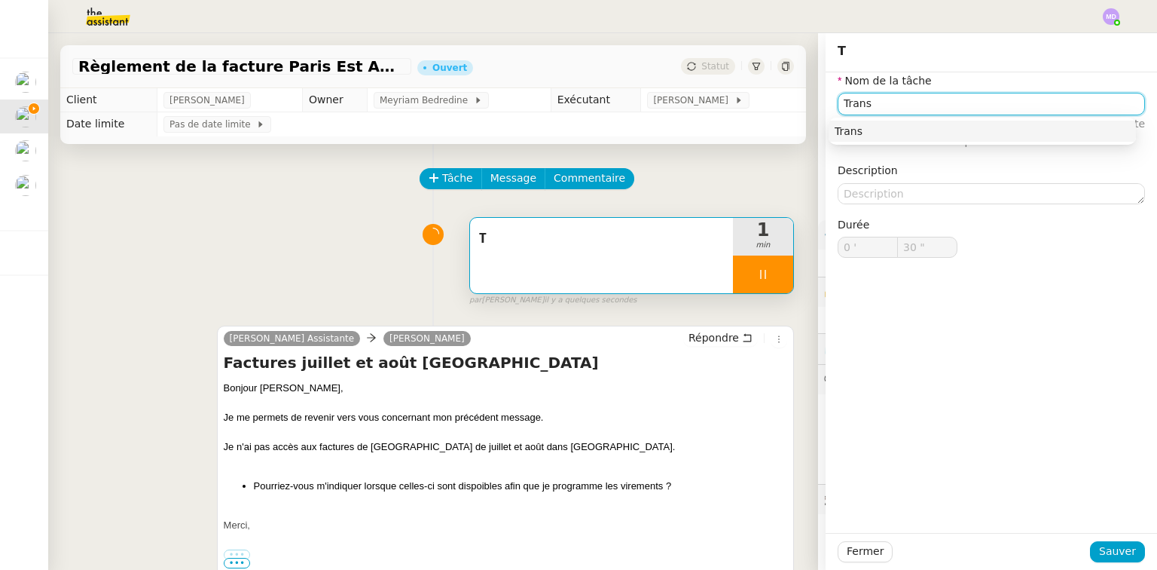
type input "Transm"
type input "31 ""
type input "Transmission"
type input "32 ""
type input "Transmission d'i"
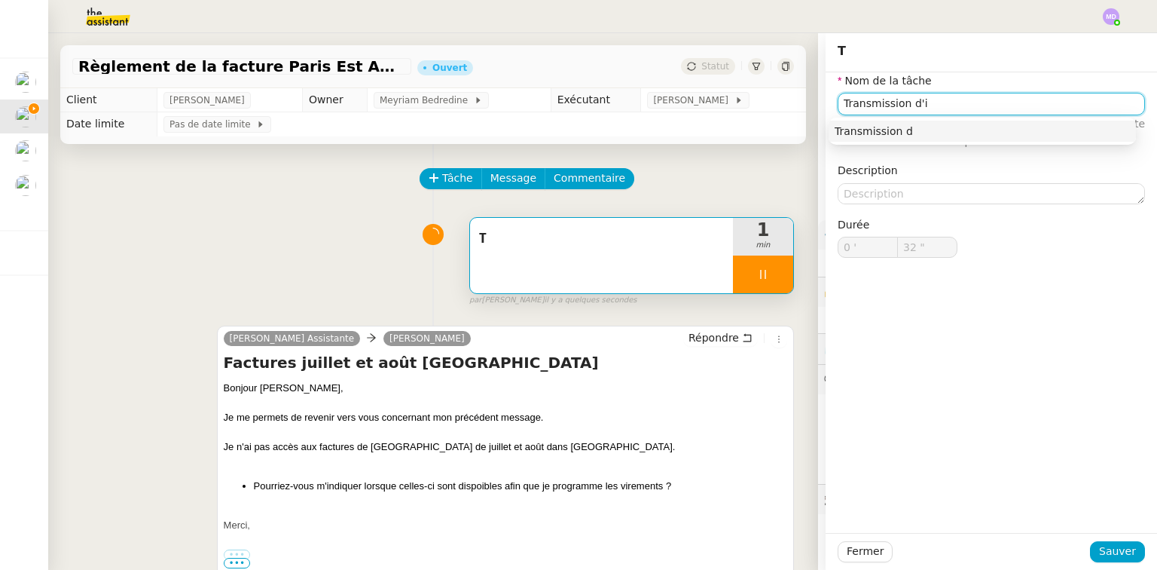
type input "33 ""
type input "Transmission d'information"
type input "34 ""
type input "Transmission d'informations"
type input "35 ""
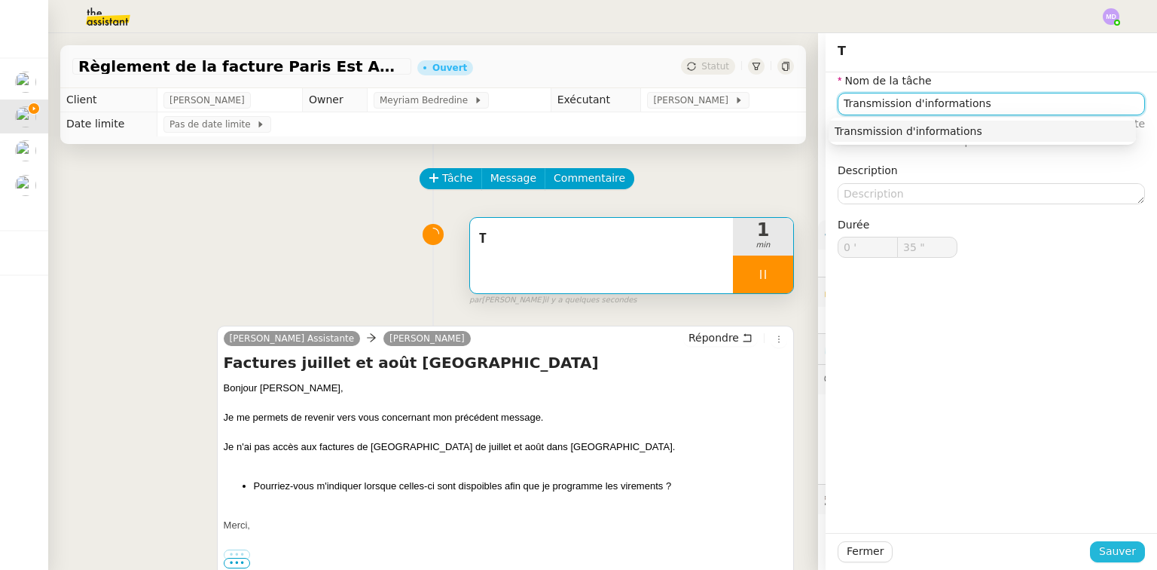
type input "Transmission d'informations"
click at [1117, 550] on span "Sauver" at bounding box center [1117, 551] width 37 height 17
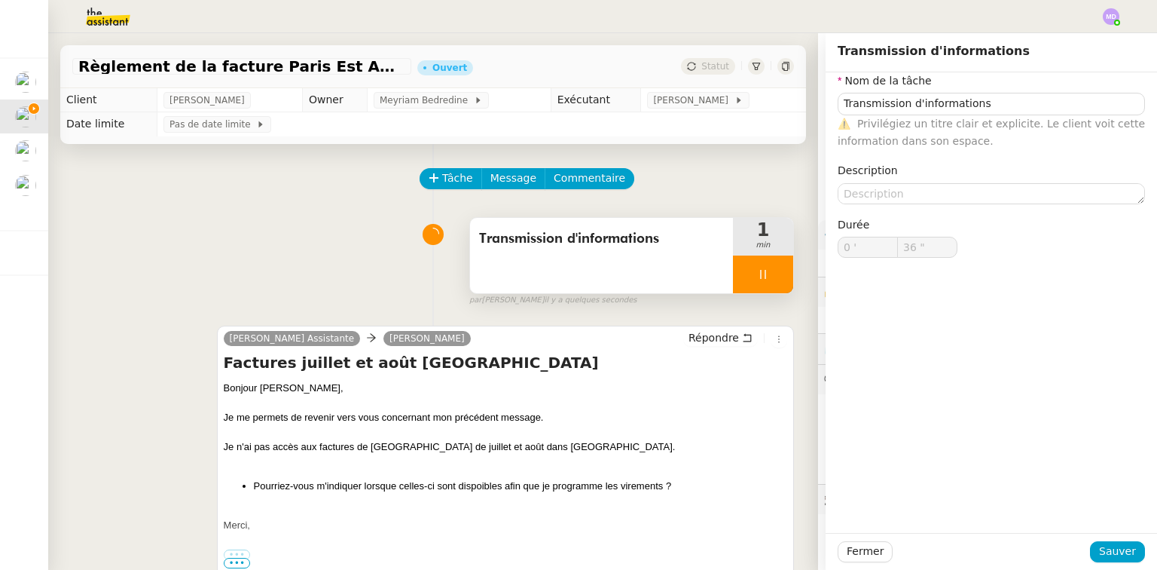
click at [772, 282] on div at bounding box center [763, 274] width 60 height 38
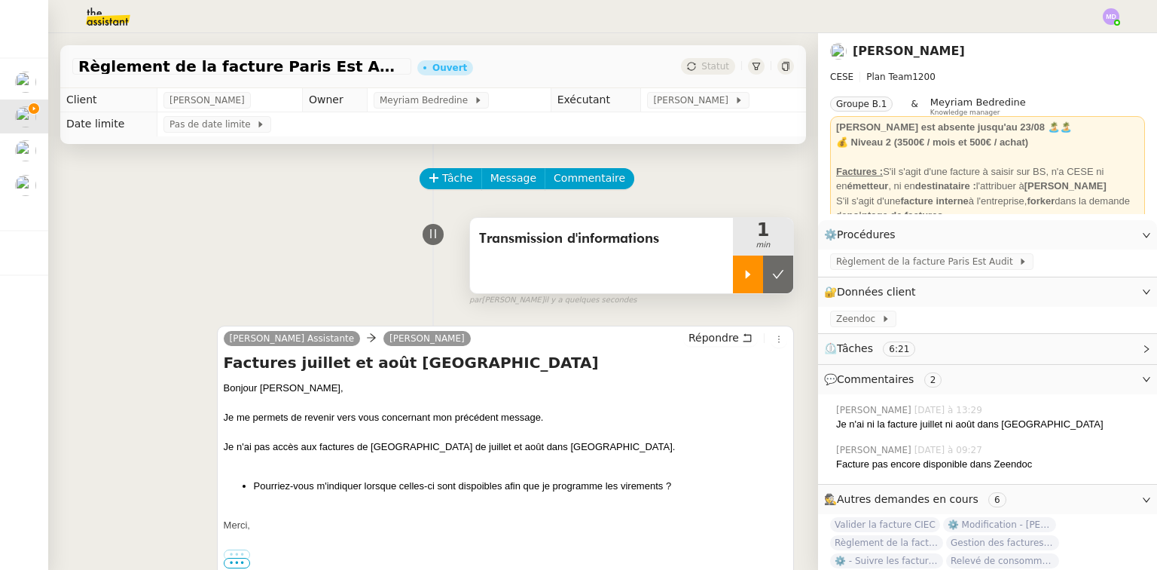
click at [772, 282] on button at bounding box center [778, 274] width 30 height 38
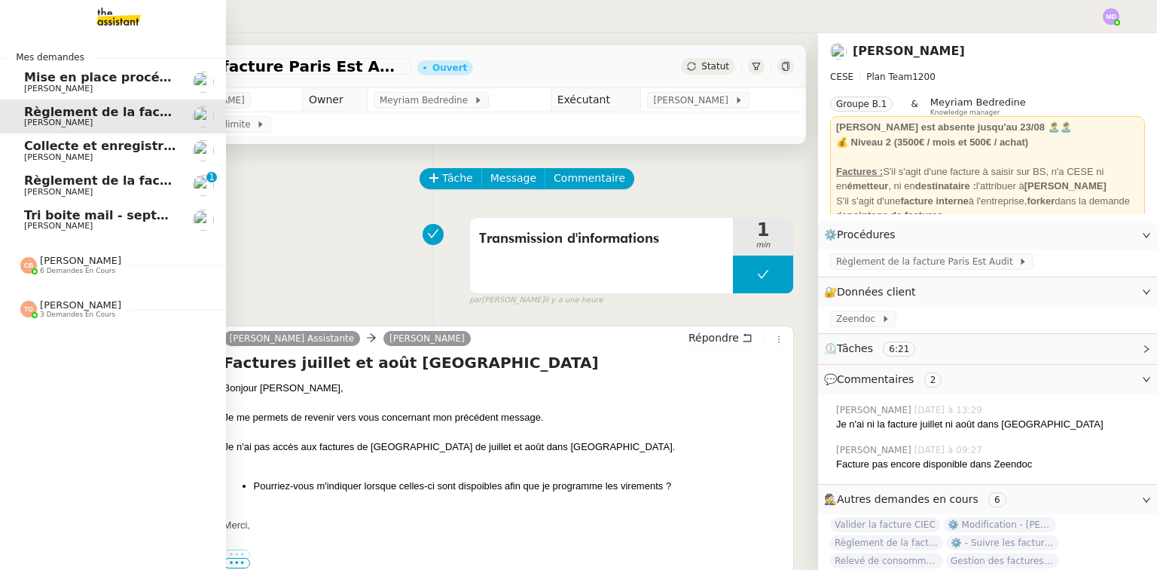
click at [60, 211] on span "Tri boite mail - septembre 2025" at bounding box center [131, 215] width 214 height 14
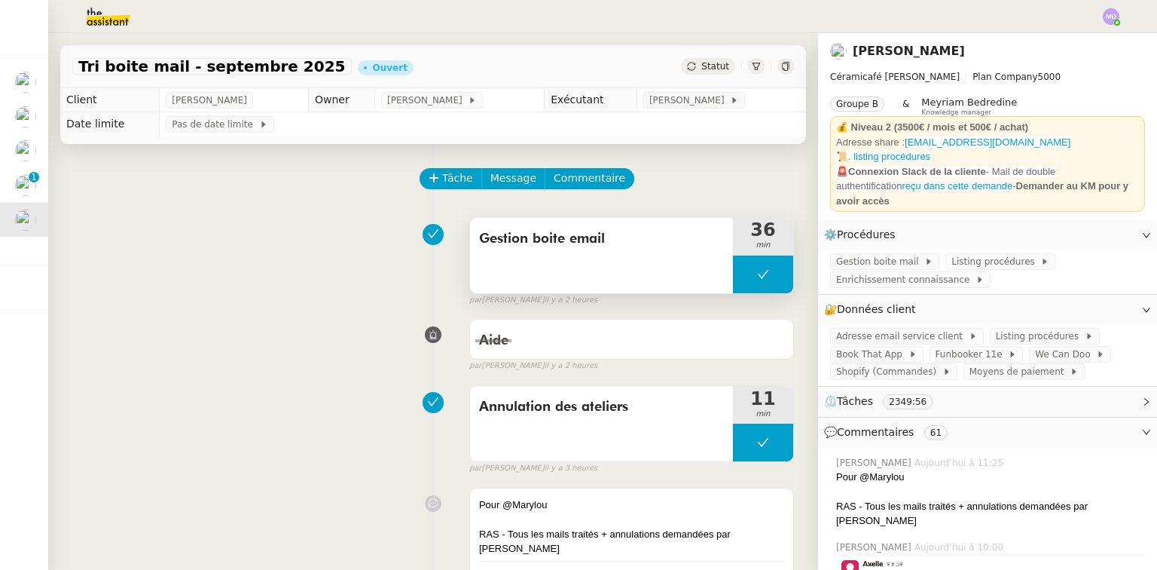
click at [735, 267] on button at bounding box center [763, 274] width 60 height 38
click at [735, 267] on div at bounding box center [763, 274] width 60 height 38
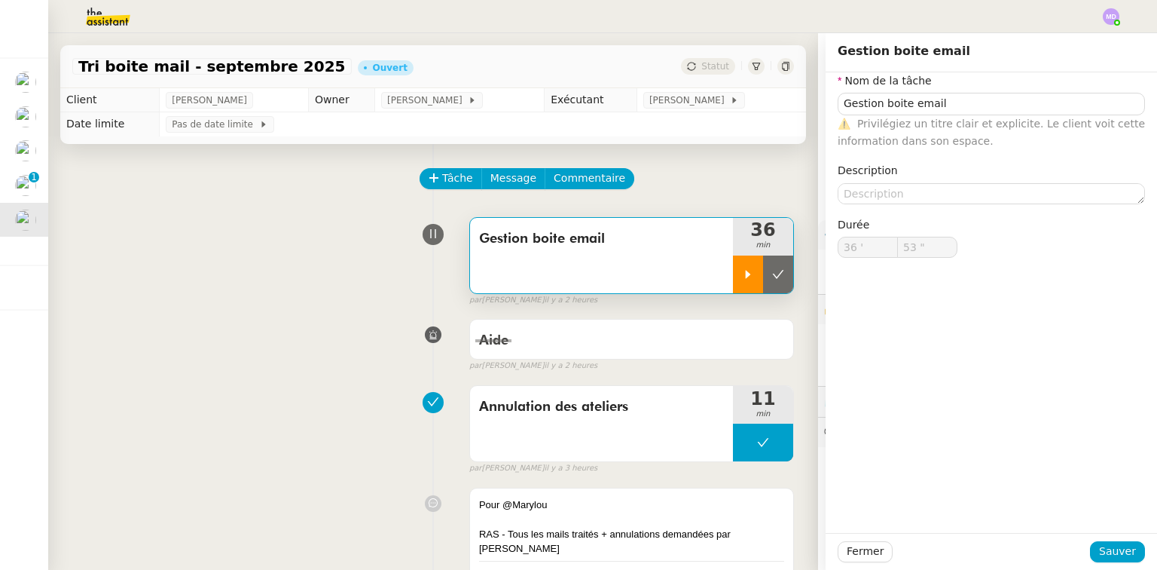
click at [742, 276] on icon at bounding box center [748, 274] width 12 height 12
type input "Gestion boite email"
type input "36 '"
type input "54 ""
type input "Gestion boite email"
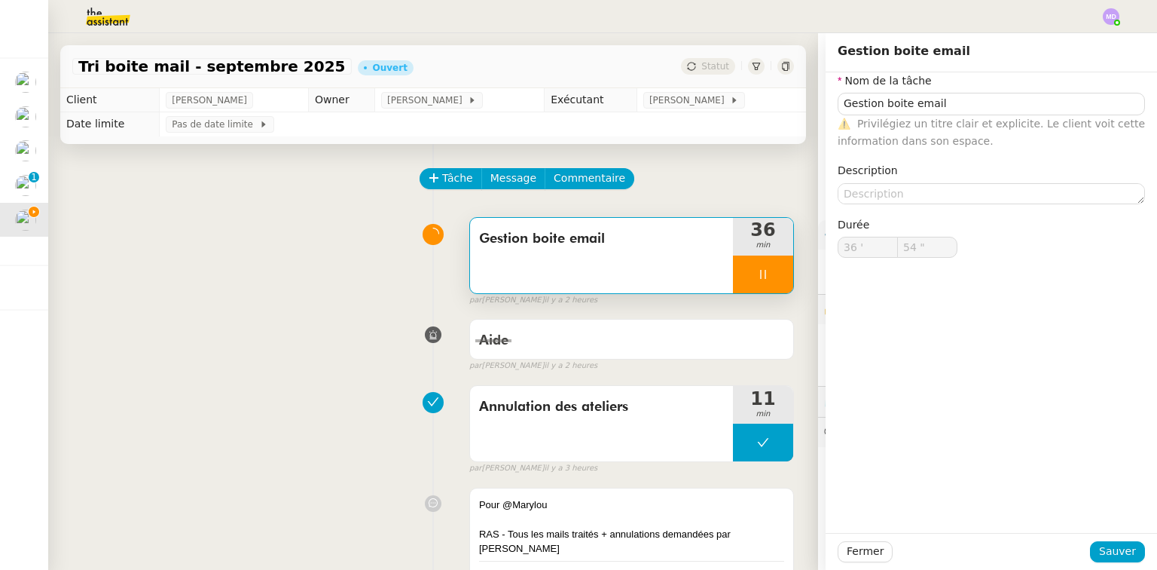
type input "36 '"
type input "59 ""
type input "37 '"
type input "55 ""
type input "38 '"
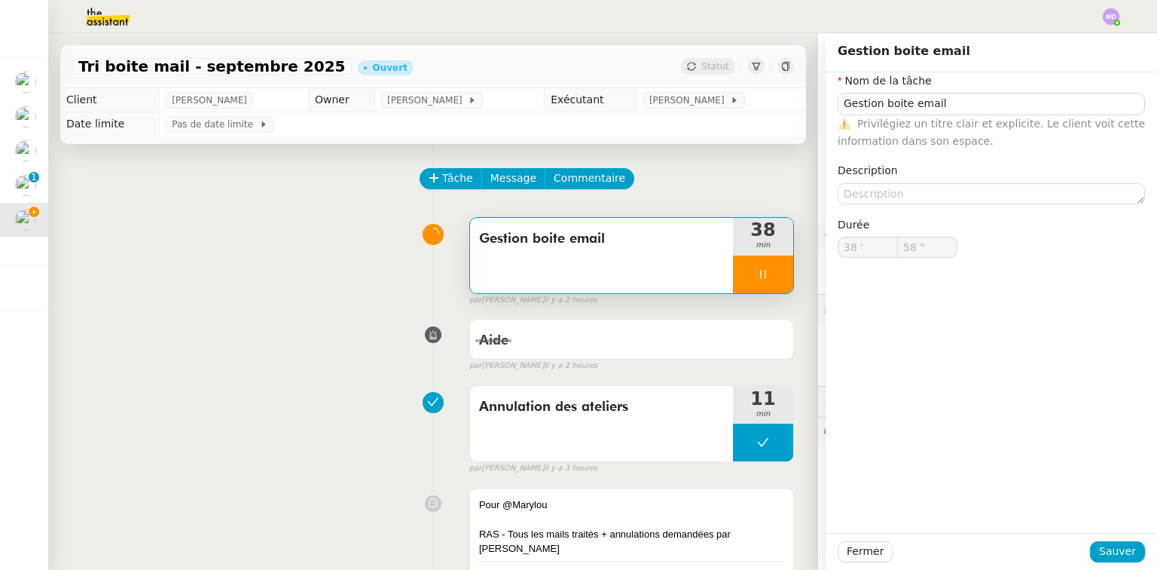
type input "59 ""
type input "39 '"
type input "27 ""
click at [598, 180] on span "Commentaire" at bounding box center [590, 178] width 72 height 17
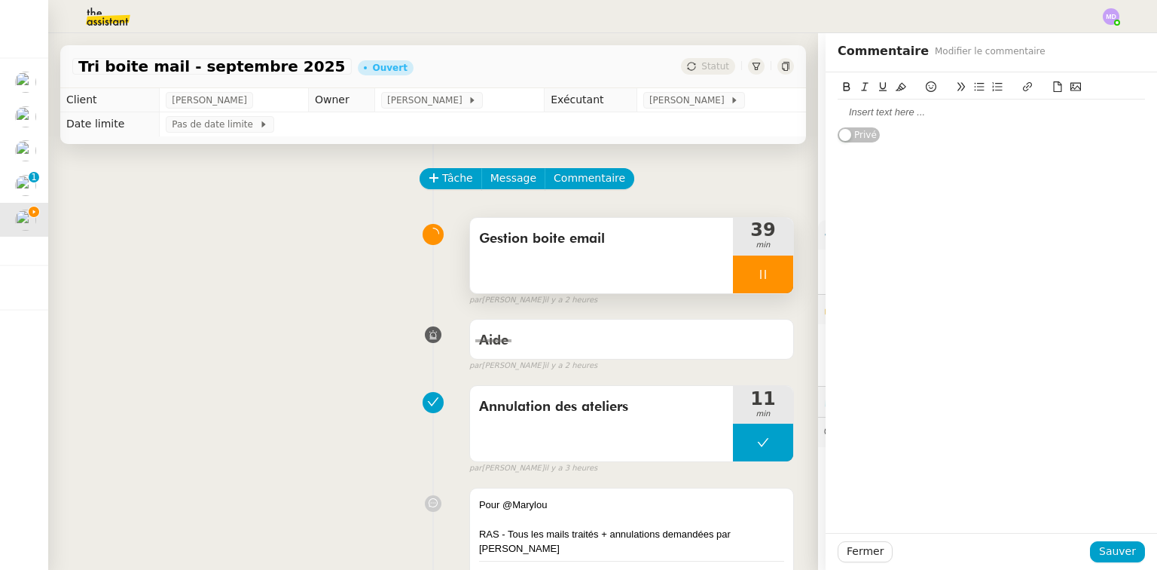
click at [964, 118] on div at bounding box center [991, 112] width 307 height 26
click at [963, 118] on div at bounding box center [991, 112] width 307 height 14
click at [886, 113] on div at bounding box center [991, 112] width 307 height 14
click at [1112, 549] on span "Sauver" at bounding box center [1117, 551] width 37 height 17
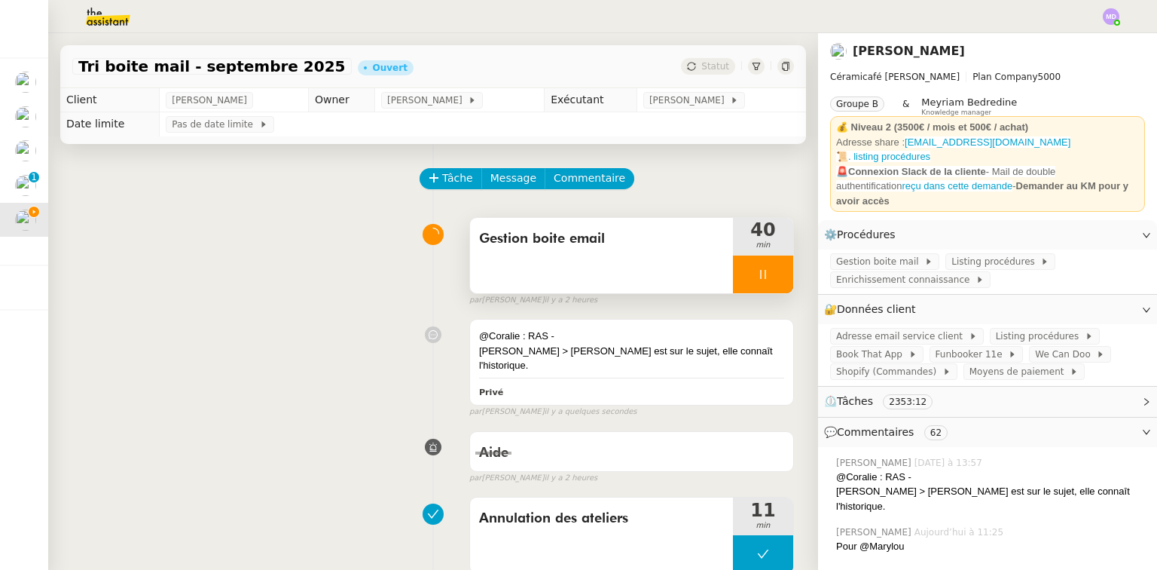
click at [760, 277] on div at bounding box center [763, 274] width 60 height 38
click at [772, 274] on icon at bounding box center [778, 274] width 12 height 12
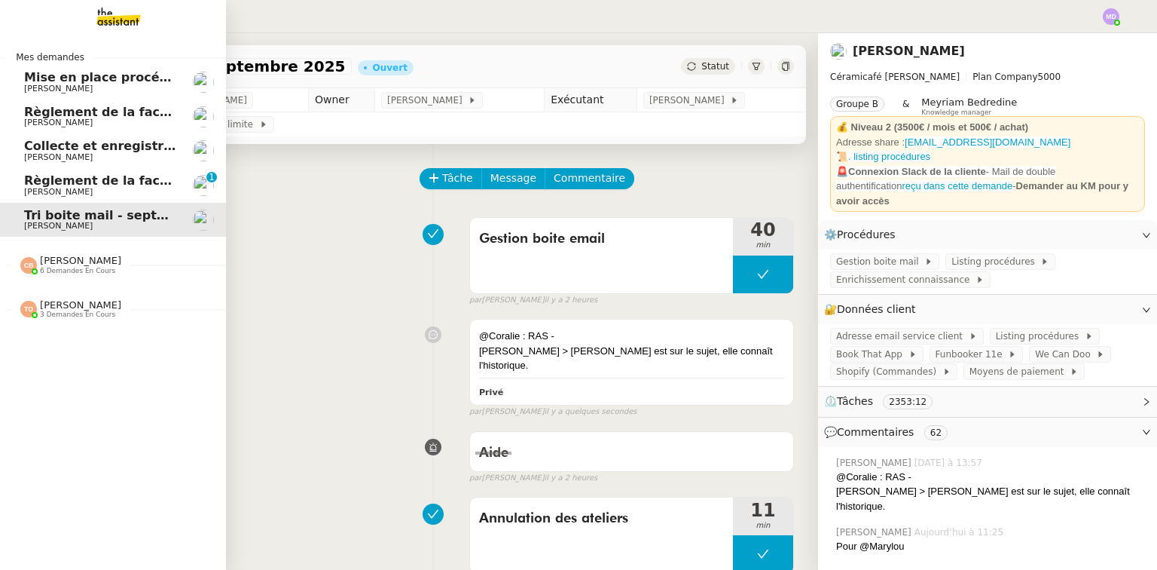
click at [32, 187] on span "[PERSON_NAME]" at bounding box center [58, 192] width 69 height 10
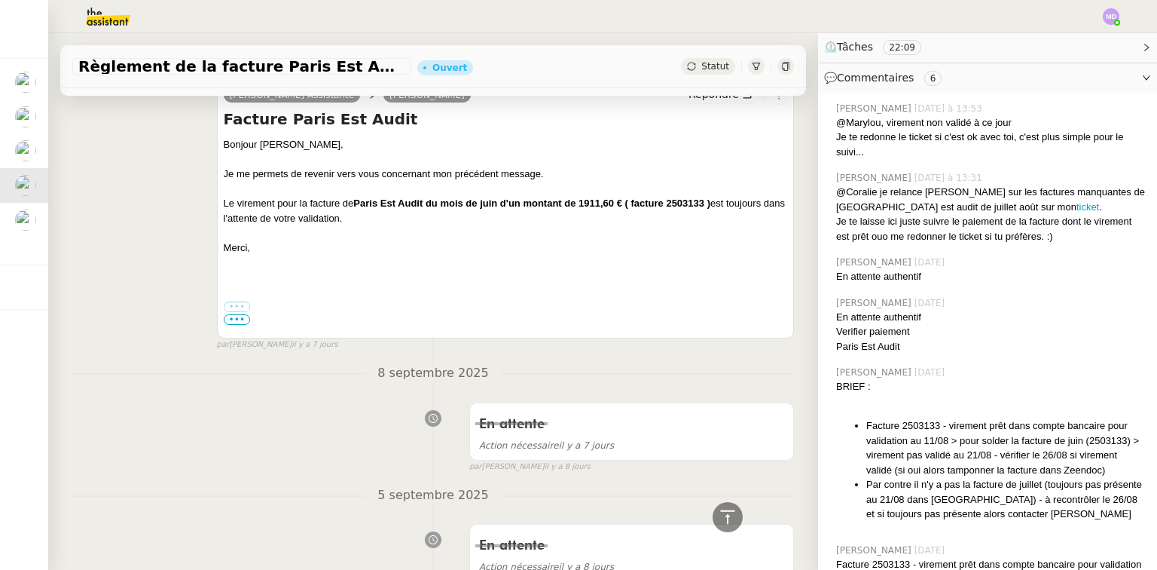
scroll to position [723, 0]
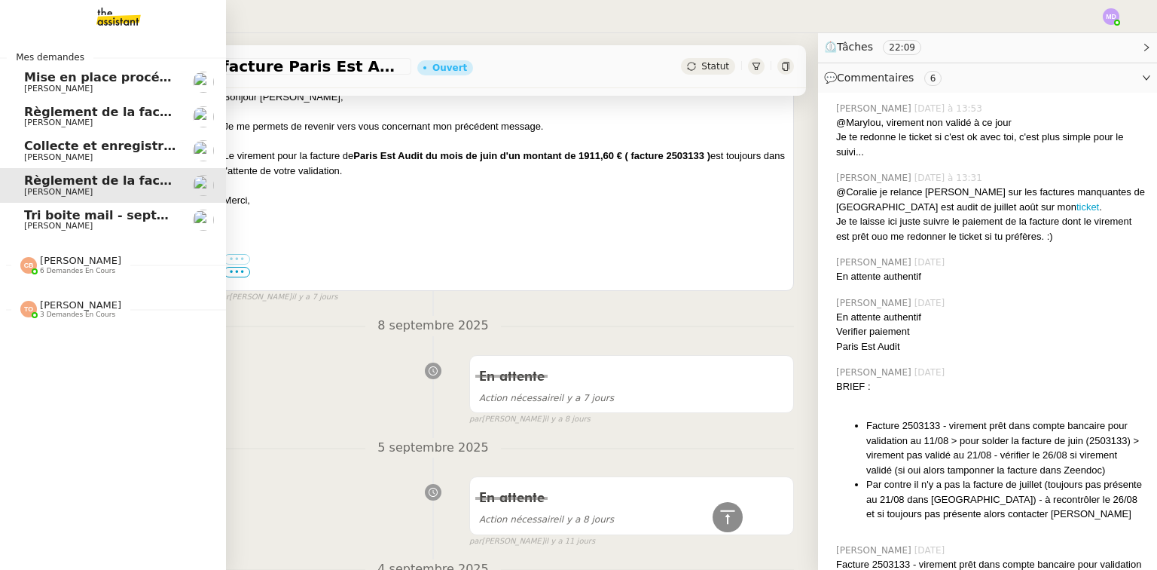
click at [30, 148] on span "Collecte et enregistrement des relevés bancaires et relevés de cartes bancaires…" at bounding box center [358, 146] width 669 height 14
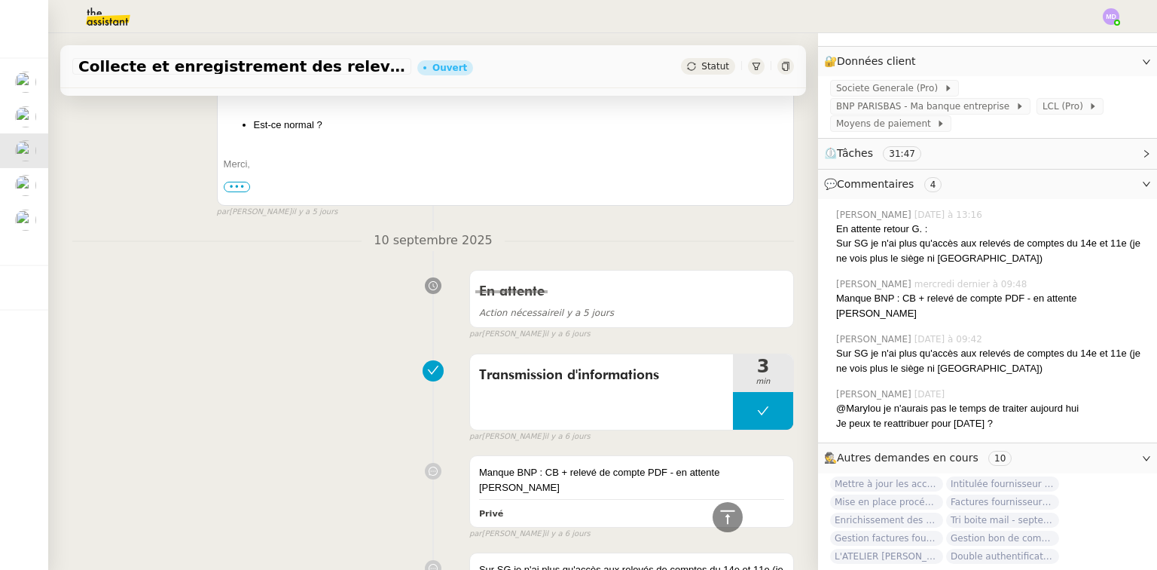
scroll to position [422, 0]
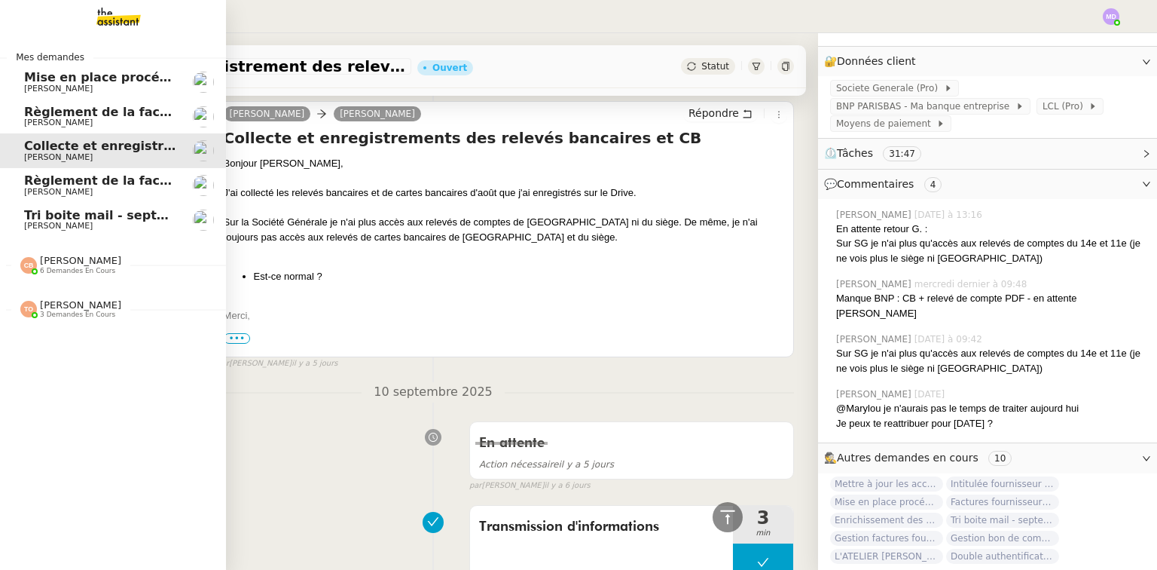
click at [21, 94] on link "Mise en place procédure - relevés bancaires mensuels Genevieve Landsmann" at bounding box center [113, 82] width 226 height 35
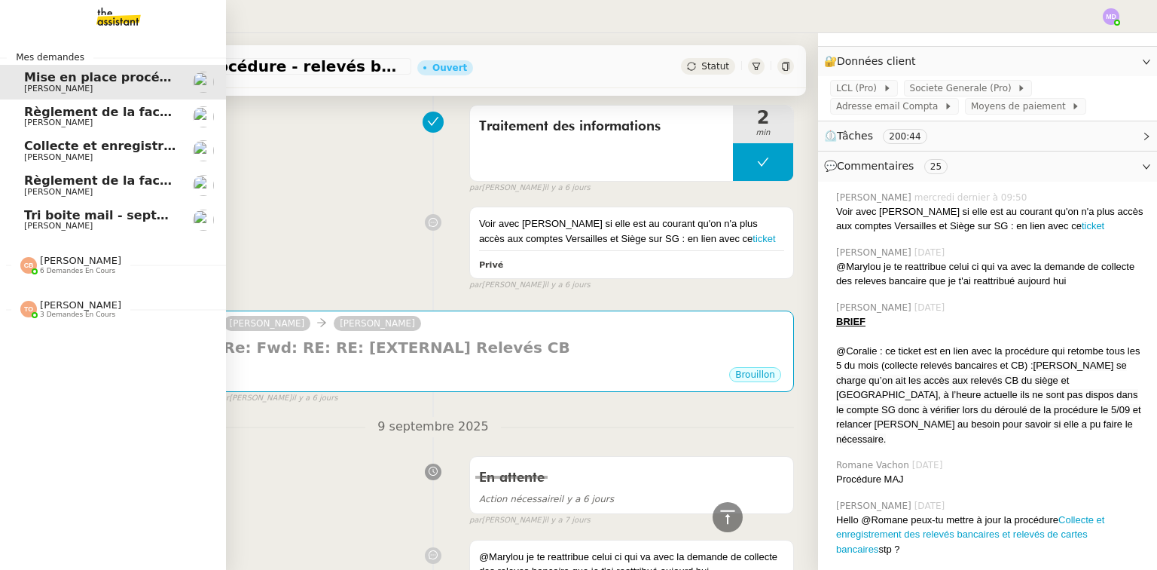
scroll to position [310, 0]
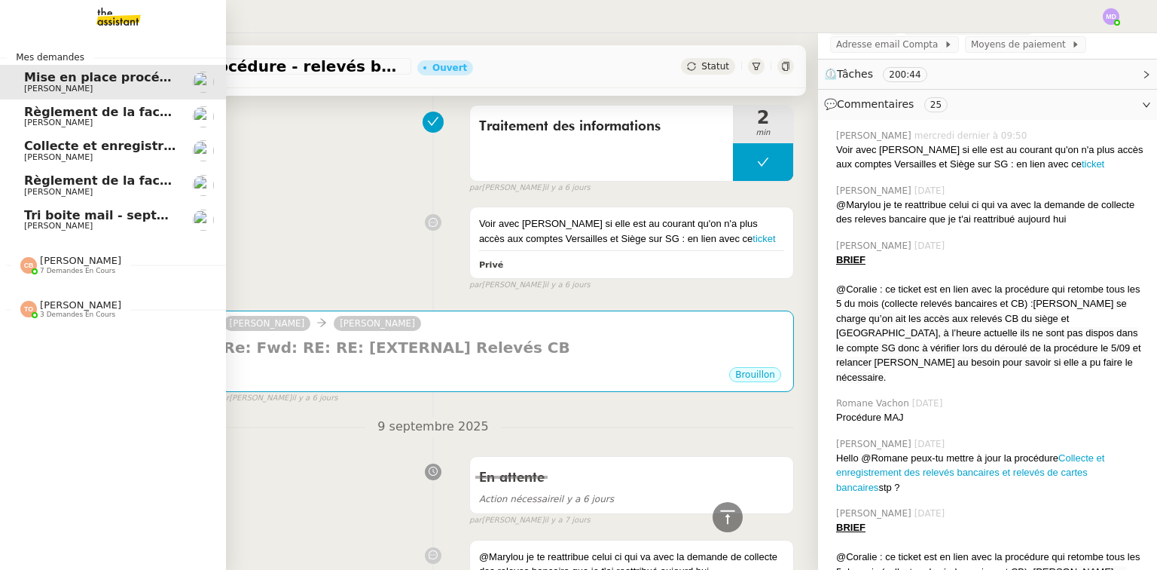
drag, startPoint x: 72, startPoint y: 213, endPoint x: 353, endPoint y: 185, distance: 281.8
click at [72, 213] on span "Tri boite mail - septembre 2025" at bounding box center [131, 215] width 214 height 14
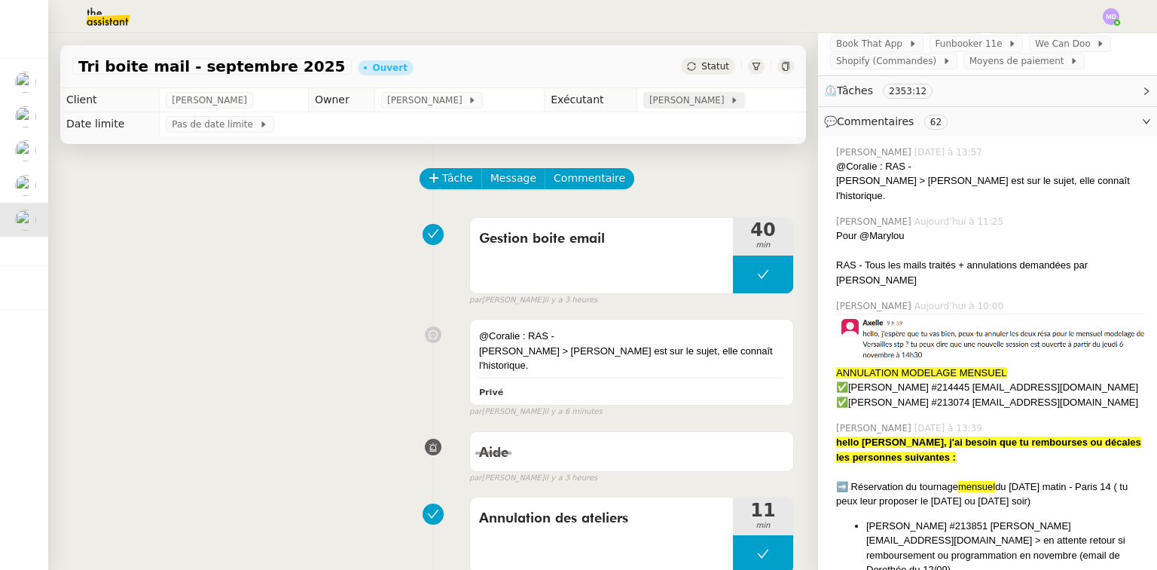
click at [659, 101] on span "[PERSON_NAME]" at bounding box center [690, 100] width 81 height 15
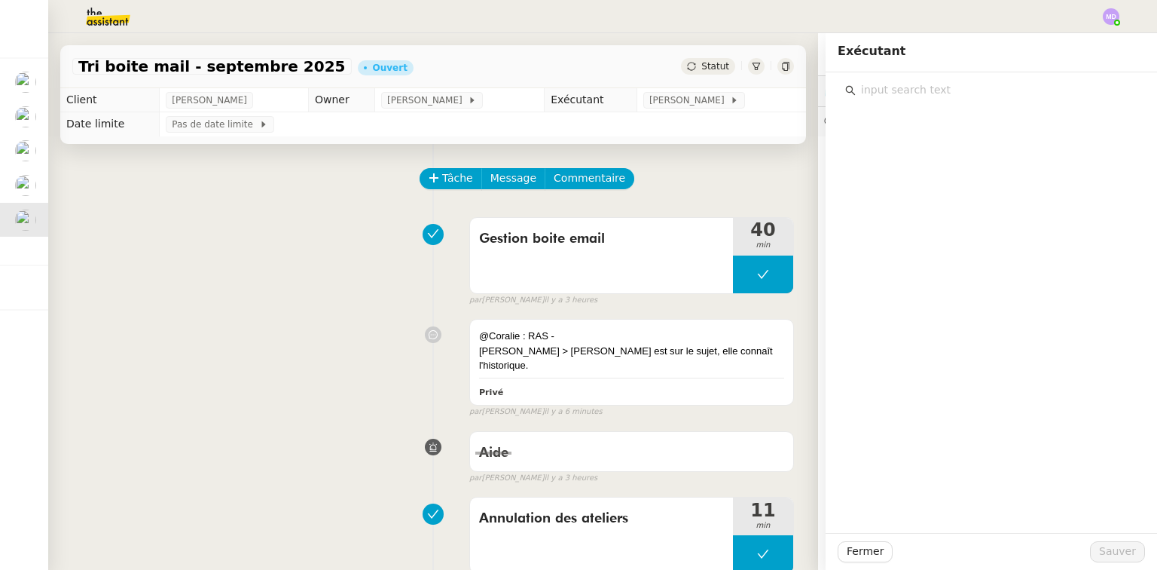
click at [919, 87] on input "text" at bounding box center [997, 90] width 282 height 20
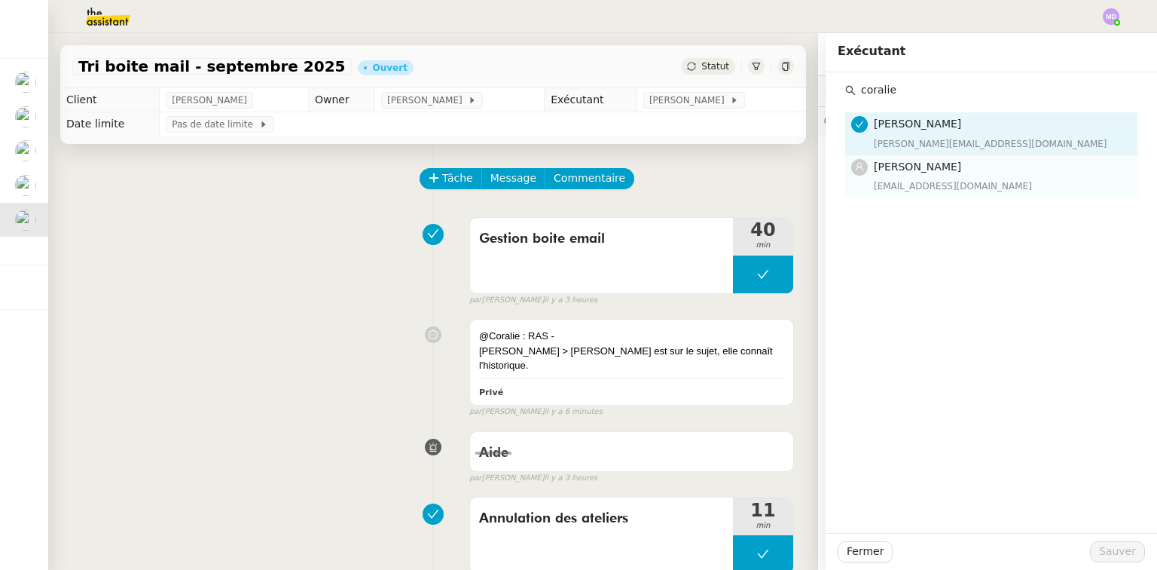
type input "coralie"
click at [935, 172] on h4 "[PERSON_NAME]" at bounding box center [1001, 166] width 255 height 17
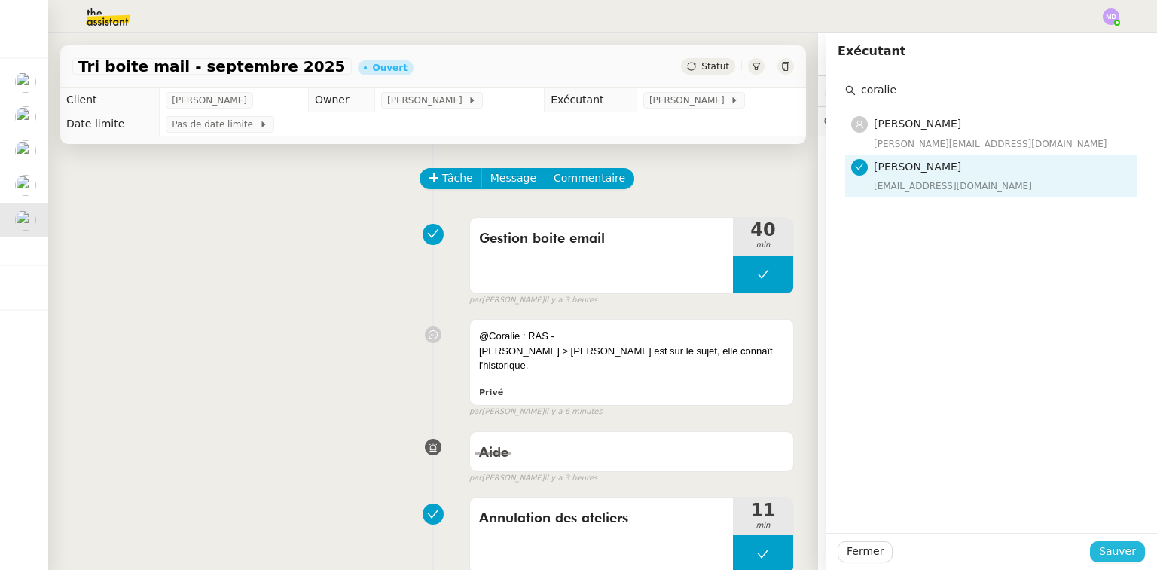
click at [1108, 554] on span "Sauver" at bounding box center [1117, 551] width 37 height 17
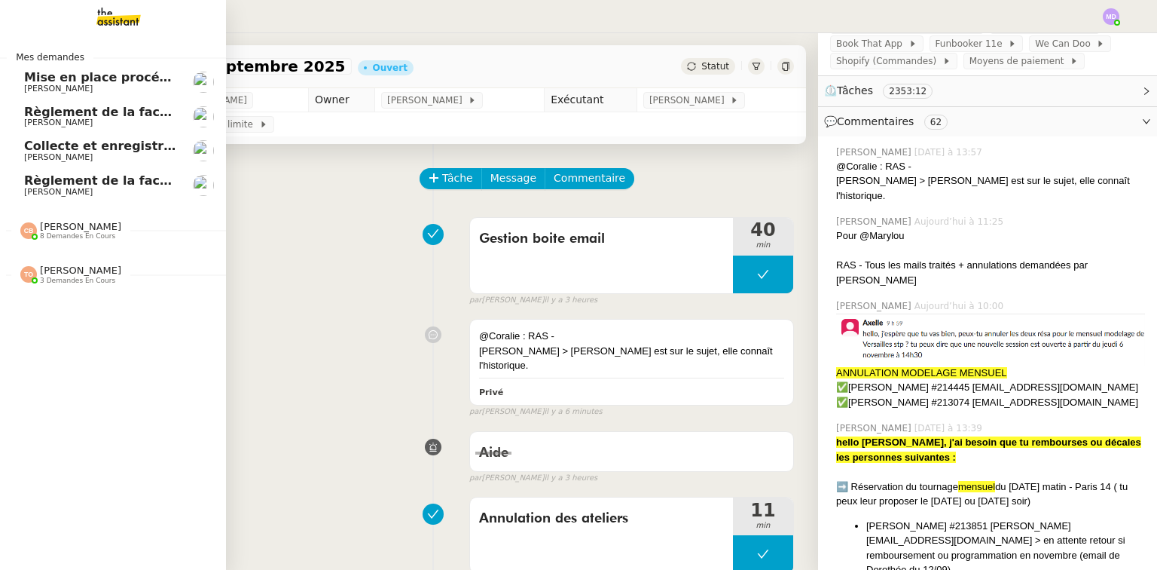
click at [58, 185] on span "Règlement de la facture Paris Est Audit - août 2025" at bounding box center [199, 180] width 350 height 14
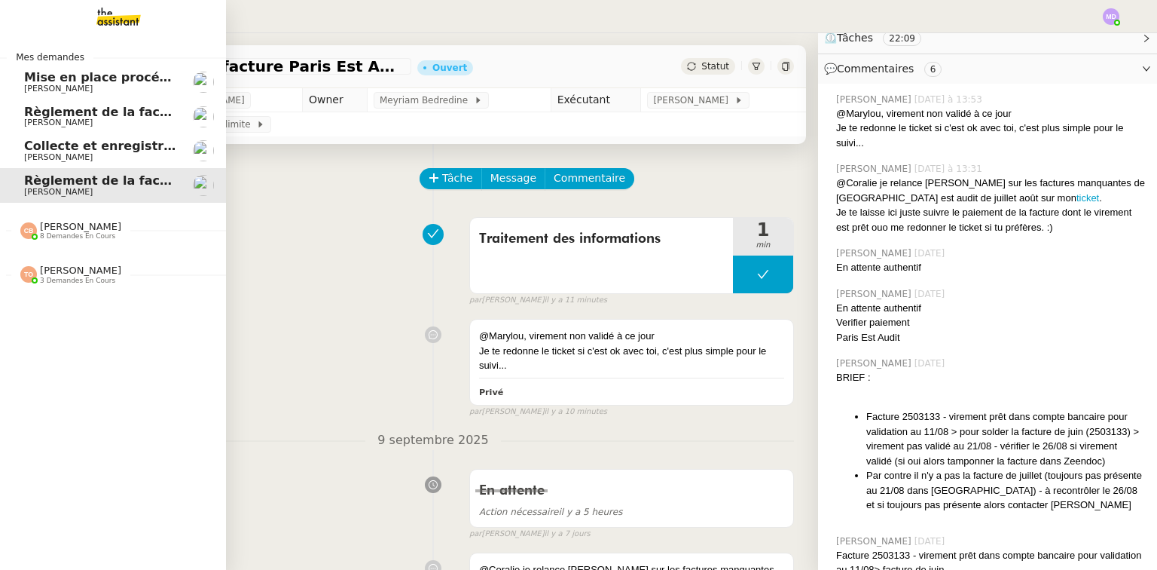
scroll to position [301, 0]
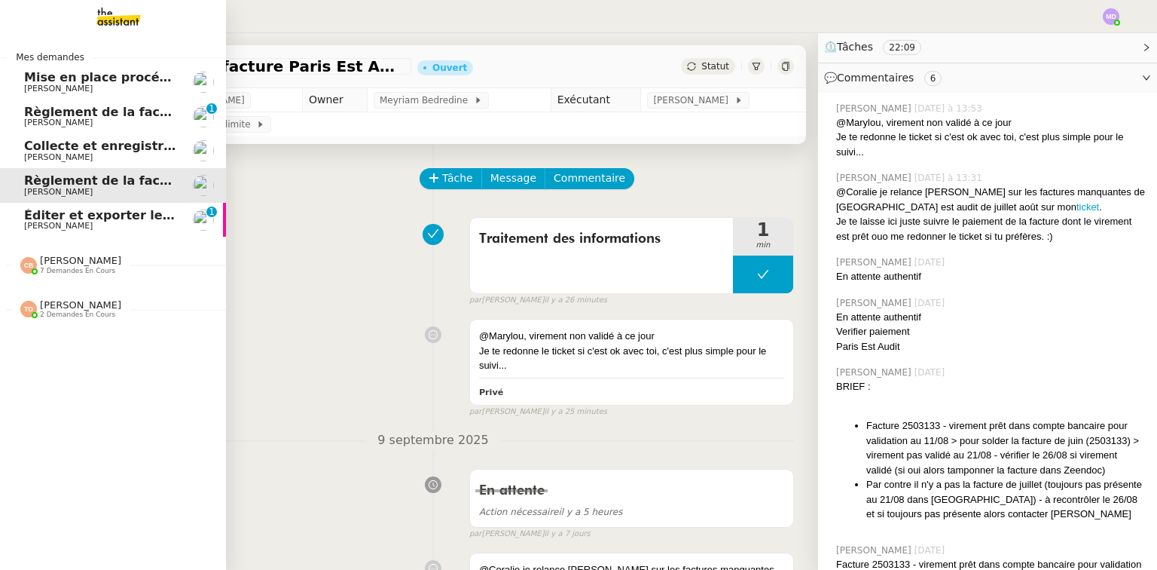
click at [17, 214] on link "Éditer et exporter le compte rendu Noota Cédric Tempestini 0 1 2 3 4 5 6 7 8 9" at bounding box center [113, 220] width 226 height 35
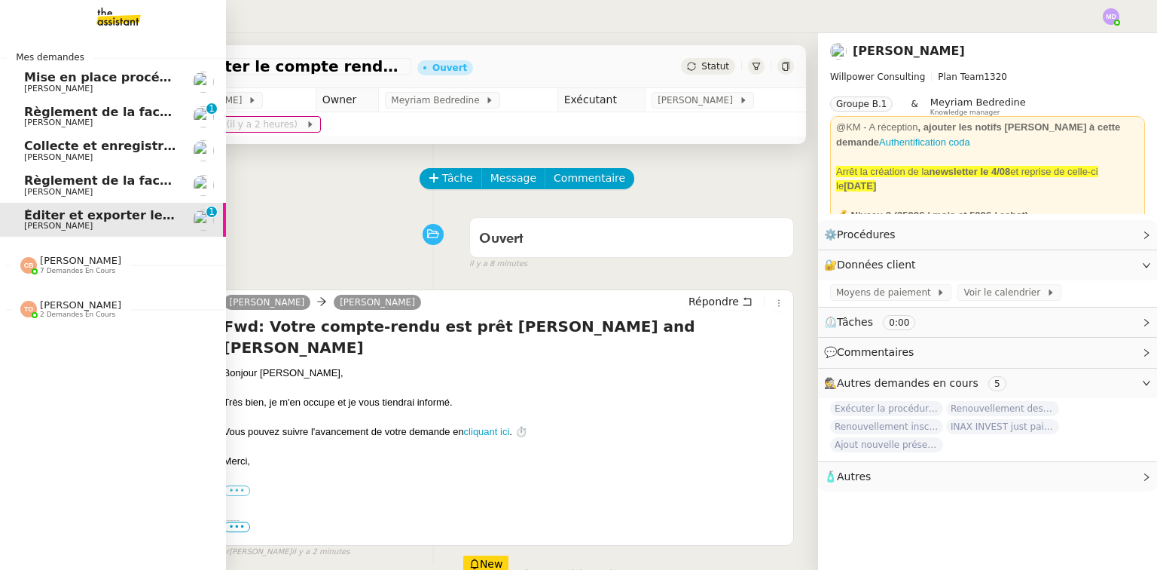
click at [69, 181] on span "Règlement de la facture Paris Est Audit - août 2025" at bounding box center [199, 180] width 350 height 14
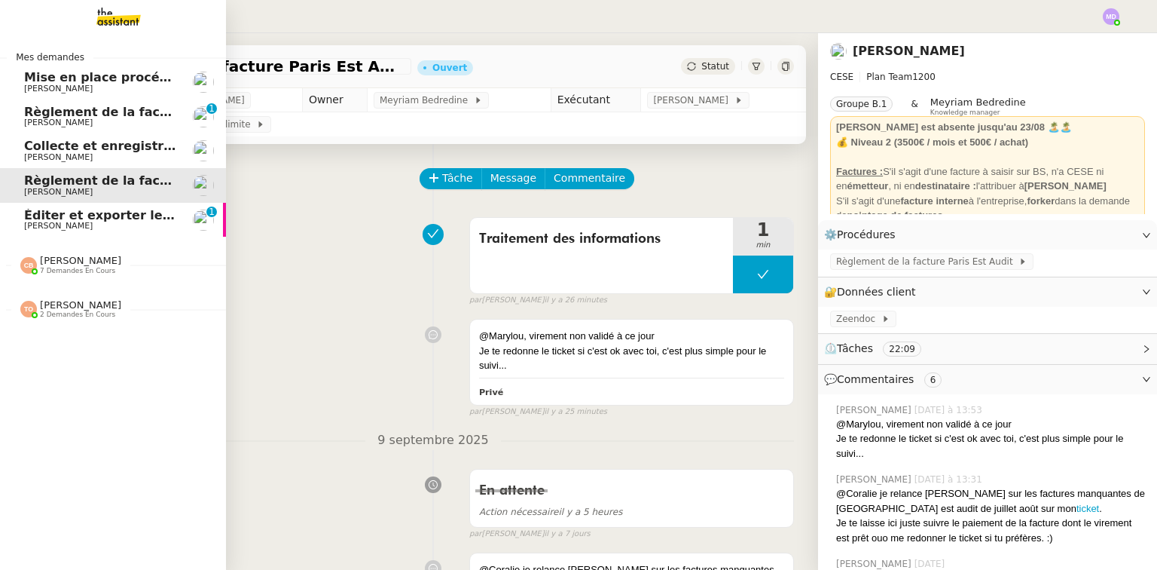
click at [75, 154] on span "[PERSON_NAME]" at bounding box center [58, 157] width 69 height 10
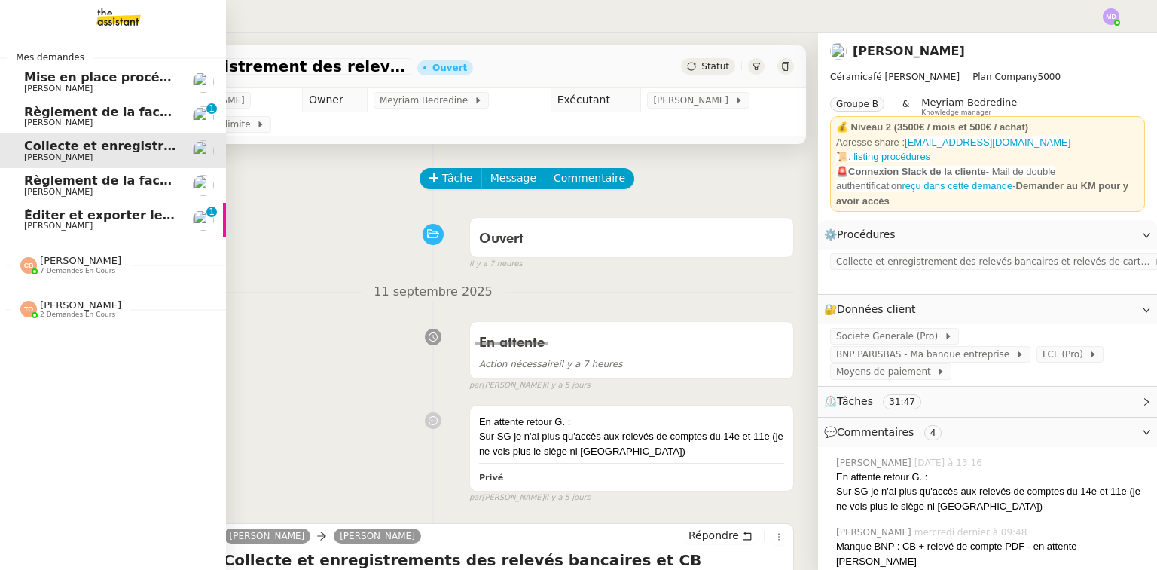
click at [88, 119] on span "[PERSON_NAME]" at bounding box center [58, 123] width 69 height 10
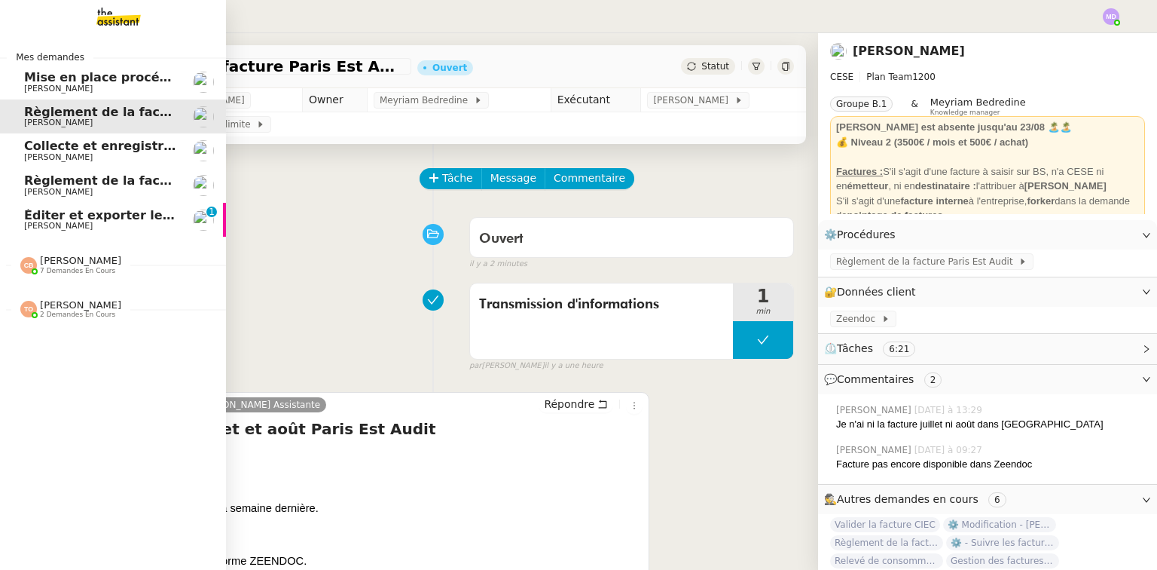
click at [24, 109] on span "Règlement de la facture Paris Est Audit - septembre 2025" at bounding box center [220, 112] width 393 height 14
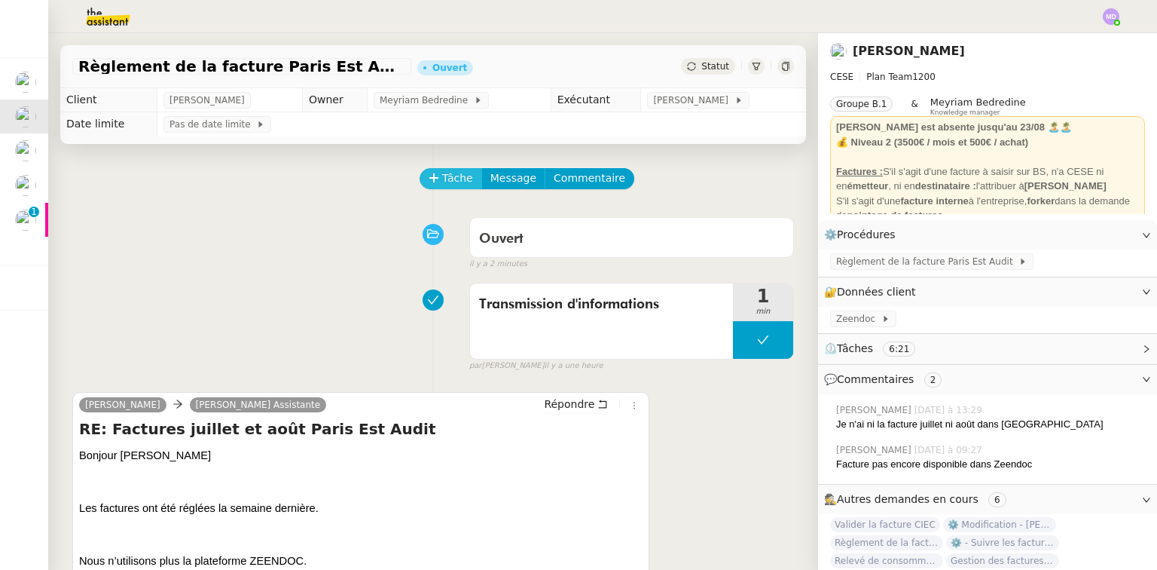
click at [449, 181] on span "Tâche" at bounding box center [457, 178] width 31 height 17
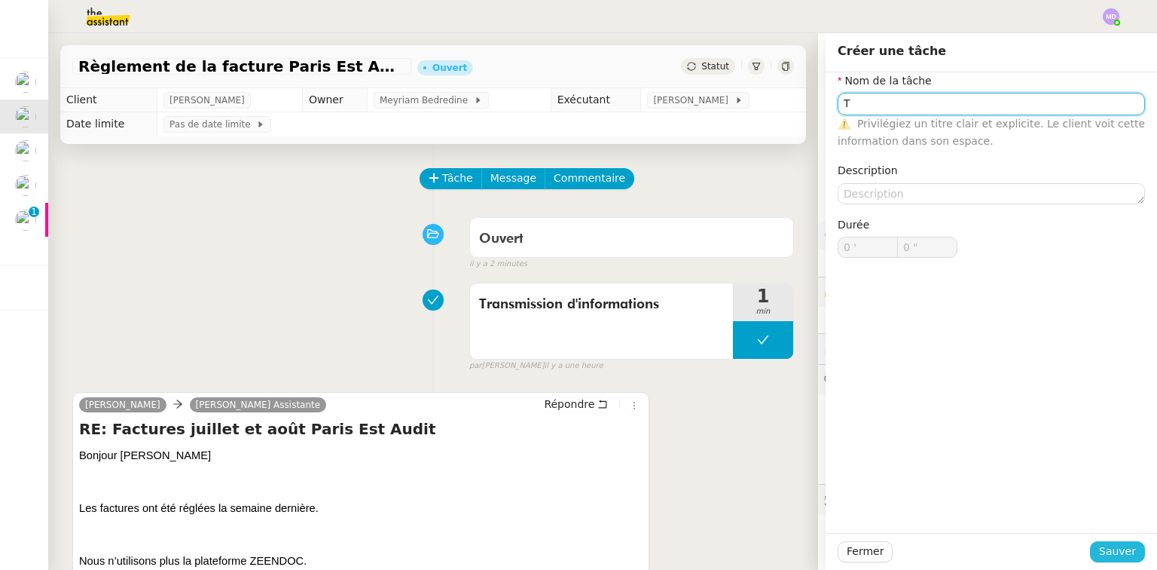
type input "T"
click at [1120, 553] on span "Sauver" at bounding box center [1117, 551] width 37 height 17
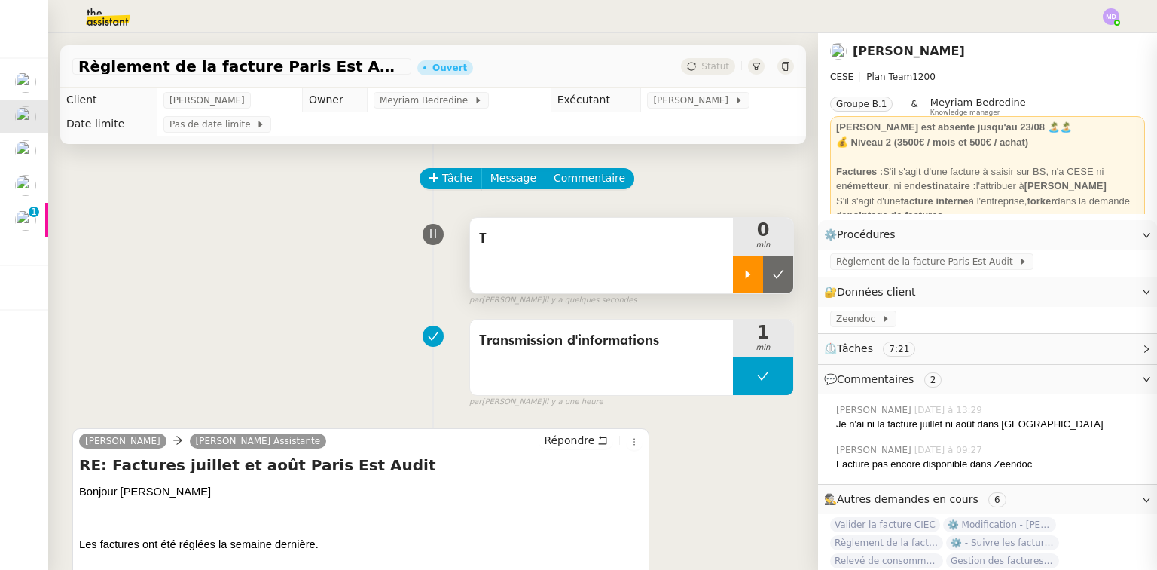
click at [733, 274] on div at bounding box center [748, 274] width 30 height 38
click at [655, 264] on div "T" at bounding box center [601, 255] width 263 height 75
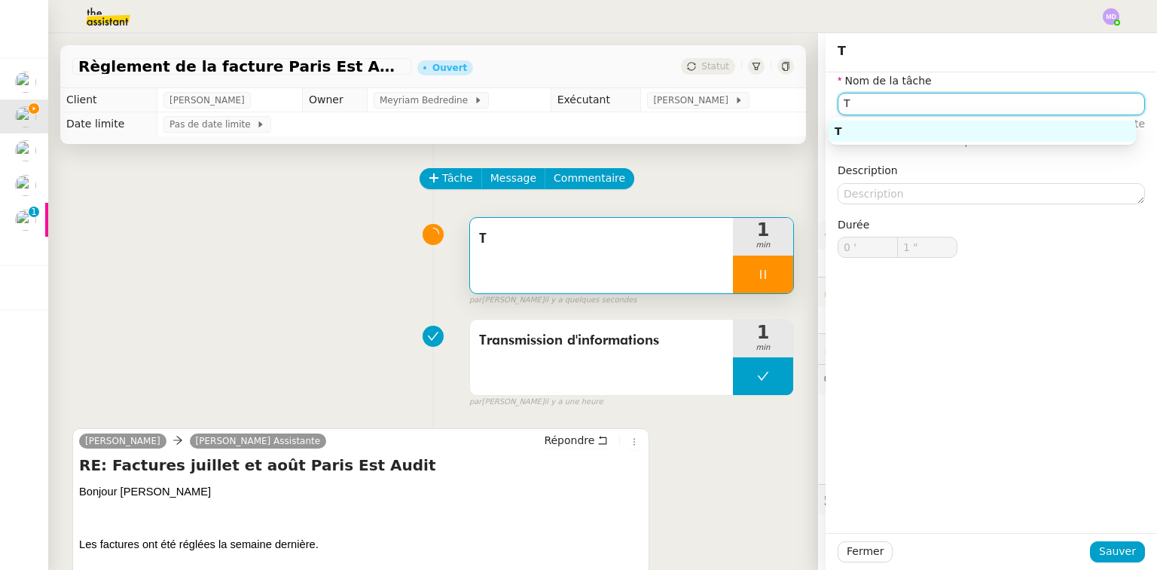
click at [935, 105] on input "T" at bounding box center [991, 104] width 307 height 22
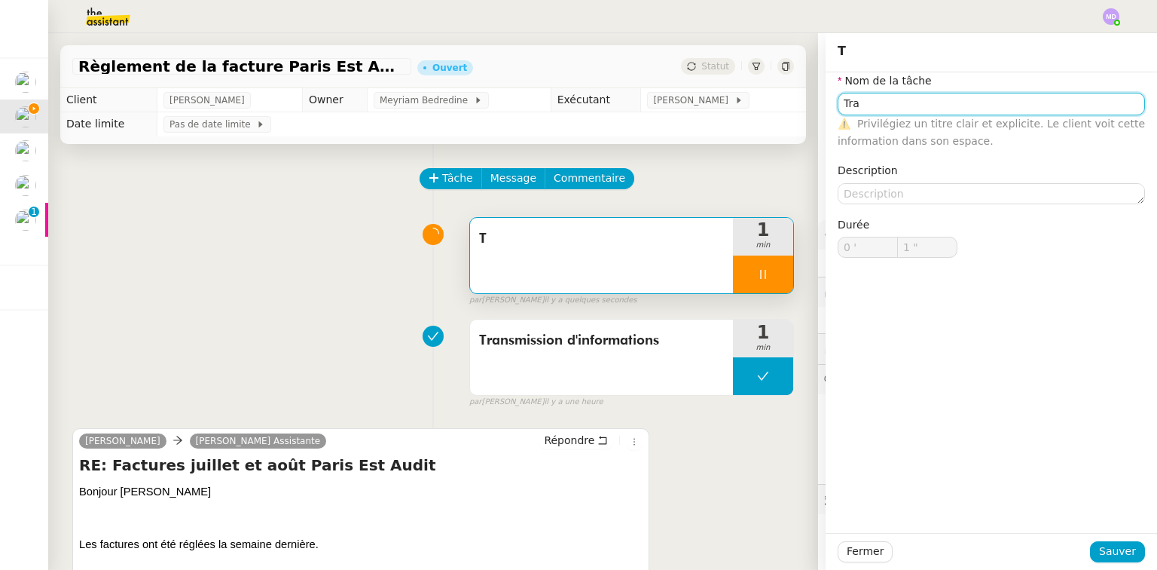
type input "Trai"
type input "2 ""
type input "Traiteme"
type input "3 ""
type input "Traitement des infro"
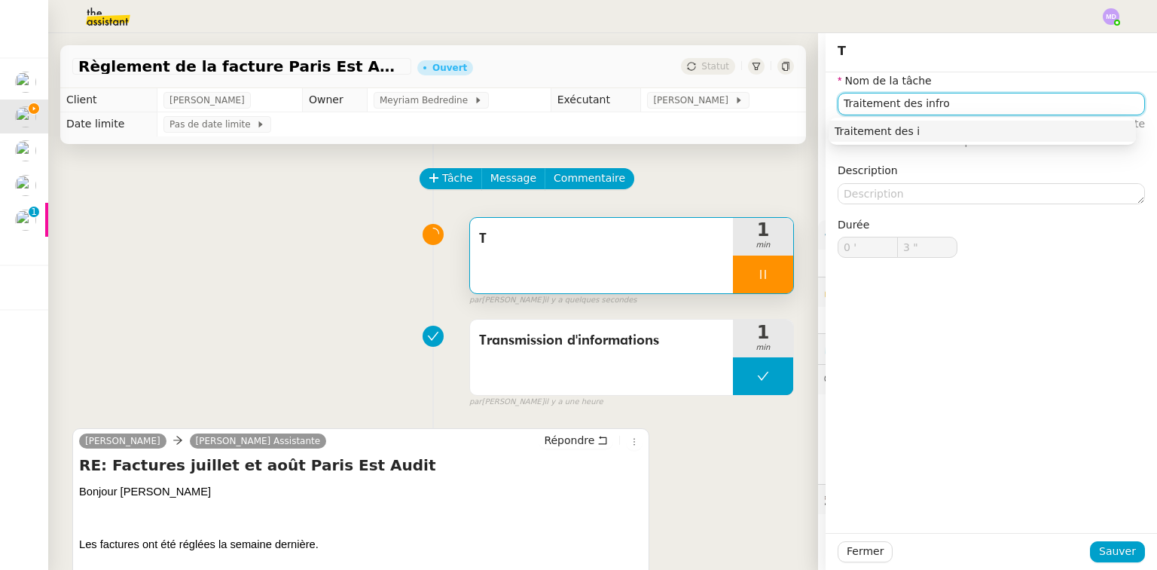
type input "4 ""
type input "Traitement des infr"
type input "5 ""
type input "Traitement des infromati"
type input "6 ""
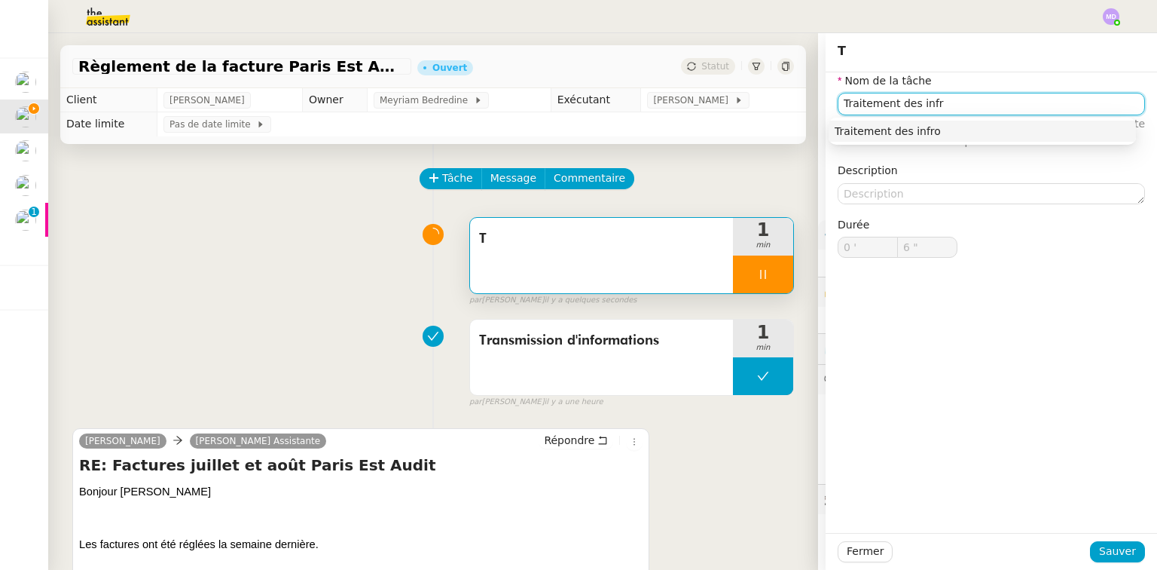
type input "Traitement des inf"
type input "7 ""
type input "Traitement des informations"
click at [932, 127] on div "Traitement des informations" at bounding box center [982, 131] width 295 height 14
type input "9 ""
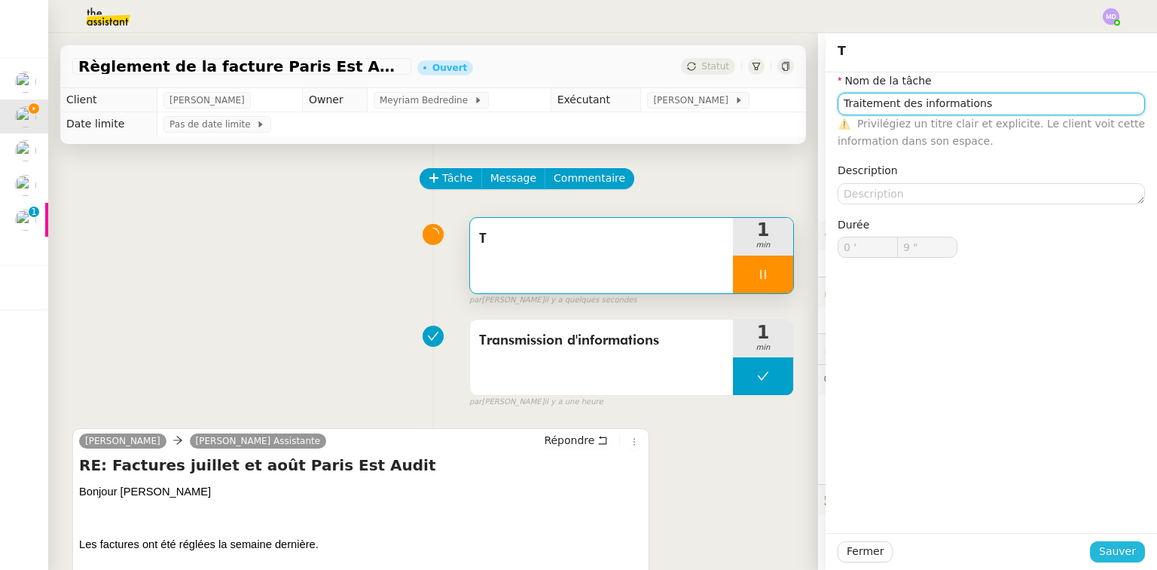
type input "Traitement des informations"
click at [1115, 549] on span "Sauver" at bounding box center [1117, 551] width 37 height 17
type input "10 ""
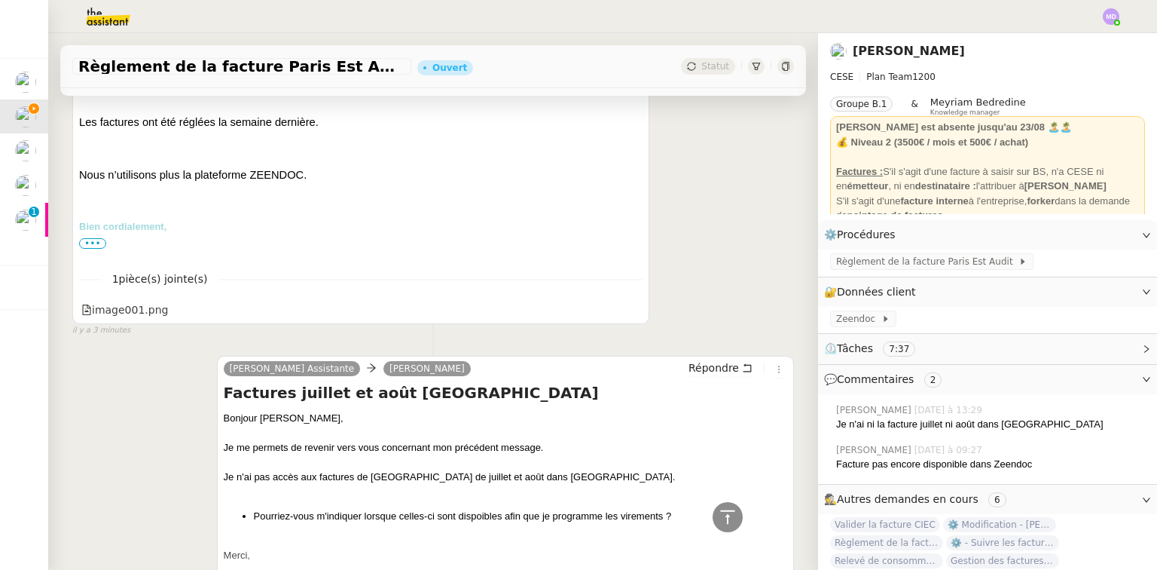
scroll to position [241, 0]
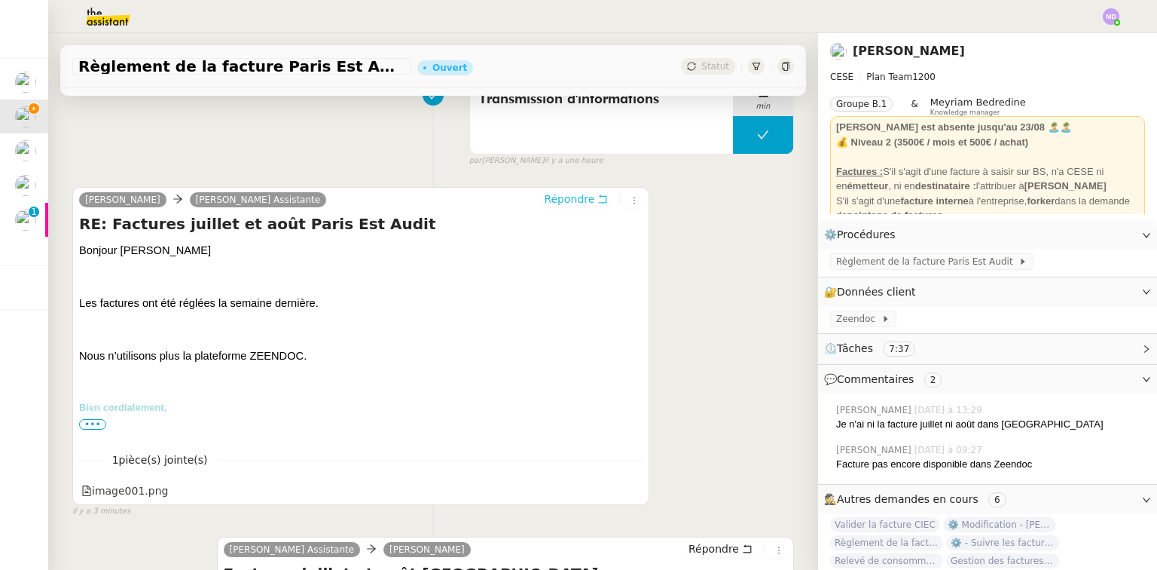
click at [564, 203] on span "Répondre" at bounding box center [569, 198] width 50 height 15
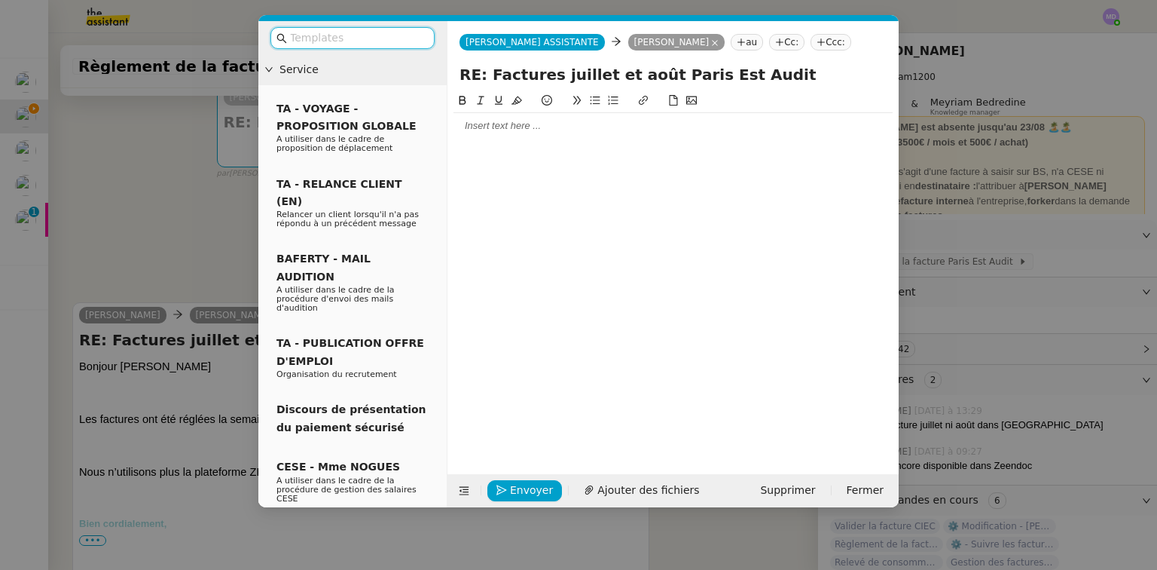
click at [564, 129] on div at bounding box center [673, 126] width 439 height 14
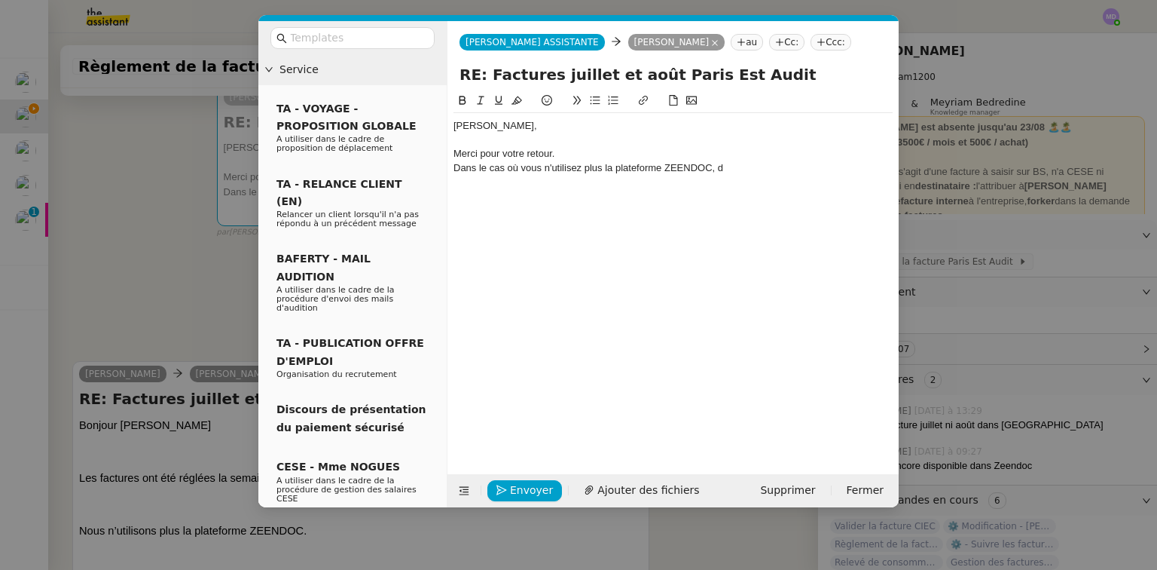
click at [1026, 226] on nz-modal-container "Service TA - VOYAGE - PROPOSITION GLOBALE A utiliser dans le cadre de propositi…" at bounding box center [578, 285] width 1157 height 570
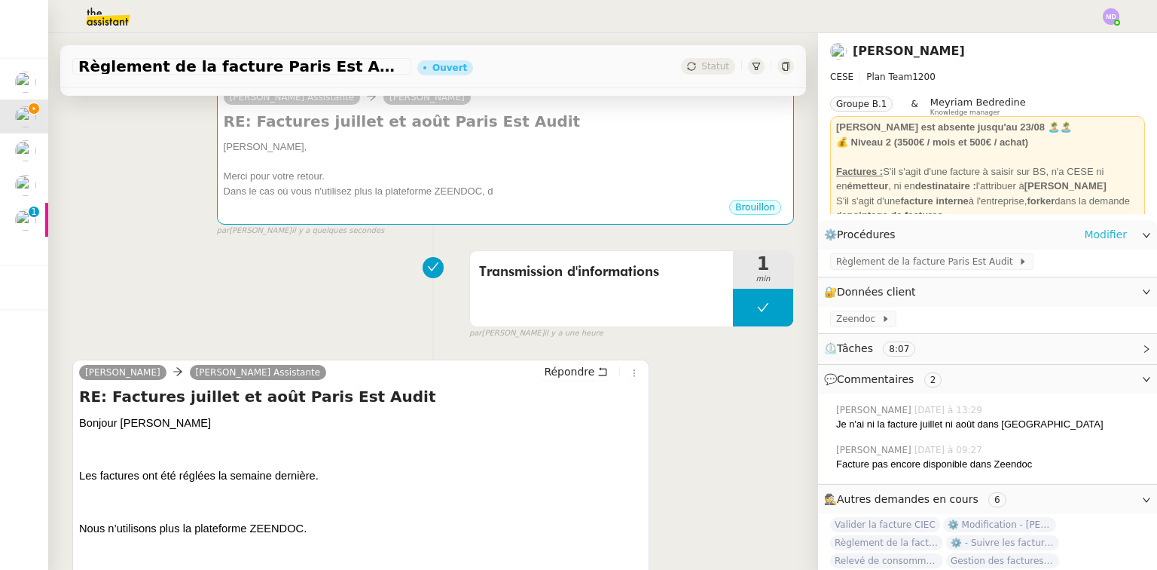
click at [1104, 235] on link "Modifier" at bounding box center [1105, 234] width 43 height 17
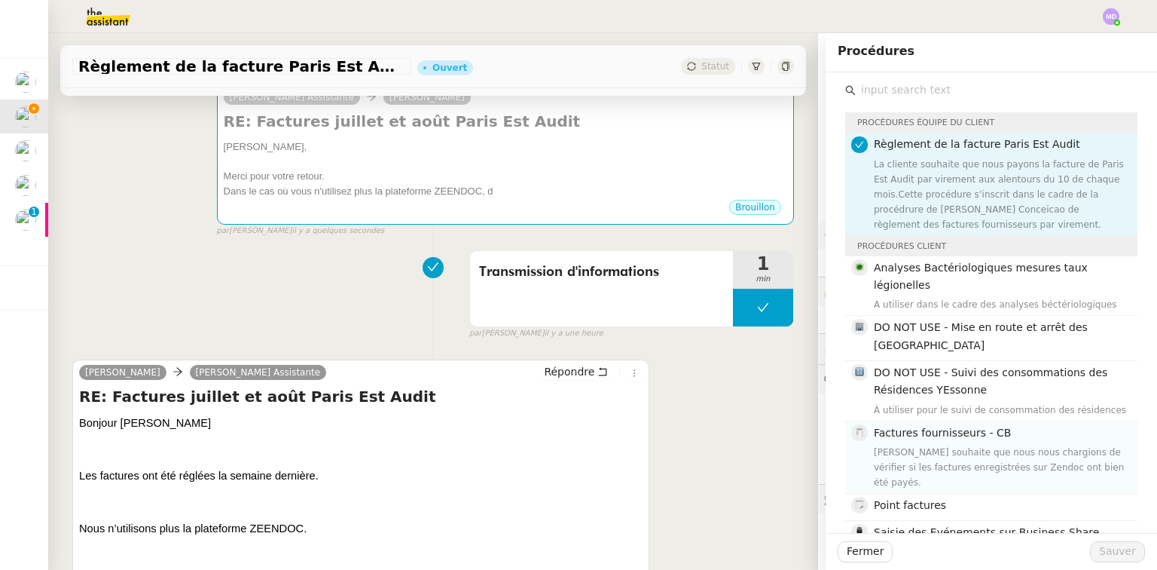
click at [1038, 424] on h4 "Factures fournisseurs - CB" at bounding box center [1001, 432] width 255 height 17
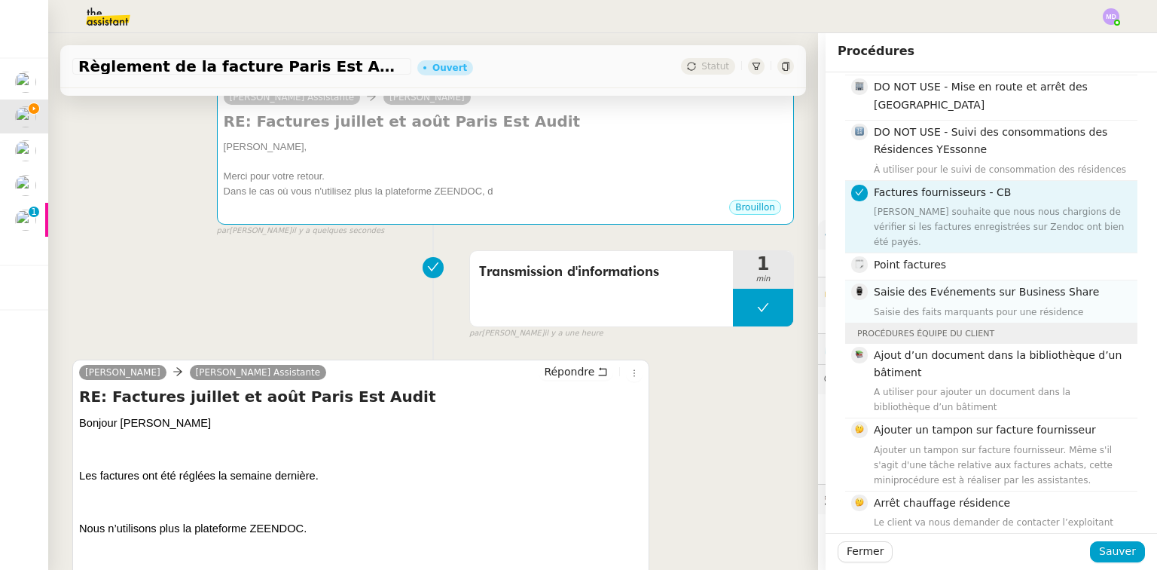
scroll to position [241, 0]
click at [978, 442] on div "Ajouter un tampon sur facture fournisseur. Même s'il s'agit d'une tâche relativ…" at bounding box center [1001, 464] width 255 height 45
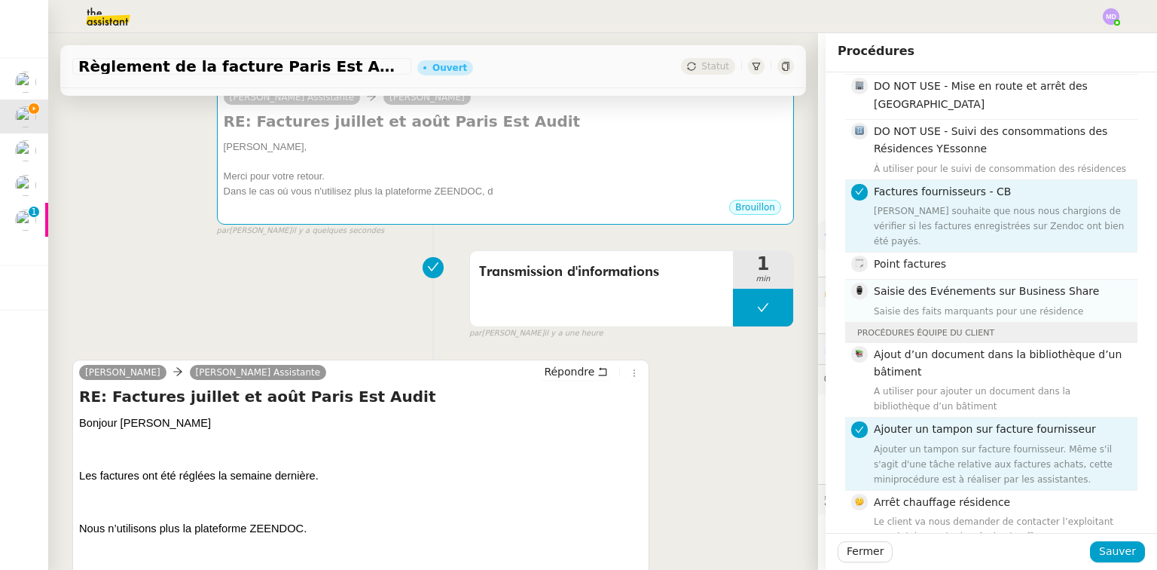
click at [978, 442] on div "Ajouter un tampon sur facture fournisseur. Même s'il s'agit d'une tâche relativ…" at bounding box center [1001, 464] width 255 height 45
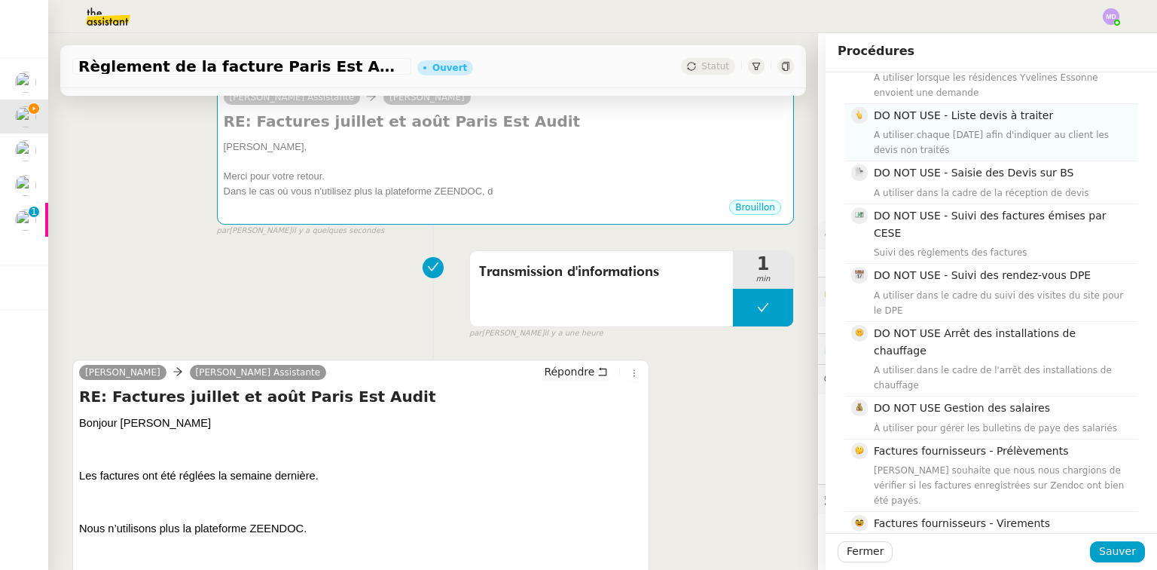
scroll to position [1025, 0]
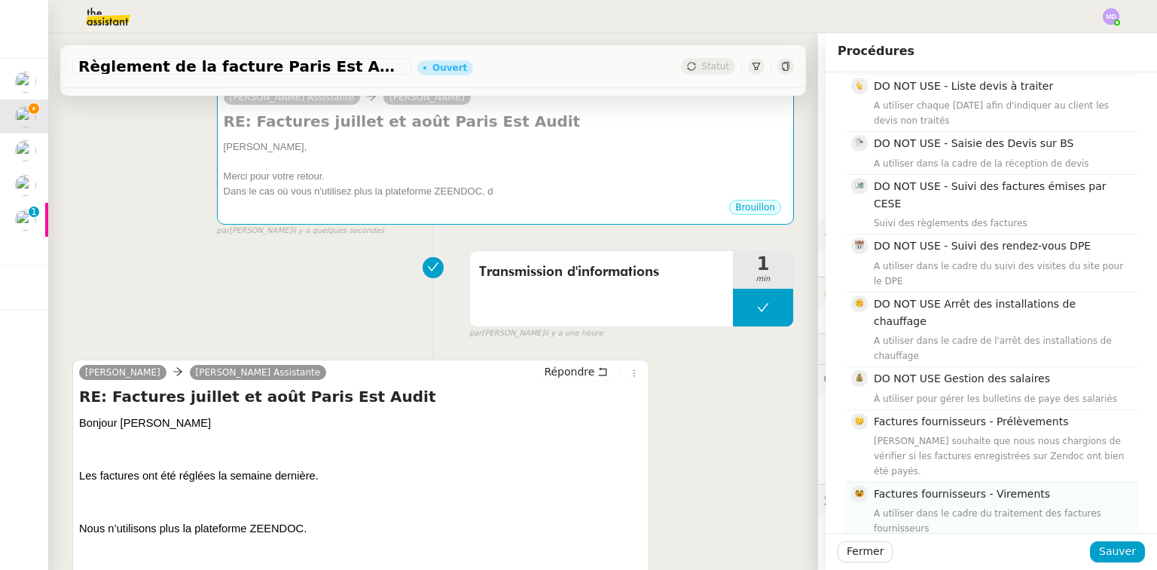
click at [973, 506] on div "A utiliser dans le cadre du traitement des factures fournisseurs" at bounding box center [1001, 521] width 255 height 30
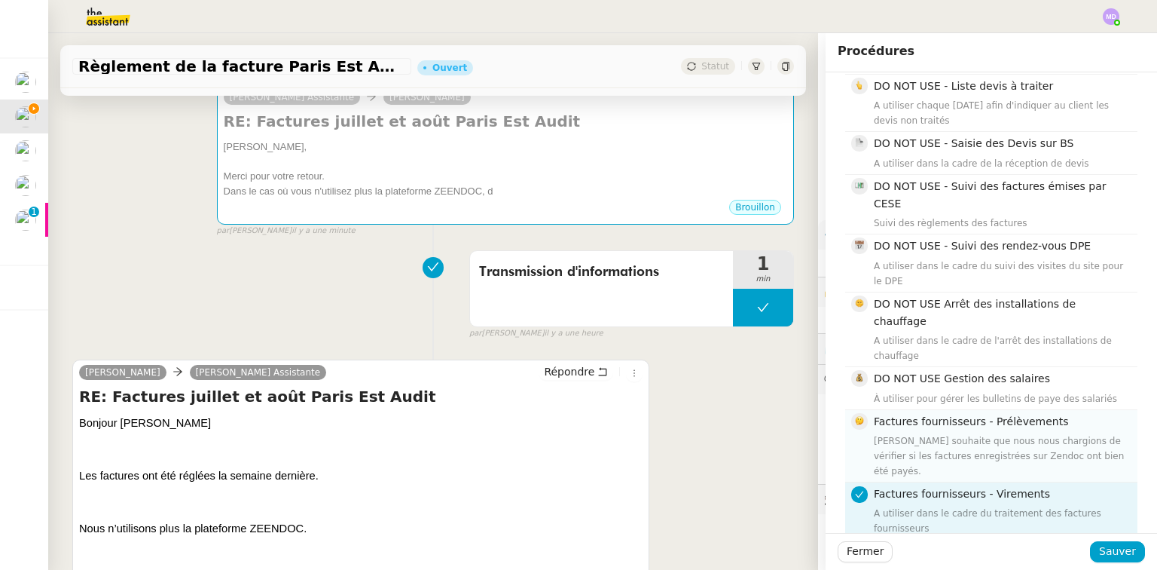
click at [970, 413] on div "Factures fournisseurs - Prélèvements Charles souhaite que nous nous chargions d…" at bounding box center [1001, 446] width 255 height 66
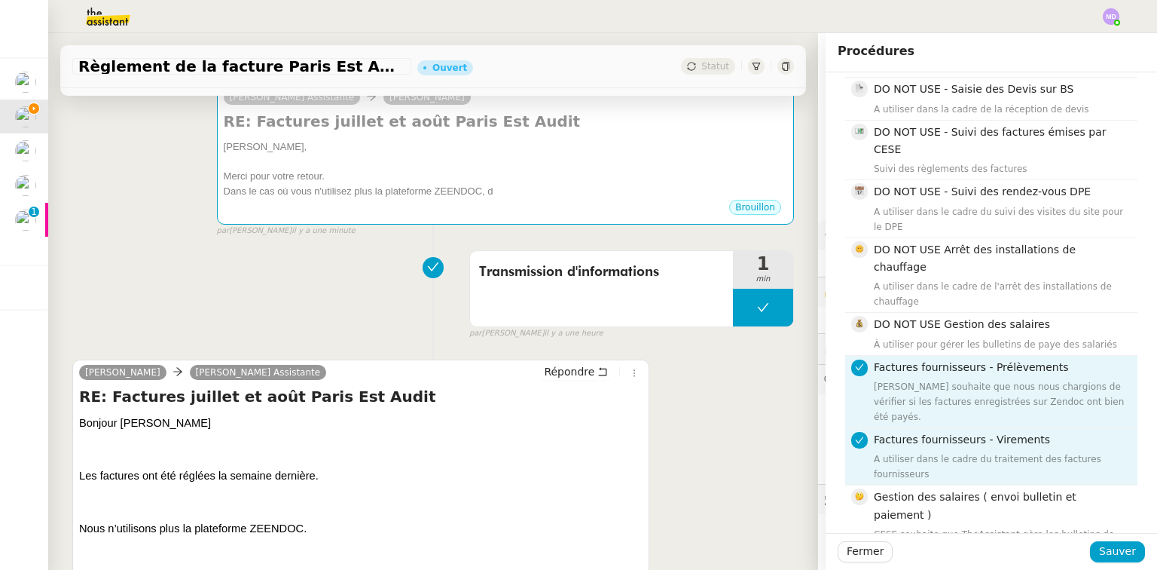
scroll to position [1085, 0]
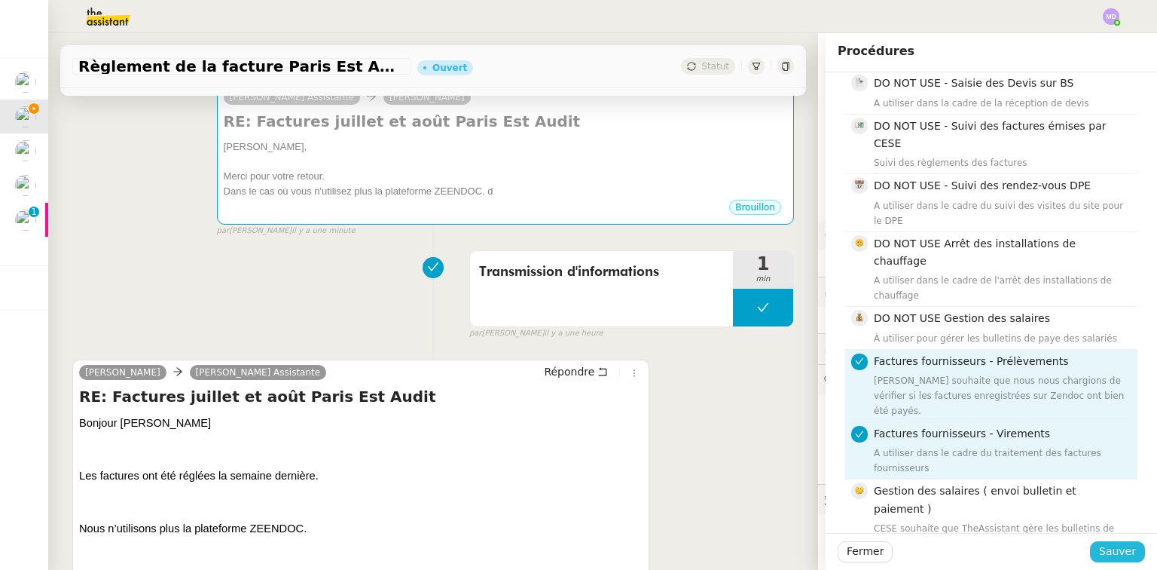
click at [1105, 551] on span "Sauver" at bounding box center [1117, 551] width 37 height 17
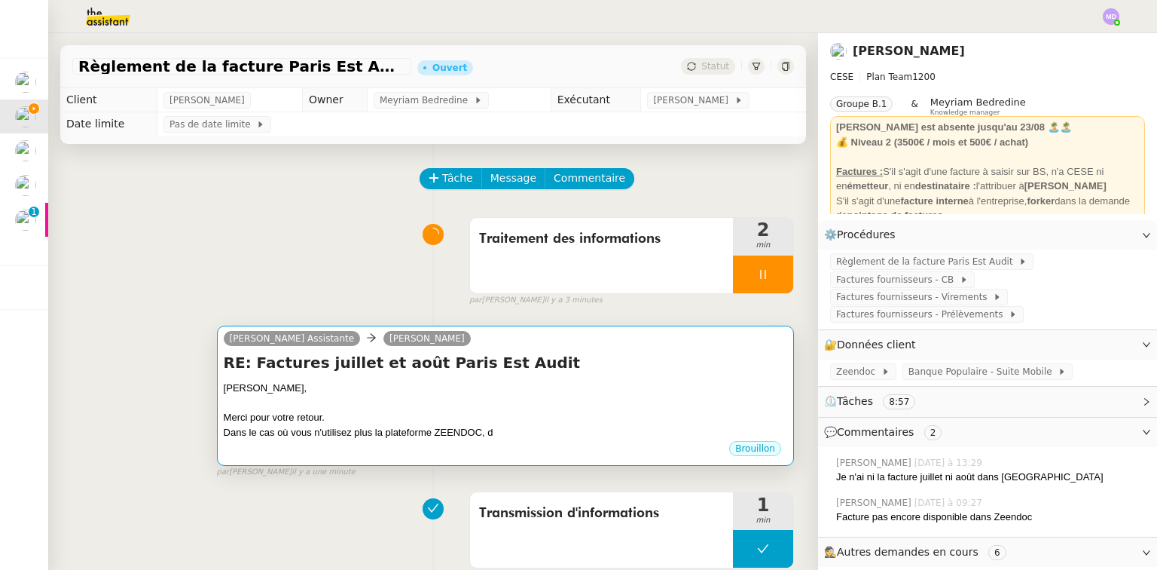
scroll to position [121, 0]
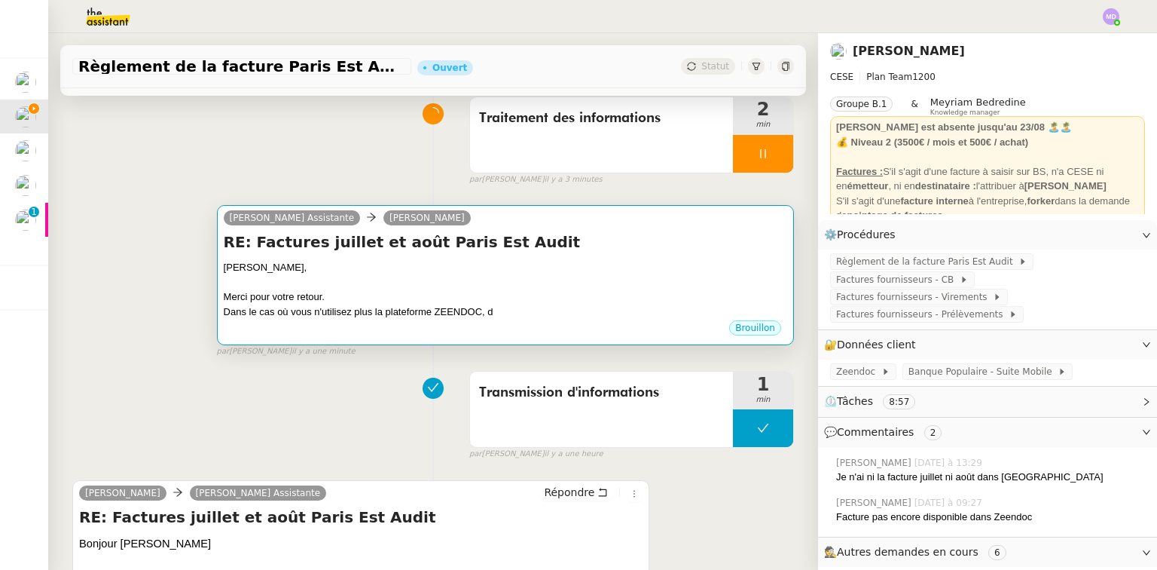
click at [555, 299] on div "Merci pour votre retour." at bounding box center [506, 296] width 564 height 15
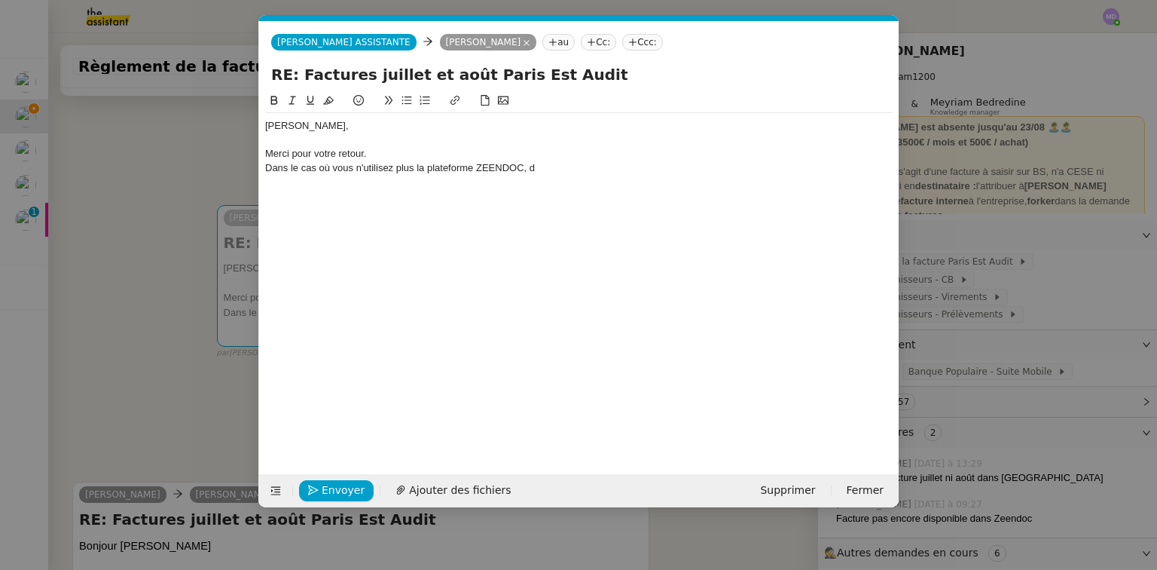
scroll to position [0, 32]
click at [555, 173] on div "Dans le cas où vous n'utilisez plus la plateforme ZEENDOC, d" at bounding box center [579, 168] width 628 height 14
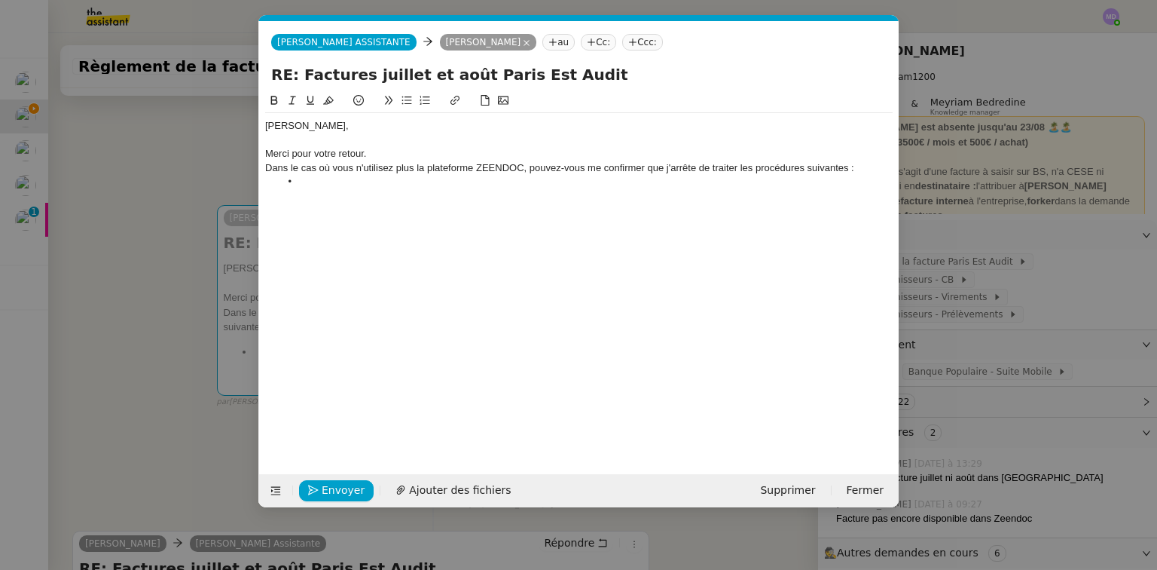
click at [998, 438] on nz-modal-container "Service TA - VOYAGE - PROPOSITION GLOBALE A utiliser dans le cadre de propositi…" at bounding box center [578, 285] width 1157 height 570
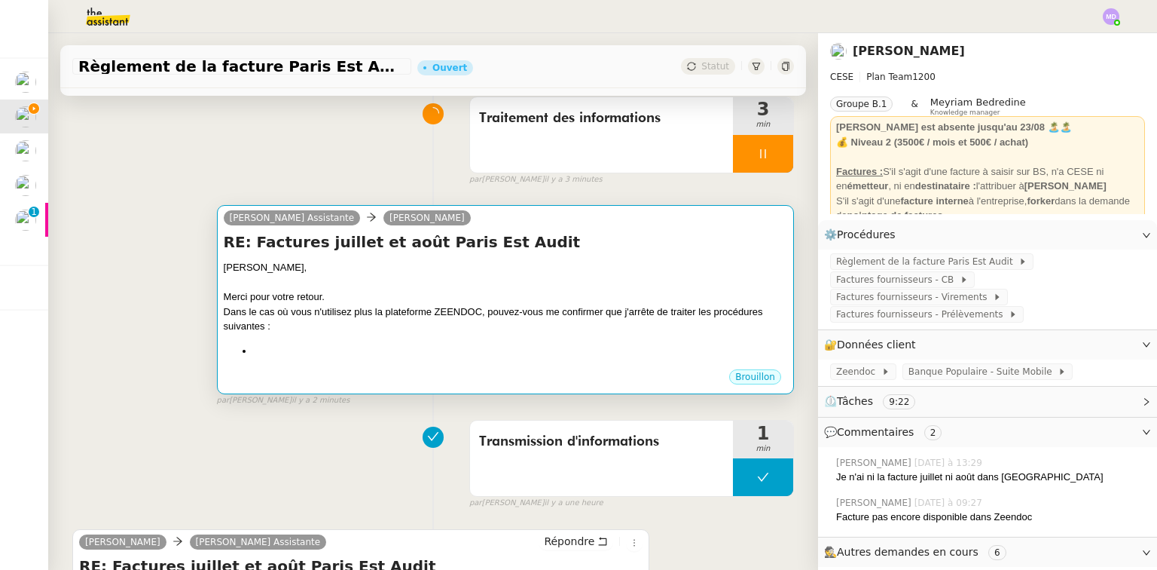
click at [506, 296] on div "Merci pour votre retour." at bounding box center [506, 296] width 564 height 15
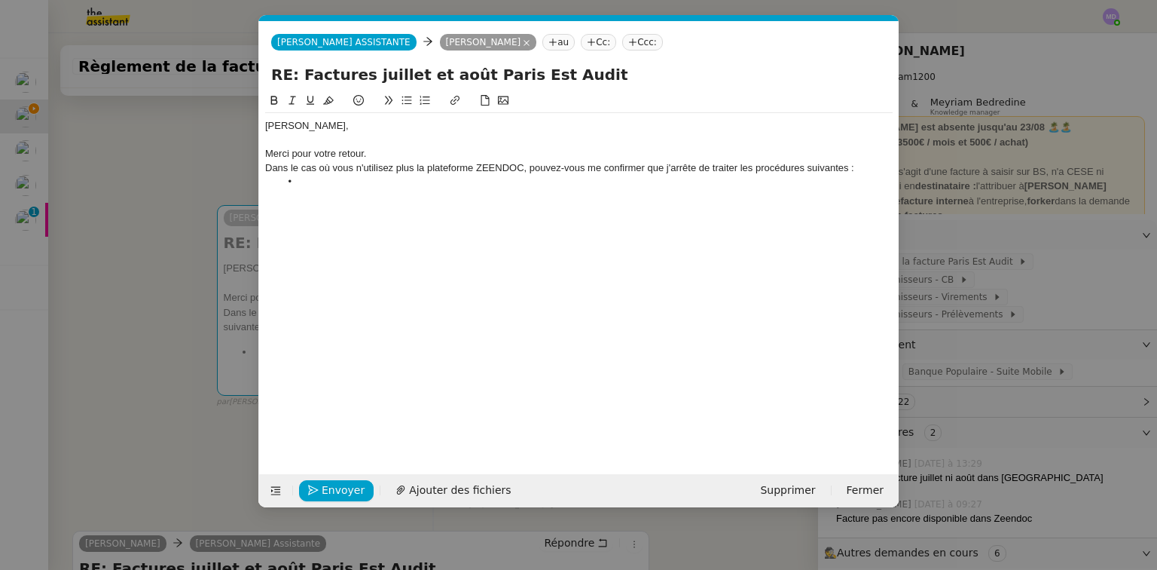
click at [408, 179] on li at bounding box center [586, 182] width 613 height 14
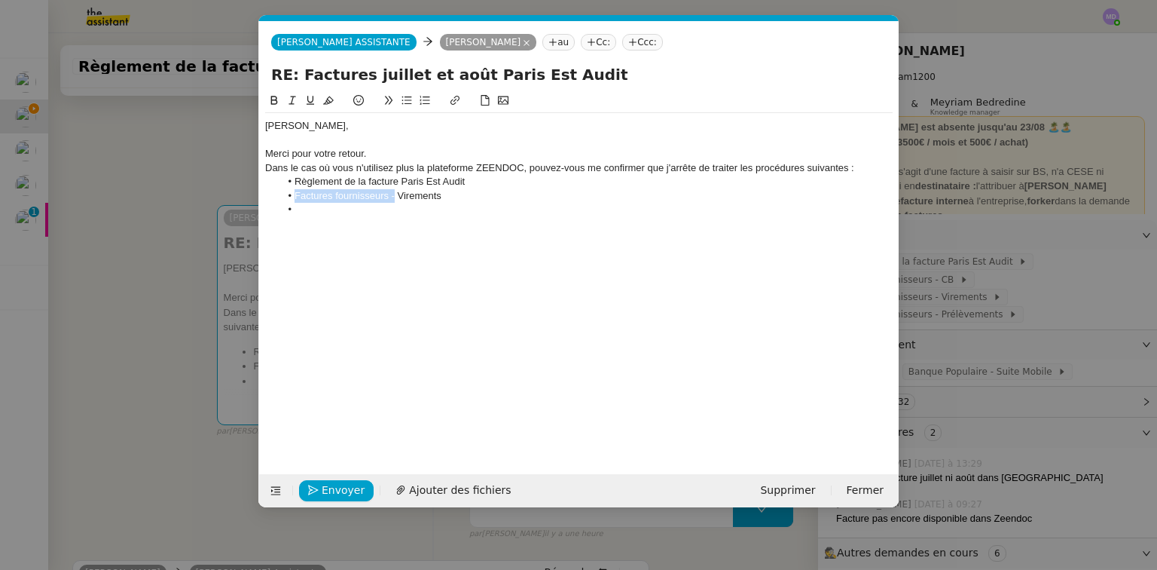
drag, startPoint x: 307, startPoint y: 198, endPoint x: 395, endPoint y: 194, distance: 87.5
click at [395, 194] on li "Factures fournisseurs - Virements" at bounding box center [586, 196] width 613 height 14
click at [359, 214] on li at bounding box center [586, 210] width 613 height 14
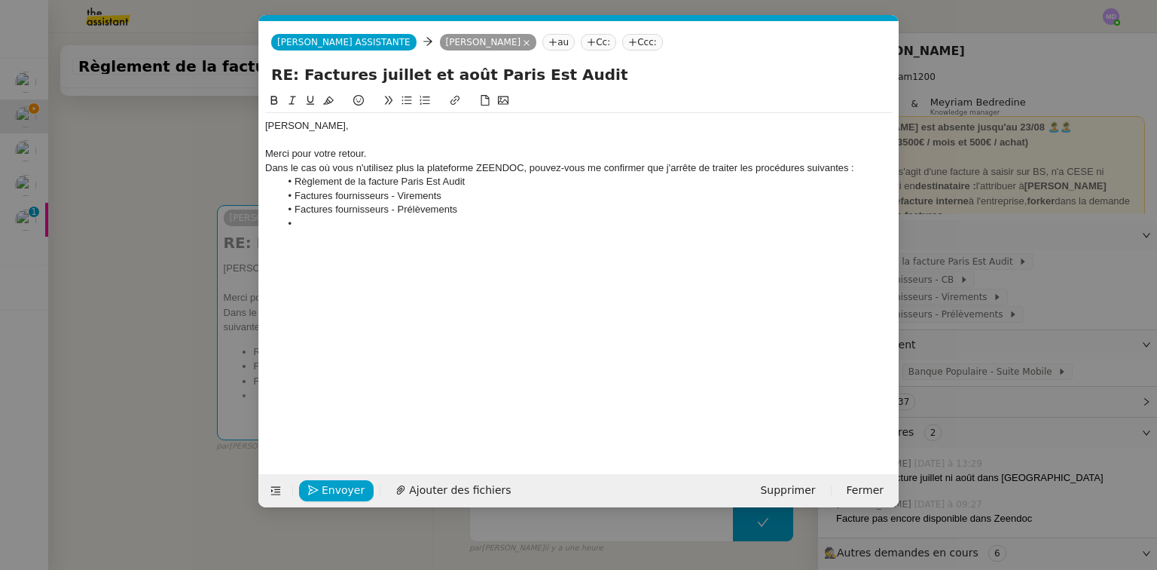
click at [1047, 405] on nz-modal-container "Service TA - VOYAGE - PROPOSITION GLOBALE A utiliser dans le cadre de propositi…" at bounding box center [578, 285] width 1157 height 570
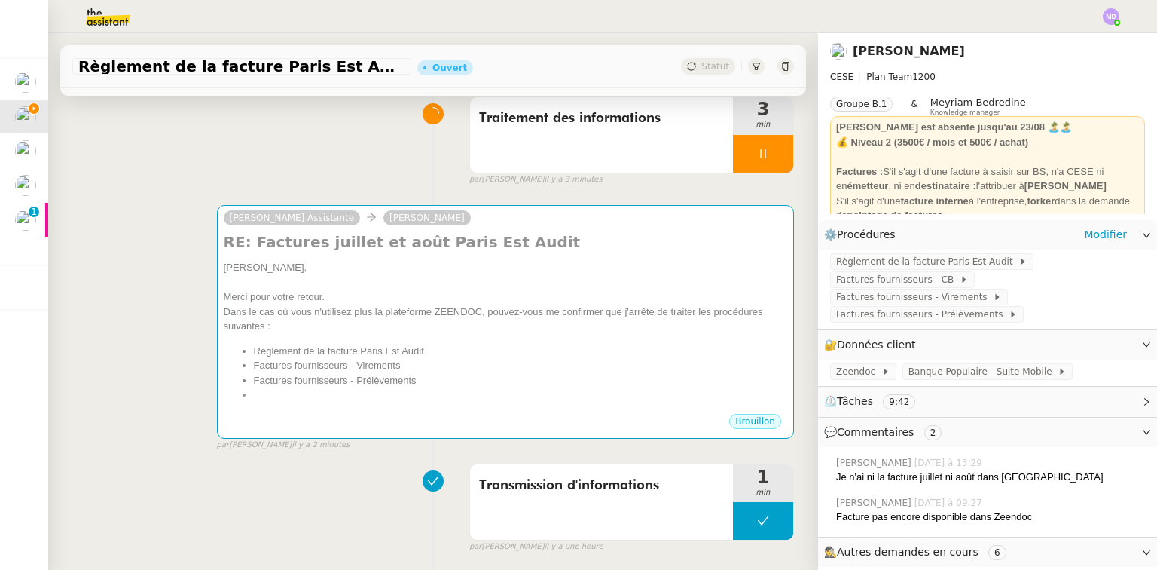
click at [914, 273] on app-ticket-info-button "Factures fournisseurs - CB" at bounding box center [905, 279] width 151 height 12
click at [879, 280] on span "Factures fournisseurs - CB" at bounding box center [898, 279] width 124 height 15
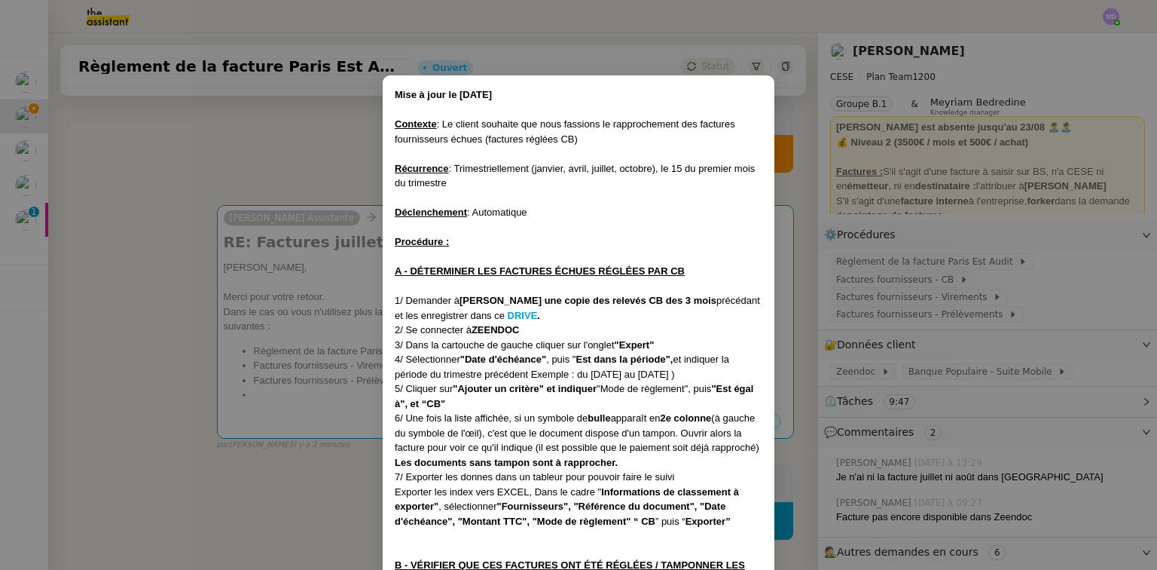
click at [335, 323] on nz-modal-container "Mise à jour le 15/12/2023 Contexte : Le client souhaite que nous fassions le ra…" at bounding box center [578, 285] width 1157 height 570
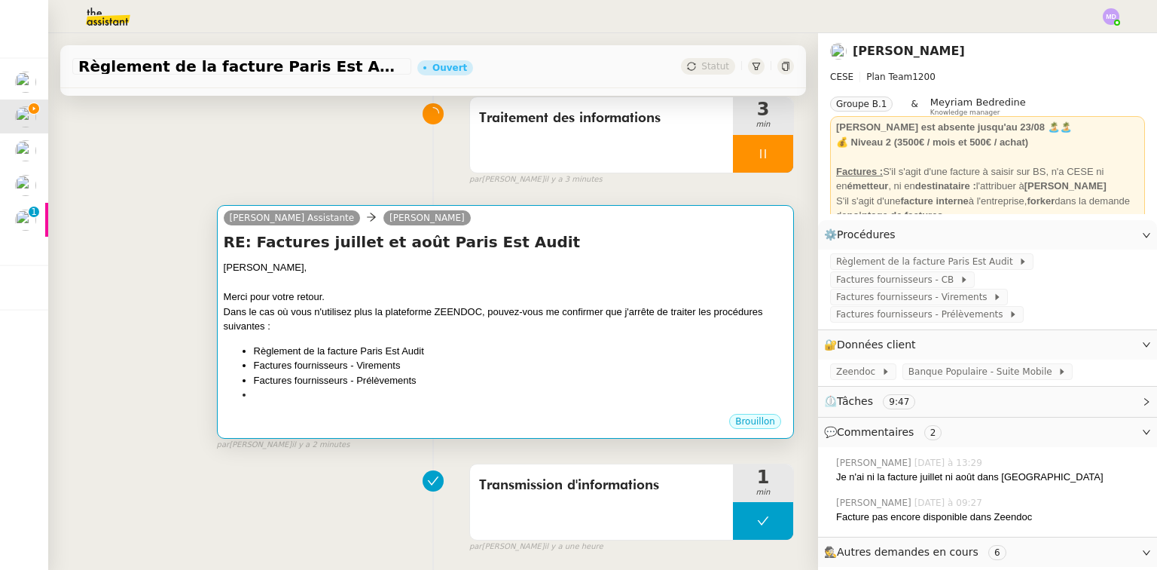
click at [338, 331] on div "Dans le cas où vous n'utilisez plus la plateforme ZEENDOC, pouvez-vous me confi…" at bounding box center [506, 318] width 564 height 29
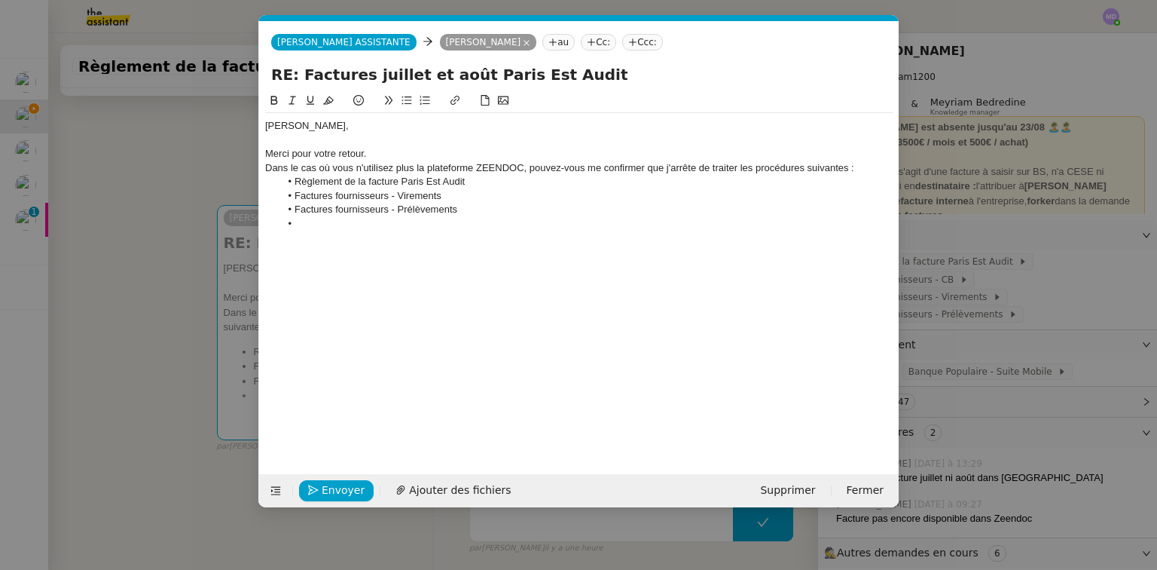
scroll to position [0, 32]
drag, startPoint x: 457, startPoint y: 209, endPoint x: 296, endPoint y: 209, distance: 161.3
click at [296, 209] on li "Factures fournisseurs - Prélèvements" at bounding box center [586, 210] width 613 height 14
copy li "Factures fournisseurs - Prélèvements"
click at [326, 226] on li at bounding box center [586, 224] width 613 height 14
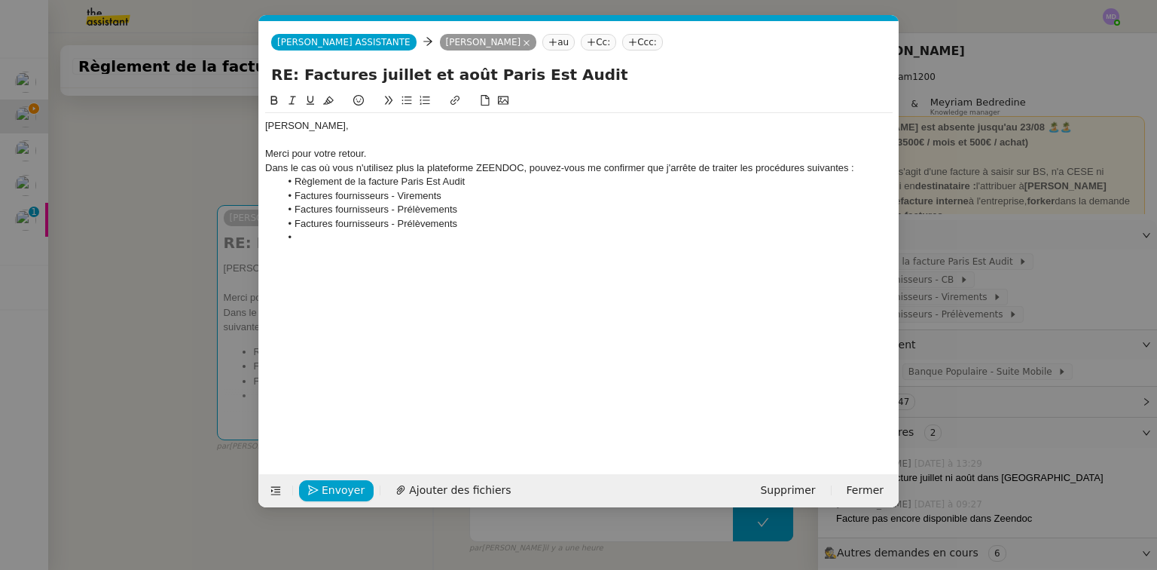
scroll to position [0, 0]
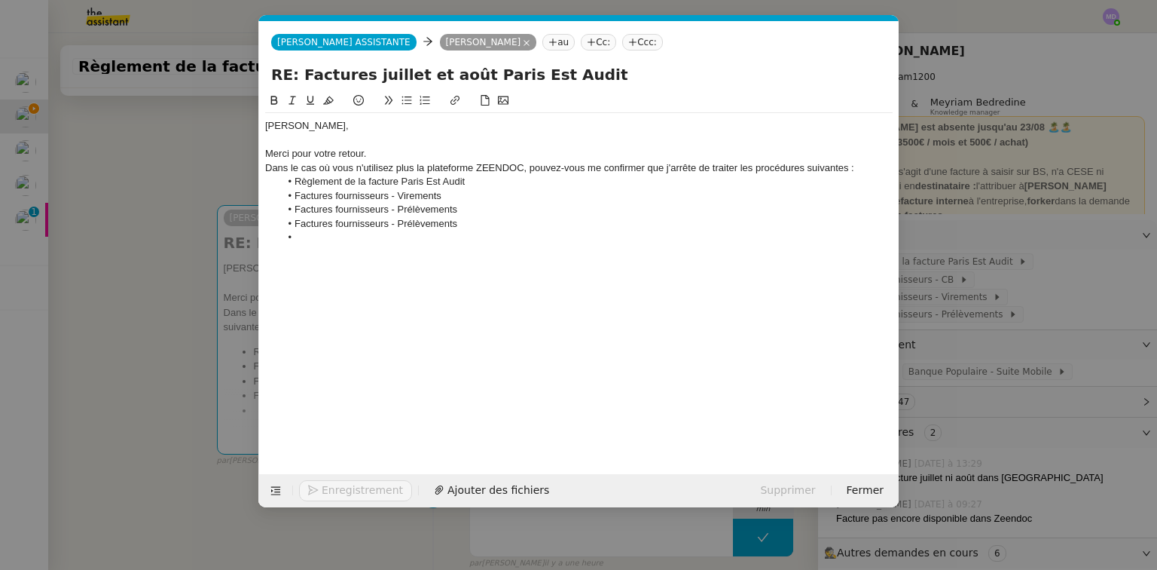
click at [404, 223] on li "Factures fournisseurs - Prélèvements" at bounding box center [586, 224] width 613 height 14
drag, startPoint x: 413, startPoint y: 226, endPoint x: 458, endPoint y: 226, distance: 45.2
click at [458, 226] on li "Factures fournisseurs - Prélèvements" at bounding box center [586, 224] width 613 height 14
click at [851, 165] on div "Dans le cas où vous n'utilisez plus la plateforme ZEENDOC, pouvez-vous me confi…" at bounding box center [579, 168] width 628 height 14
click at [267, 170] on div "Dans le cas où vous n'utilisez plus la plateforme ZEENDOC, pouvez-vous me confi…" at bounding box center [579, 168] width 628 height 14
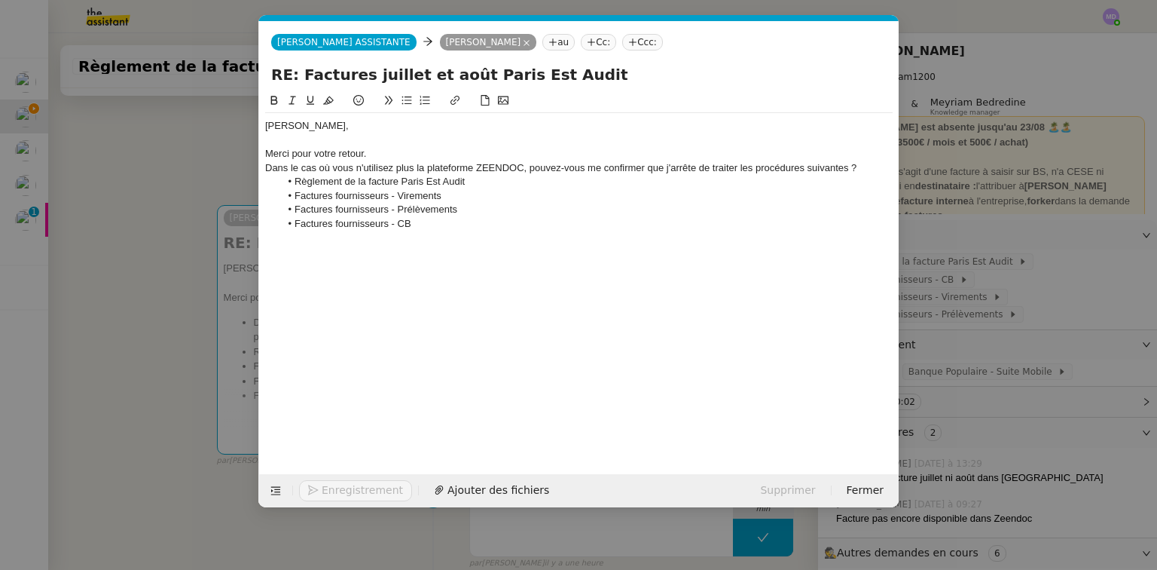
click at [389, 151] on div "Merci pour votre retour." at bounding box center [579, 154] width 628 height 14
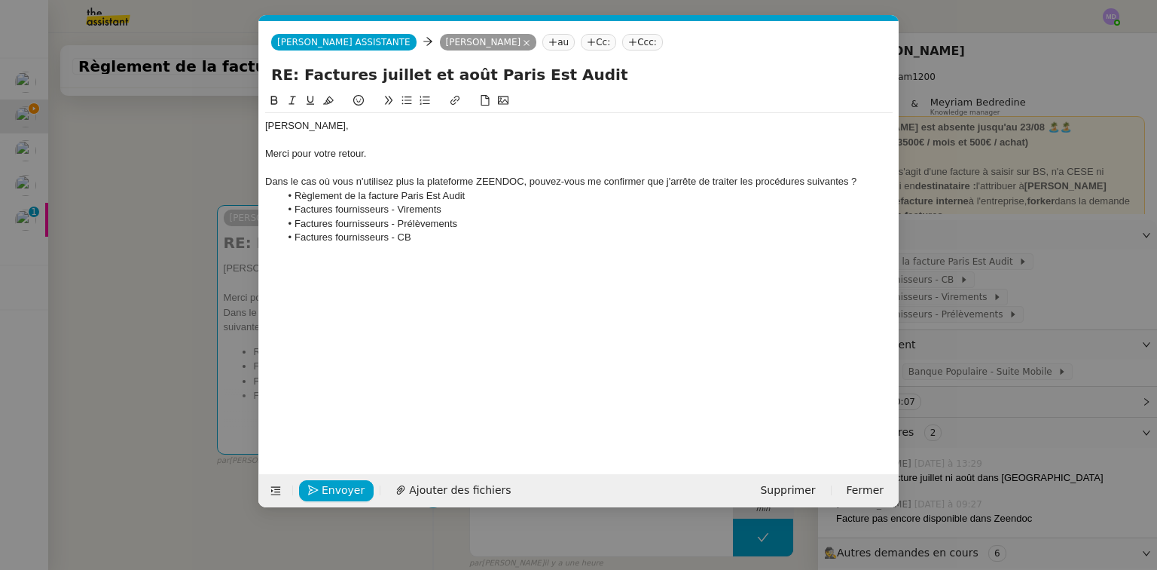
click at [428, 243] on li "Factures fournisseurs - CB" at bounding box center [586, 238] width 613 height 14
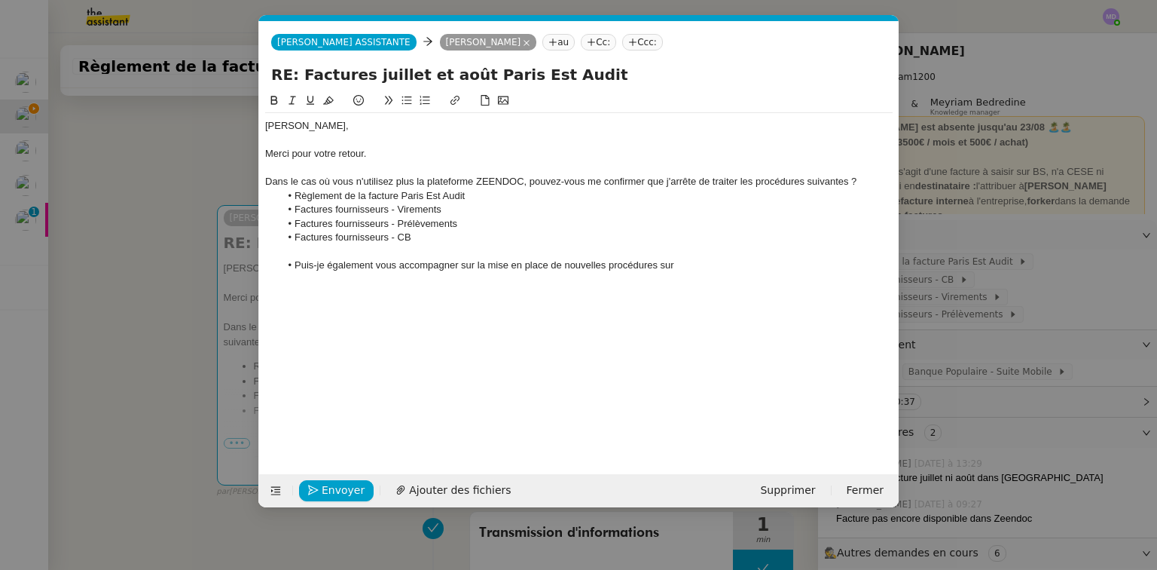
click at [463, 264] on li "Puis-je également vous accompagner sur la mise en place de nouvelles procédures…" at bounding box center [586, 265] width 613 height 14
click at [425, 271] on li "Puis-je également vous accompagner sur la mise en place de nouvelles procédures…" at bounding box center [586, 265] width 613 height 14
click at [468, 263] on li "Puis-je également vous accompagner sur la mise en place de nouvelles procédures…" at bounding box center [586, 265] width 613 height 14
drag, startPoint x: 664, startPoint y: 263, endPoint x: 681, endPoint y: 265, distance: 17.5
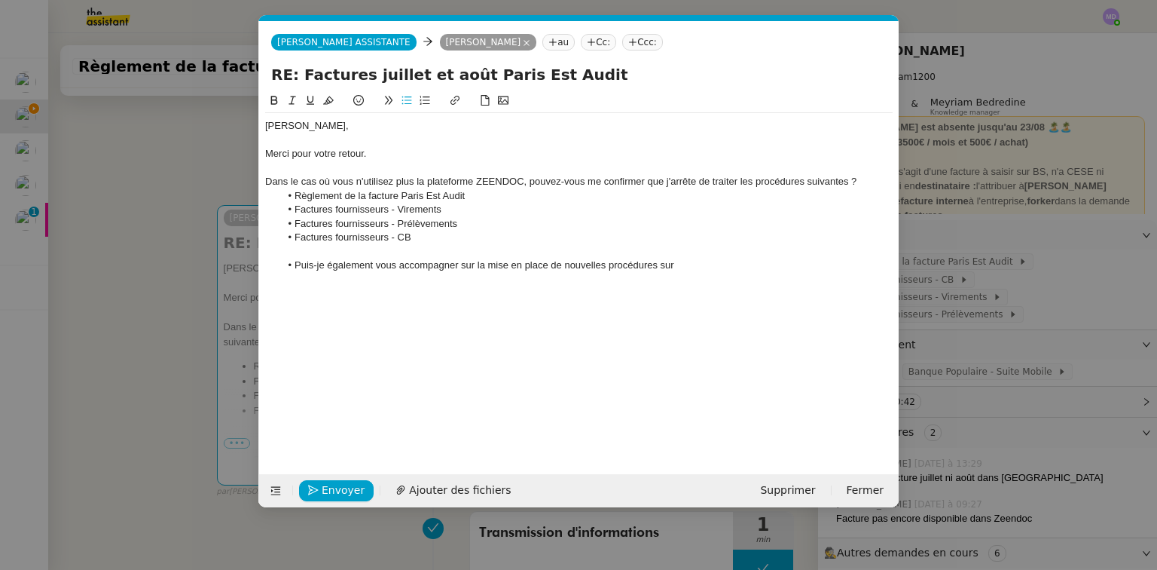
click at [681, 265] on li "Puis-je également vous accompagner sur la mise en place de nouvelles procédures…" at bounding box center [586, 265] width 613 height 14
drag, startPoint x: 660, startPoint y: 266, endPoint x: 332, endPoint y: 270, distance: 327.8
click at [332, 270] on li "Puis-je également vous accompagner sur la mise en place de nouvelles procédures" at bounding box center [586, 265] width 613 height 14
click at [391, 268] on li "Puis-je également vous accompagner sur la mise en place de nouvelles procédures" at bounding box center [586, 265] width 613 height 14
click at [677, 268] on li "Puis-je également vous accompagner sur la mise en place de nouvelles procédures" at bounding box center [586, 265] width 613 height 14
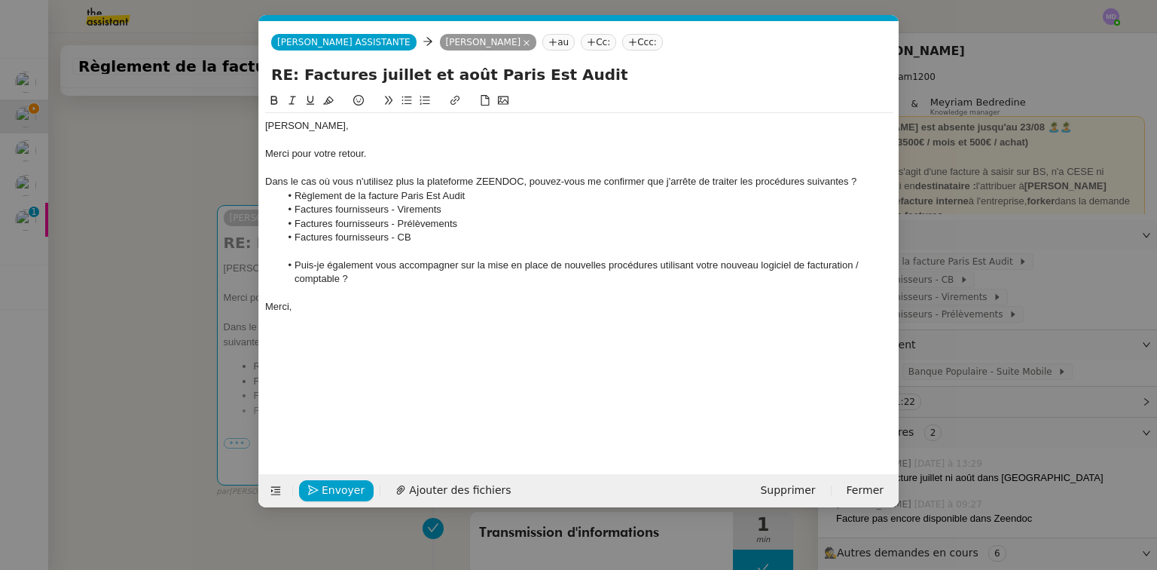
click at [353, 268] on li "Puis-je également vous accompagner sur la mise en place de nouvelles procédures…" at bounding box center [586, 272] width 613 height 28
click at [151, 252] on nz-modal-container "Service TA - VOYAGE - PROPOSITION GLOBALE A utiliser dans le cadre de propositi…" at bounding box center [578, 285] width 1157 height 570
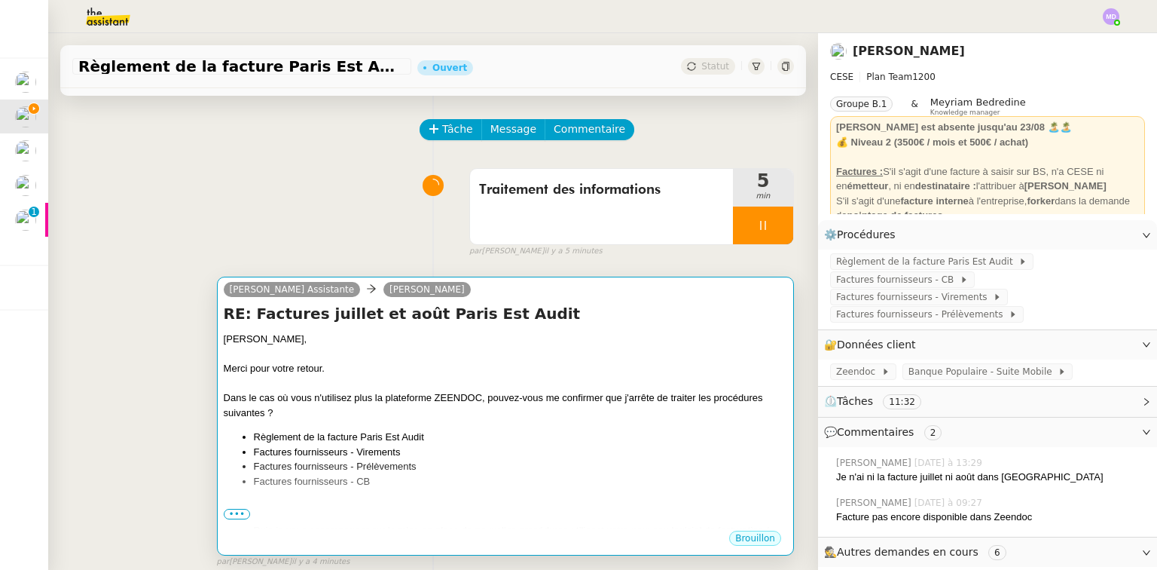
scroll to position [181, 0]
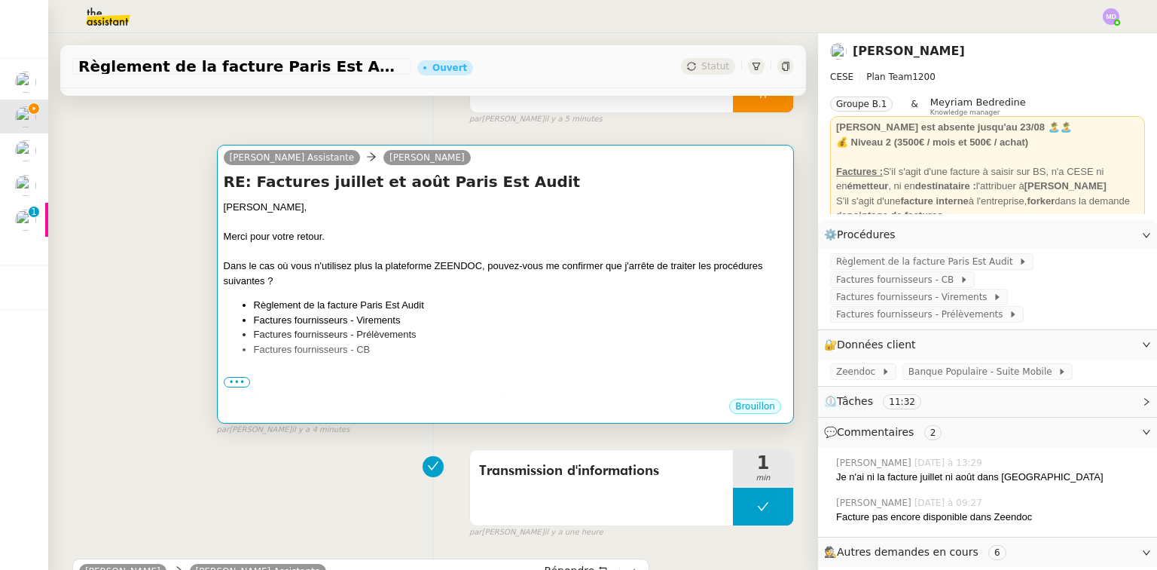
click at [344, 298] on div "Aurélia, Merci pour votre retour. Dans le cas où vous n'utilisez plus la platef…" at bounding box center [506, 337] width 564 height 274
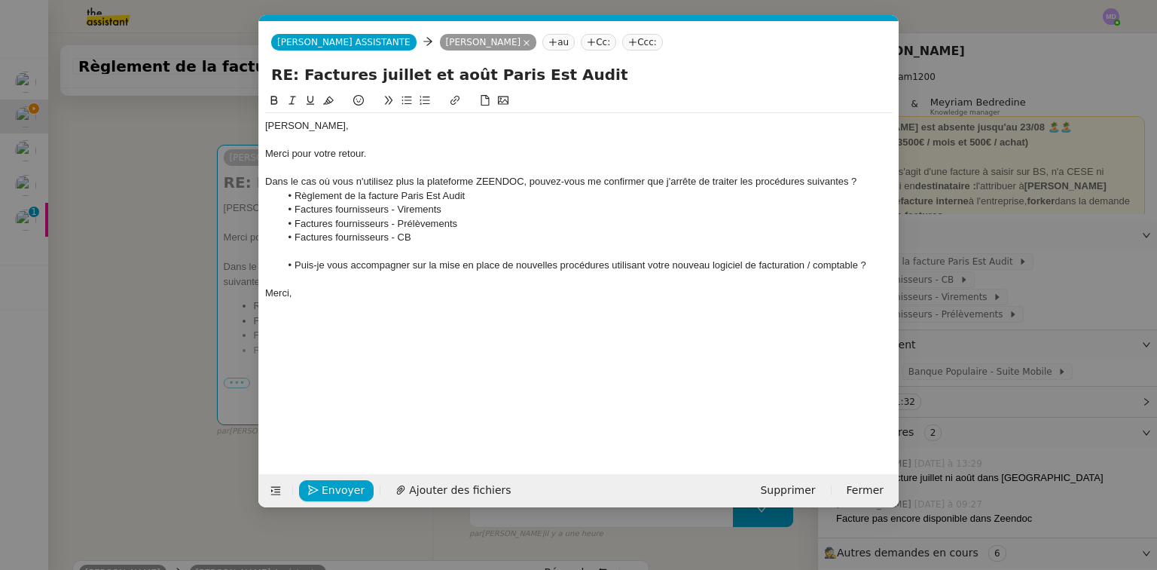
scroll to position [0, 32]
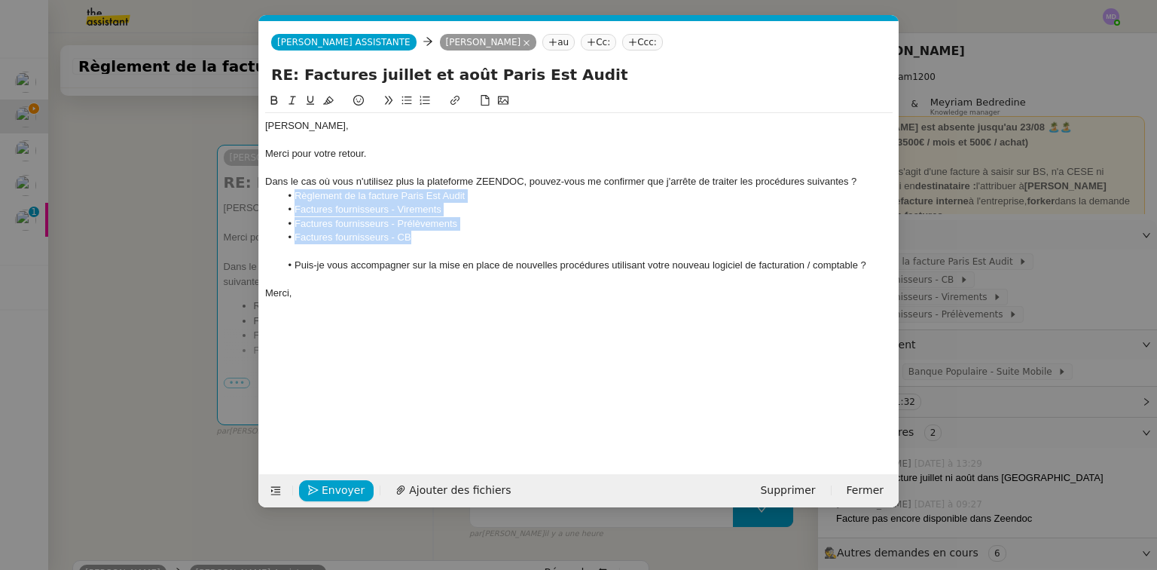
drag, startPoint x: 399, startPoint y: 236, endPoint x: 291, endPoint y: 196, distance: 115.6
click at [291, 196] on ul "Règlement de la facture Paris Est Audit Factures fournisseurs - Virements Factu…" at bounding box center [579, 217] width 628 height 56
copy ul "Règlement de la facture Paris Est Audit Factures fournisseurs - Virements Factu…"
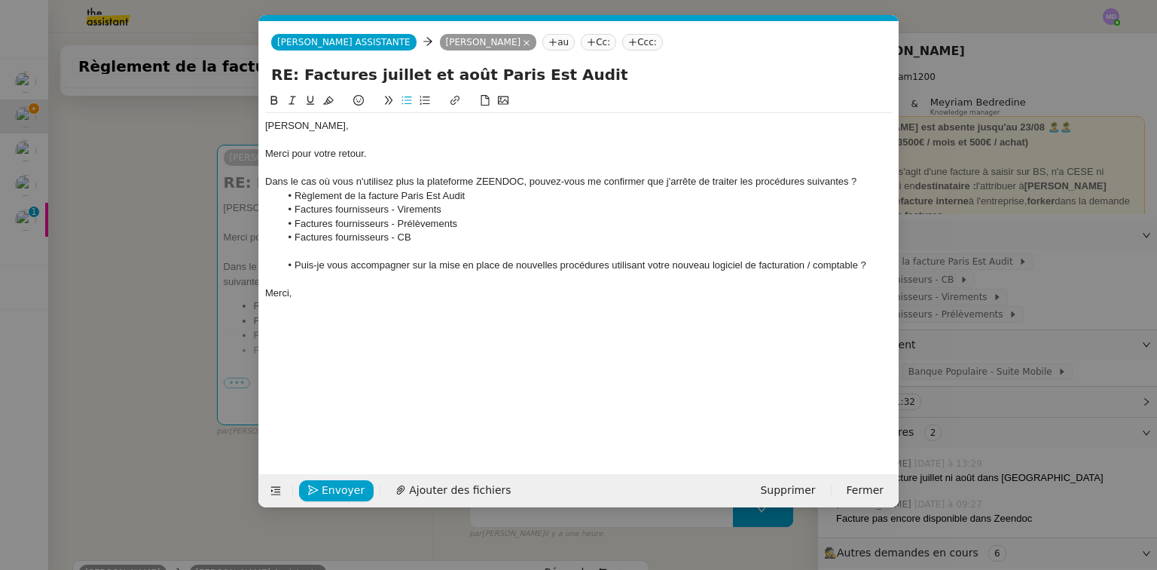
click at [185, 187] on nz-modal-container "Service TA - VOYAGE - PROPOSITION GLOBALE A utiliser dans le cadre de propositi…" at bounding box center [578, 285] width 1157 height 570
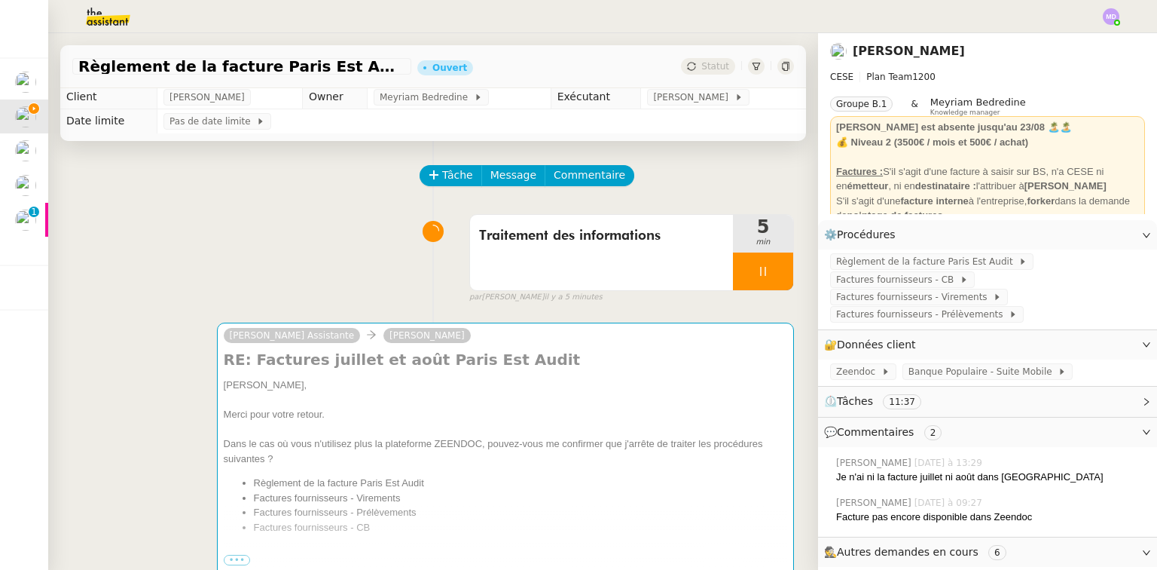
scroll to position [0, 0]
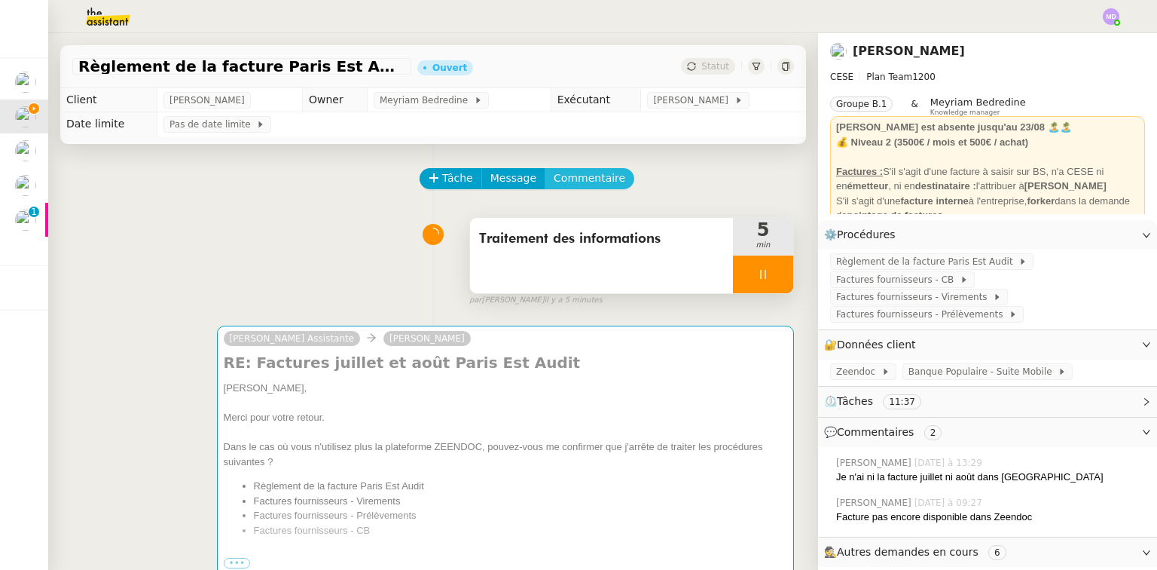
drag, startPoint x: 585, startPoint y: 182, endPoint x: 664, endPoint y: 271, distance: 119.6
click at [585, 183] on span "Commentaire" at bounding box center [590, 178] width 72 height 17
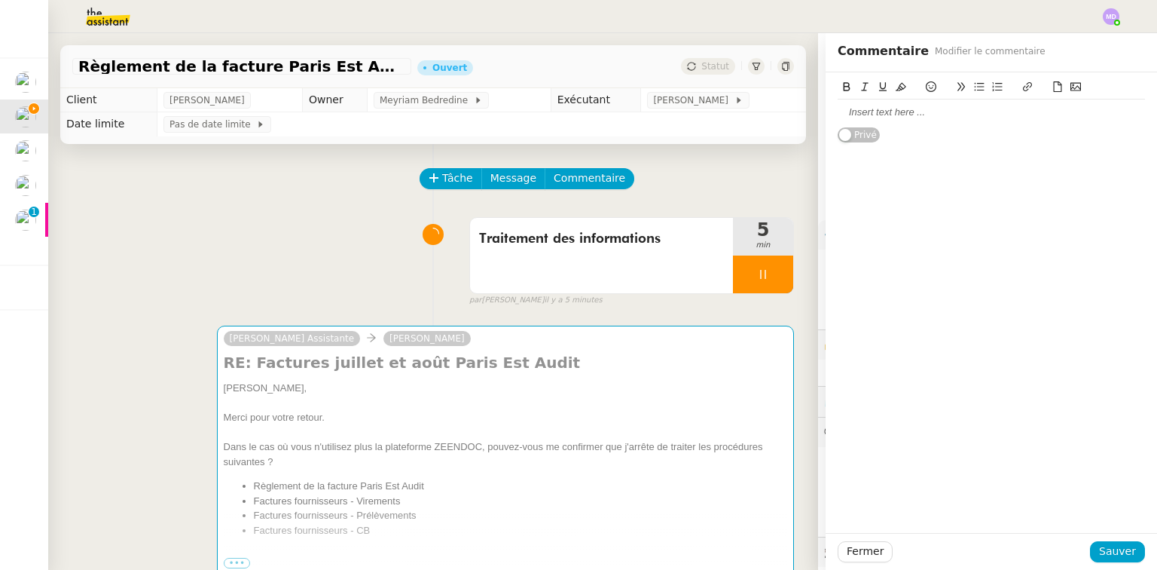
click at [875, 102] on div at bounding box center [991, 112] width 307 height 26
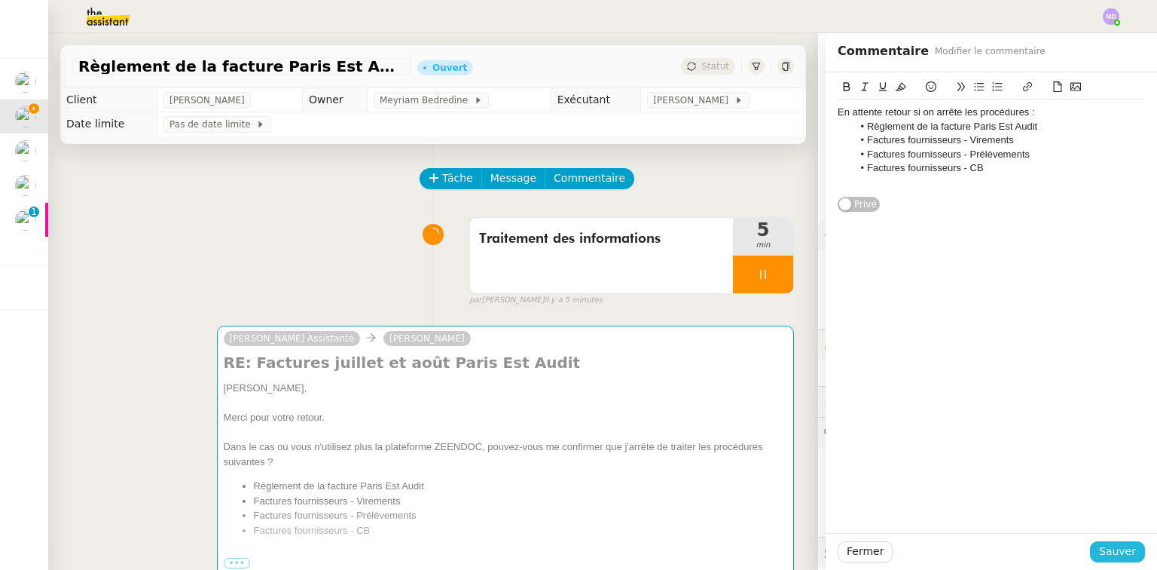
click at [1108, 554] on span "Sauver" at bounding box center [1117, 551] width 37 height 17
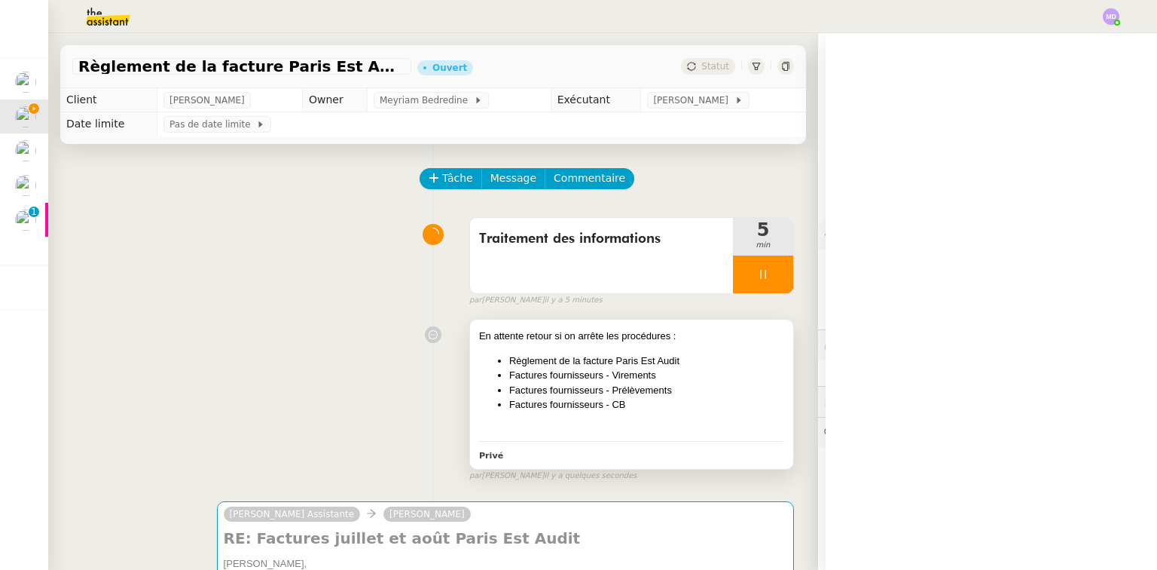
click at [712, 368] on li "Règlement de la facture Paris Est Audit" at bounding box center [646, 360] width 275 height 15
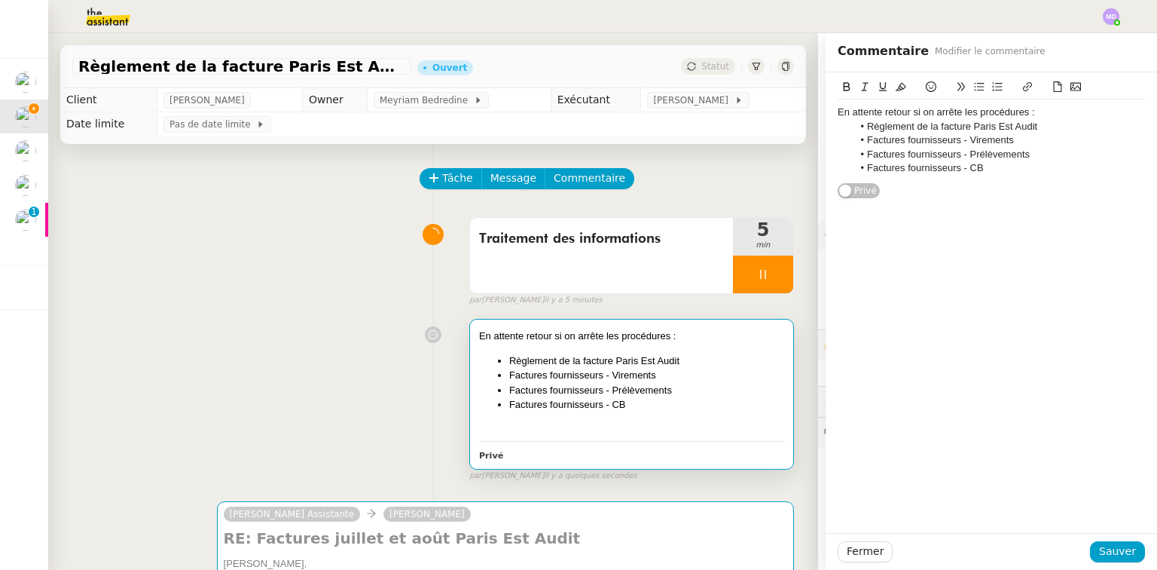
click at [827, 112] on div "En attente retour si on arrête les procédures : Règlement de la facture Paris E…" at bounding box center [992, 135] width 332 height 127
click at [828, 113] on div "En attente retour si on arrête les procédures : Règlement de la facture Paris E…" at bounding box center [992, 135] width 332 height 127
click at [828, 109] on div "En attente retour si on arrête les procédures : Règlement de la facture Paris E…" at bounding box center [992, 135] width 332 height 127
click at [838, 111] on div "En attente retour si on arrête les procédures :" at bounding box center [991, 112] width 307 height 14
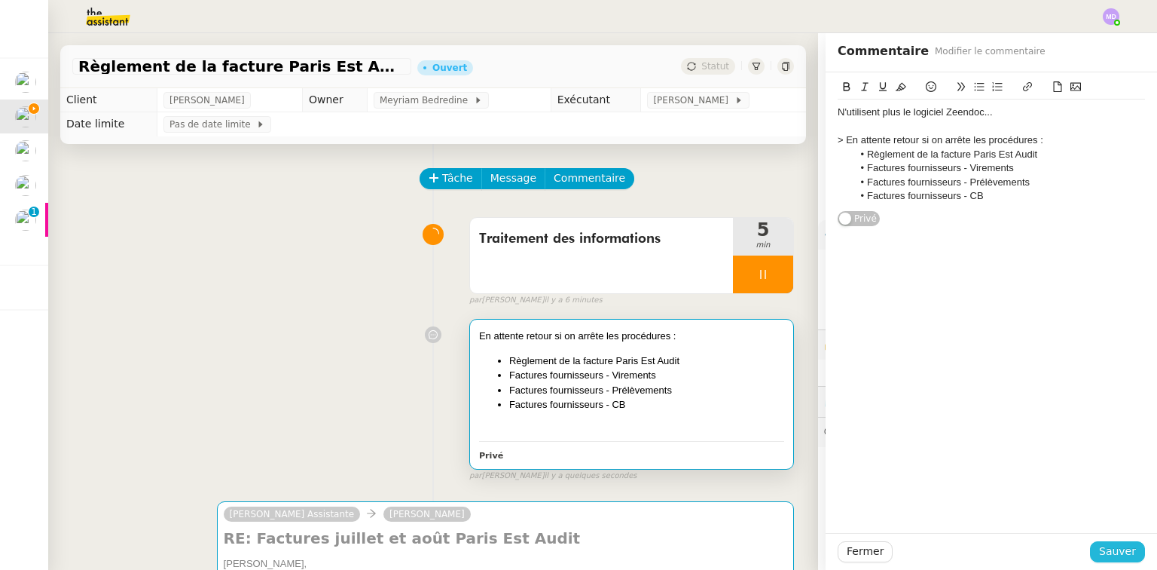
click at [1108, 546] on span "Sauver" at bounding box center [1117, 551] width 37 height 17
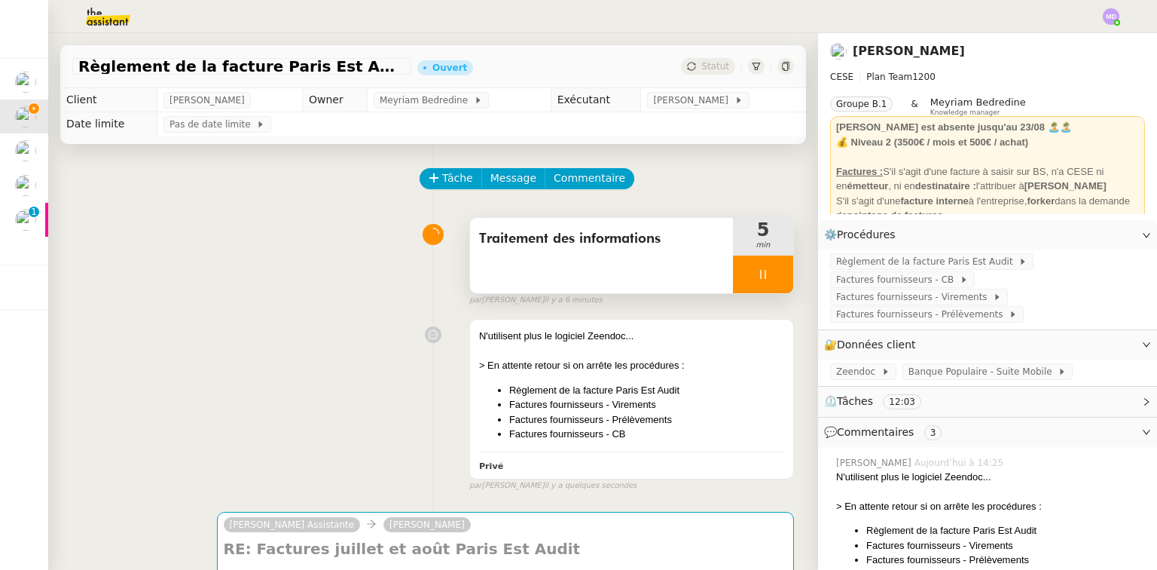
click at [760, 280] on div at bounding box center [763, 274] width 60 height 38
click at [766, 267] on button at bounding box center [778, 274] width 30 height 38
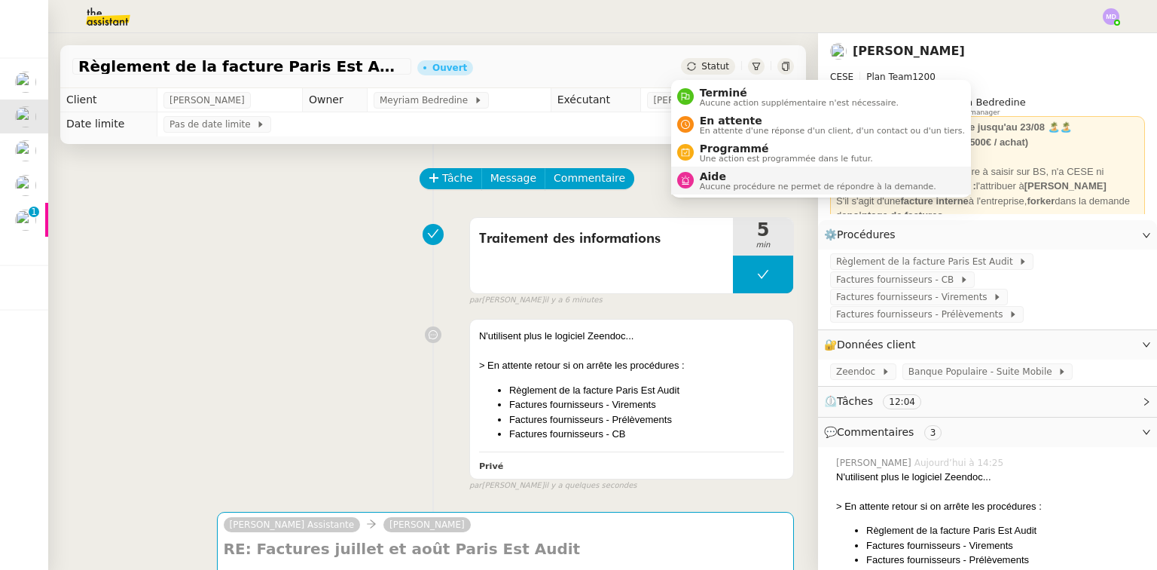
drag, startPoint x: 717, startPoint y: 173, endPoint x: 760, endPoint y: 157, distance: 45.3
click at [718, 173] on span "Aide" at bounding box center [818, 176] width 237 height 12
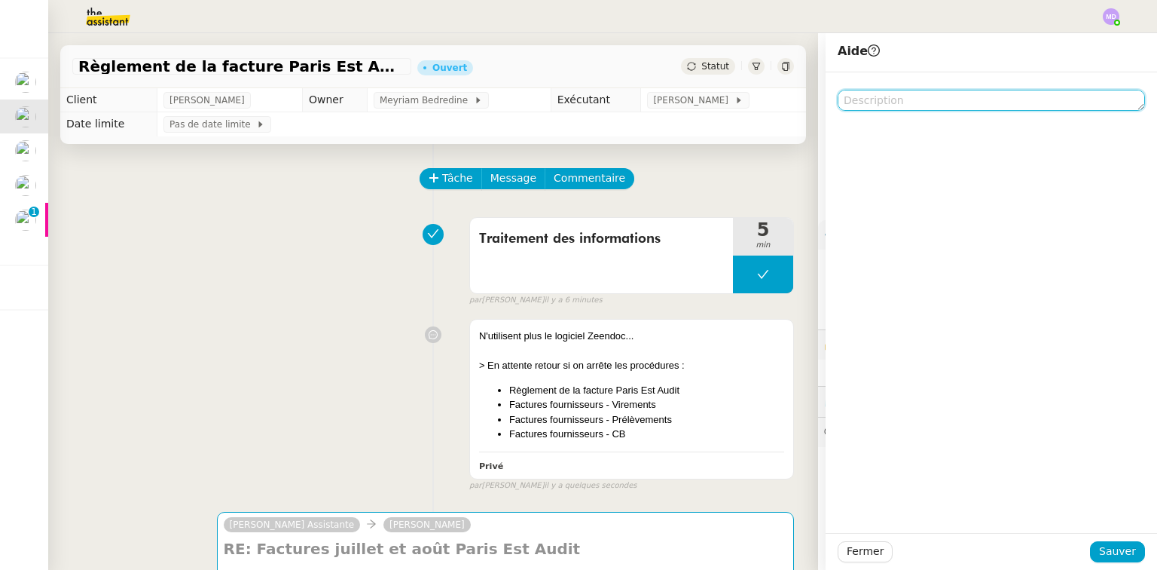
click at [948, 101] on textarea at bounding box center [991, 100] width 307 height 21
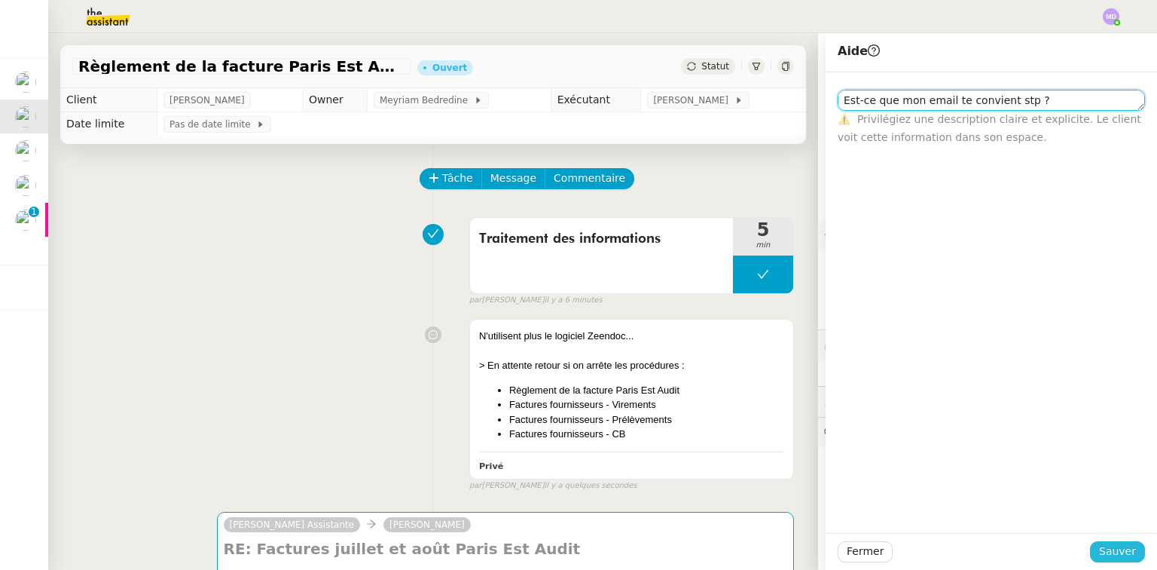
type textarea "Est-ce que mon email te convient stp ?"
click at [1123, 551] on span "Sauver" at bounding box center [1117, 551] width 37 height 17
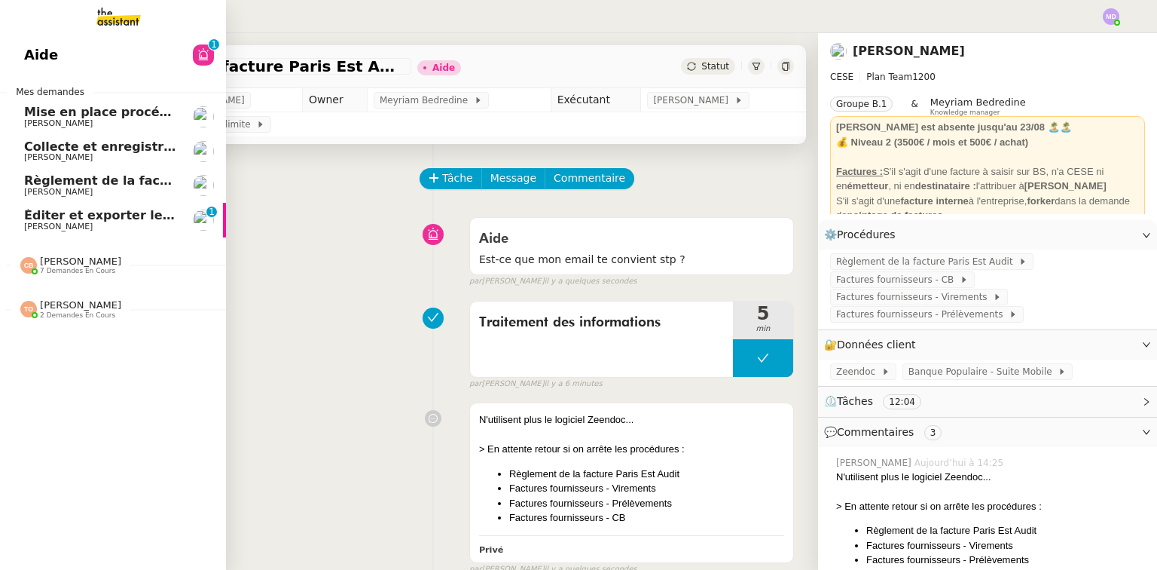
click at [83, 185] on span "Règlement de la facture Paris Est Audit - août 2025" at bounding box center [199, 180] width 350 height 14
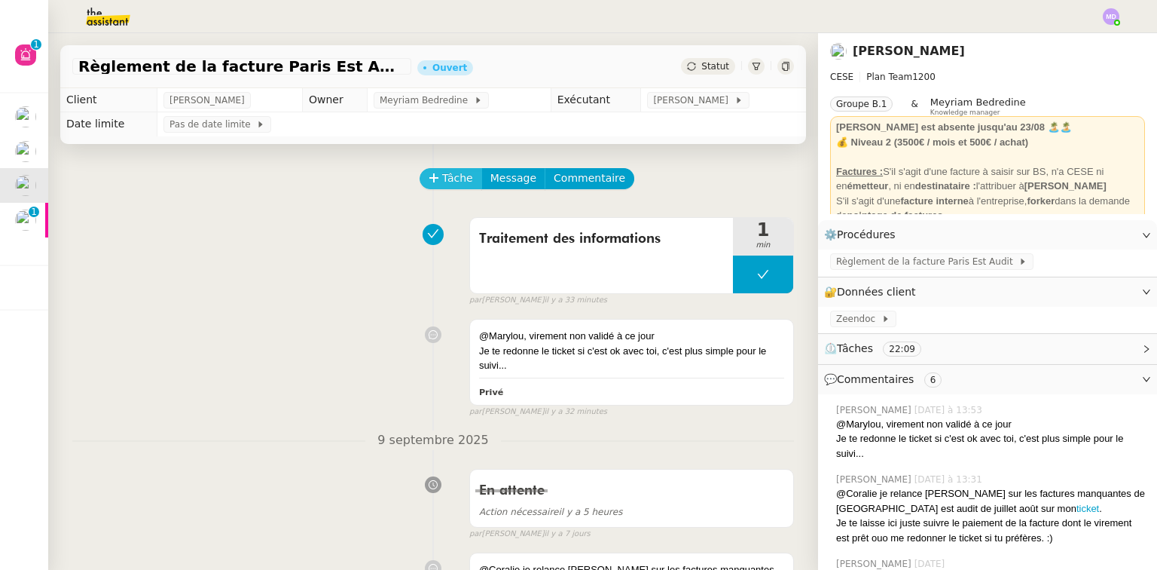
click at [451, 176] on span "Tâche" at bounding box center [457, 178] width 31 height 17
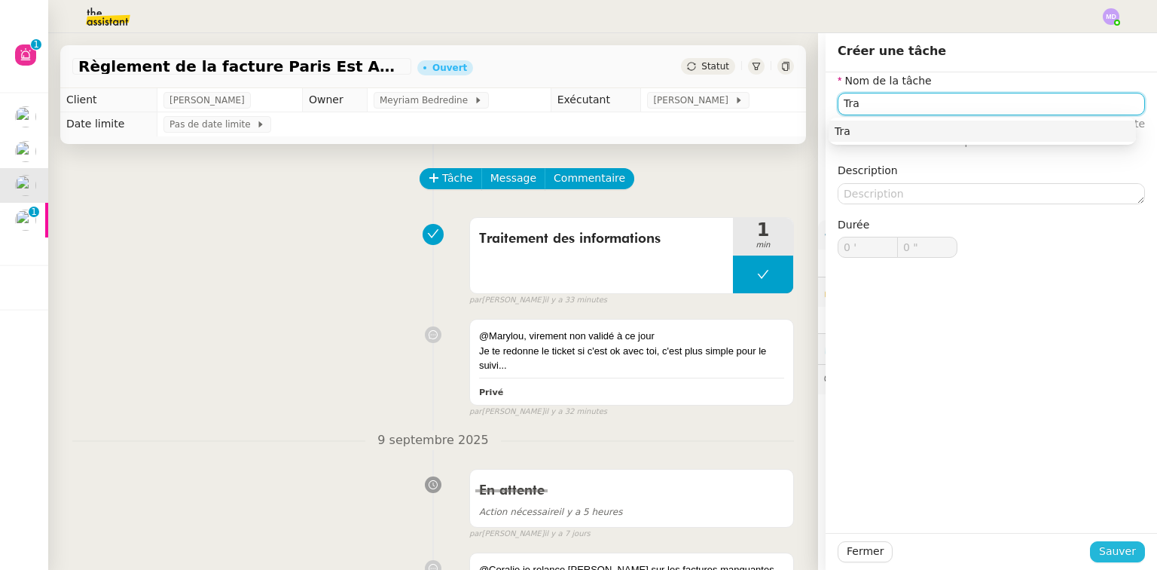
type input "Tra"
click at [1120, 555] on span "Sauver" at bounding box center [1117, 551] width 37 height 17
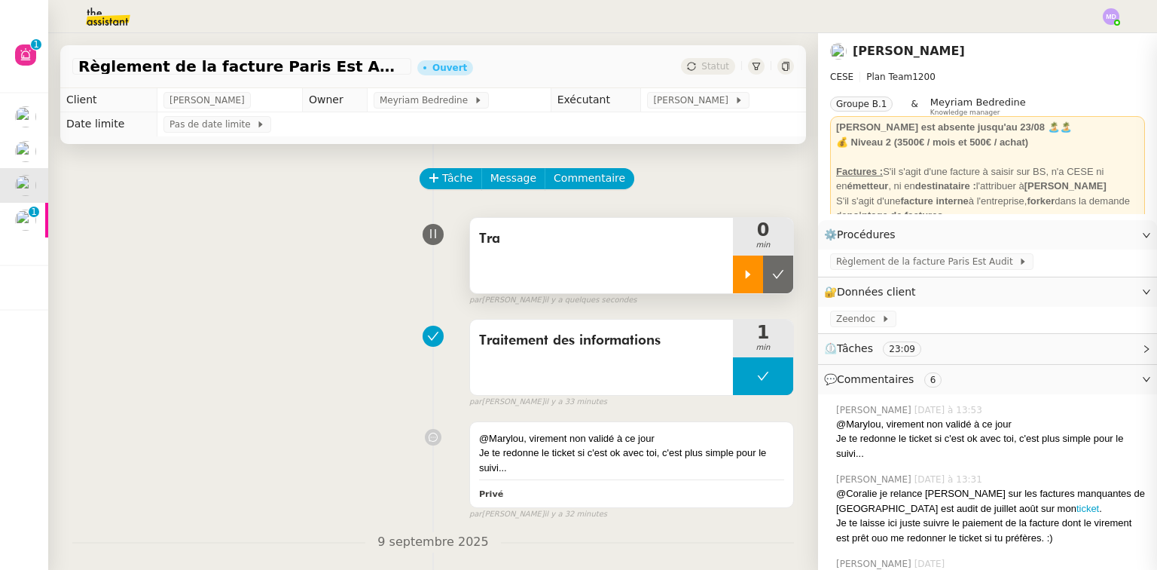
drag, startPoint x: 738, startPoint y: 282, endPoint x: 733, endPoint y: 294, distance: 13.2
click at [738, 281] on div at bounding box center [748, 274] width 30 height 38
click at [540, 246] on span "Tra" at bounding box center [601, 239] width 245 height 23
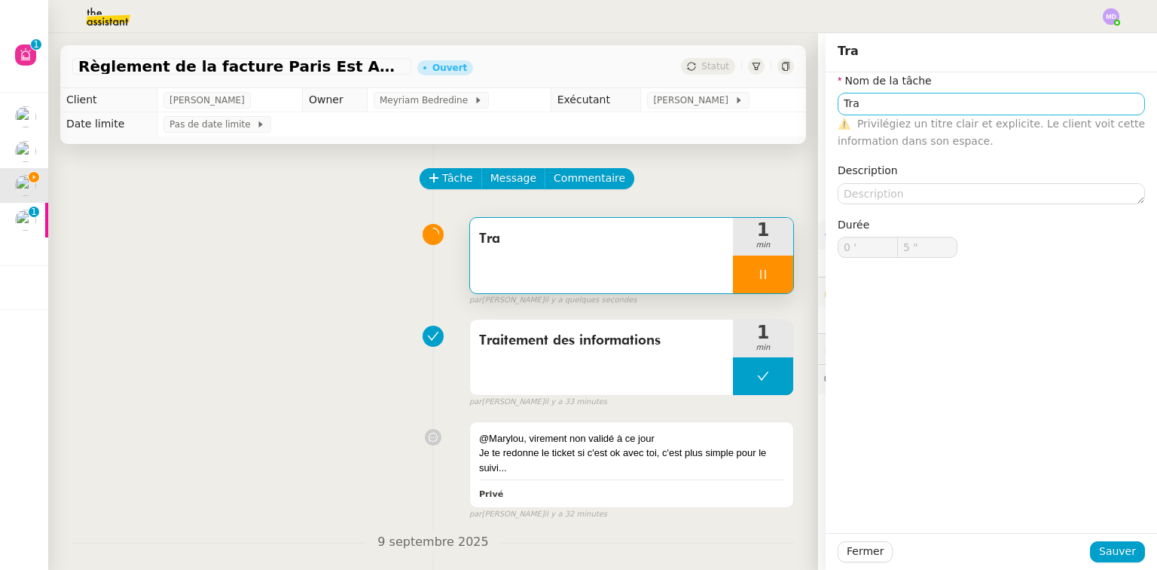
type input "6 ""
click at [935, 113] on input "Tra" at bounding box center [991, 104] width 307 height 22
type input "Trans"
type input "7 ""
type input "Transmisson"
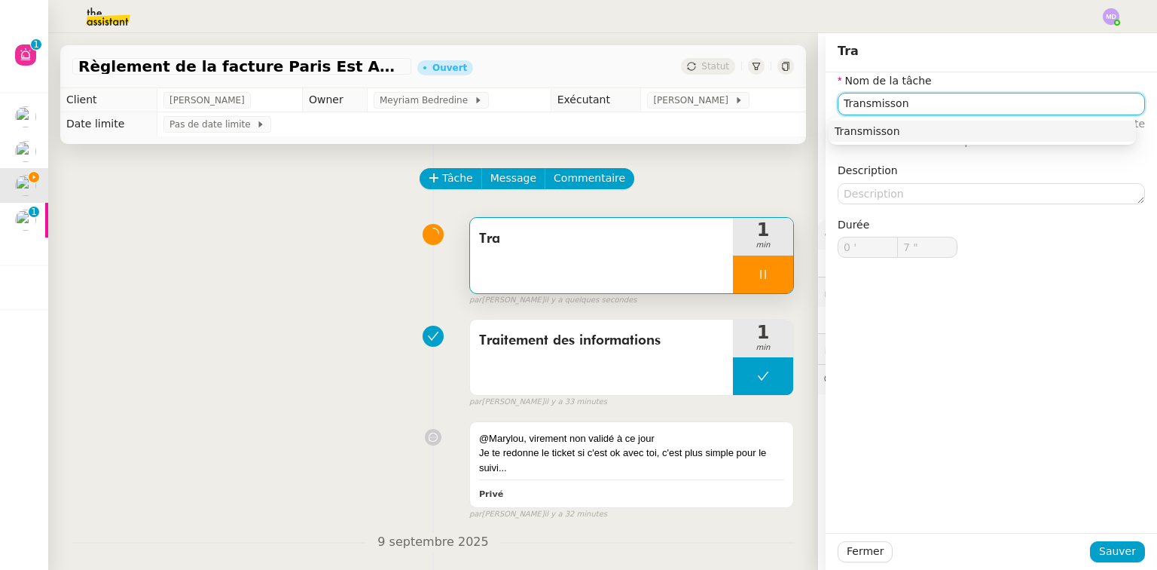
type input "8 ""
type input "Transmission"
type input "9 ""
type input "Transmission d'info"
type input "10 ""
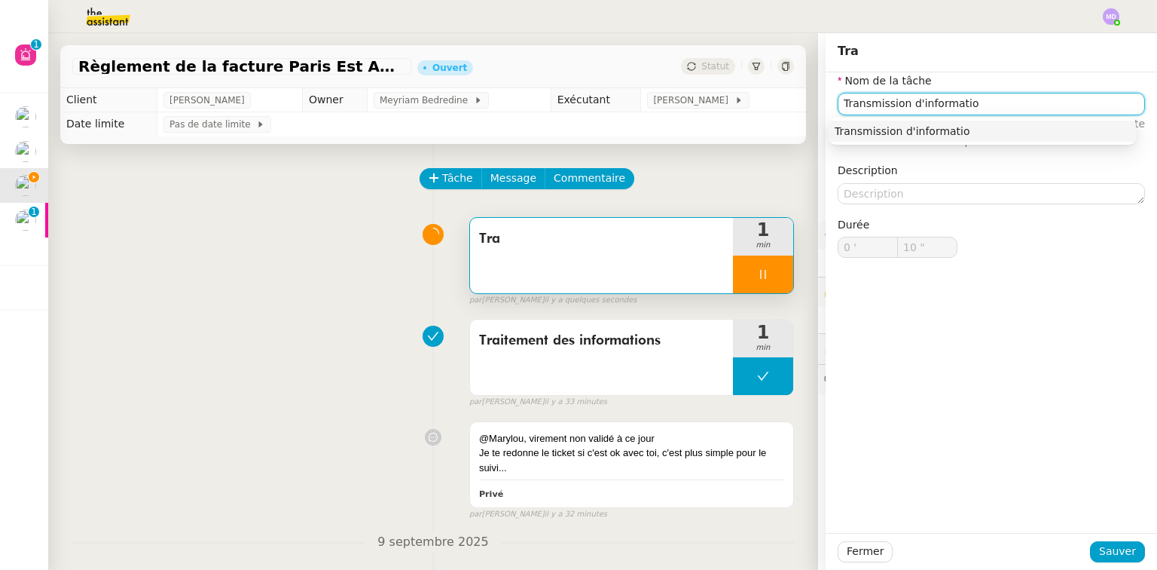
type input "Transmission d'information"
type input "11 ""
type input "Transmission d'informations"
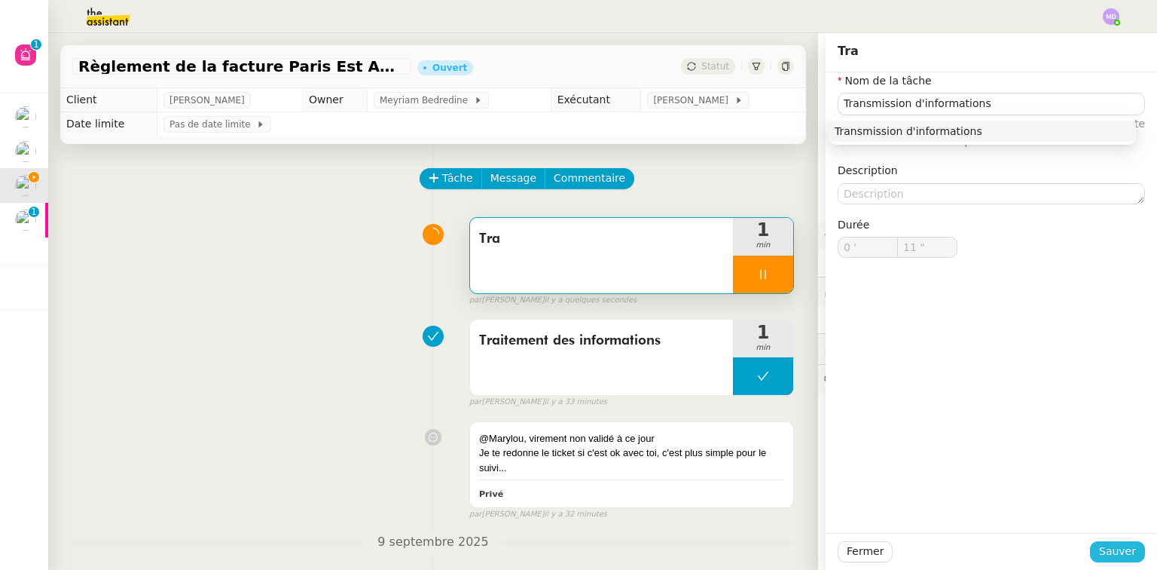
click at [1108, 555] on span "Sauver" at bounding box center [1117, 551] width 37 height 17
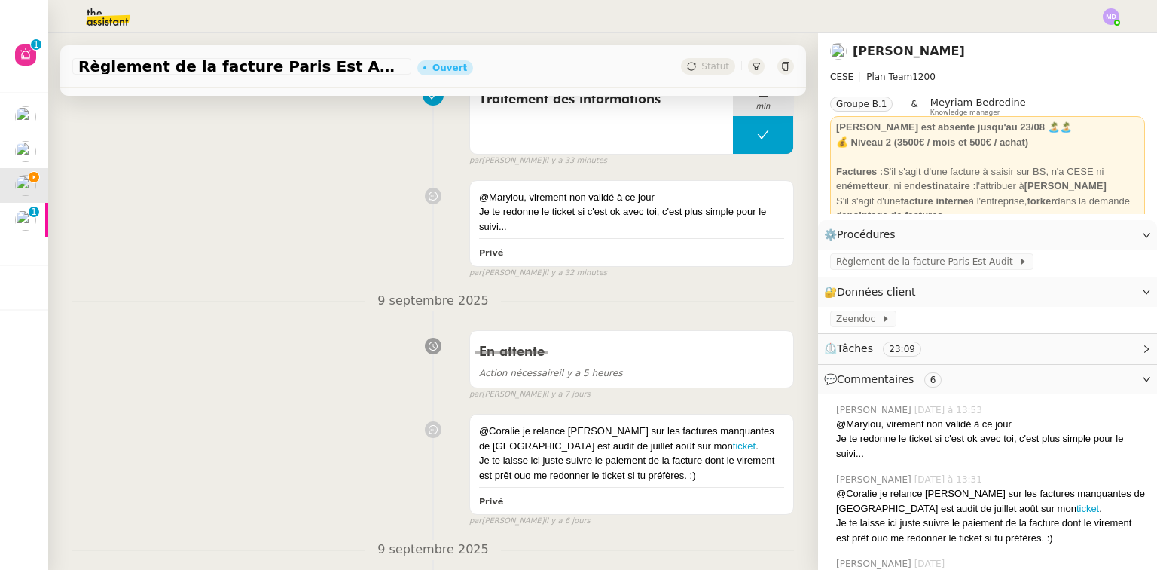
scroll to position [482, 0]
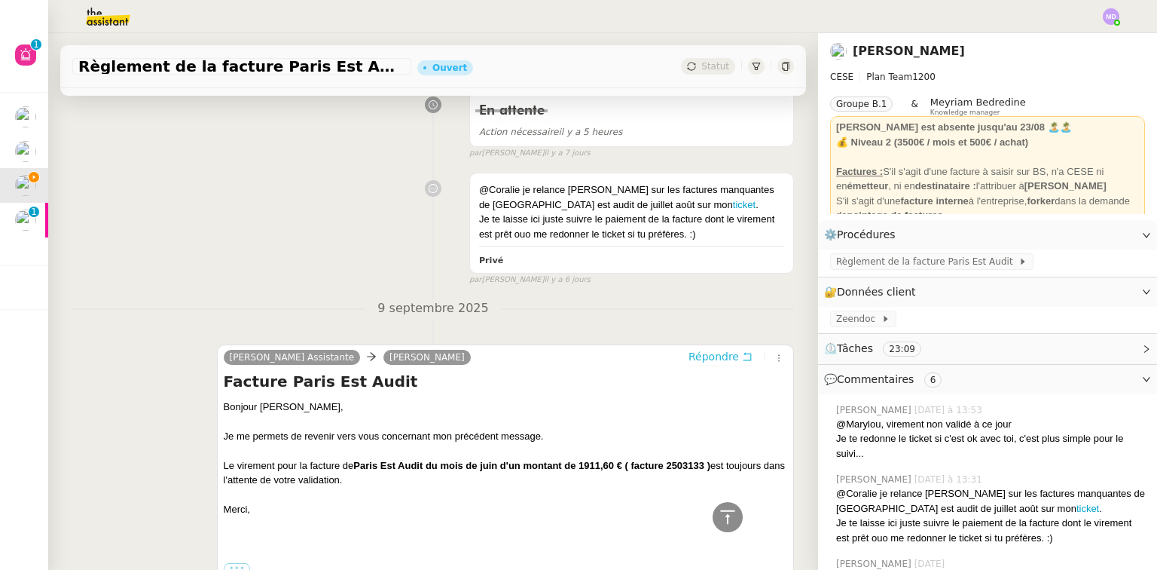
click at [728, 363] on button "Répondre" at bounding box center [720, 356] width 75 height 17
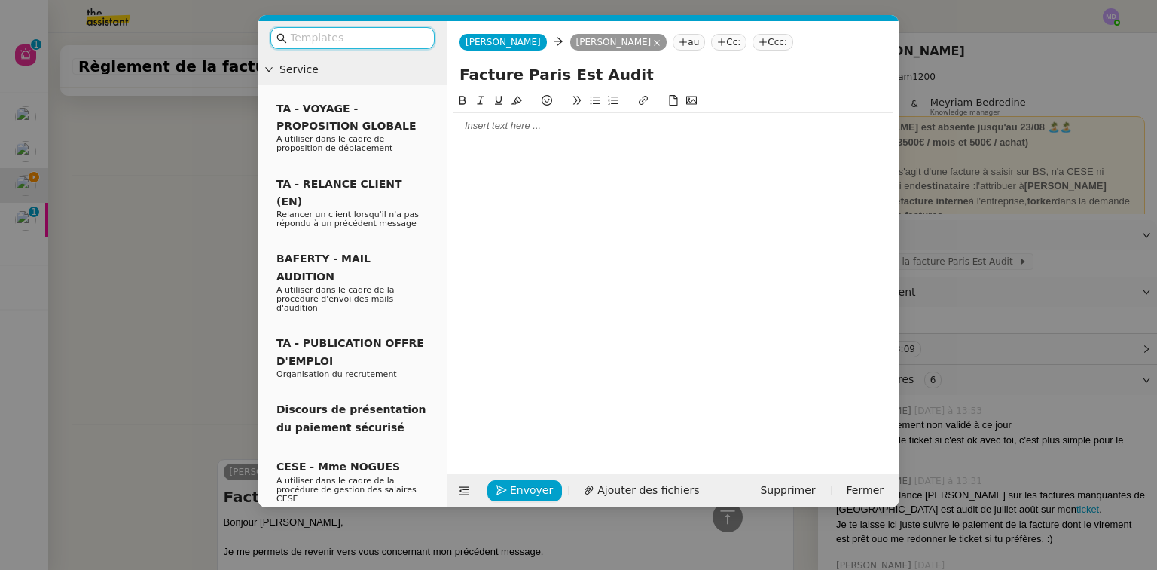
scroll to position [598, 0]
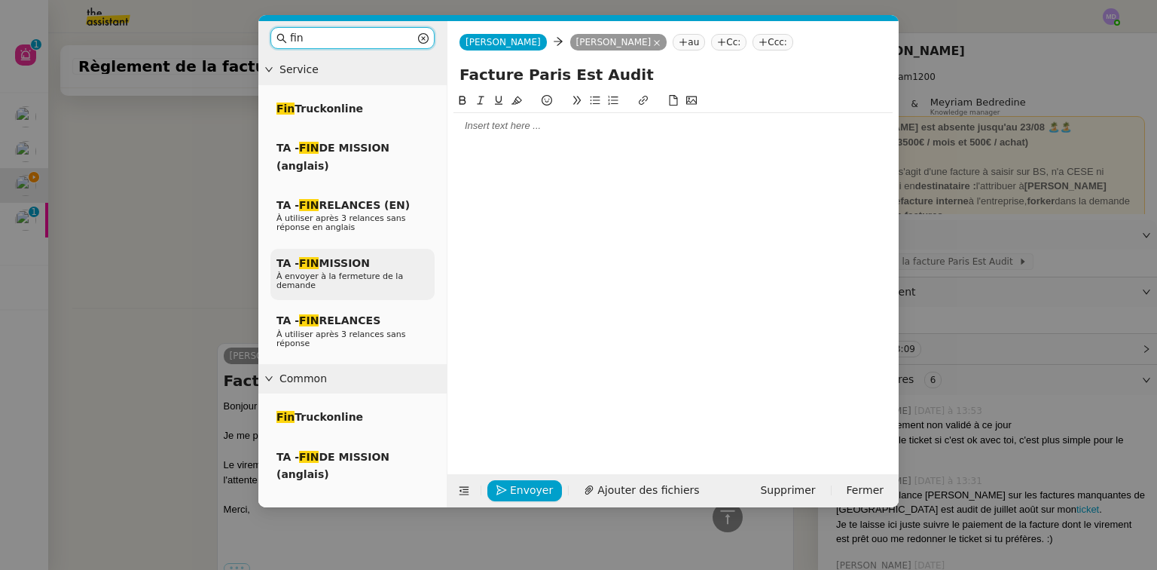
type input "fin"
click at [360, 271] on span "À envoyer à la fermeture de la demande" at bounding box center [340, 280] width 127 height 19
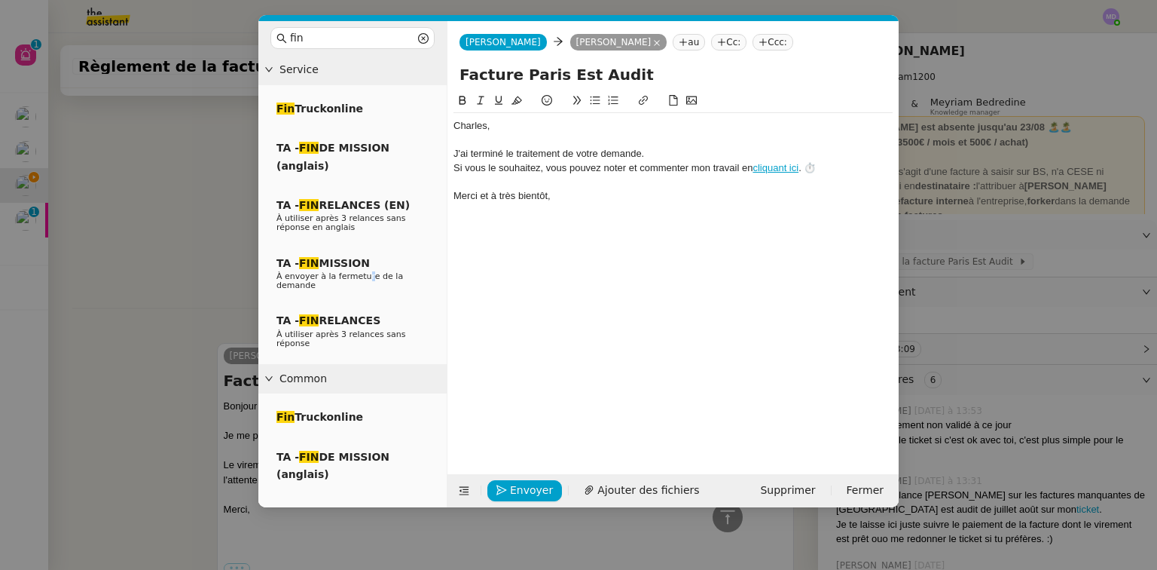
click at [500, 130] on div "﻿Charles﻿," at bounding box center [673, 126] width 439 height 14
click at [454, 127] on div "﻿Charles﻿," at bounding box center [673, 126] width 439 height 14
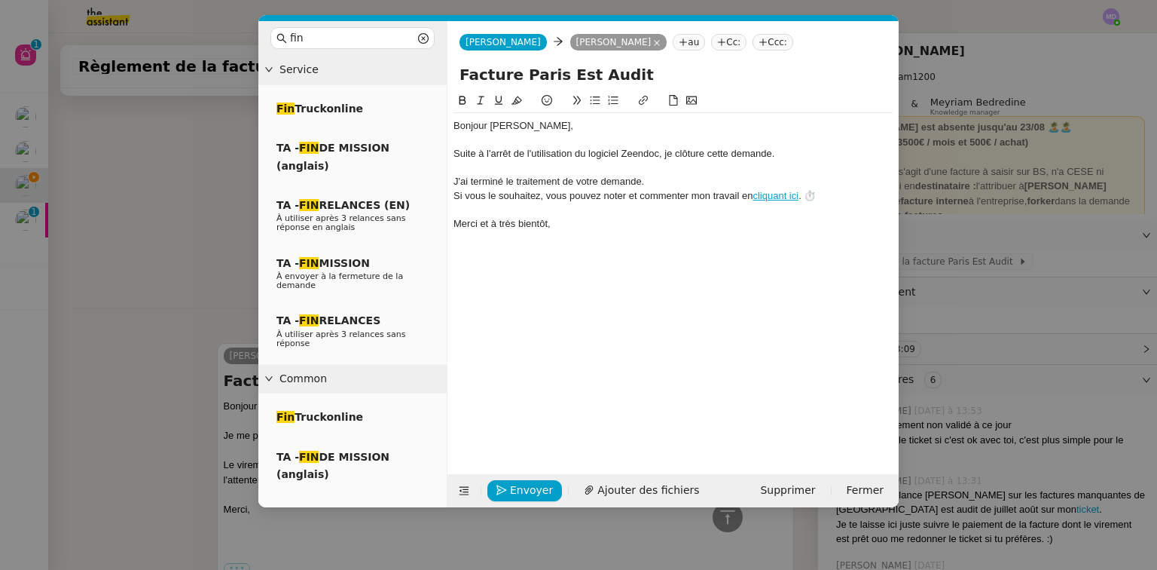
scroll to position [716, 0]
click at [522, 488] on span "Envoyer" at bounding box center [531, 489] width 43 height 17
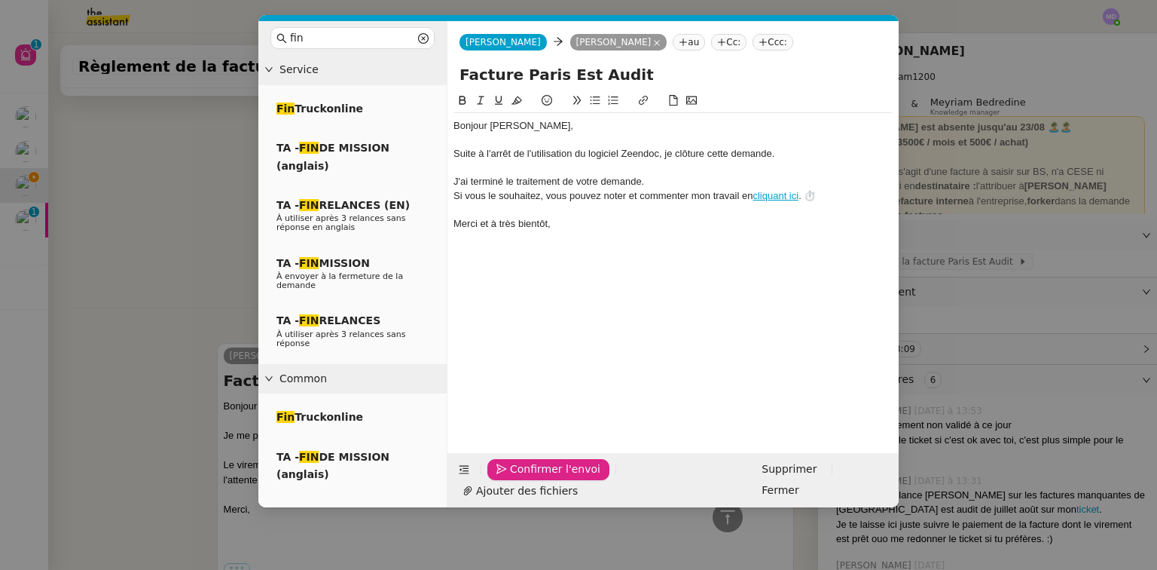
click at [522, 478] on span "Confirmer l'envoi" at bounding box center [555, 468] width 90 height 17
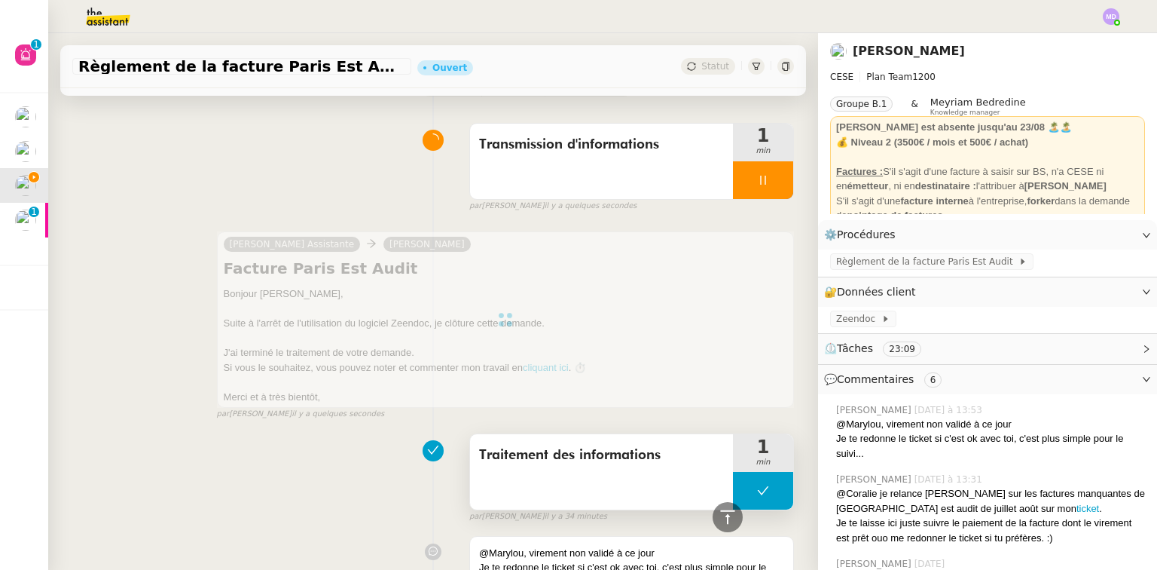
scroll to position [0, 0]
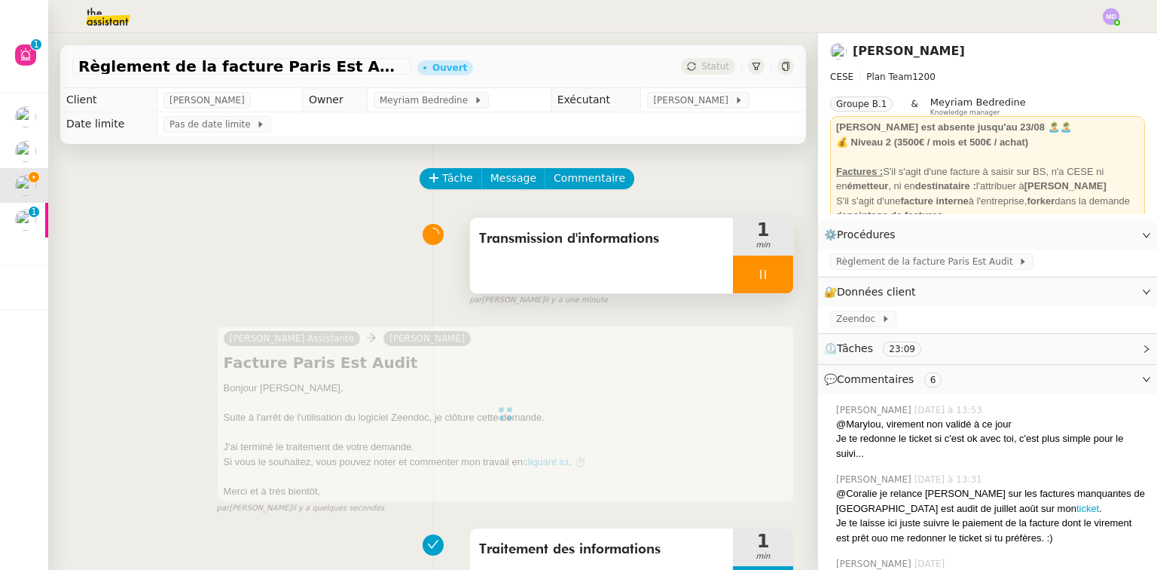
click at [757, 280] on div at bounding box center [763, 274] width 60 height 38
click at [774, 278] on button at bounding box center [778, 274] width 30 height 38
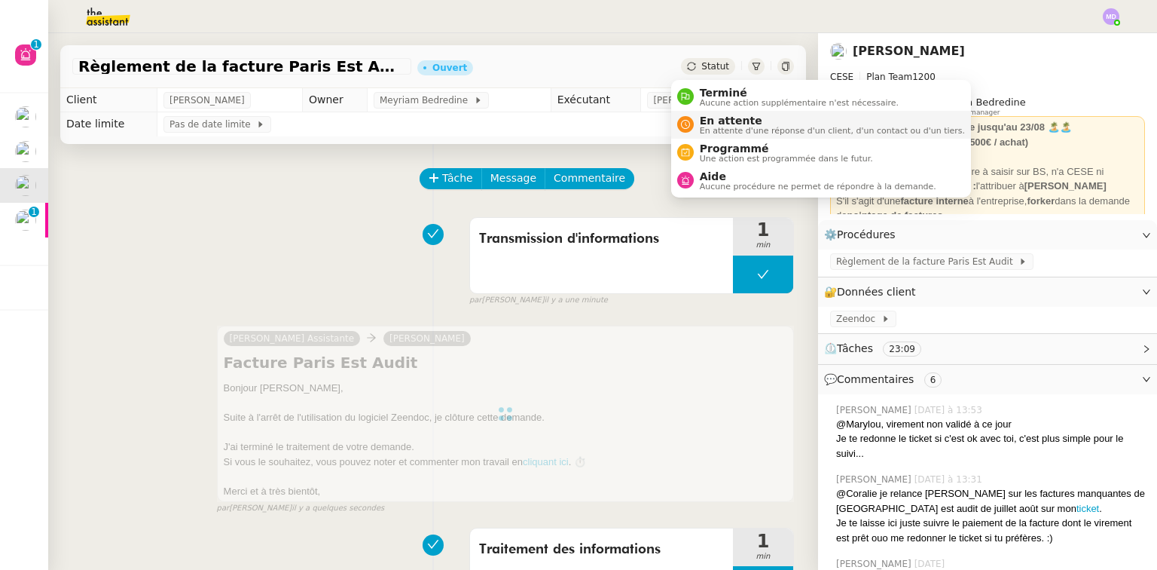
drag, startPoint x: 714, startPoint y: 97, endPoint x: 735, endPoint y: 118, distance: 28.8
click at [714, 99] on span "Aucune action supplémentaire n'est nécessaire." at bounding box center [799, 103] width 199 height 8
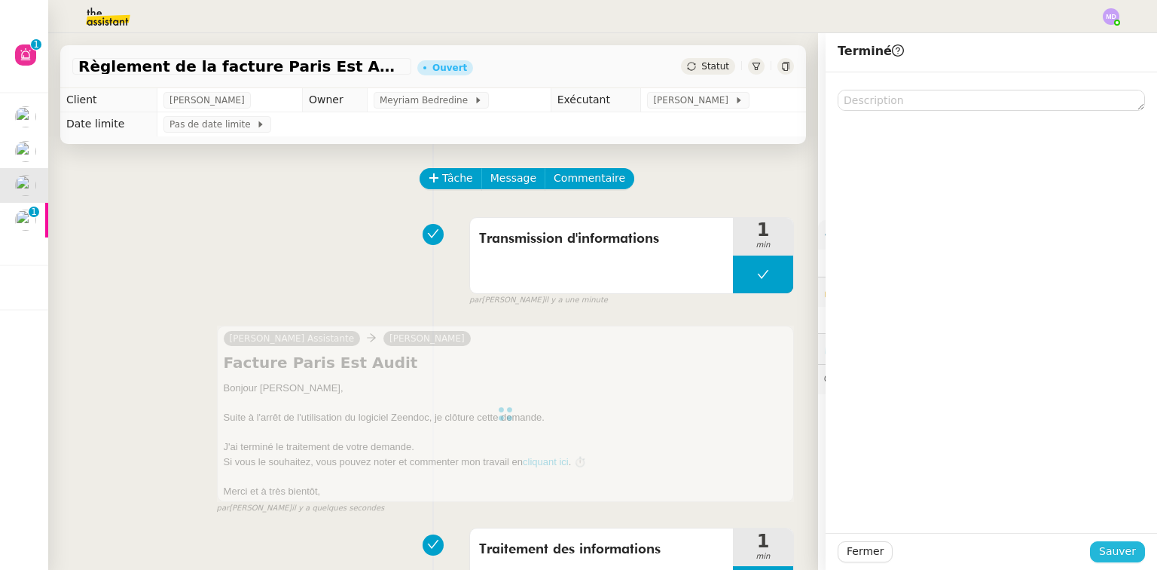
click at [1123, 555] on span "Sauver" at bounding box center [1117, 551] width 37 height 17
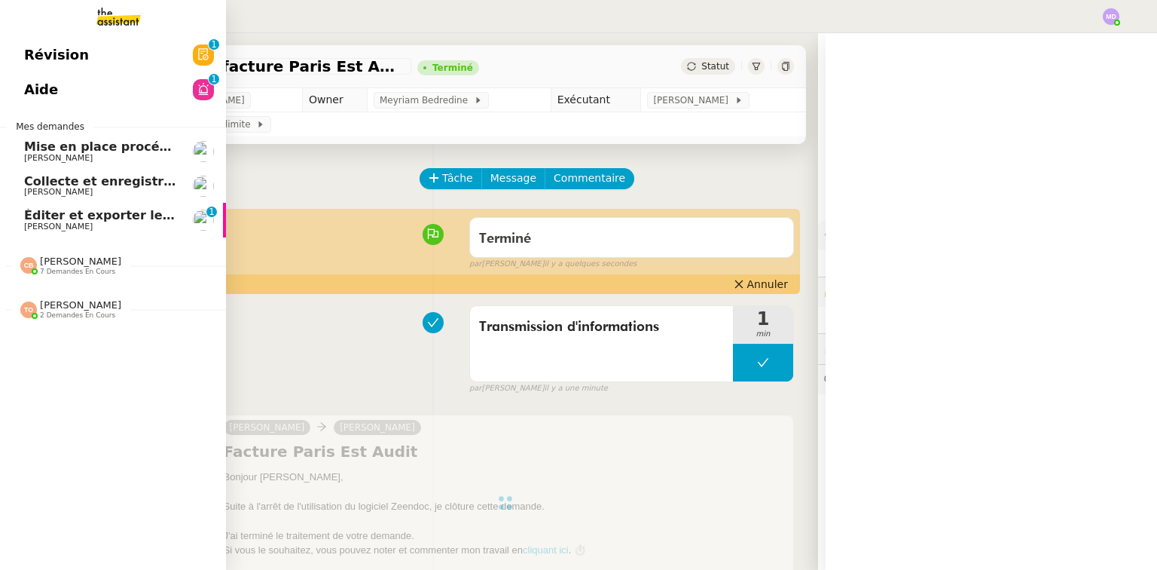
click at [40, 206] on link "Éditer et exporter le compte rendu Noota Cédric Tempestini 0 1 2 3 4 5 6 7 8 9" at bounding box center [113, 220] width 226 height 35
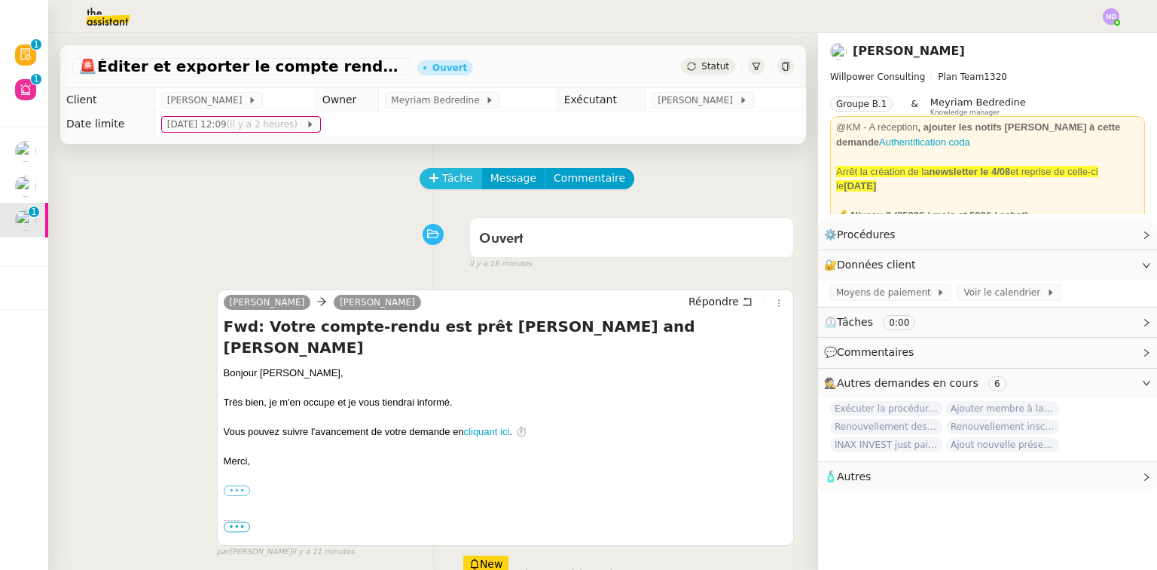
click at [429, 178] on icon at bounding box center [434, 178] width 11 height 11
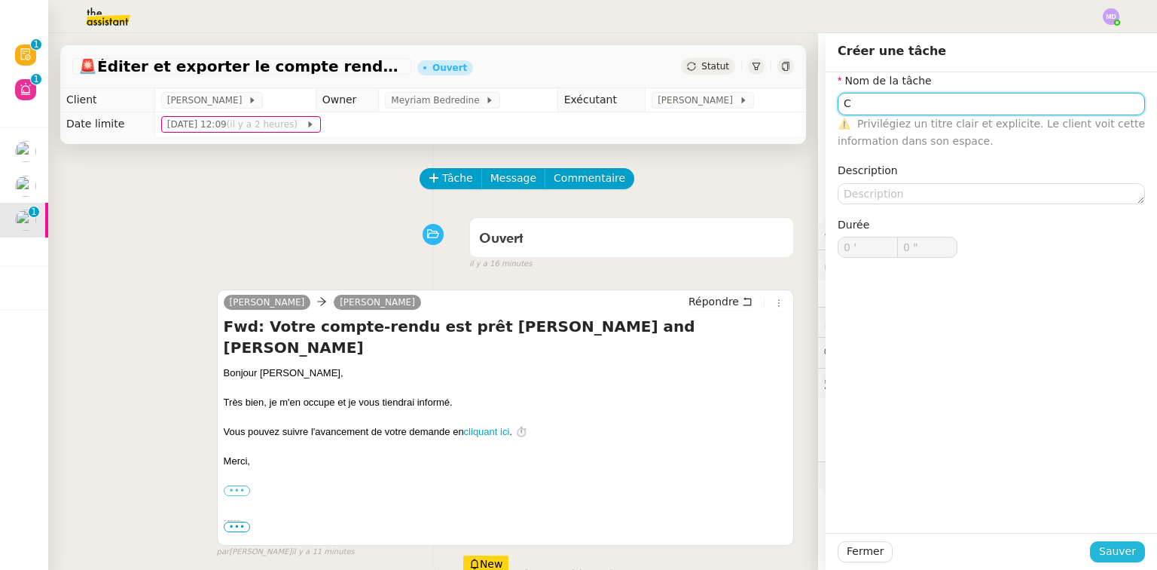
type input "C"
click at [1113, 549] on span "Sauver" at bounding box center [1117, 551] width 37 height 17
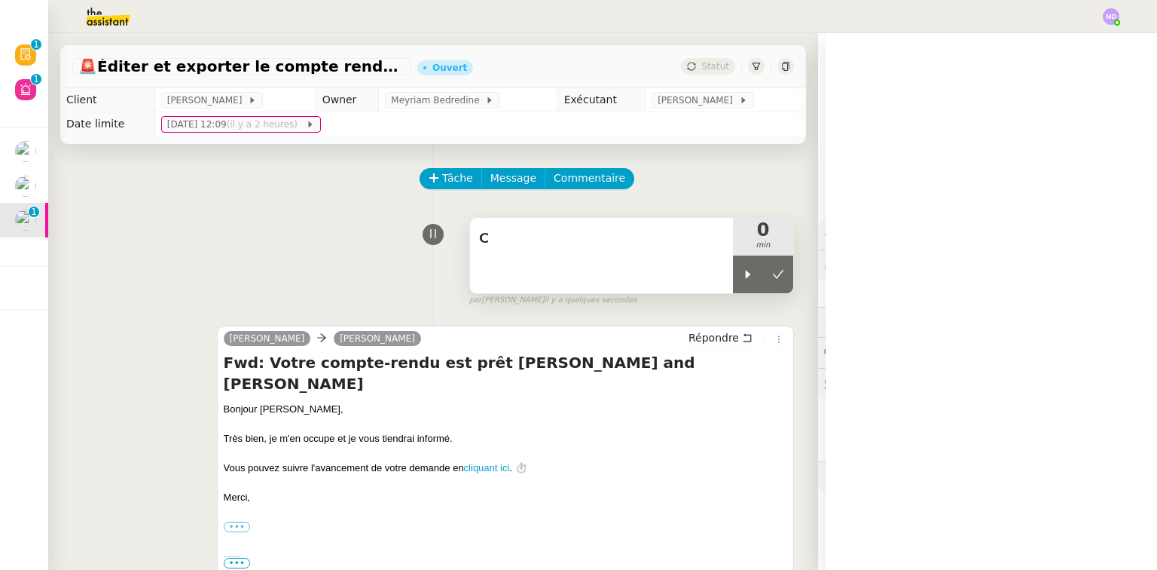
drag, startPoint x: 735, startPoint y: 276, endPoint x: 704, endPoint y: 268, distance: 31.8
click at [746, 274] on icon at bounding box center [748, 274] width 5 height 8
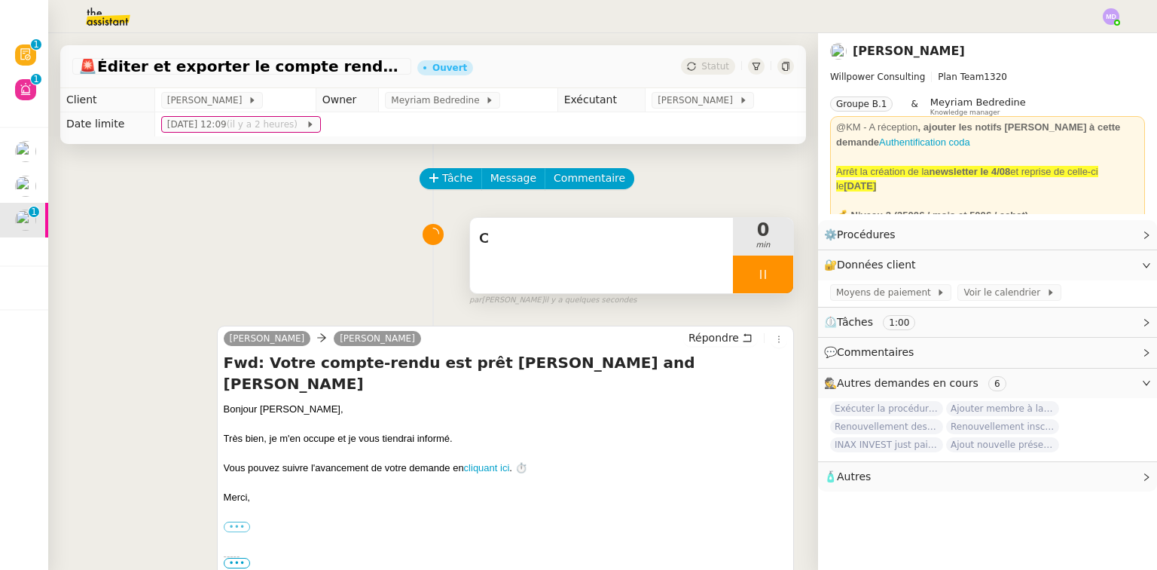
click at [671, 262] on div "C" at bounding box center [601, 255] width 263 height 75
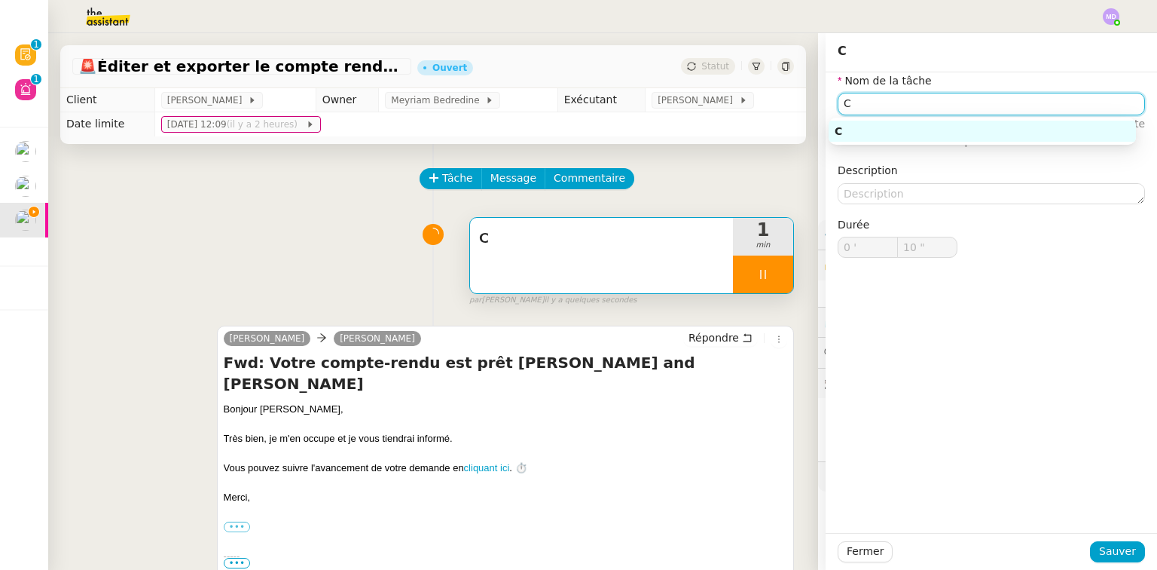
click at [867, 103] on input "C" at bounding box center [991, 104] width 307 height 22
type input "11 ""
type input "Collecte"
type input "12 ""
type input "Collecte C"
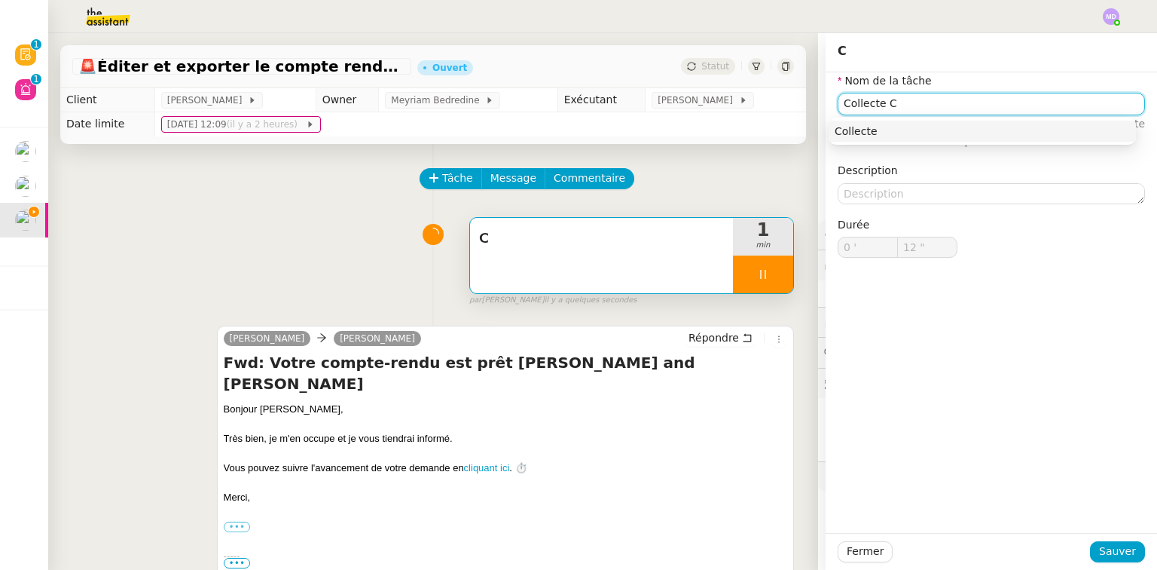
type input "13 ""
type input "Collecte CR N"
type input "14 ""
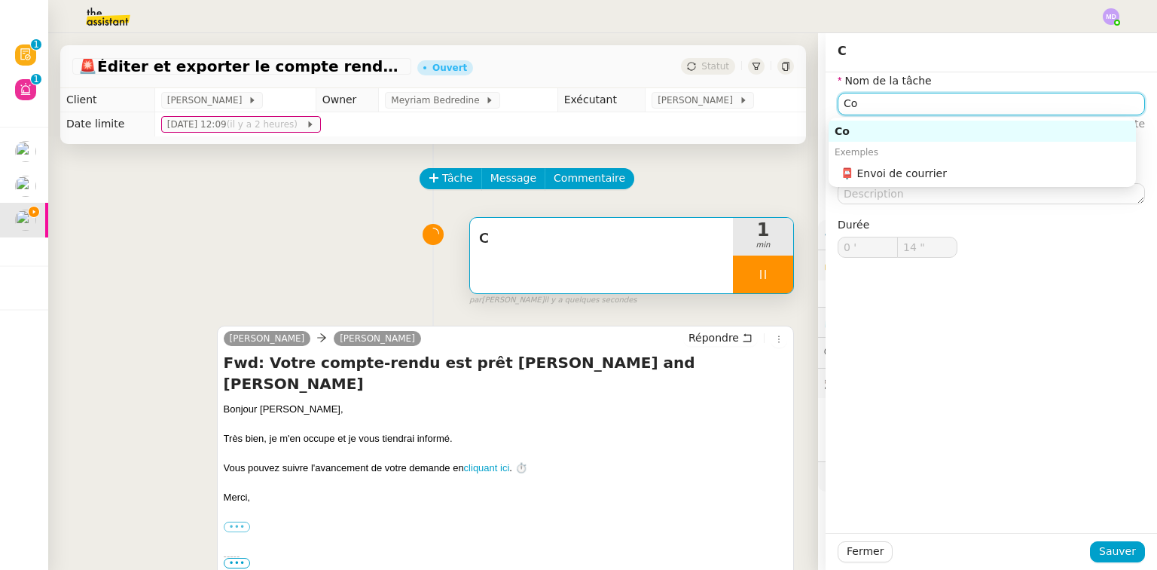
type input "C"
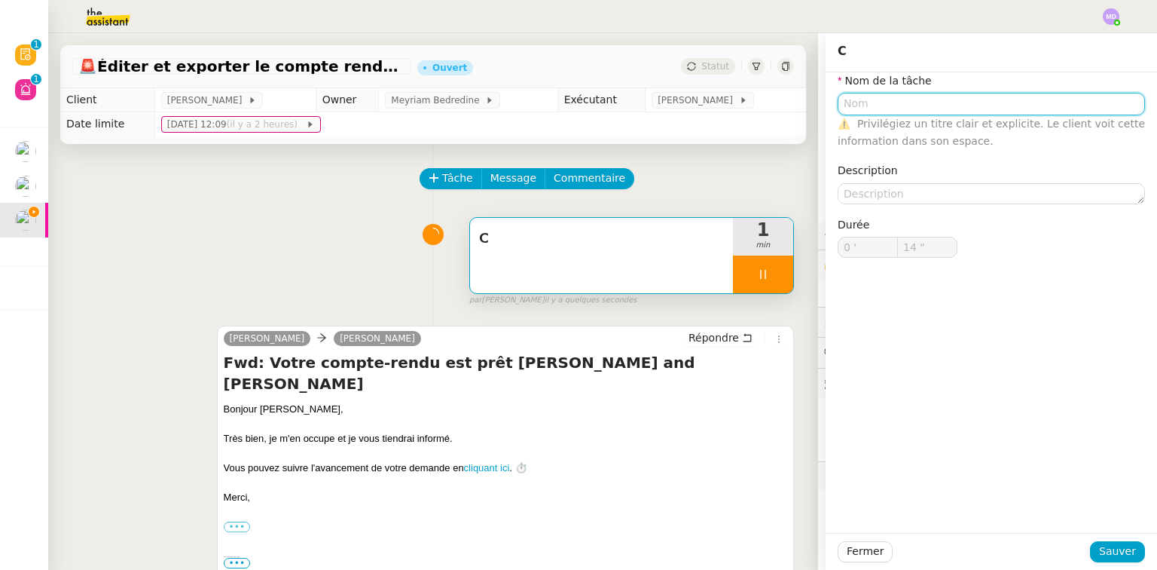
type input "15 ""
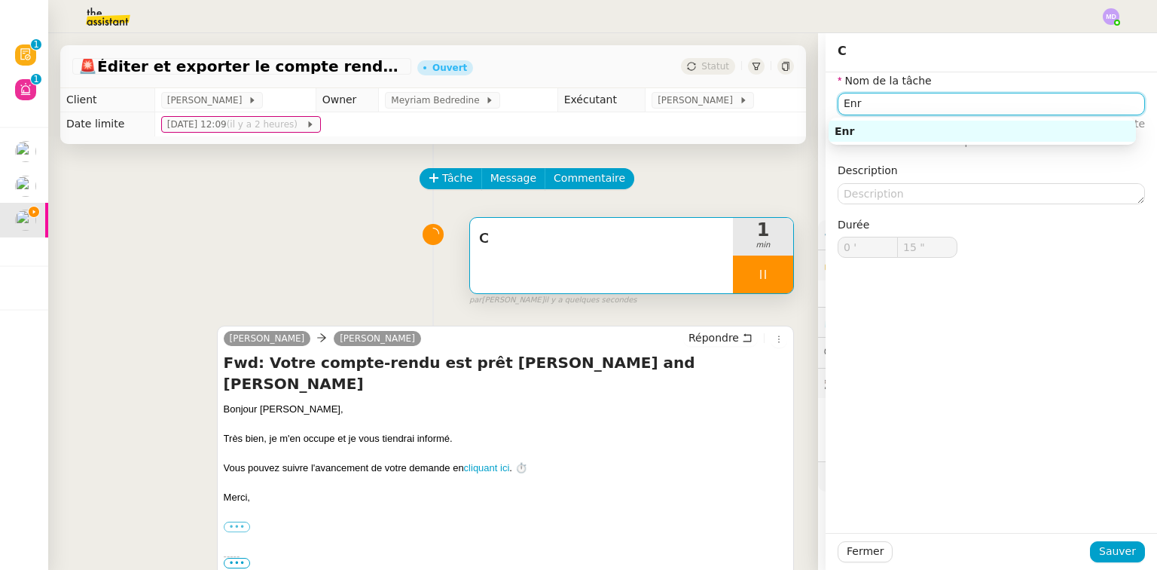
type input "Enre"
type input "16 ""
type input "Enregistrement"
type input "17 ""
type input "Enregistrement"
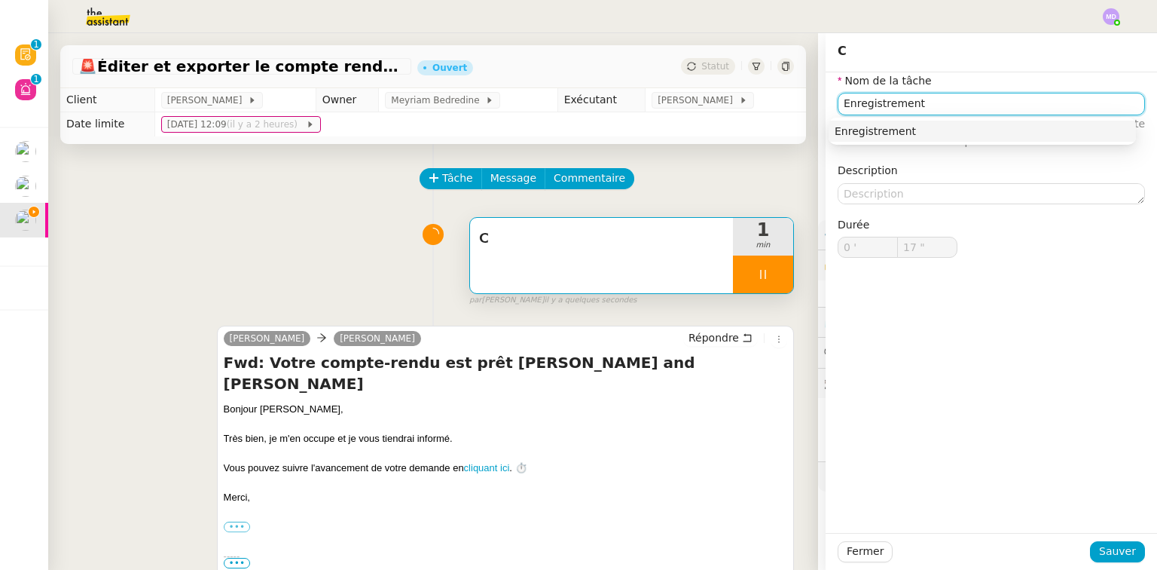
type input "18 ""
type input "Enregistrement CR"
type input "19 ""
type input "Enregistrement CR Noote"
type input "20 ""
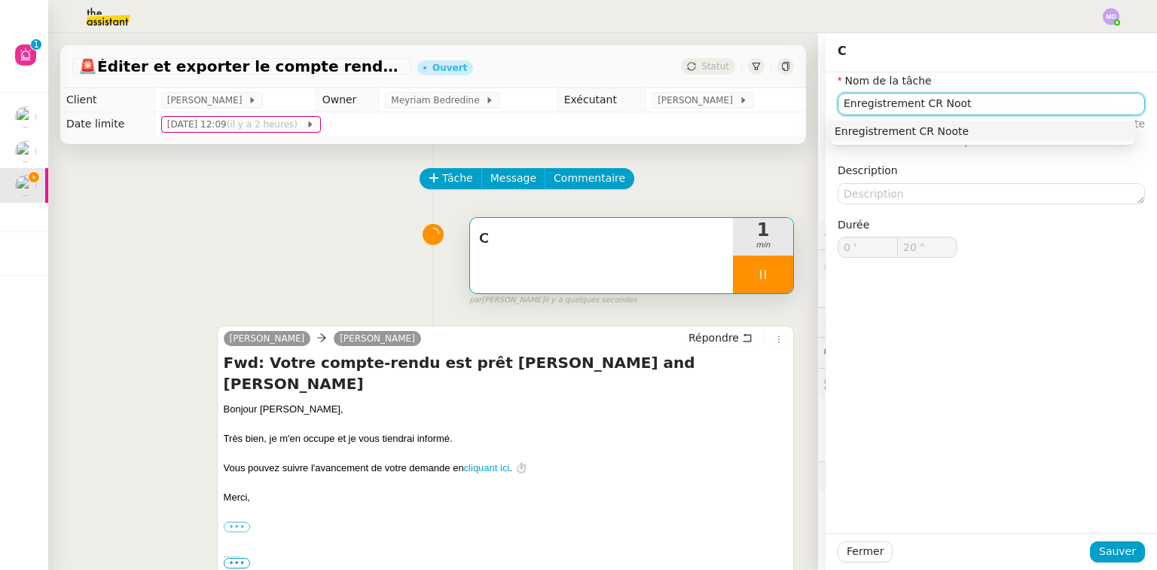
type input "Enregistrement CR Noota"
type input "22 ""
type input "Enregistrement CR Noota"
click at [1120, 546] on span "Sauver" at bounding box center [1117, 551] width 37 height 17
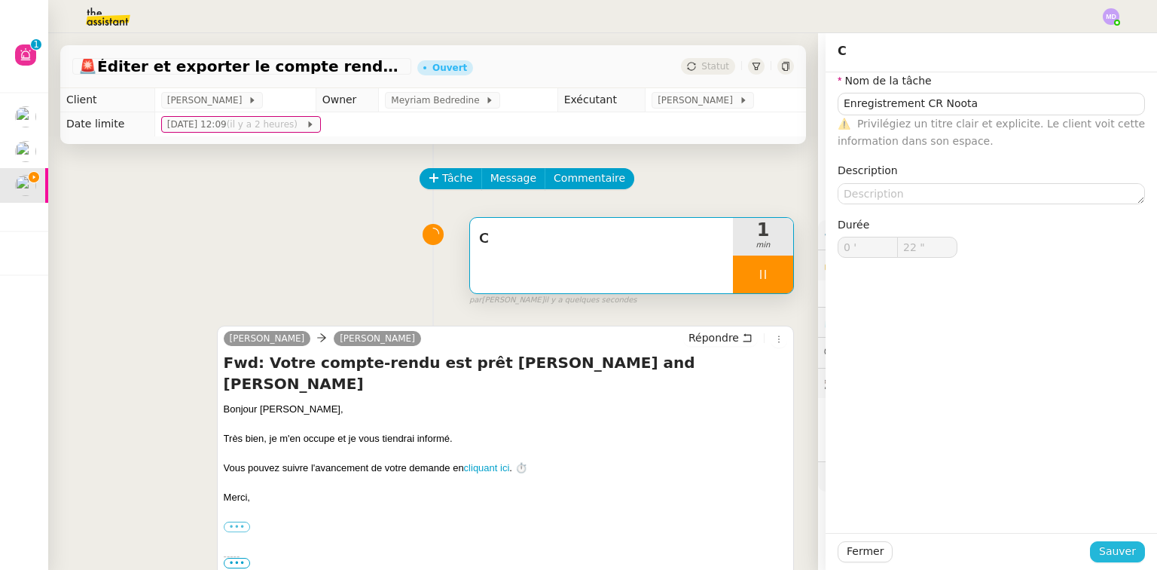
type input "23 ""
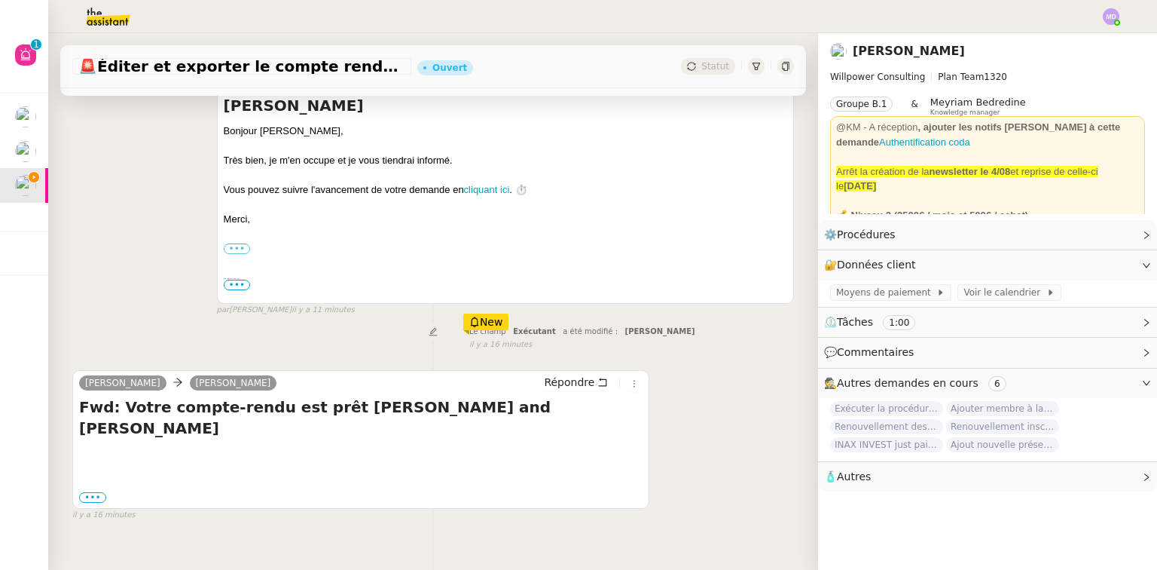
scroll to position [289, 0]
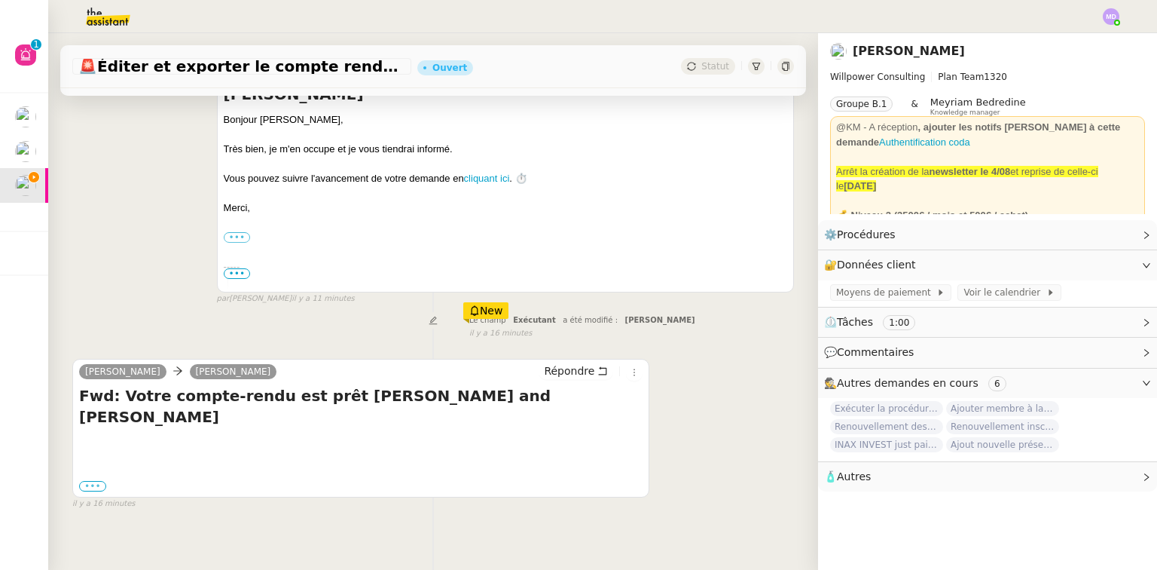
click at [93, 481] on label "•••" at bounding box center [92, 486] width 27 height 11
click at [0, 0] on input "•••" at bounding box center [0, 0] width 0 height 0
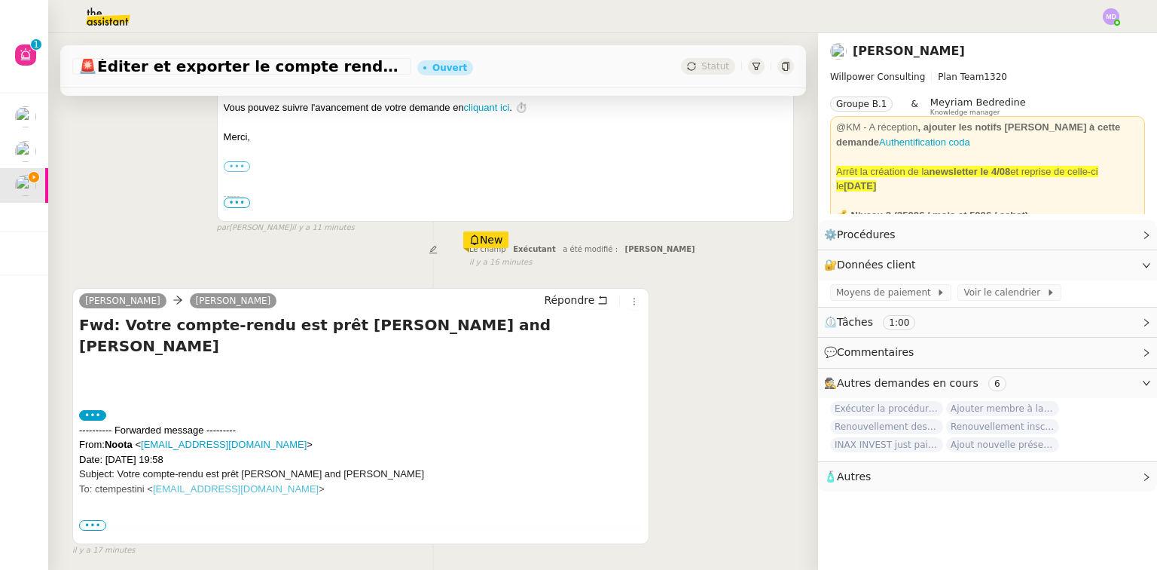
scroll to position [428, 0]
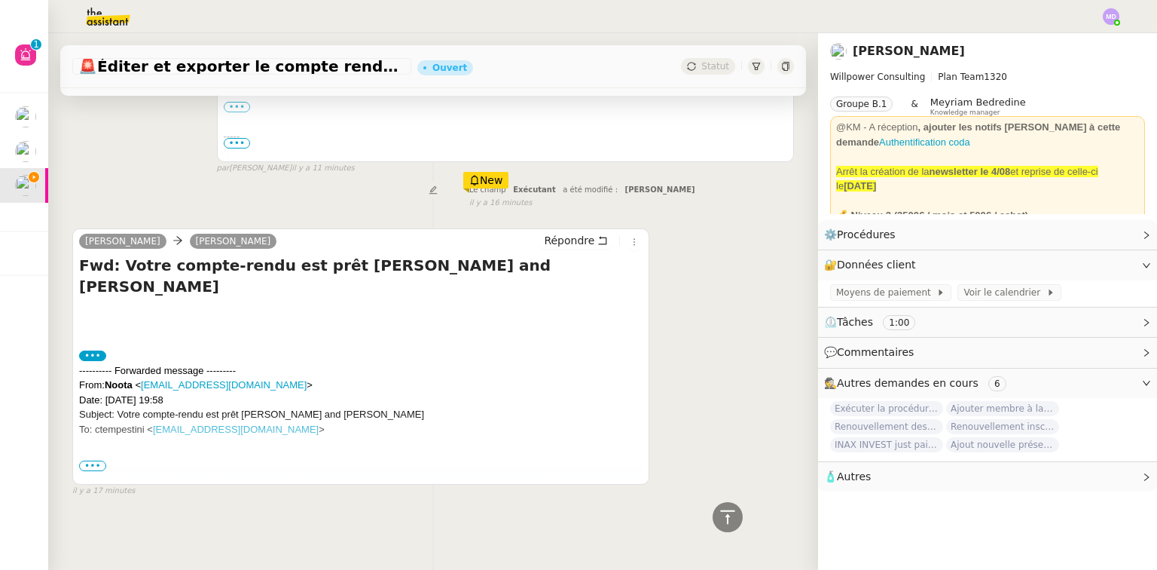
click at [86, 461] on span "•••" at bounding box center [92, 465] width 27 height 11
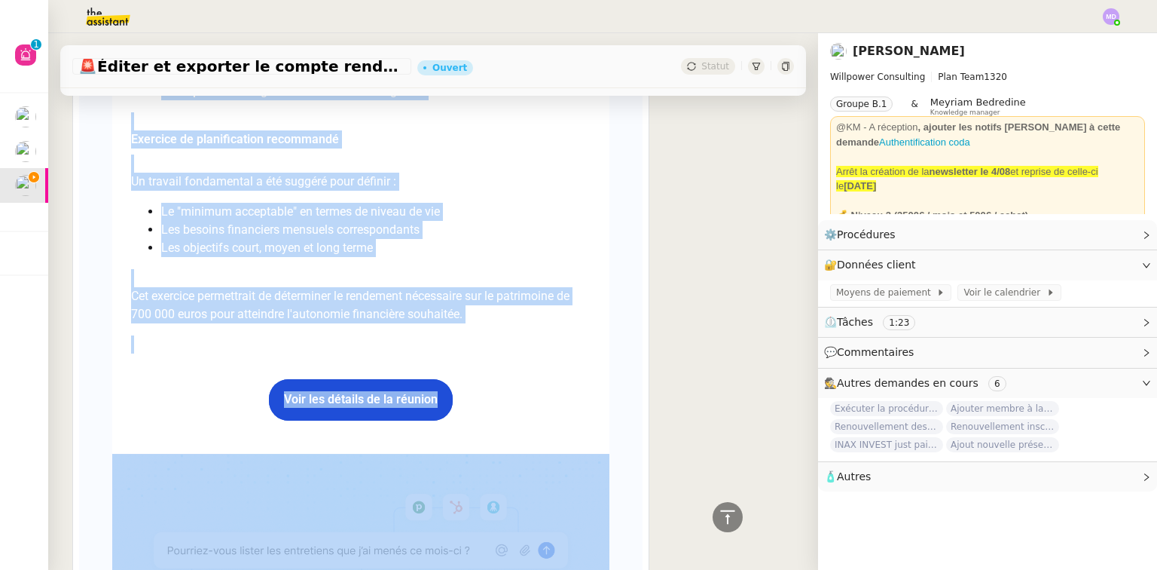
scroll to position [4226, 0]
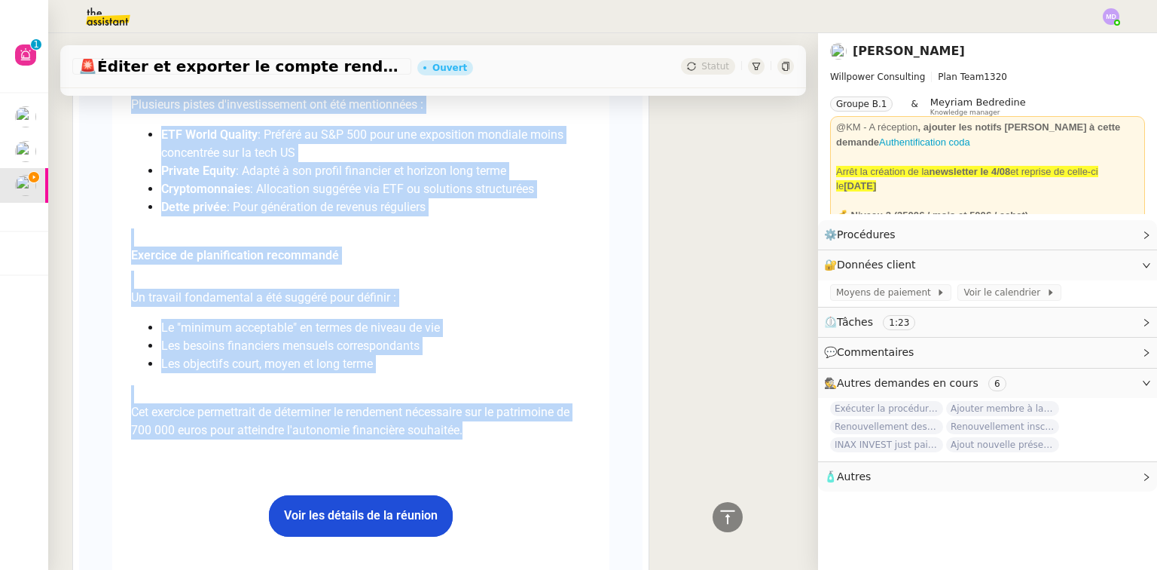
drag, startPoint x: 124, startPoint y: 298, endPoint x: 467, endPoint y: 437, distance: 370.8
copy div "Discussion réseau Cédric Informations personnelles Aurélie Bocquet est actuelle…"
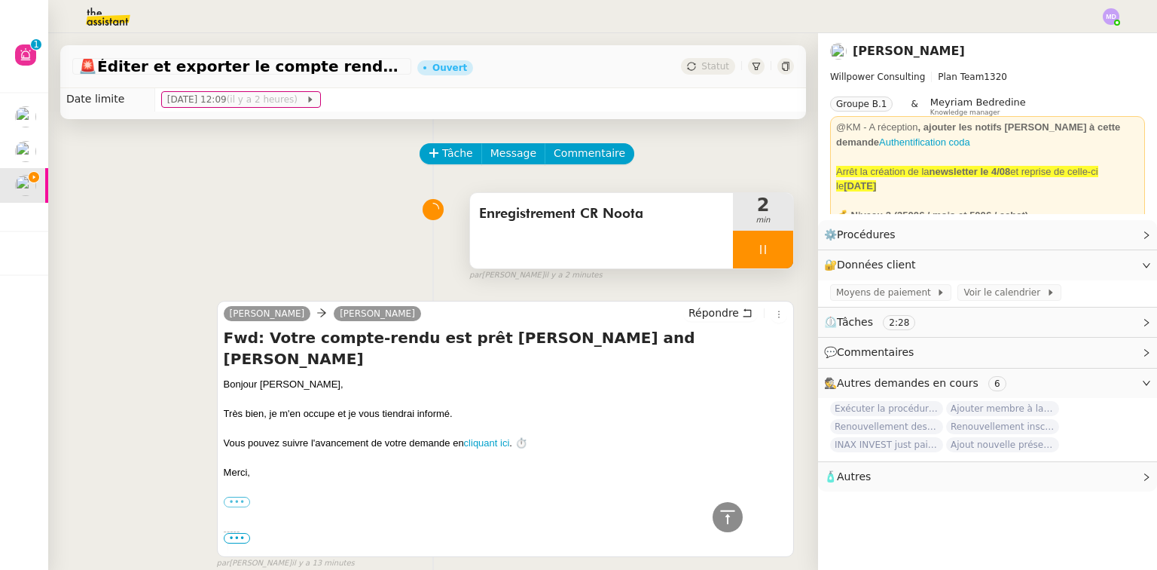
scroll to position [0, 0]
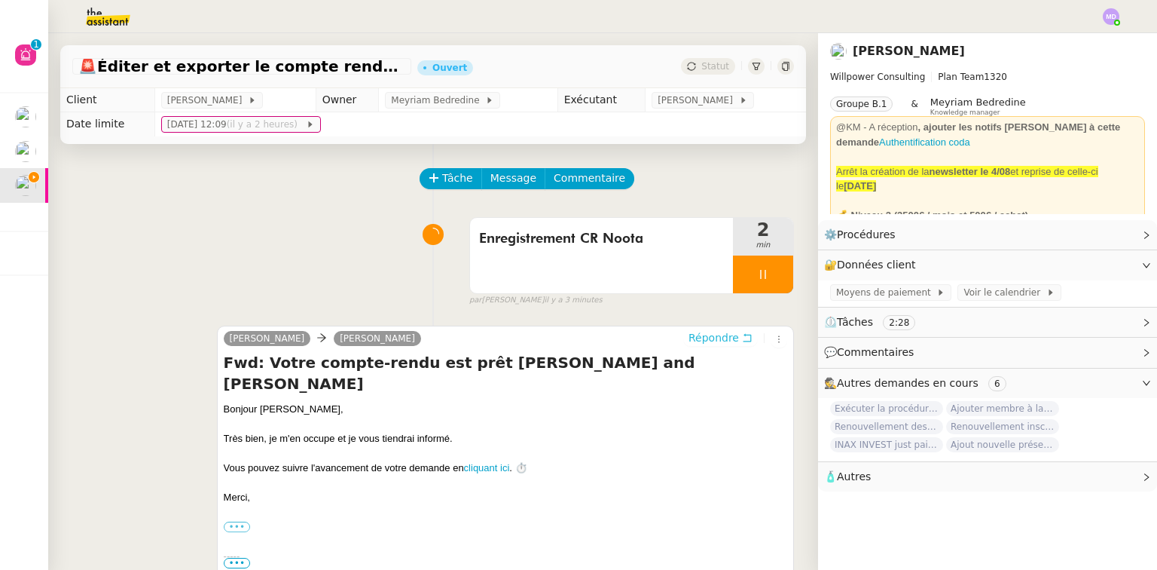
click at [714, 332] on span "Répondre" at bounding box center [714, 337] width 50 height 15
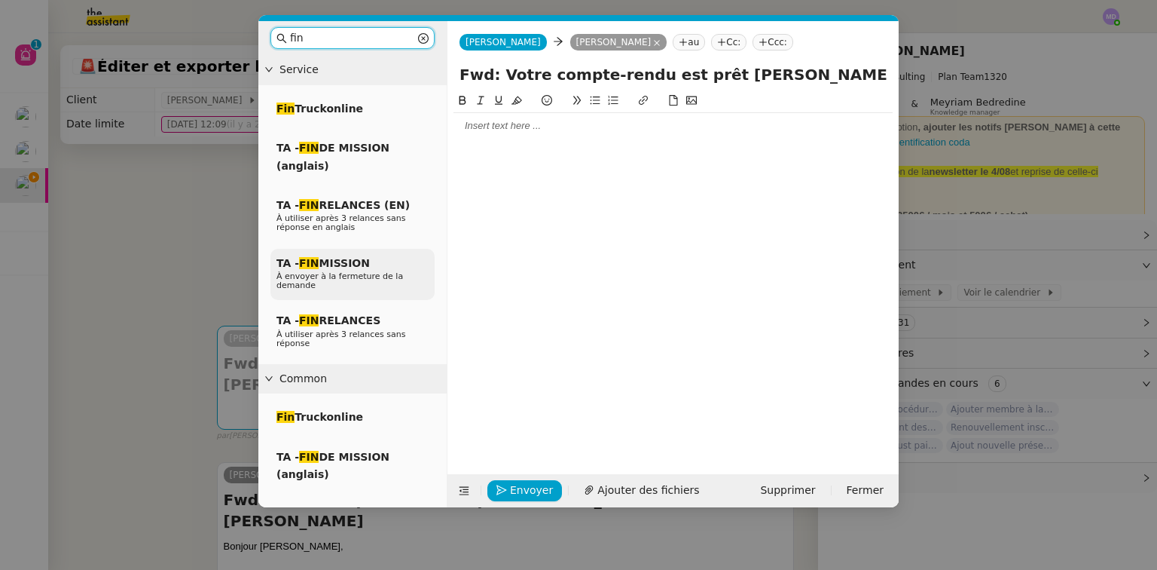
type input "fin"
click at [353, 269] on span "TA - FIN MISSION" at bounding box center [323, 263] width 93 height 12
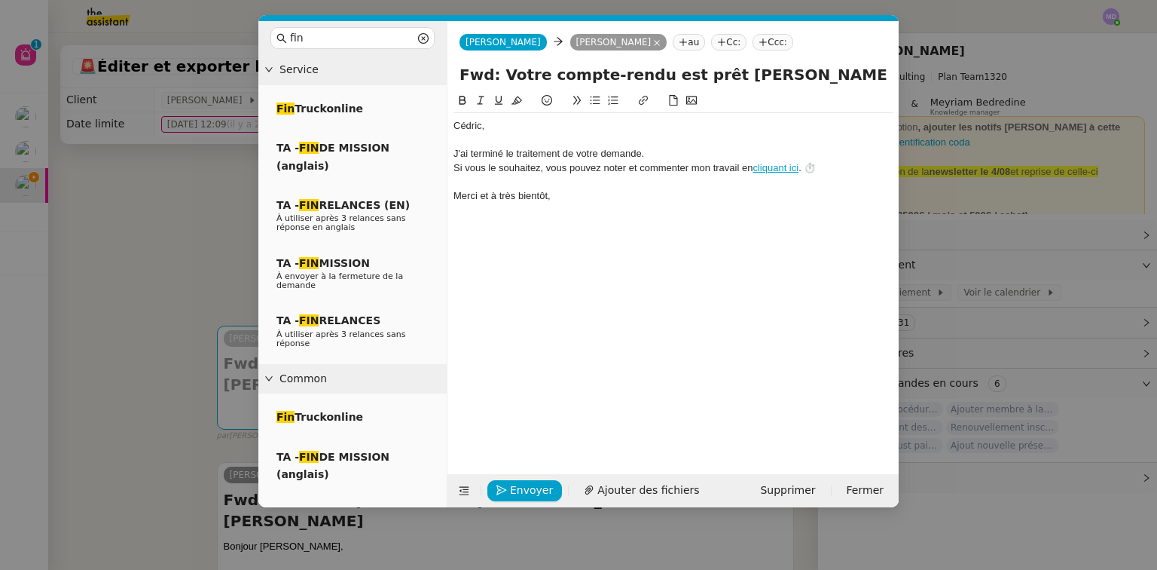
click at [488, 142] on div at bounding box center [673, 140] width 439 height 14
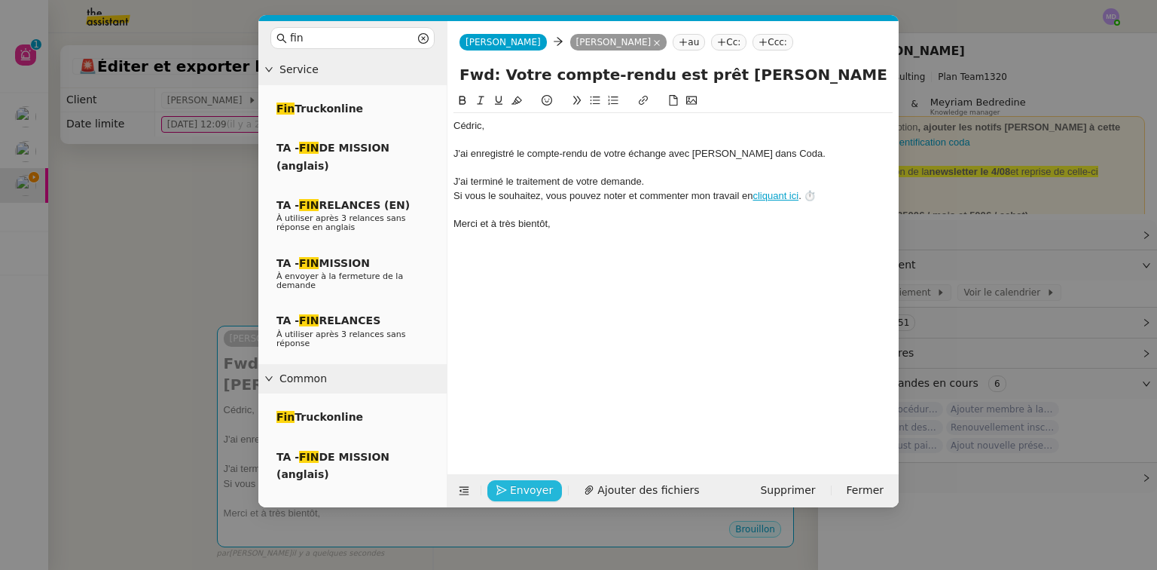
click at [512, 491] on span "Envoyer" at bounding box center [531, 489] width 43 height 17
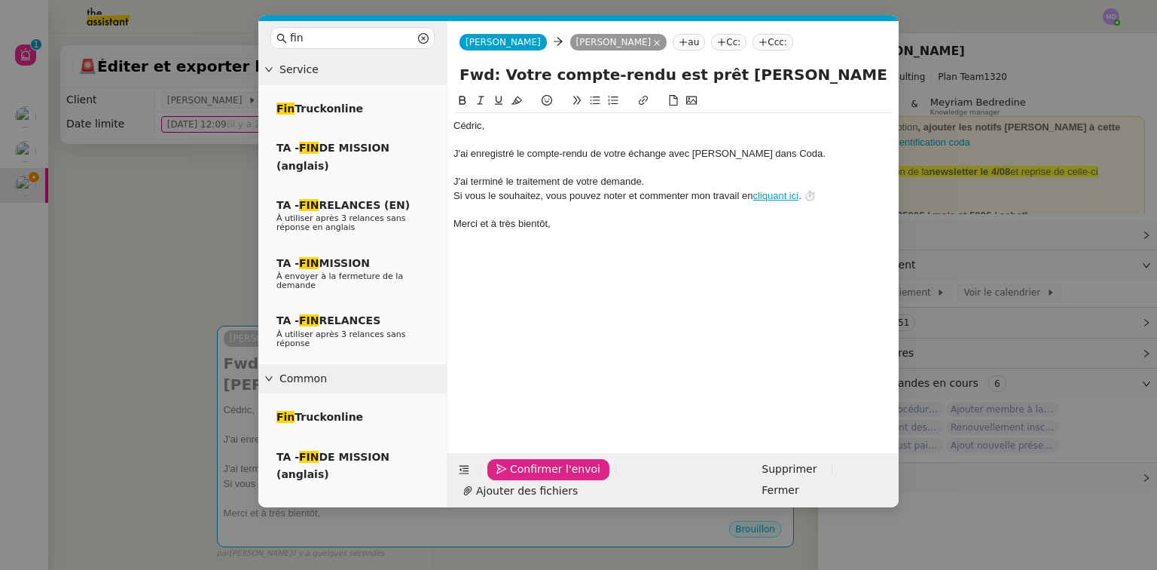
click at [512, 478] on span "Confirmer l'envoi" at bounding box center [555, 468] width 90 height 17
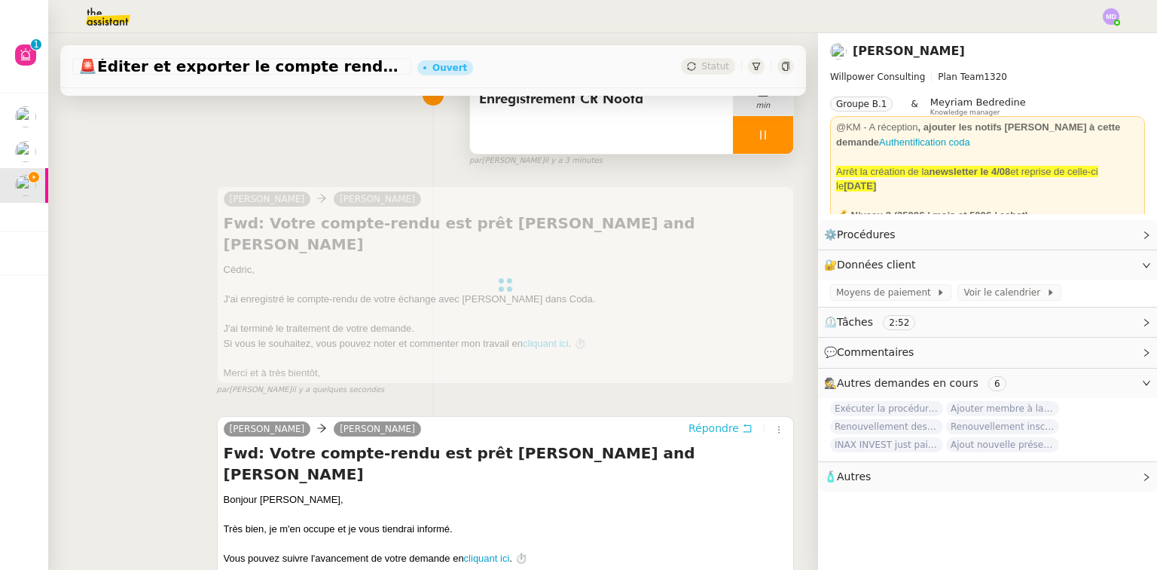
scroll to position [33, 0]
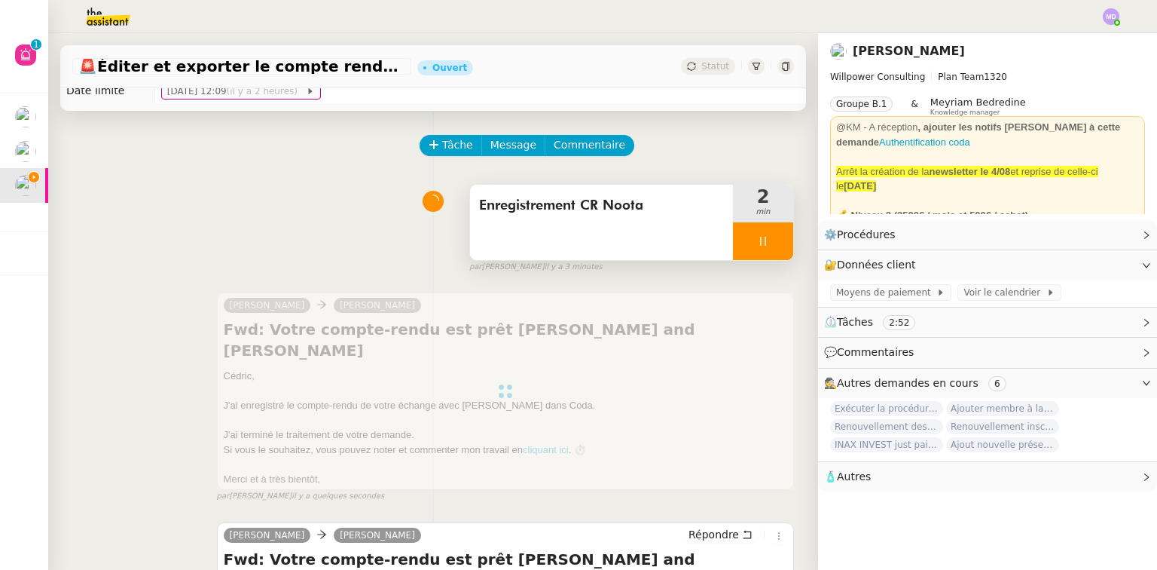
click at [750, 248] on div at bounding box center [763, 241] width 60 height 38
click at [775, 243] on button at bounding box center [778, 241] width 30 height 38
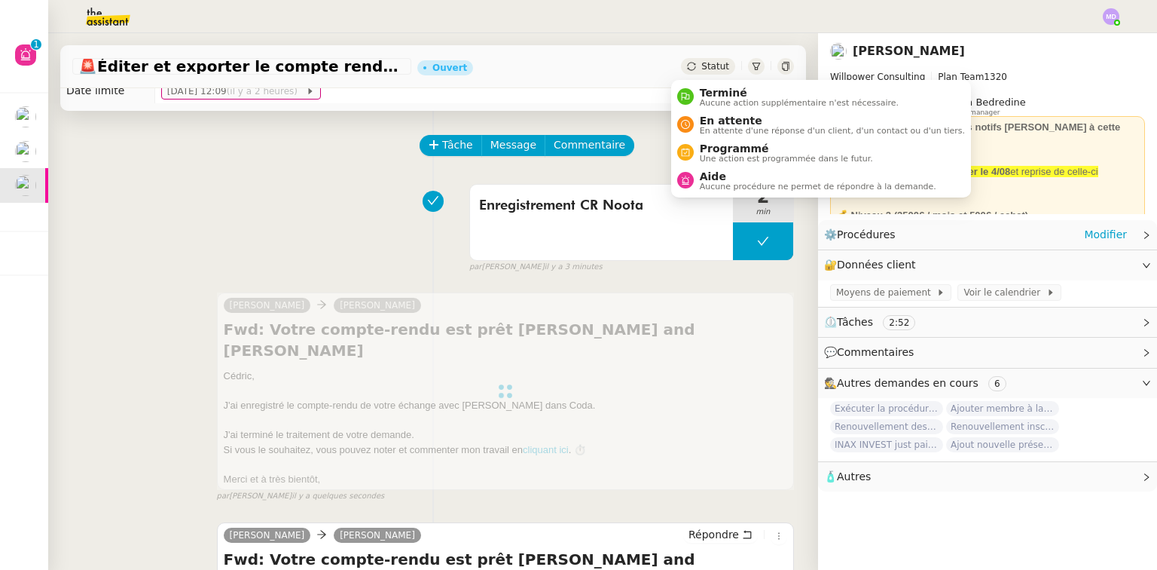
drag, startPoint x: 714, startPoint y: 89, endPoint x: 817, endPoint y: 222, distance: 168.7
click at [714, 89] on span "Terminé" at bounding box center [799, 93] width 199 height 12
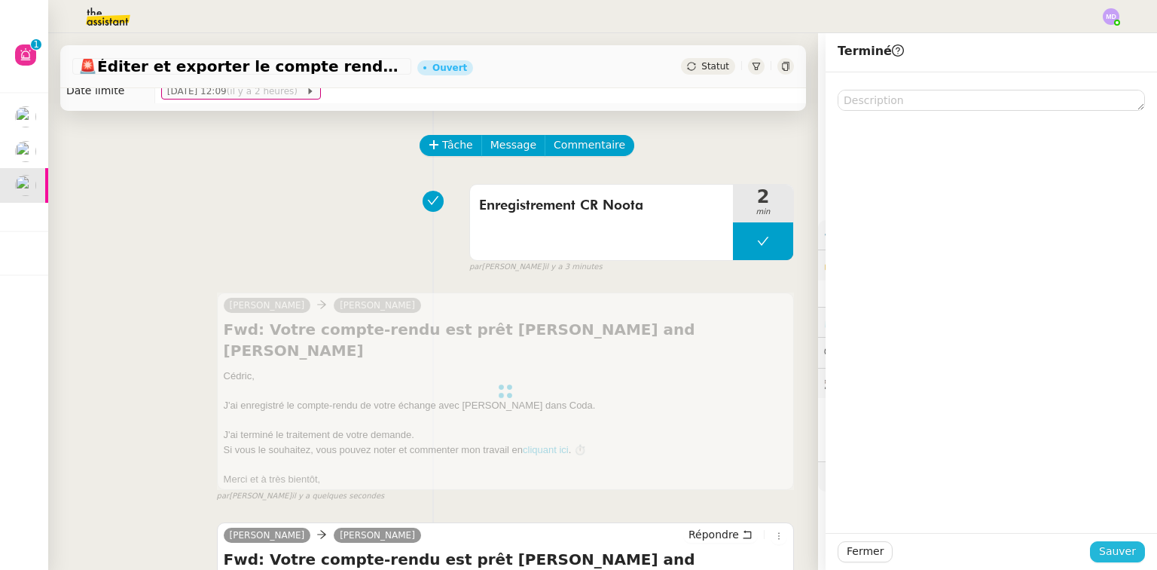
click at [1114, 543] on span "Sauver" at bounding box center [1117, 551] width 37 height 17
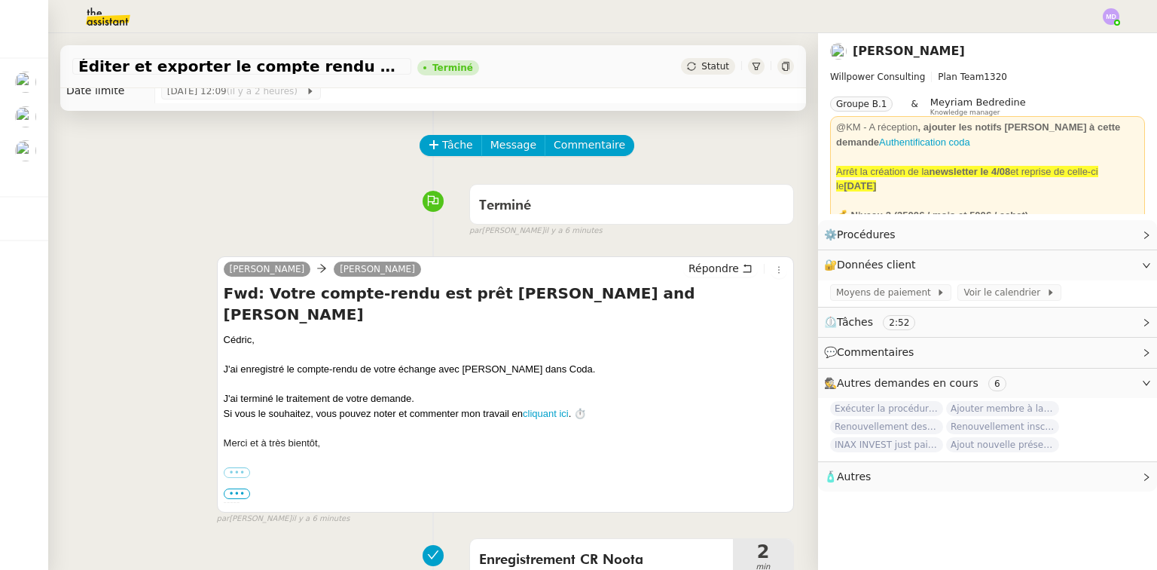
click at [1103, 23] on div at bounding box center [1111, 16] width 17 height 17
click at [1087, 38] on li "Suivi" at bounding box center [1071, 42] width 98 height 21
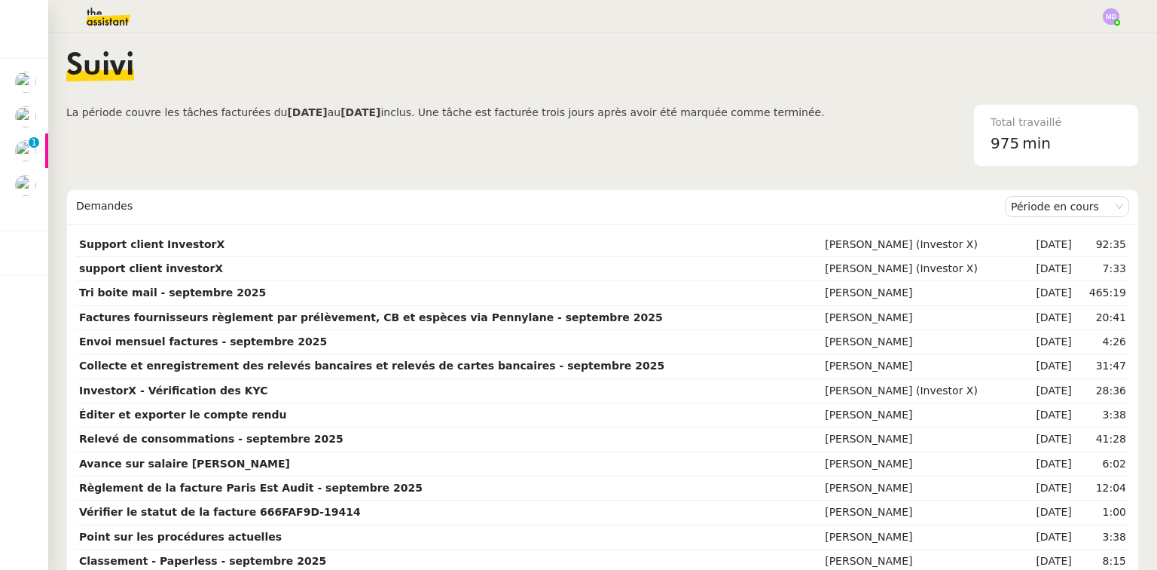
click at [108, 11] on img at bounding box center [96, 16] width 117 height 33
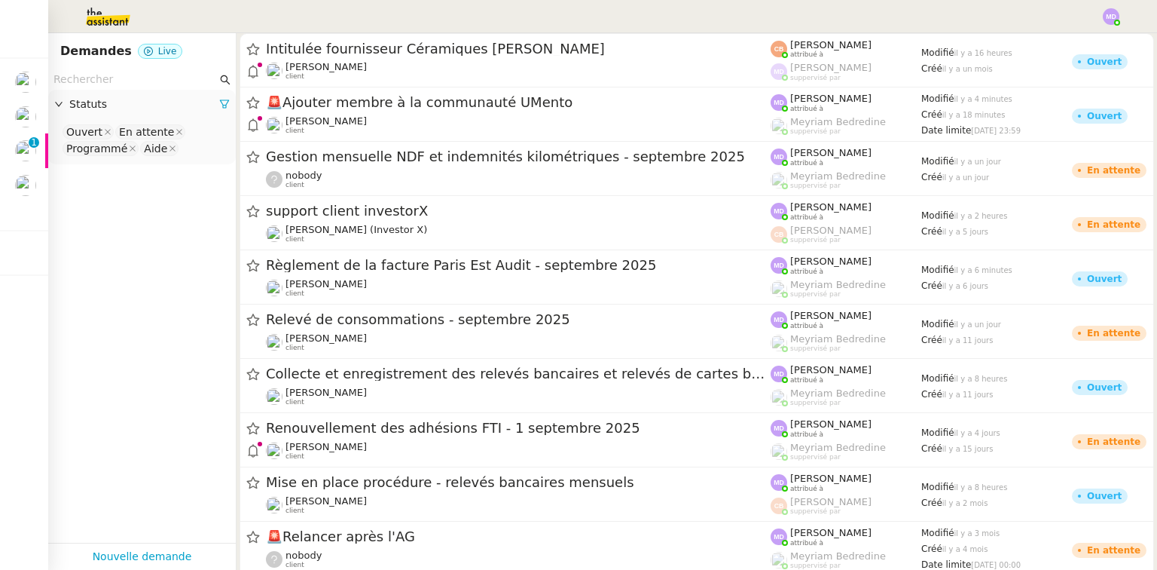
click at [100, 72] on input "text" at bounding box center [135, 79] width 164 height 17
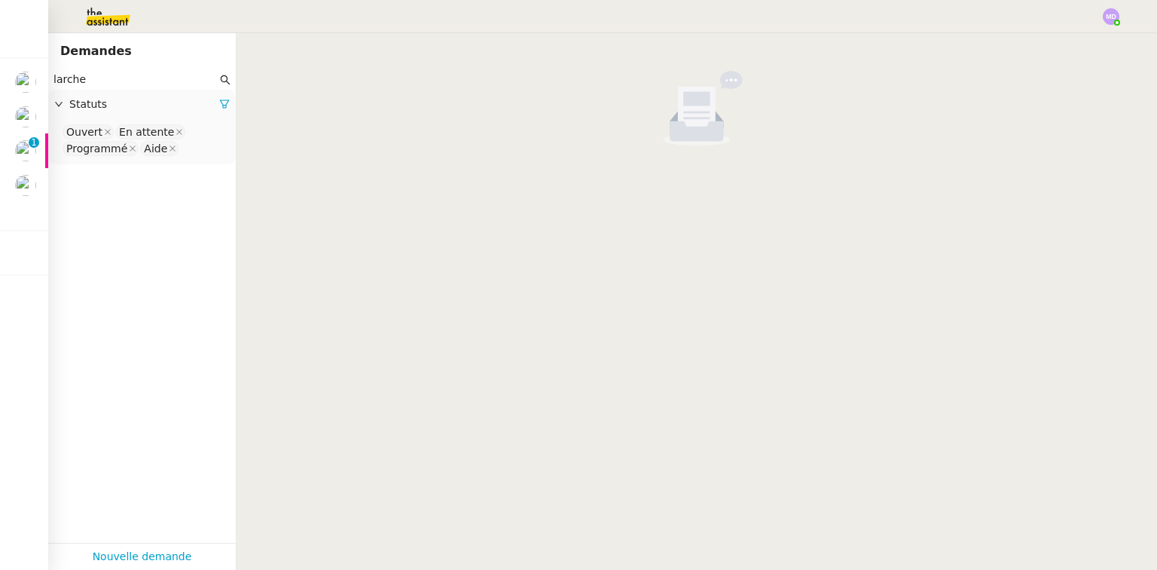
type input "larche"
click at [193, 148] on nz-select-top-control "Ouvert En attente Programmé Aide" at bounding box center [142, 140] width 164 height 35
type input "ter"
click at [179, 176] on div "Terminé" at bounding box center [137, 175] width 142 height 14
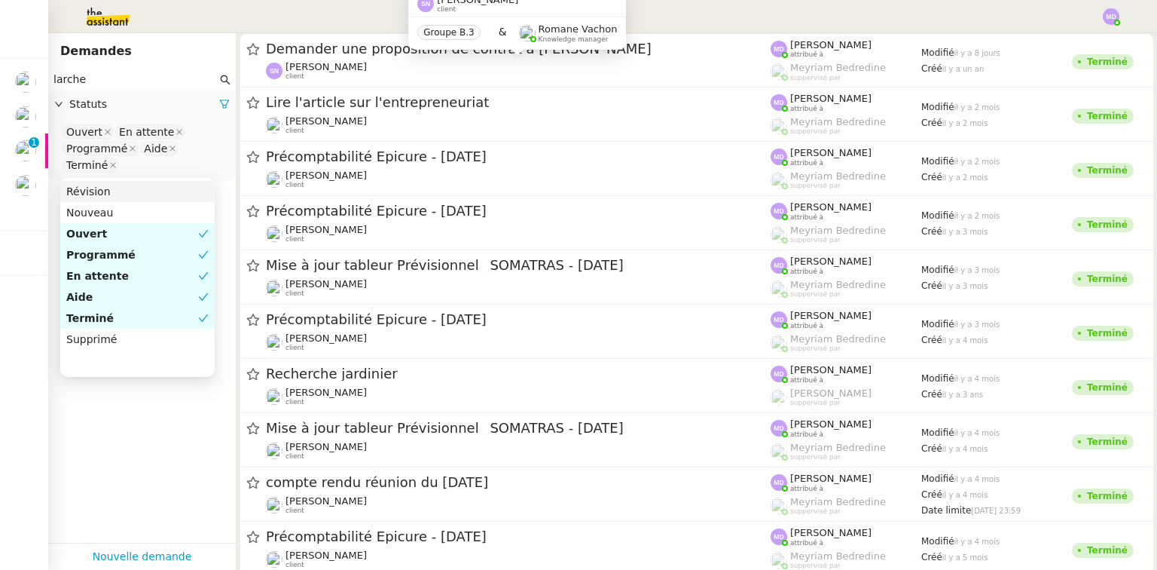
click at [428, 54] on div "Steeve Nadjar client Groupe B.3 & Romane Vachon Knowledge manager" at bounding box center [517, 25] width 218 height 71
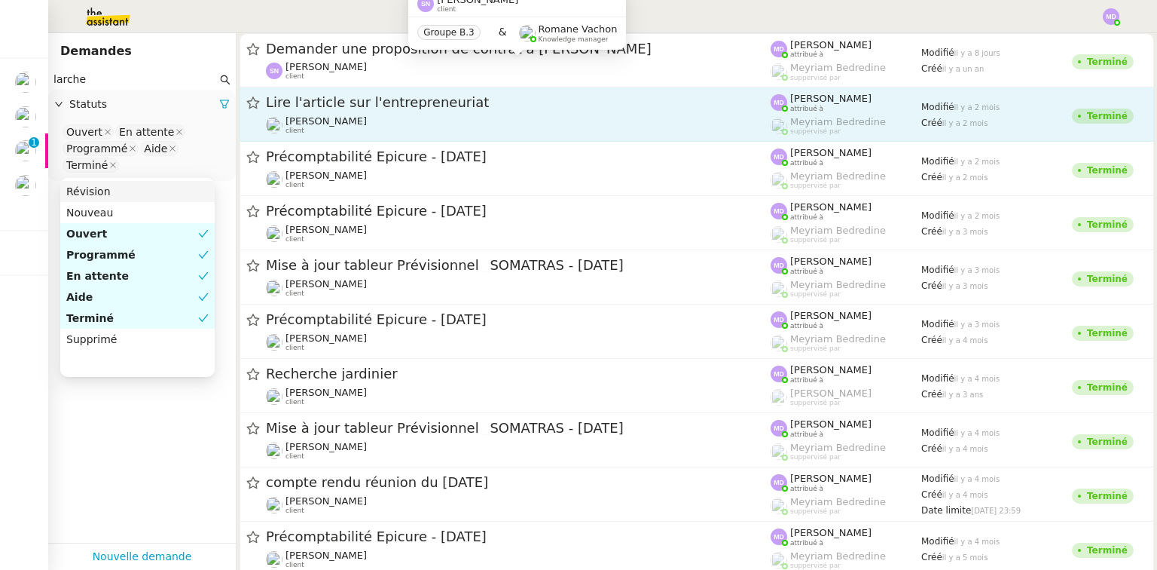
click at [423, 121] on div "Thierry Larcher client" at bounding box center [518, 125] width 505 height 20
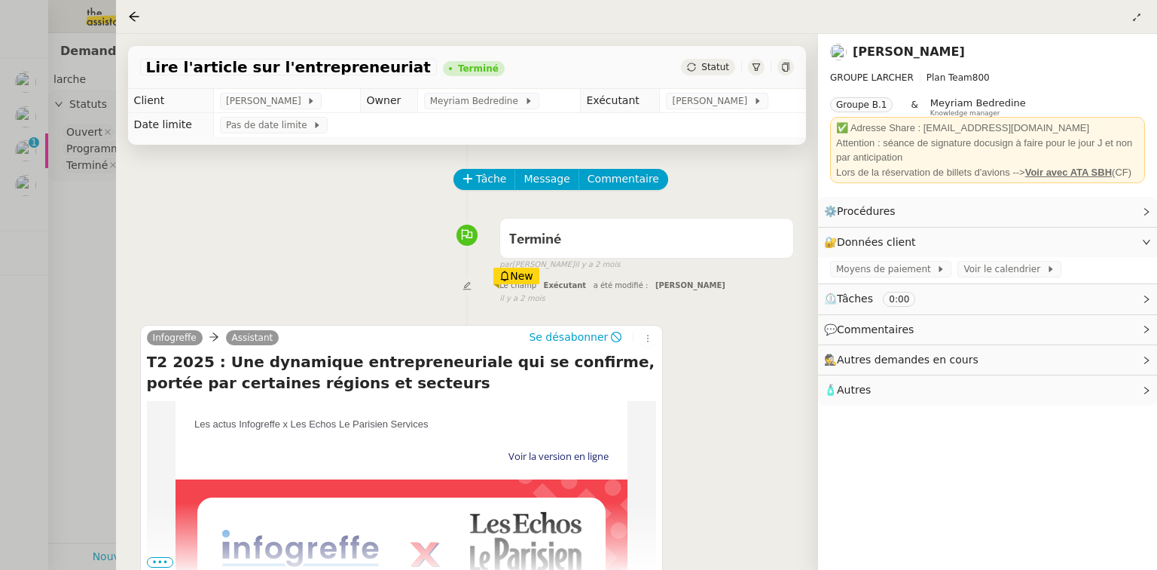
click at [955, 398] on span "🧴 Autres" at bounding box center [975, 389] width 303 height 17
click at [48, 274] on div at bounding box center [578, 285] width 1157 height 570
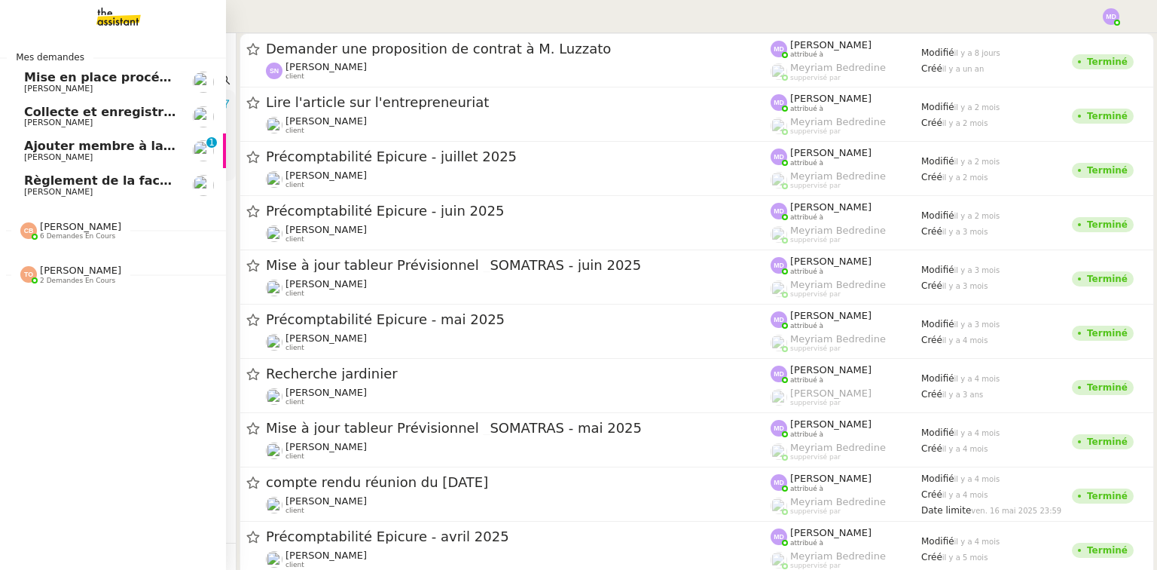
click at [29, 148] on span "Ajouter membre à la communauté UMento" at bounding box center [168, 146] width 289 height 14
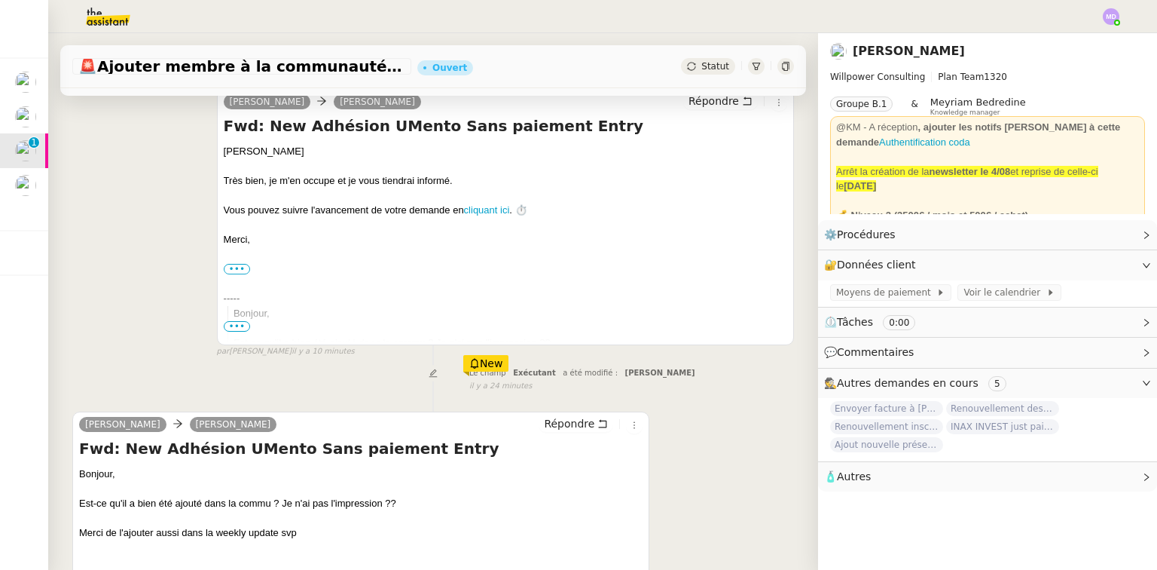
scroll to position [312, 0]
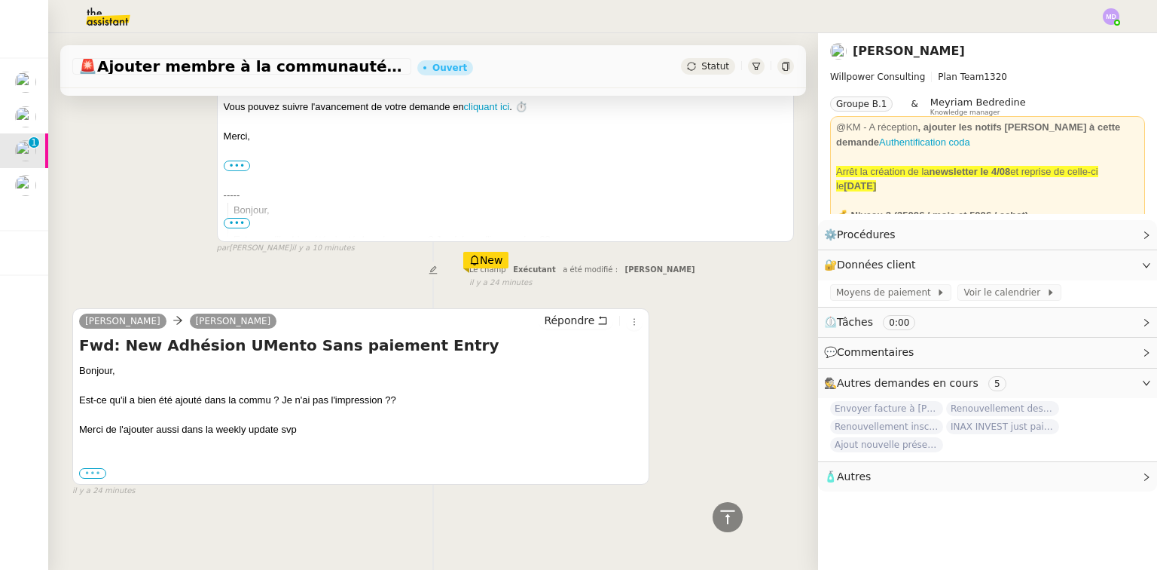
click at [90, 468] on label "•••" at bounding box center [92, 473] width 27 height 11
click at [0, 0] on input "•••" at bounding box center [0, 0] width 0 height 0
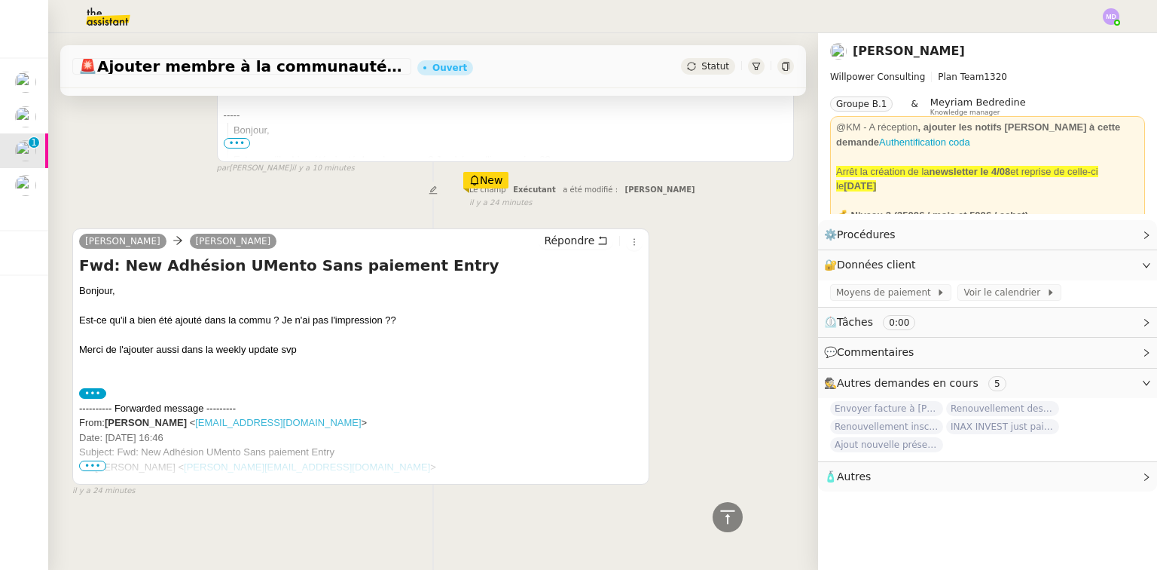
scroll to position [392, 0]
click at [95, 463] on span "•••" at bounding box center [92, 465] width 27 height 11
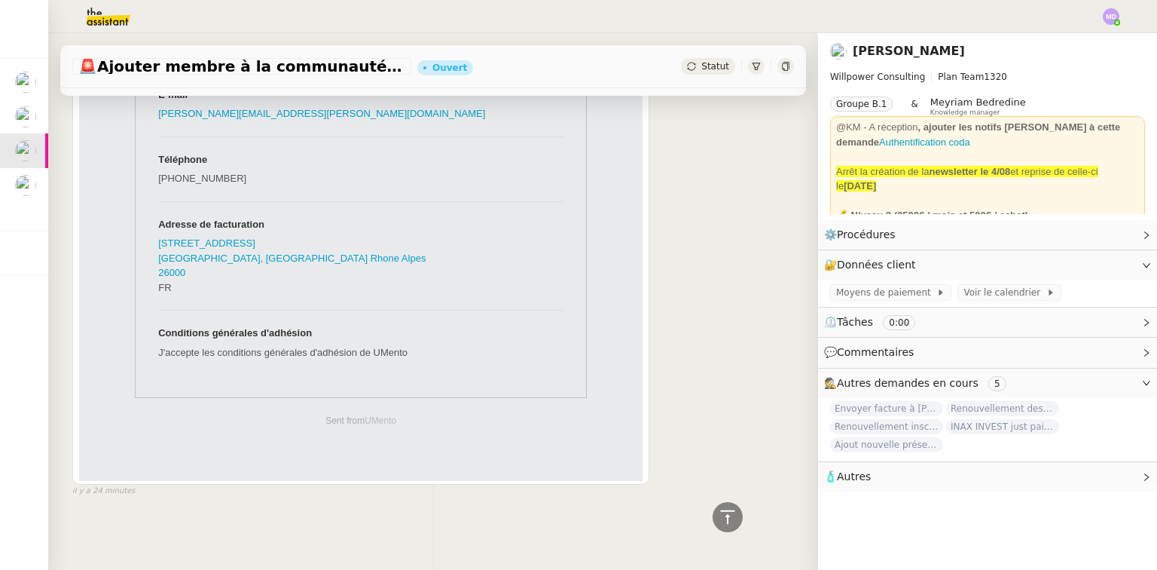
scroll to position [1368, 0]
